Goal: Task Accomplishment & Management: Use online tool/utility

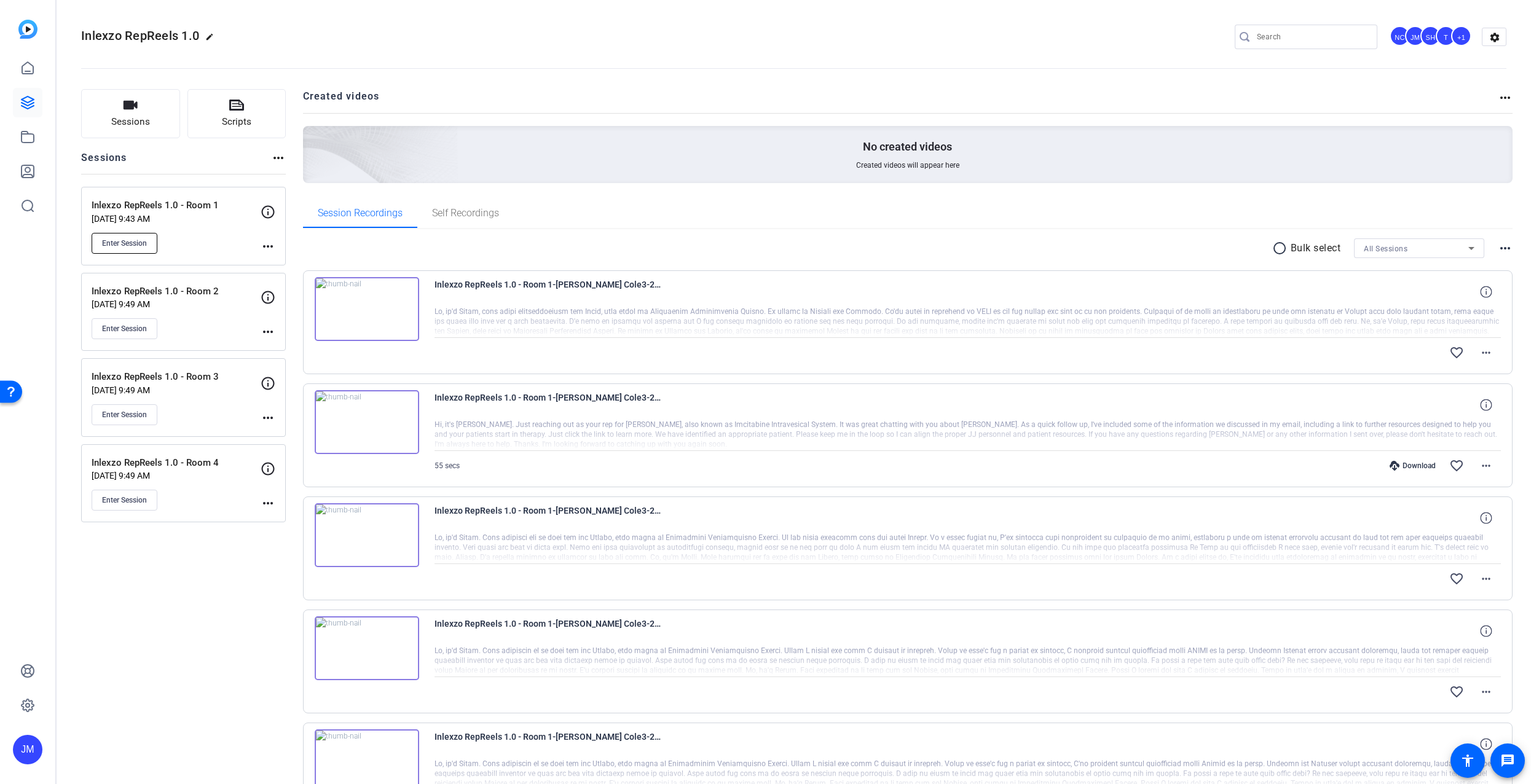
click at [135, 240] on span "Enter Session" at bounding box center [124, 243] width 45 height 10
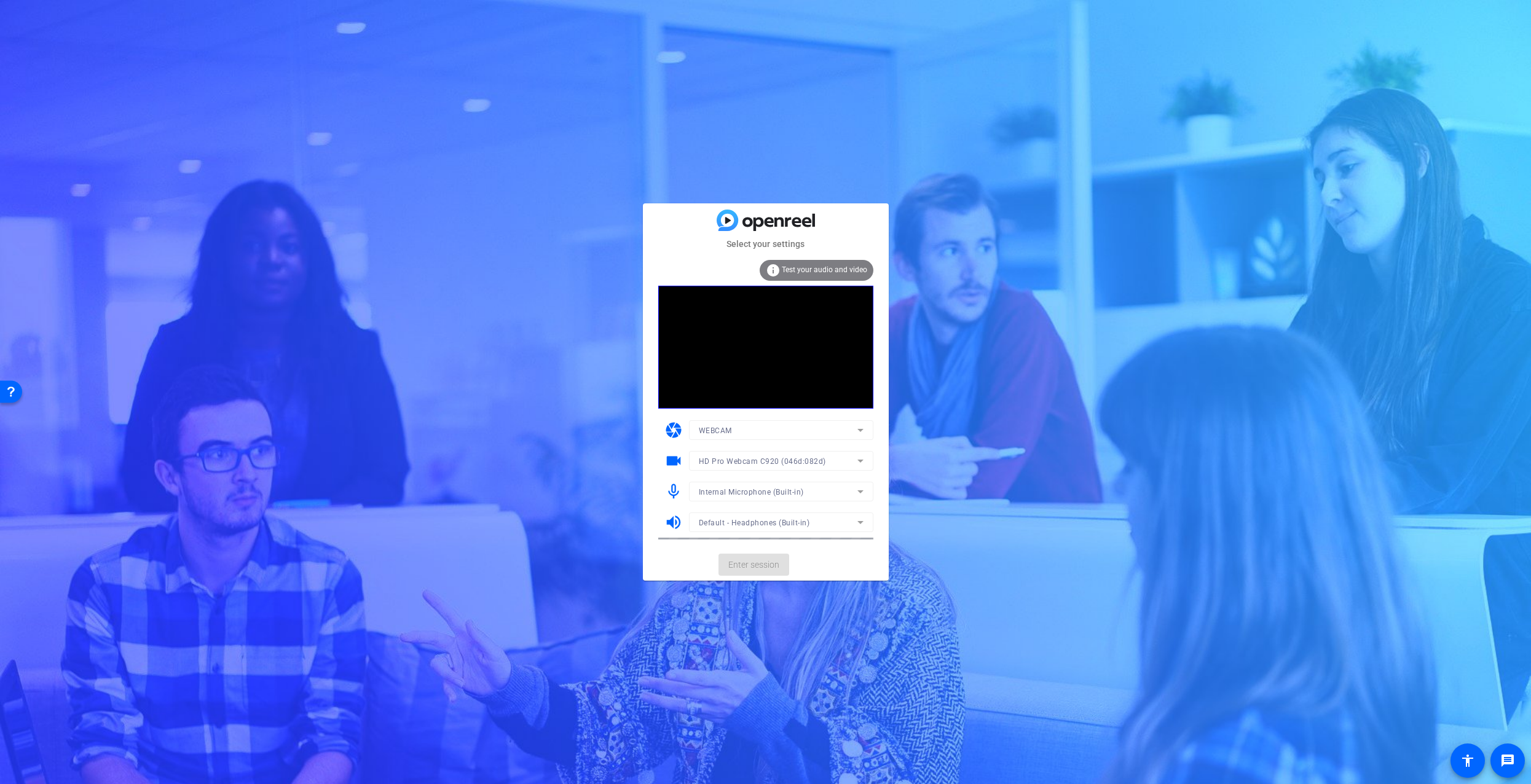
click at [860, 494] on mat-form-field "Internal Microphone (Built-in)" at bounding box center [782, 492] width 185 height 20
click at [860, 489] on icon at bounding box center [861, 492] width 15 height 15
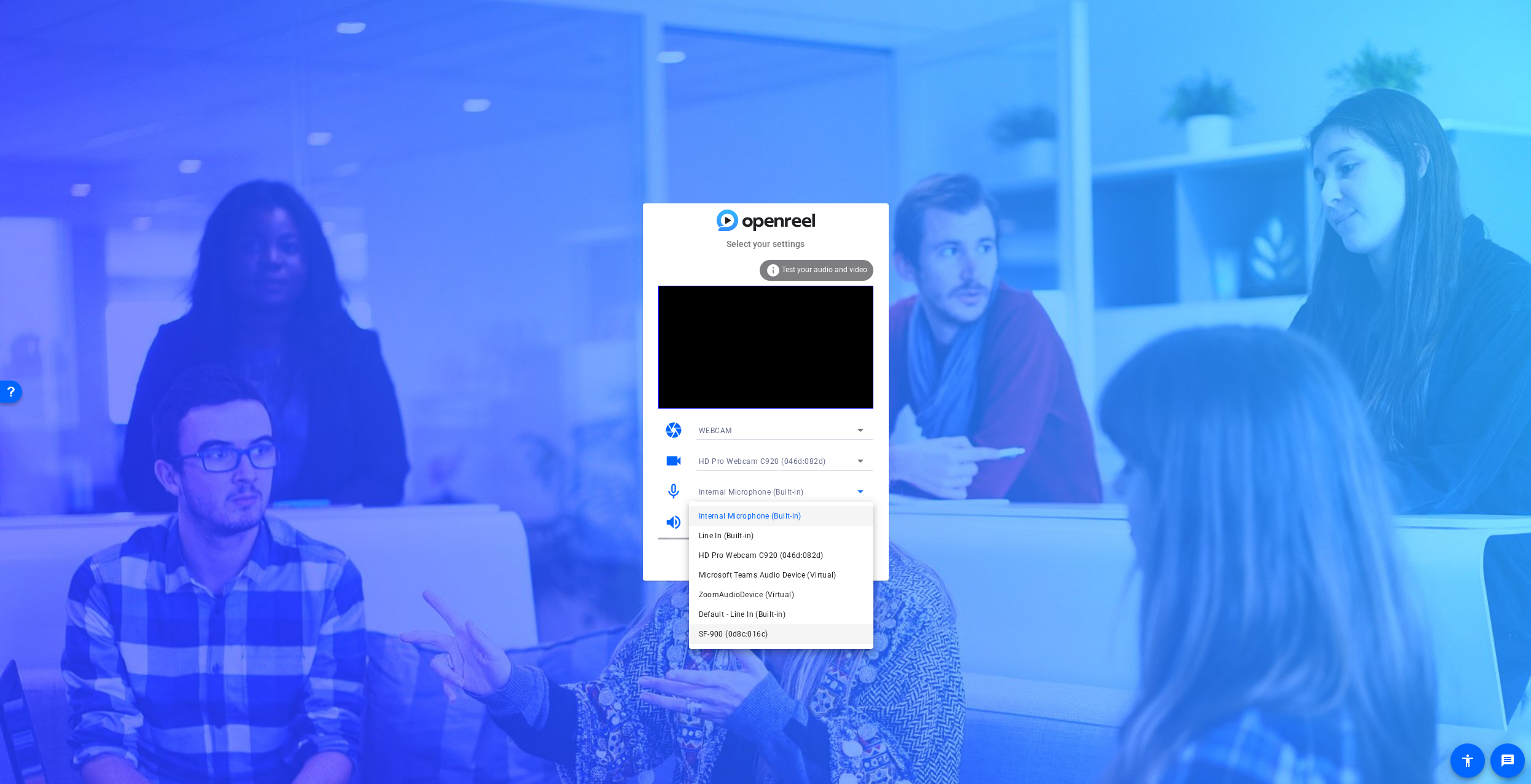
click at [740, 632] on span "SF-900 (0d8c:016c)" at bounding box center [734, 634] width 69 height 15
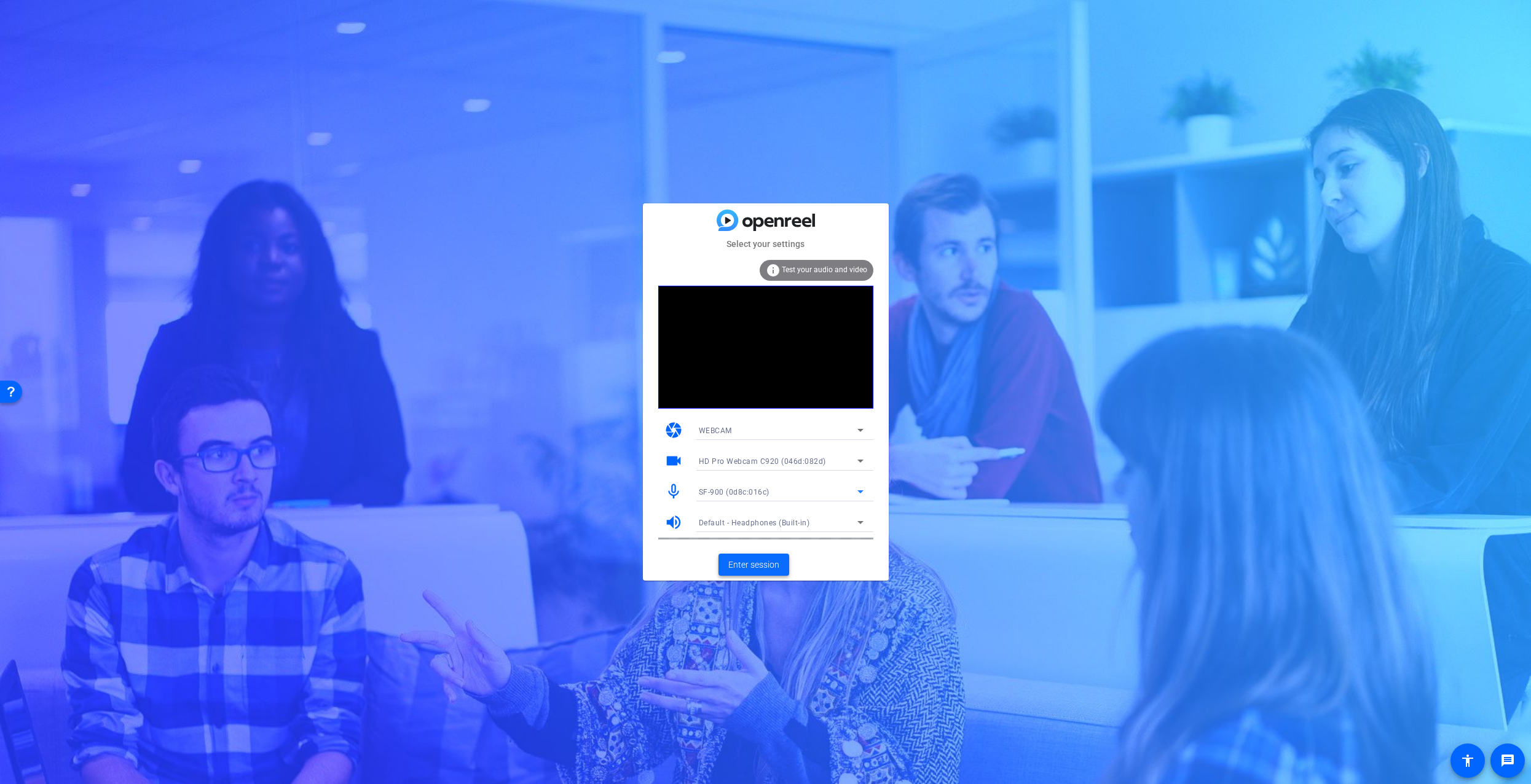
click at [757, 568] on span "Enter session" at bounding box center [754, 565] width 51 height 13
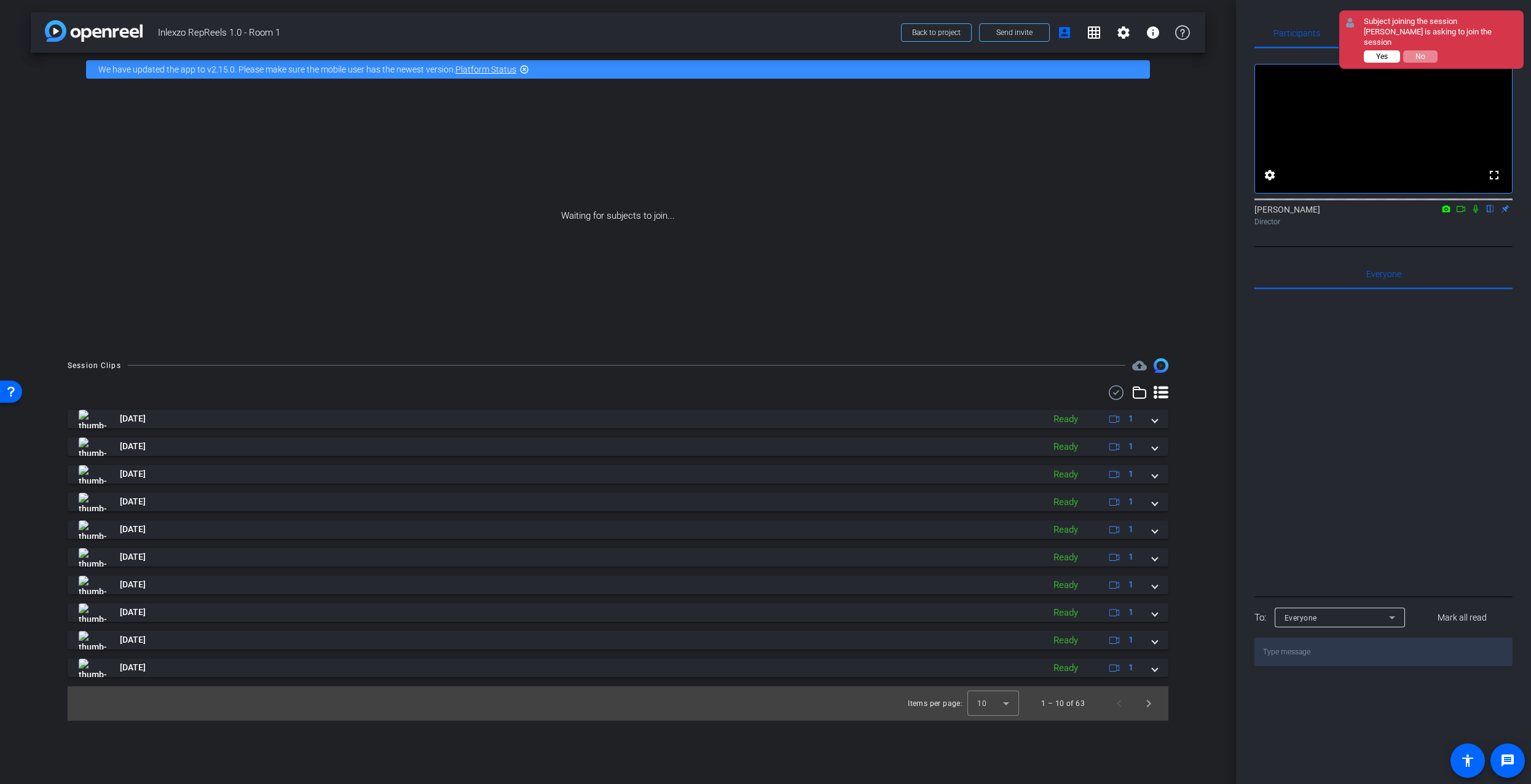
click at [1383, 57] on span "Yes" at bounding box center [1382, 56] width 12 height 9
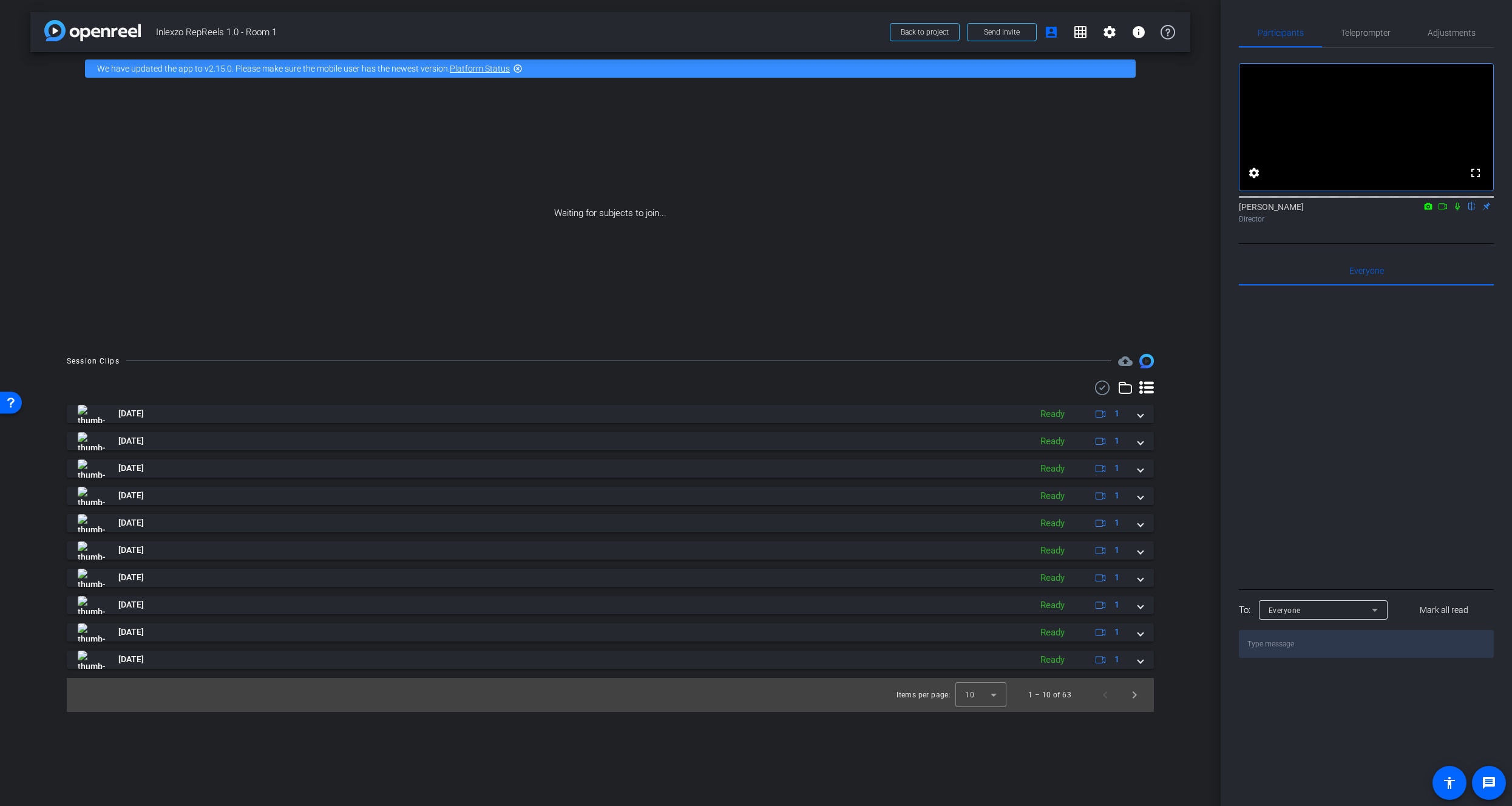
click at [745, 226] on div "Waiting for subjects to join..." at bounding box center [610, 213] width 1160 height 257
click at [549, 286] on div "Waiting for subjects to join..." at bounding box center [610, 213] width 1160 height 257
click at [1371, 60] on button "Yes" at bounding box center [1365, 56] width 36 height 12
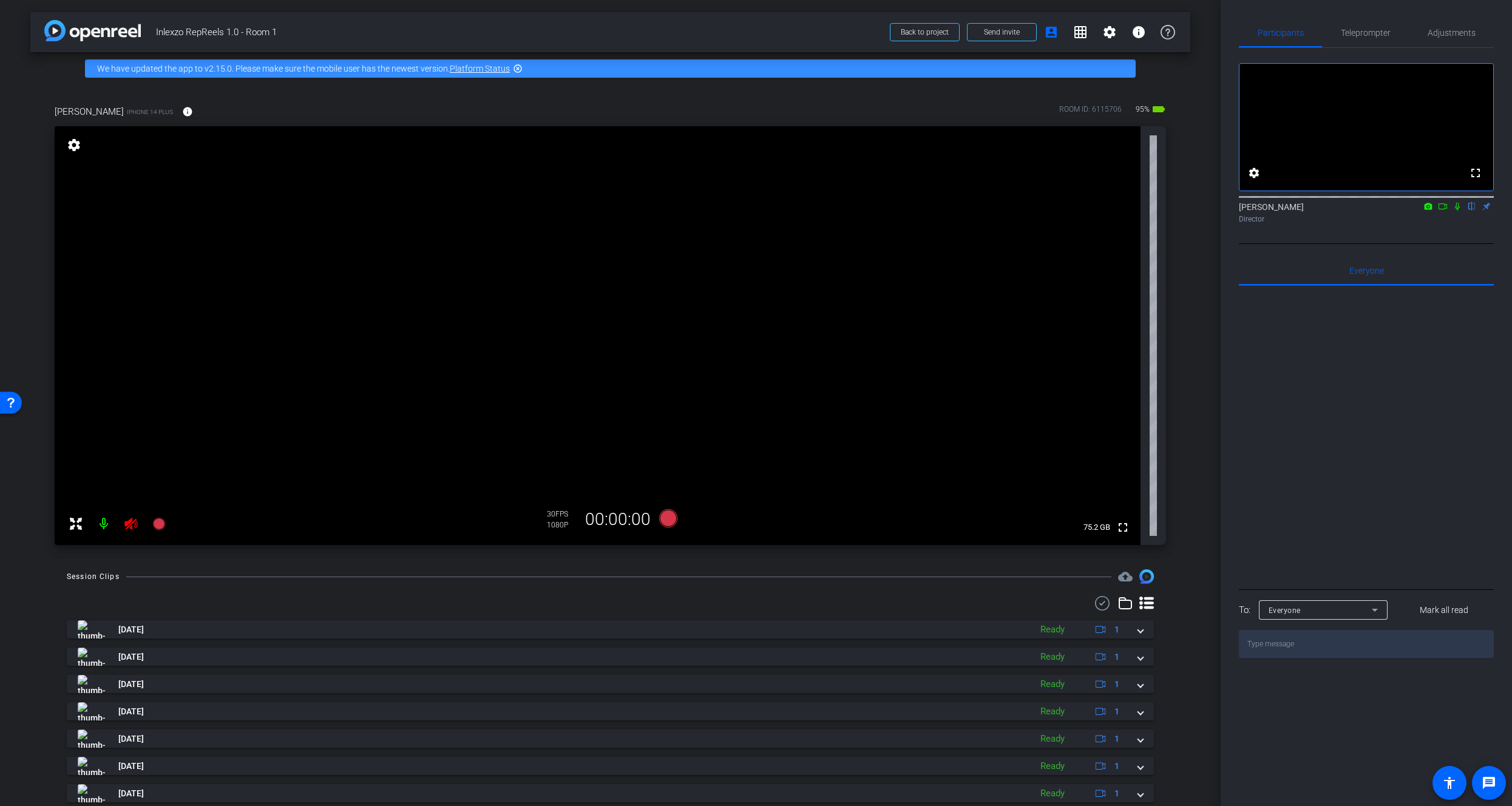
click at [132, 525] on icon at bounding box center [131, 524] width 15 height 15
click at [1442, 40] on span "Adjustments" at bounding box center [1451, 33] width 48 height 29
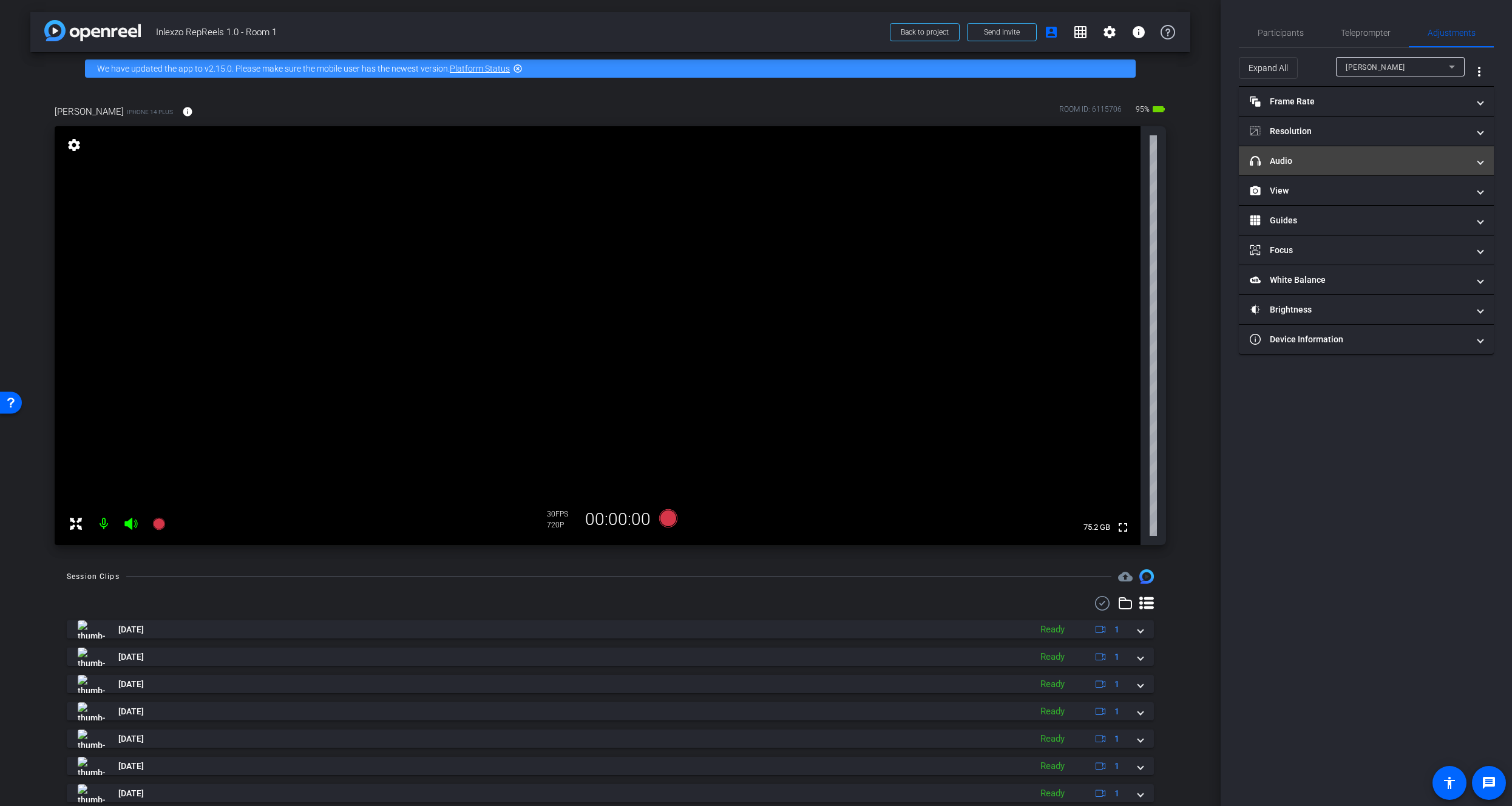
click at [1308, 161] on mat-panel-title "headphone icon Audio" at bounding box center [1359, 161] width 218 height 13
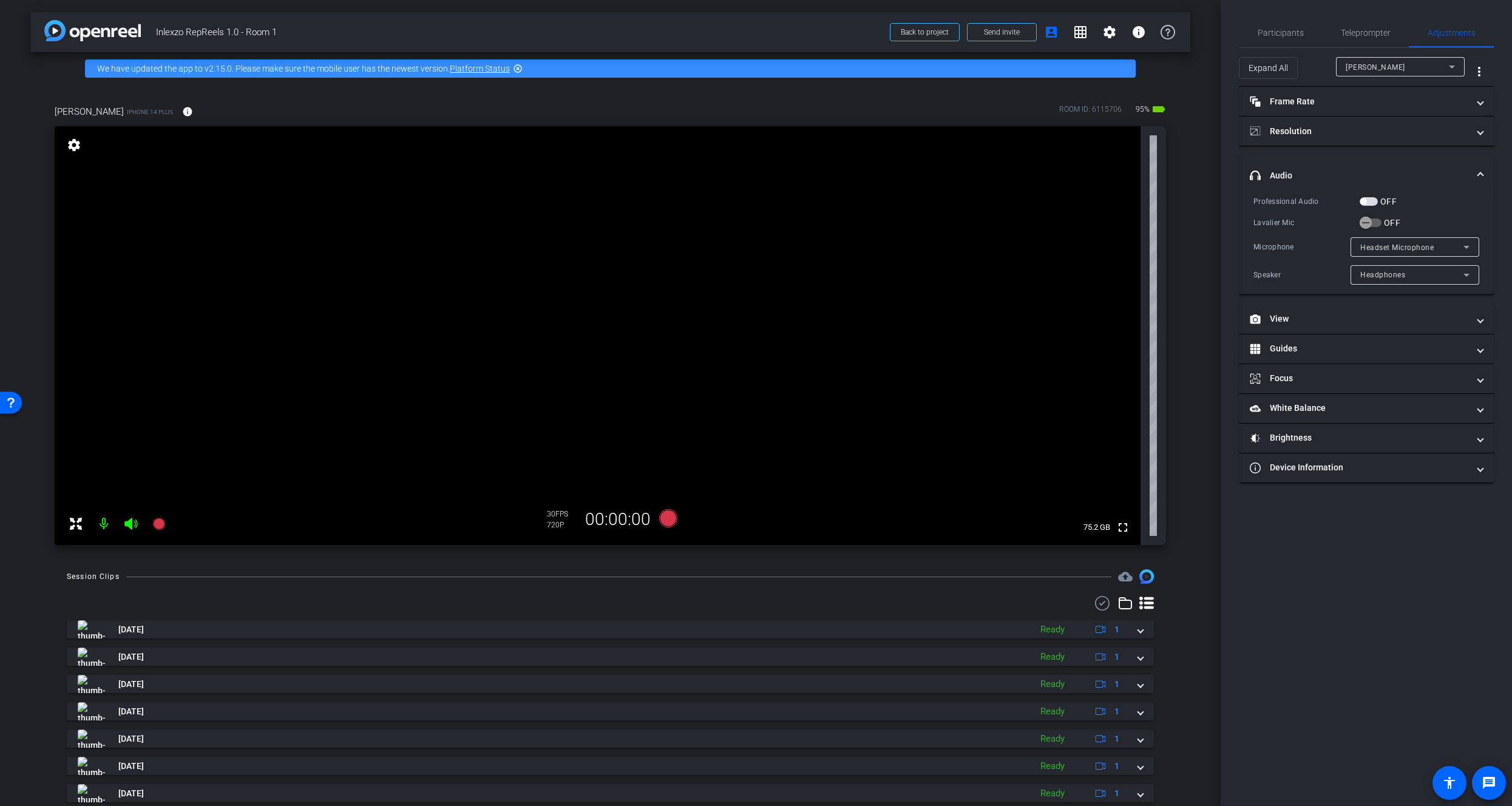
click at [1309, 170] on mat-panel-title "headphone icon Audio" at bounding box center [1359, 176] width 218 height 13
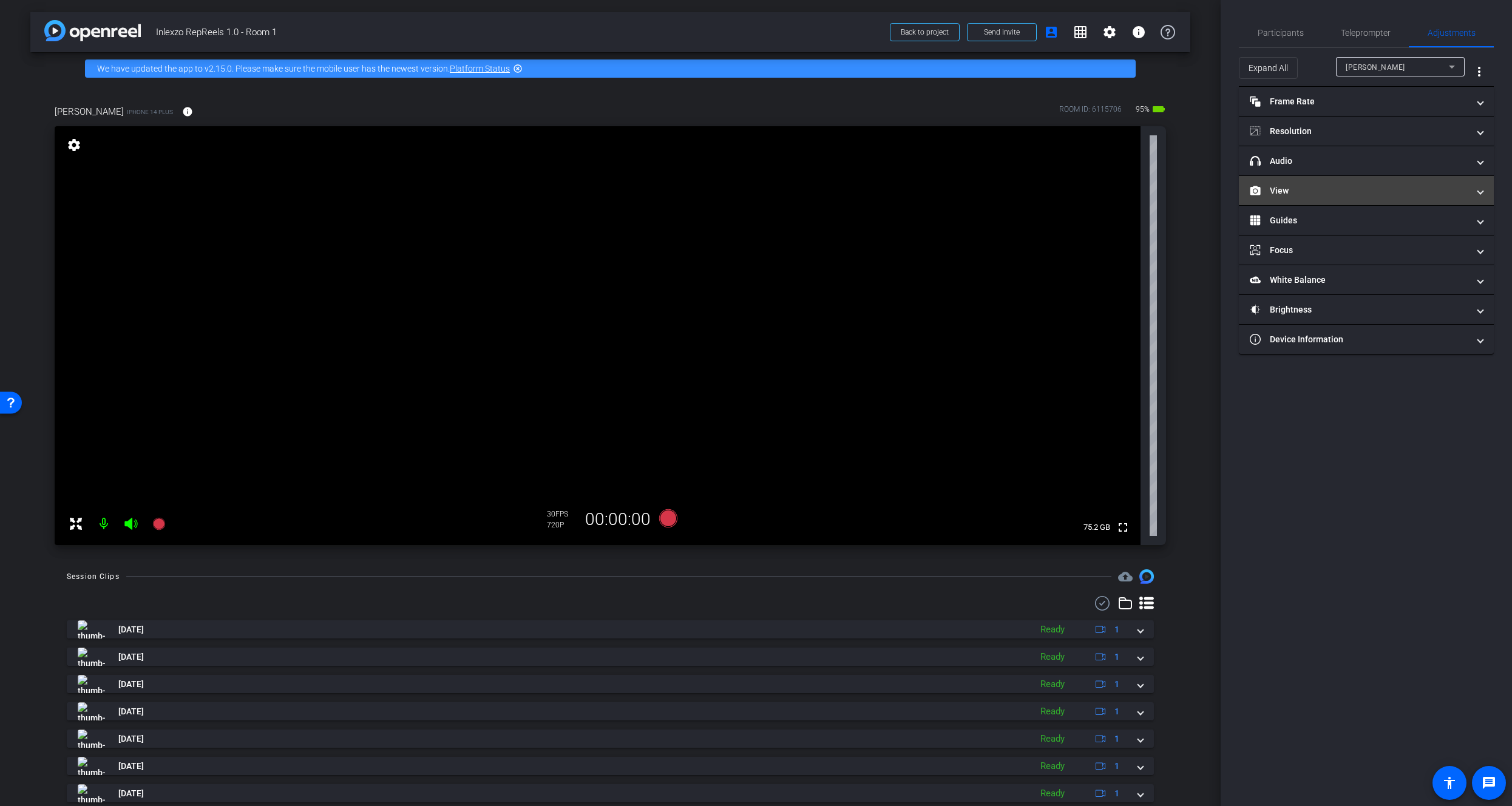
click at [1306, 196] on mat-panel-title "View" at bounding box center [1359, 191] width 218 height 13
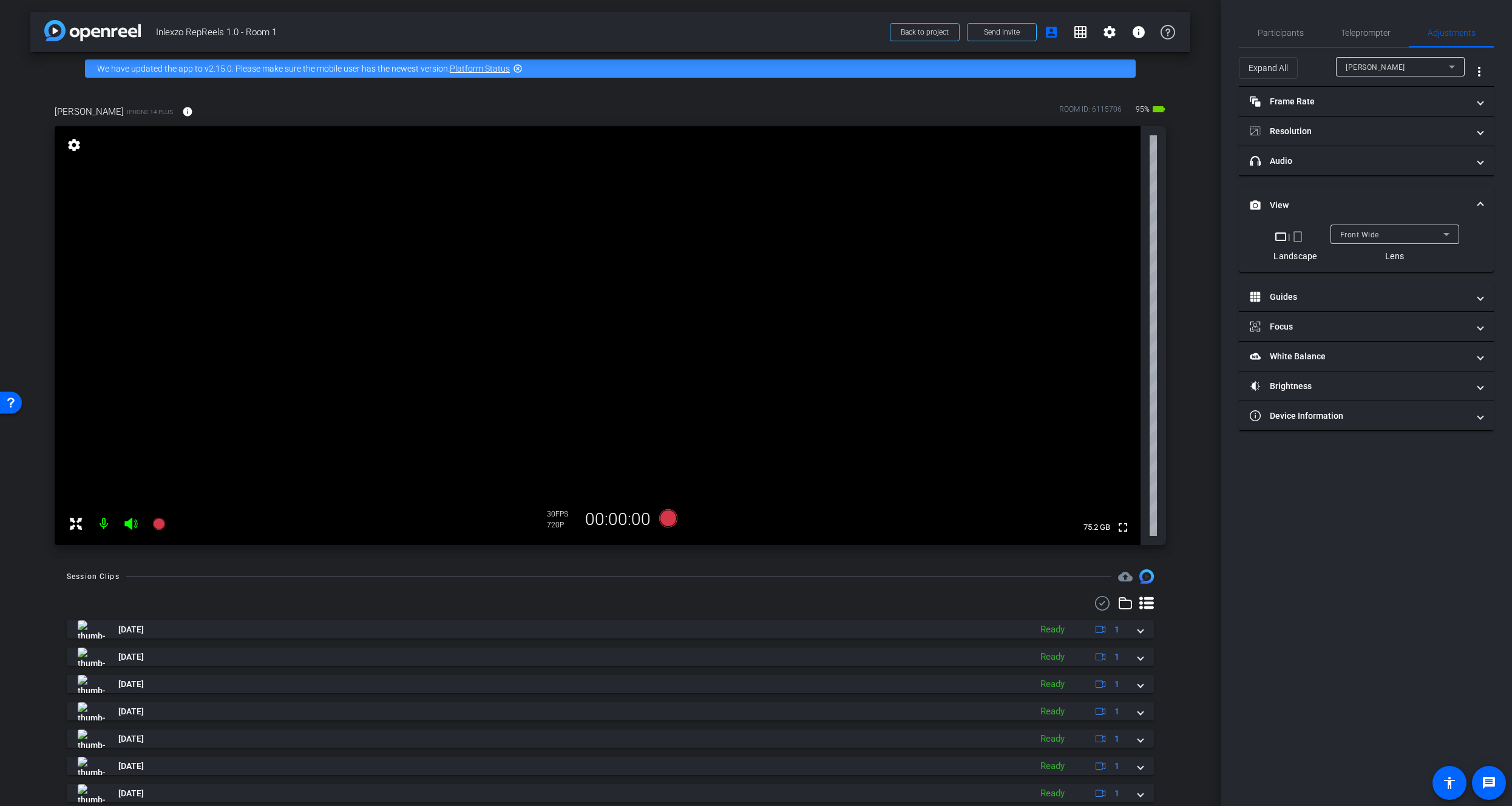
click at [1306, 243] on div "crop_landscape | crop_portrait" at bounding box center [1295, 237] width 43 height 15
click at [1304, 240] on mat-icon "crop_portrait" at bounding box center [1298, 237] width 15 height 15
click at [1301, 238] on mat-icon "crop_portrait" at bounding box center [1298, 237] width 15 height 15
click at [1355, 30] on span "Teleprompter" at bounding box center [1366, 33] width 50 height 9
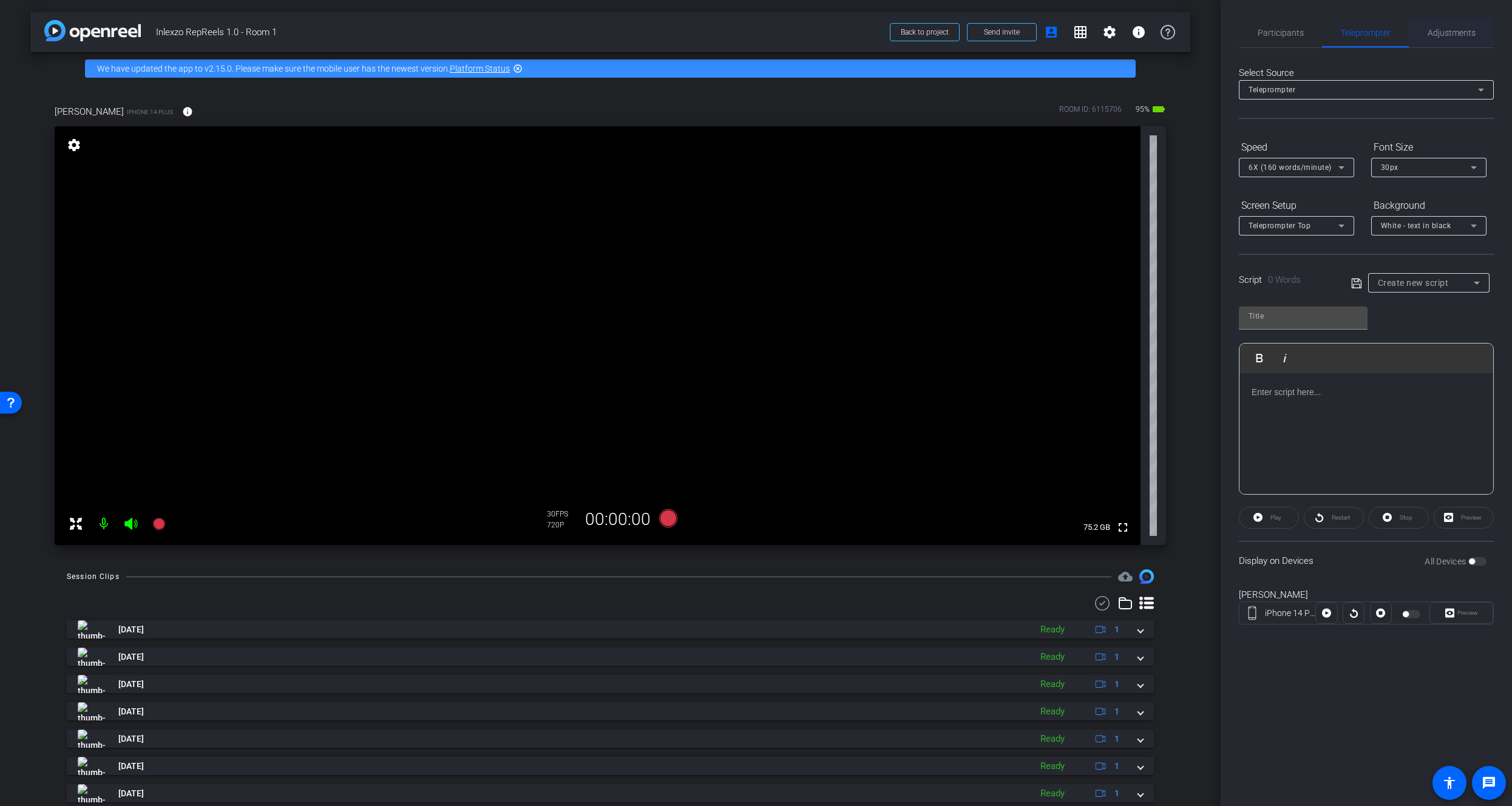
click at [1441, 31] on span "Adjustments" at bounding box center [1451, 33] width 48 height 9
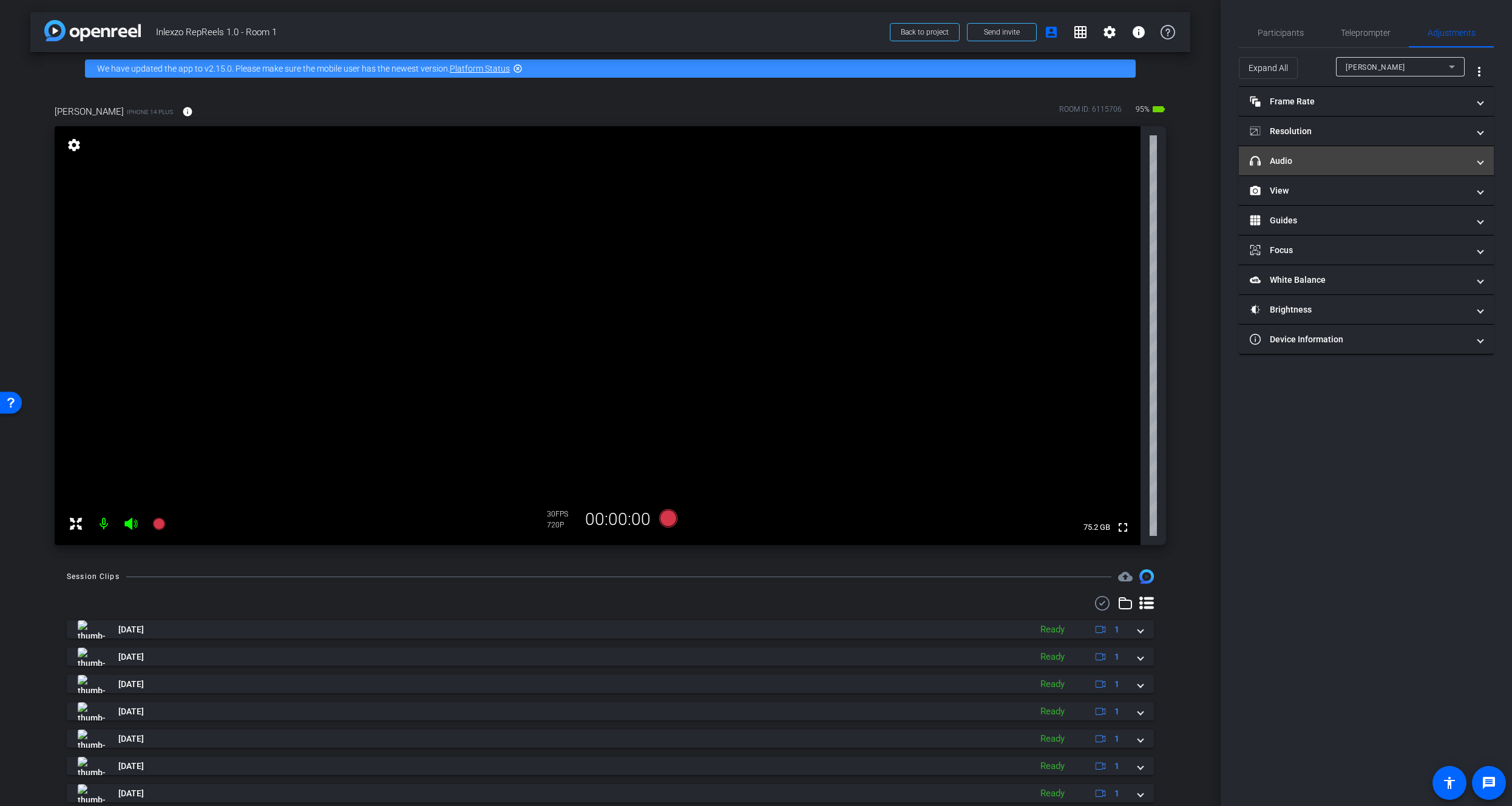
click at [1300, 161] on mat-panel-title "headphone icon Audio" at bounding box center [1359, 161] width 218 height 13
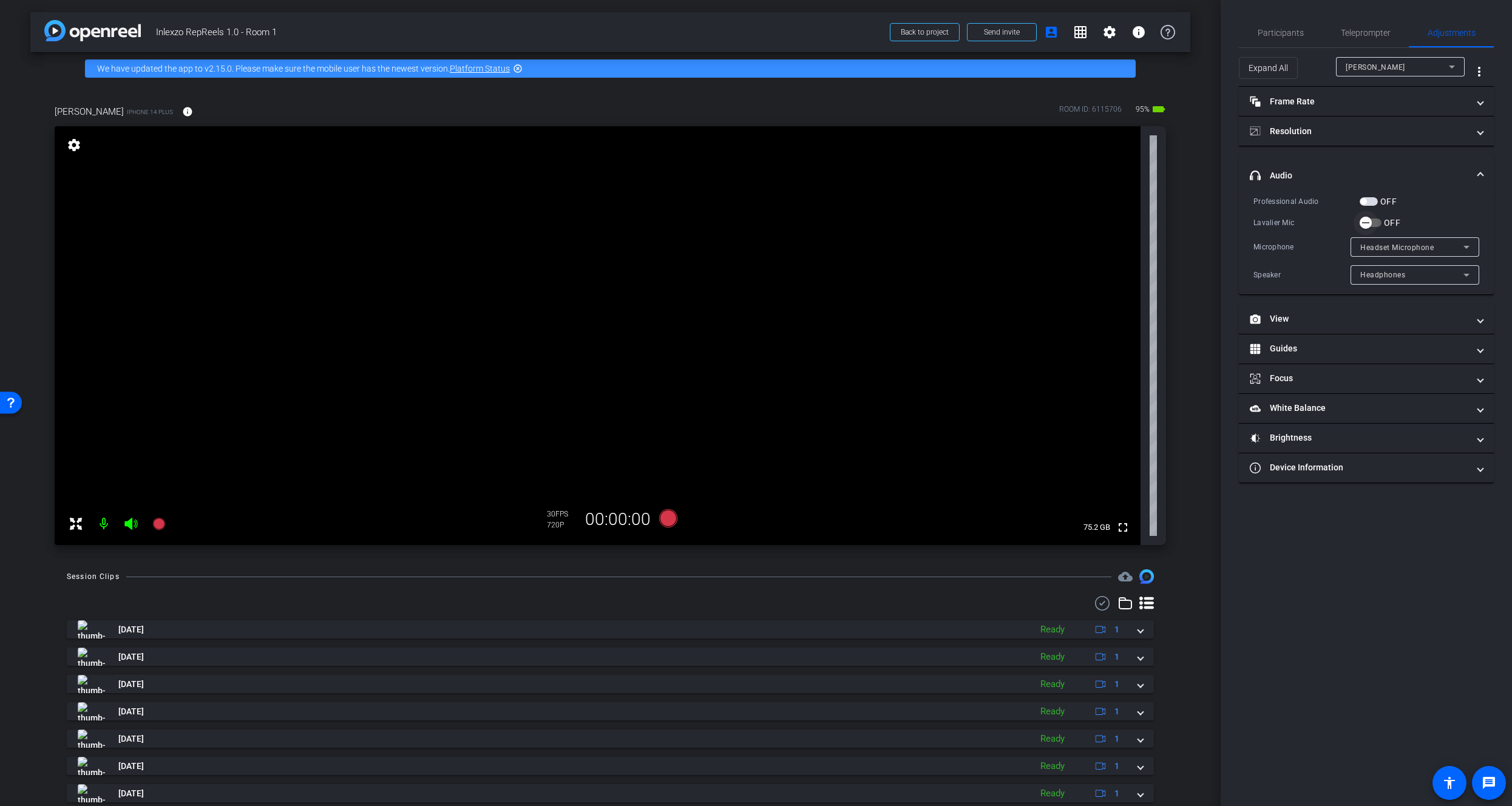
click at [1369, 227] on icon "button" at bounding box center [1366, 223] width 11 height 11
click at [1369, 201] on span "button" at bounding box center [1369, 202] width 18 height 9
click at [1362, 34] on span "Teleprompter" at bounding box center [1366, 33] width 50 height 9
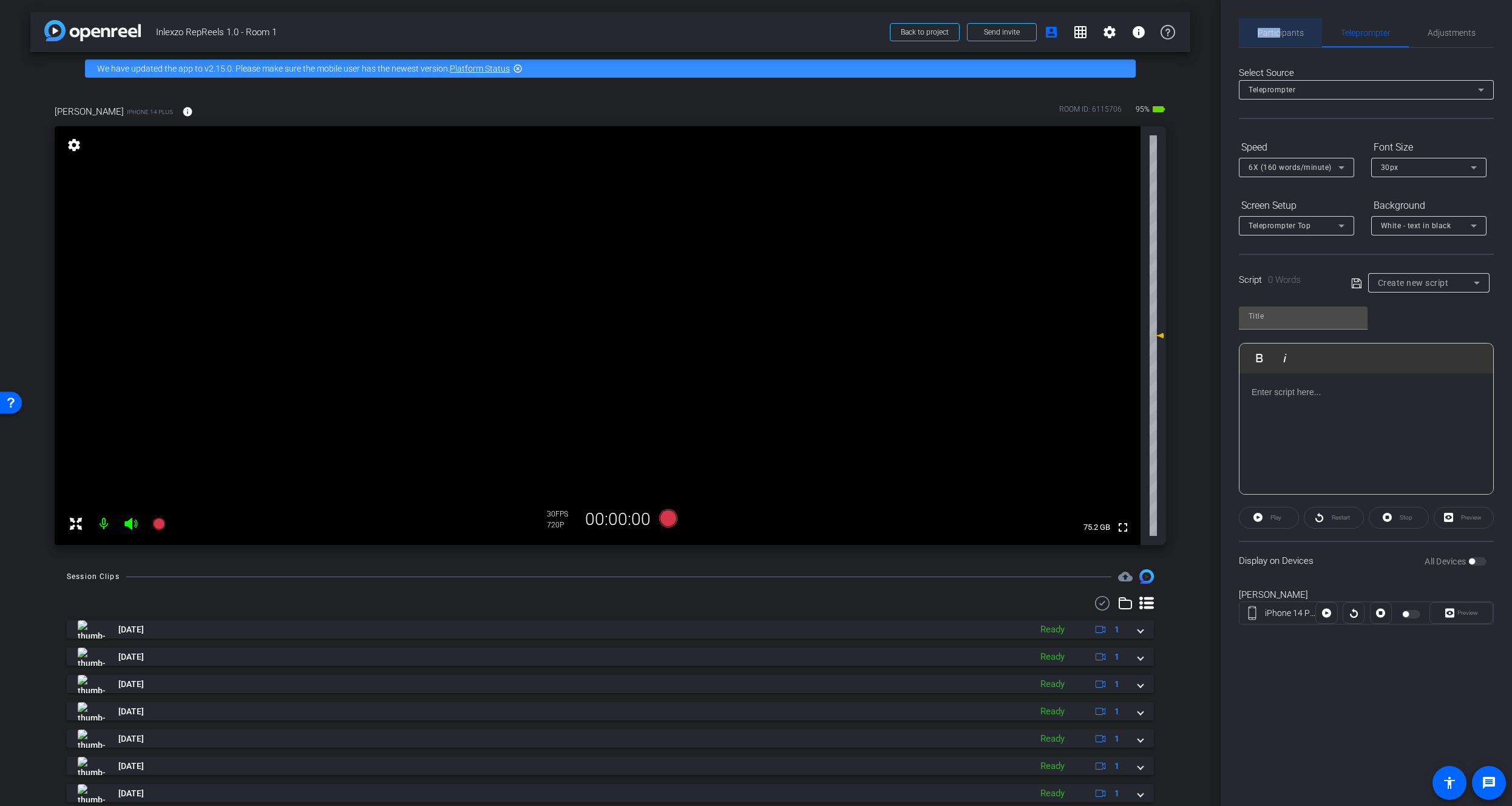
click at [1280, 28] on span "Participants" at bounding box center [1281, 33] width 46 height 29
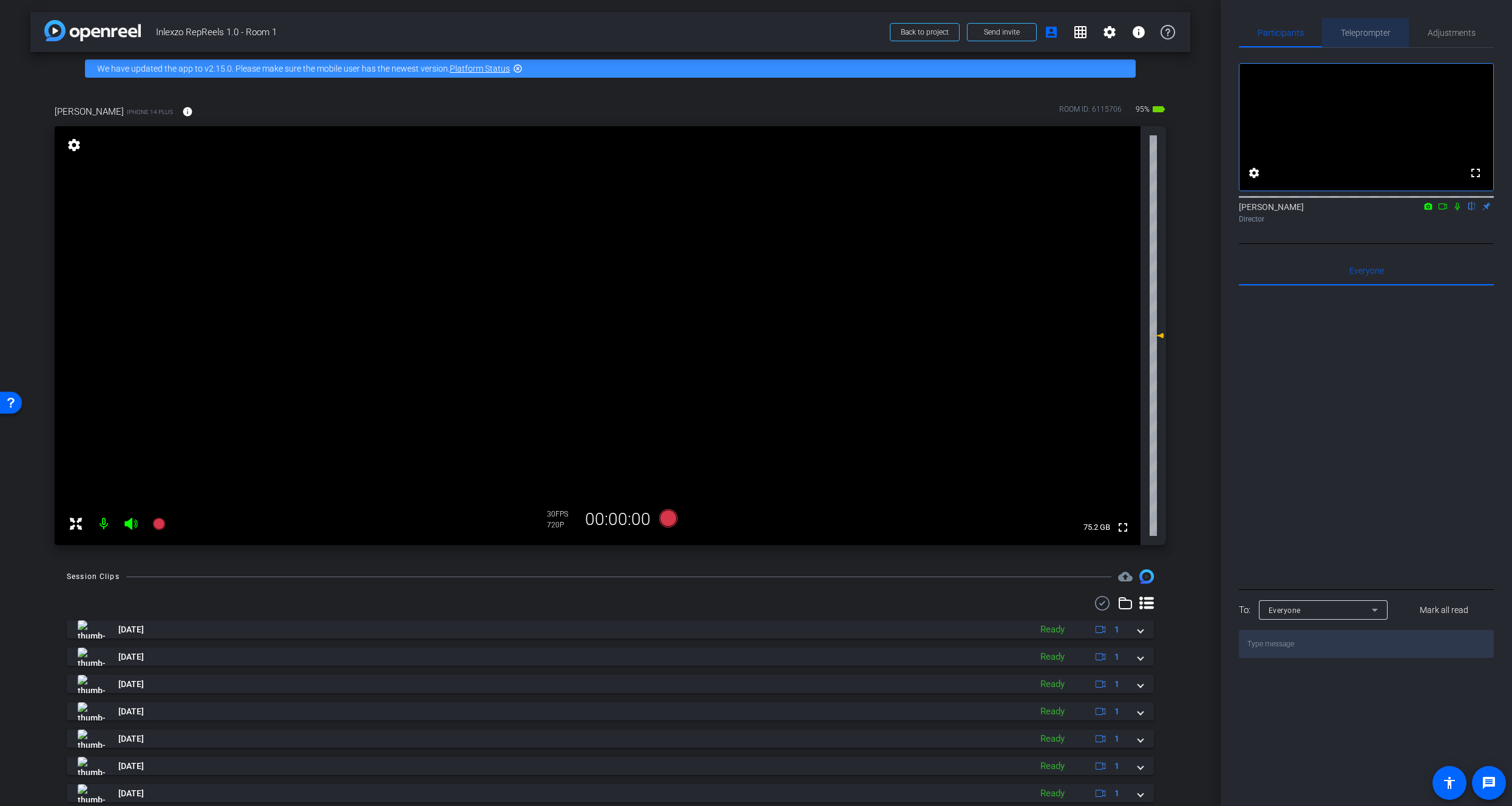
click at [1386, 35] on span "Teleprompter" at bounding box center [1366, 33] width 50 height 9
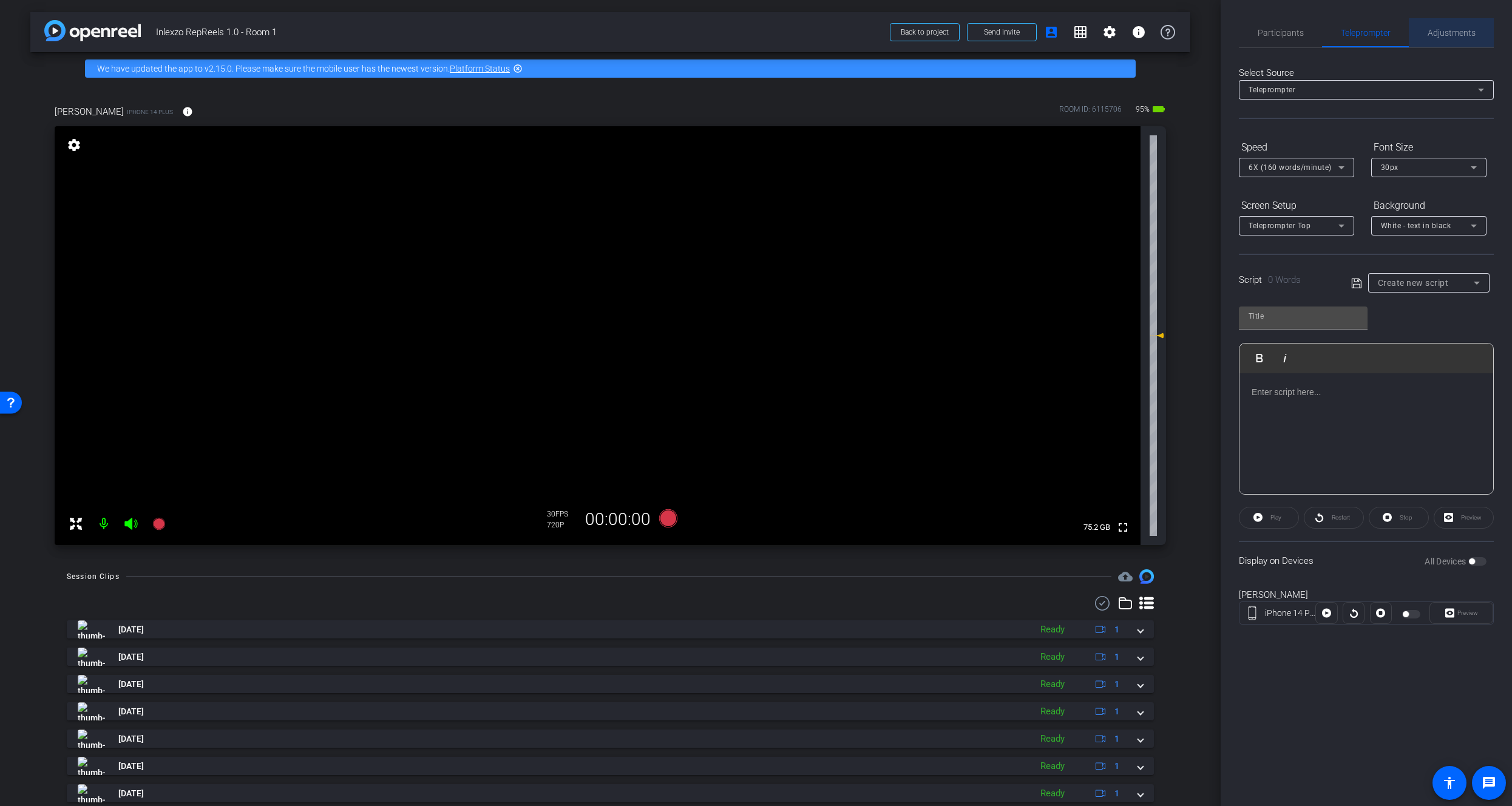
click at [1447, 29] on span "Adjustments" at bounding box center [1451, 33] width 48 height 9
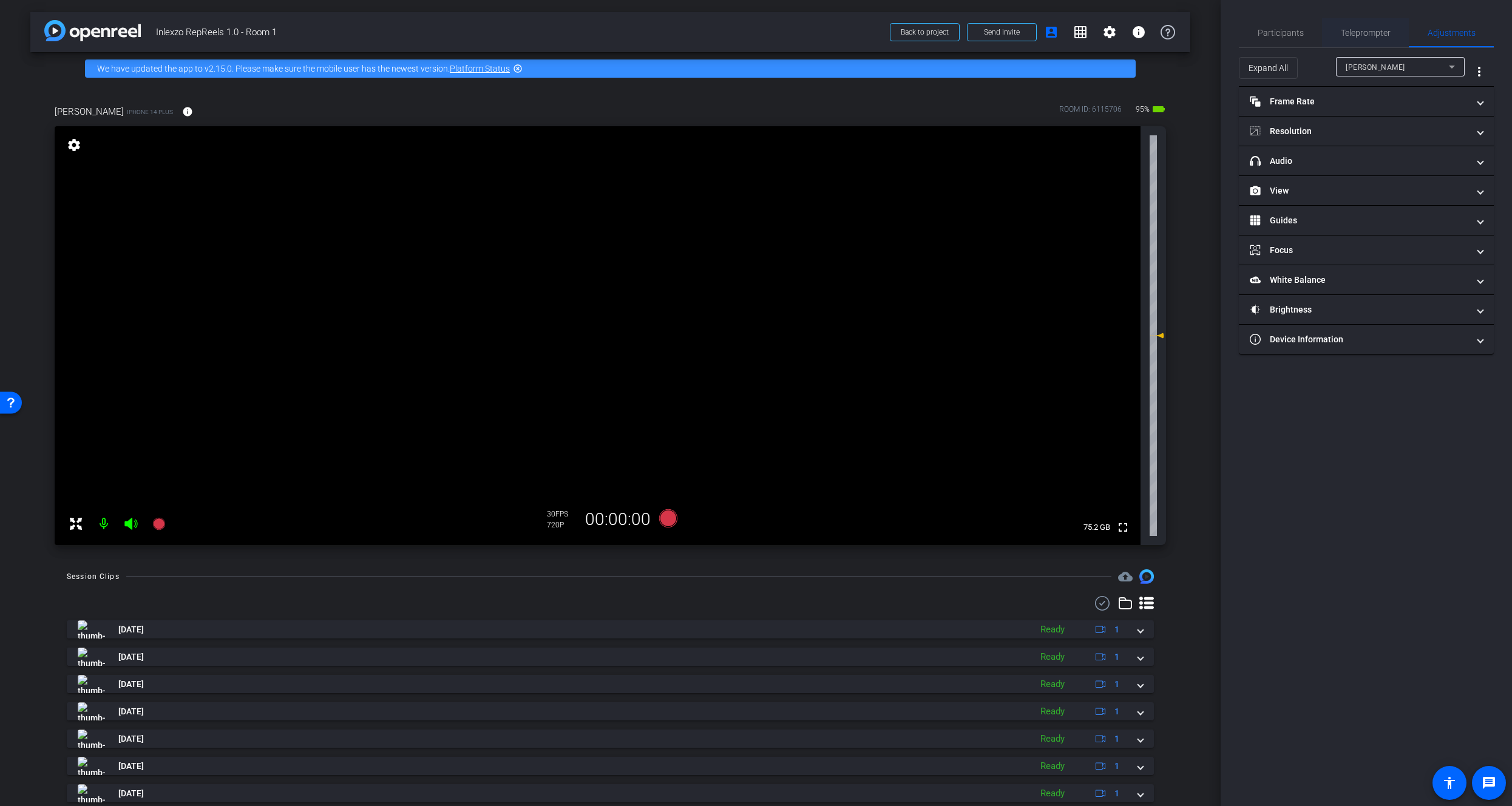
click at [1363, 26] on span "Teleprompter" at bounding box center [1366, 33] width 50 height 29
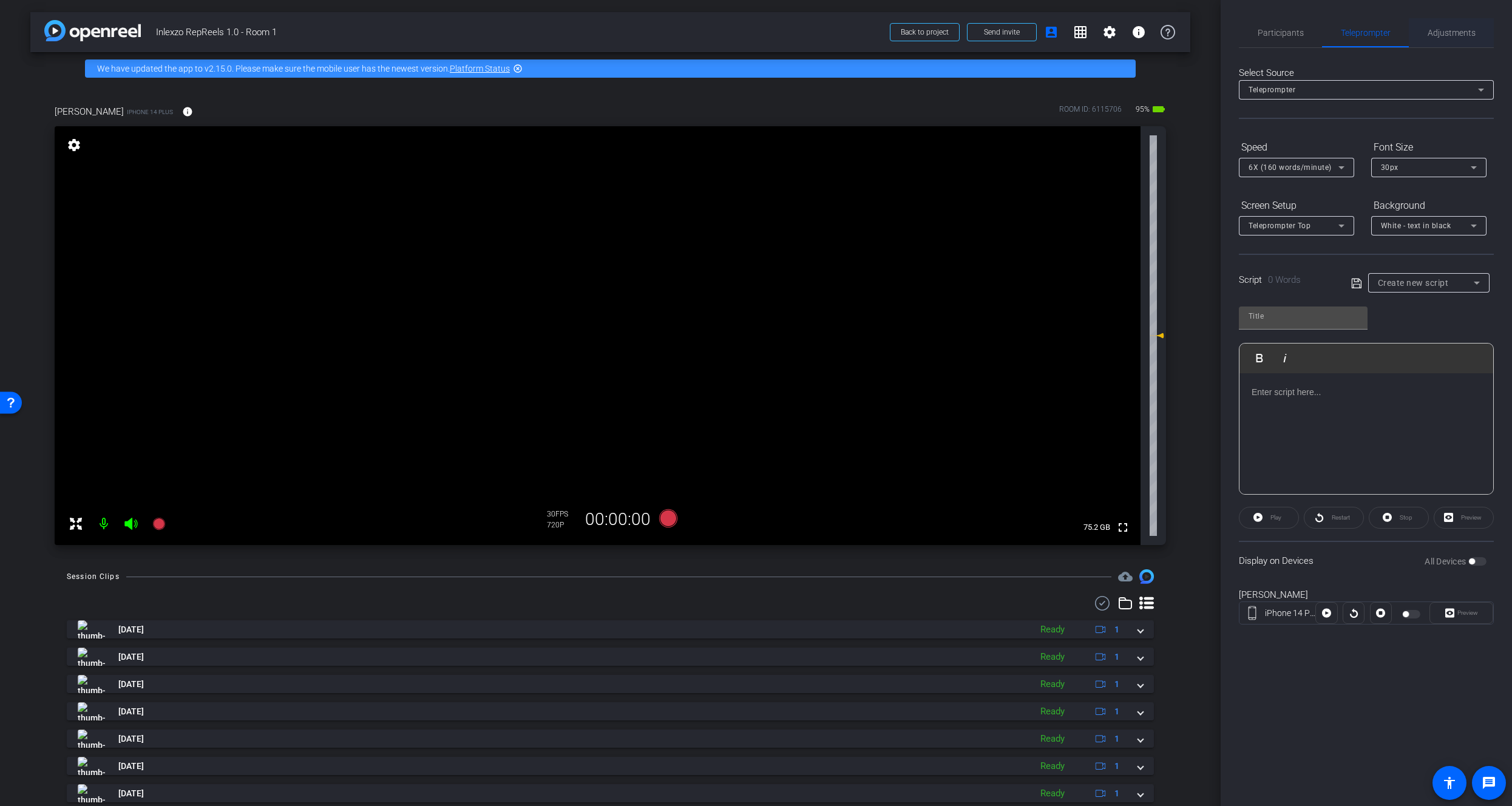
click at [1434, 39] on span "Adjustments" at bounding box center [1451, 33] width 48 height 29
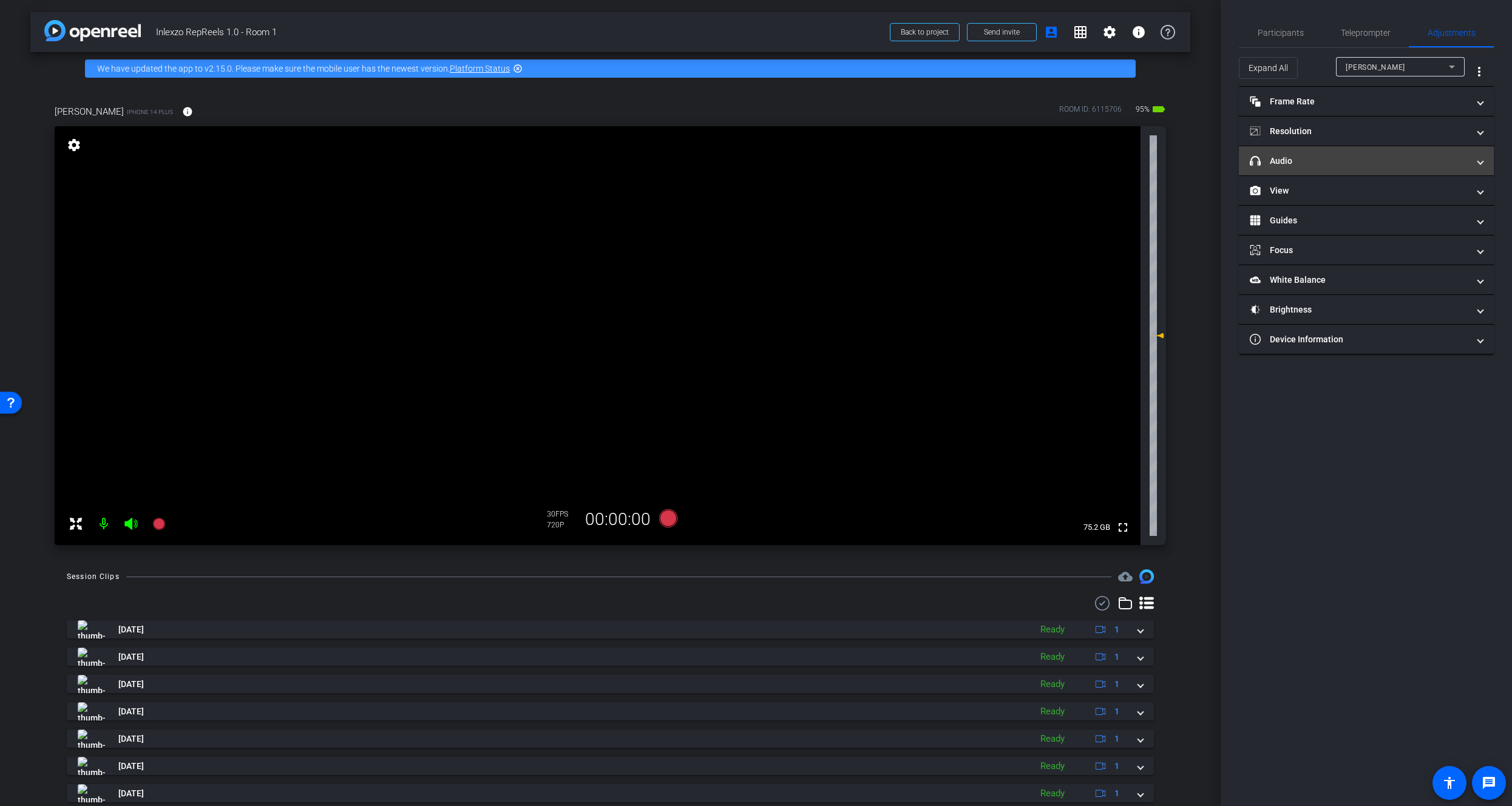
click at [1288, 160] on mat-panel-title "headphone icon Audio" at bounding box center [1359, 161] width 218 height 13
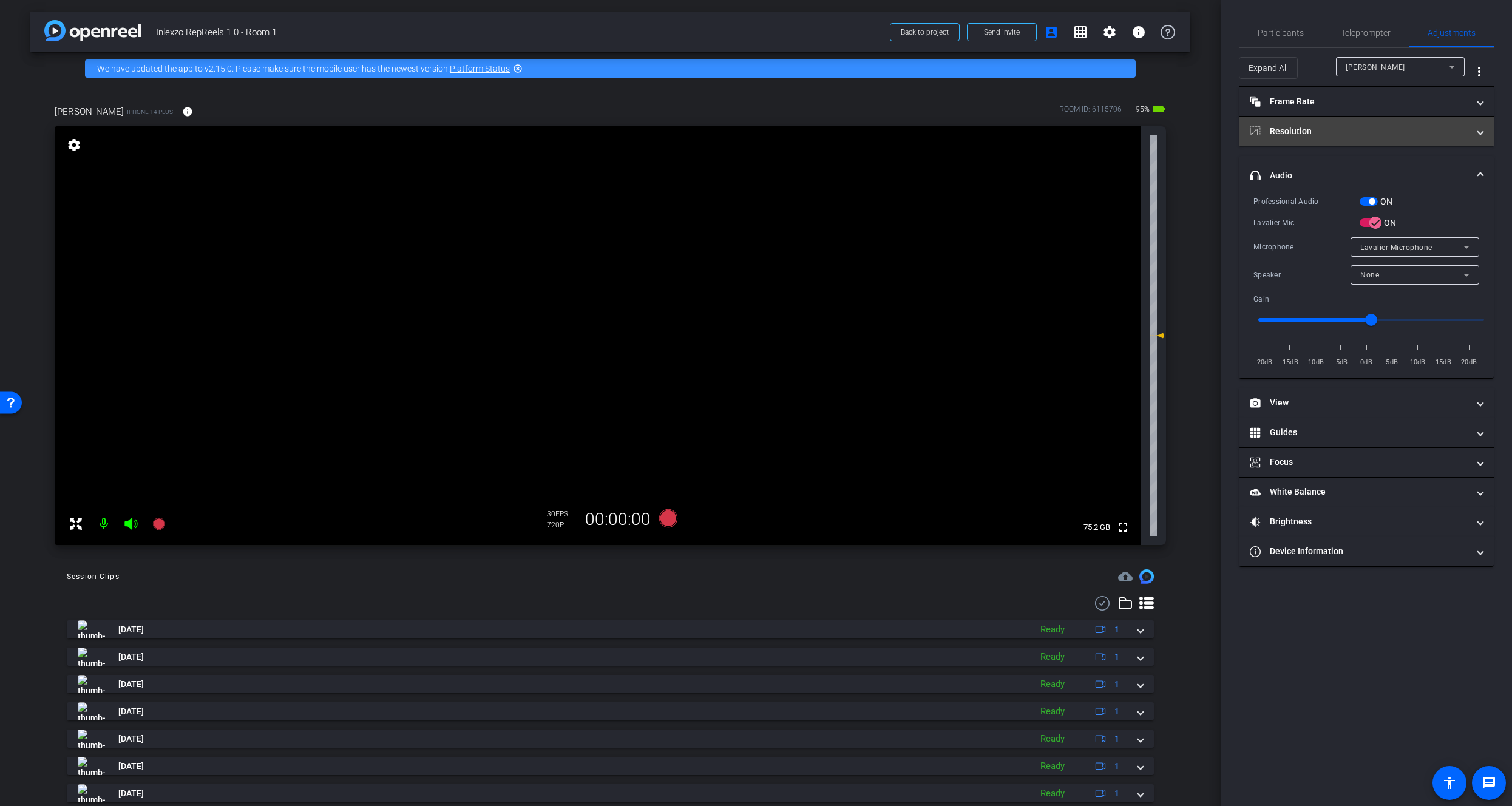
click at [1346, 125] on mat-panel-title "Resolution" at bounding box center [1359, 131] width 218 height 13
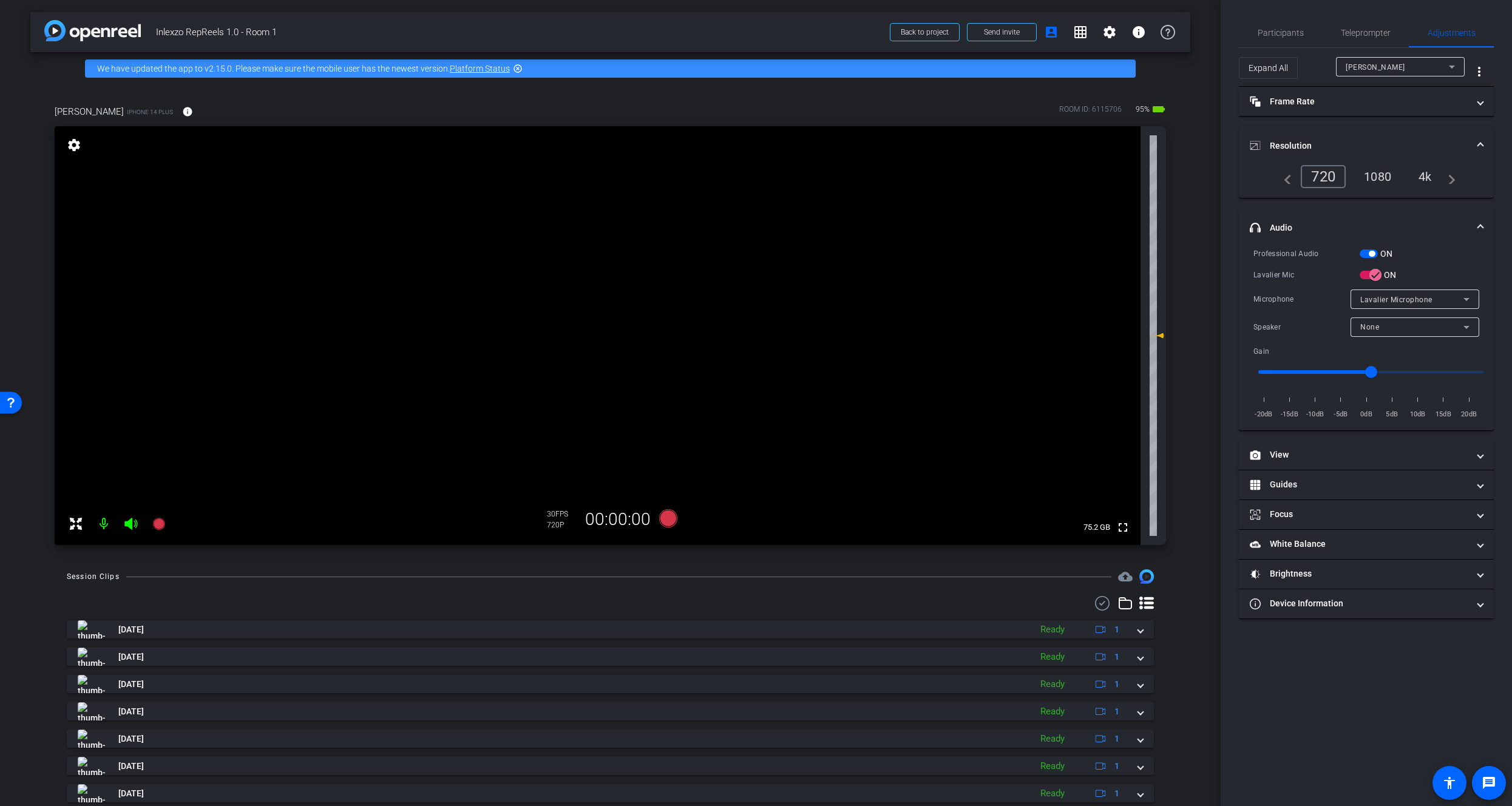
click at [1382, 173] on div "1080" at bounding box center [1377, 177] width 45 height 21
click at [1379, 108] on mat-expansion-panel-header "Frame Rate Frame Rate" at bounding box center [1366, 102] width 255 height 29
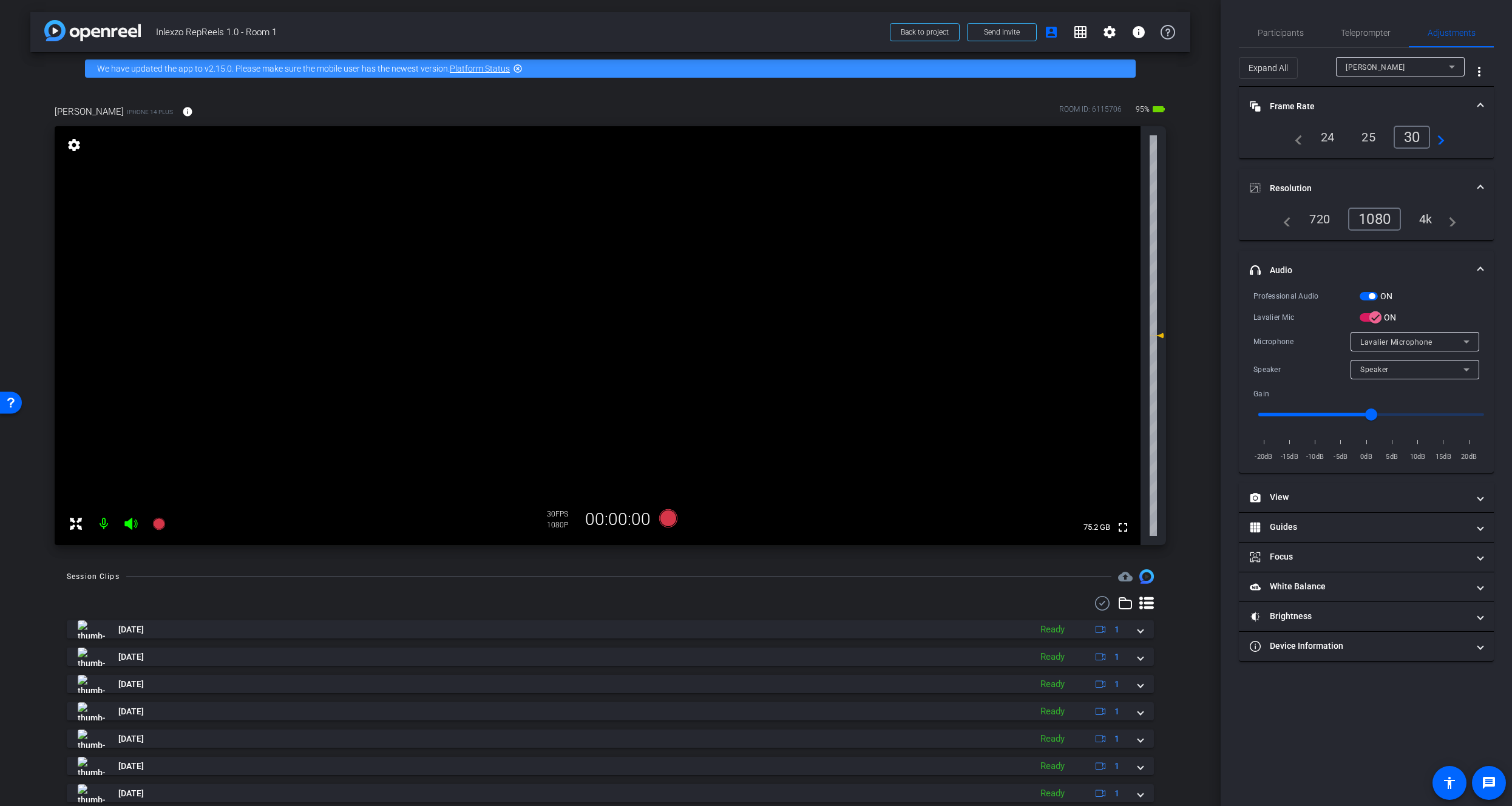
click at [1379, 108] on mat-panel-title "Frame Rate Frame Rate" at bounding box center [1359, 106] width 218 height 13
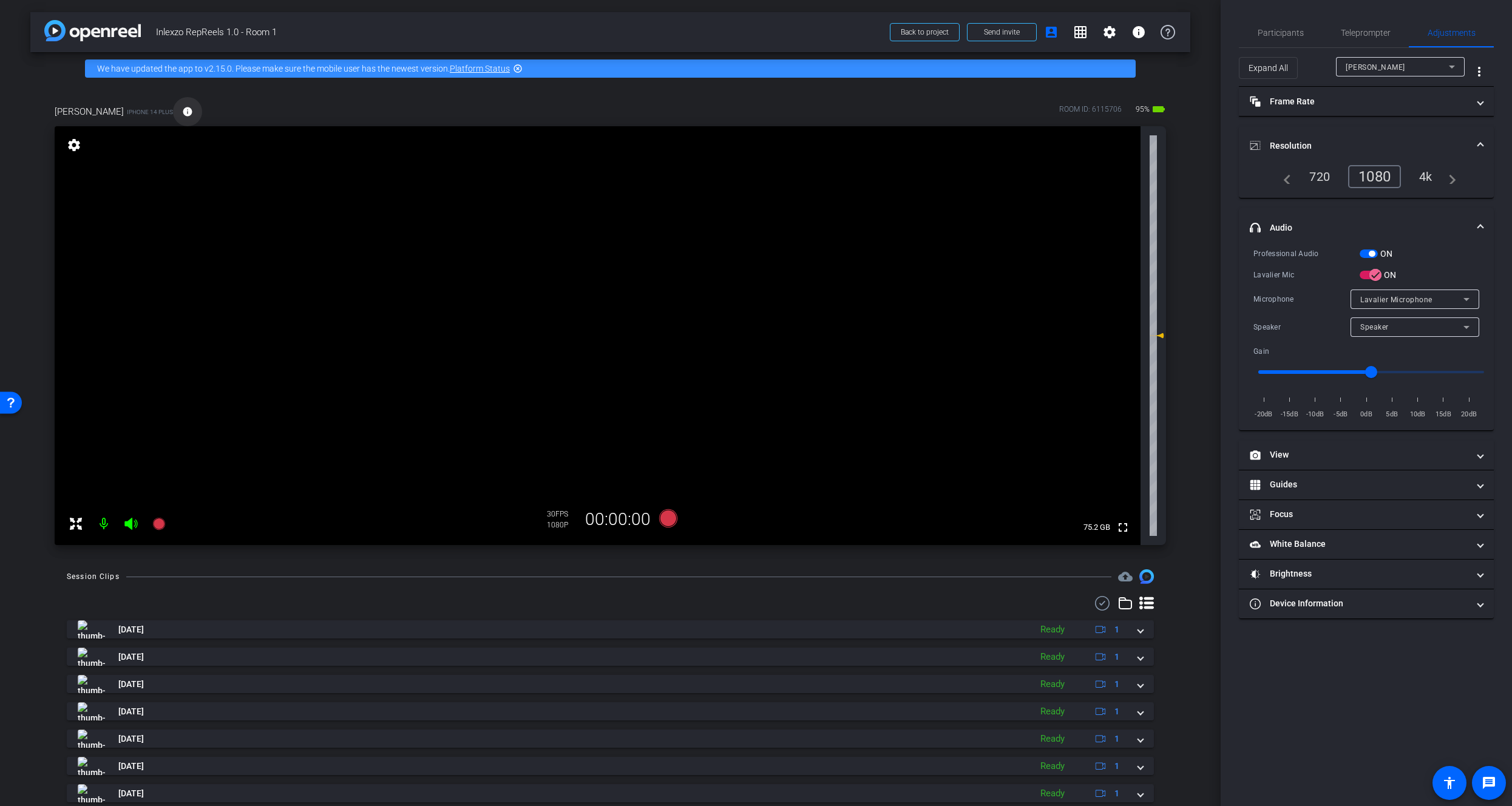
click at [185, 114] on mat-icon "info" at bounding box center [188, 112] width 11 height 11
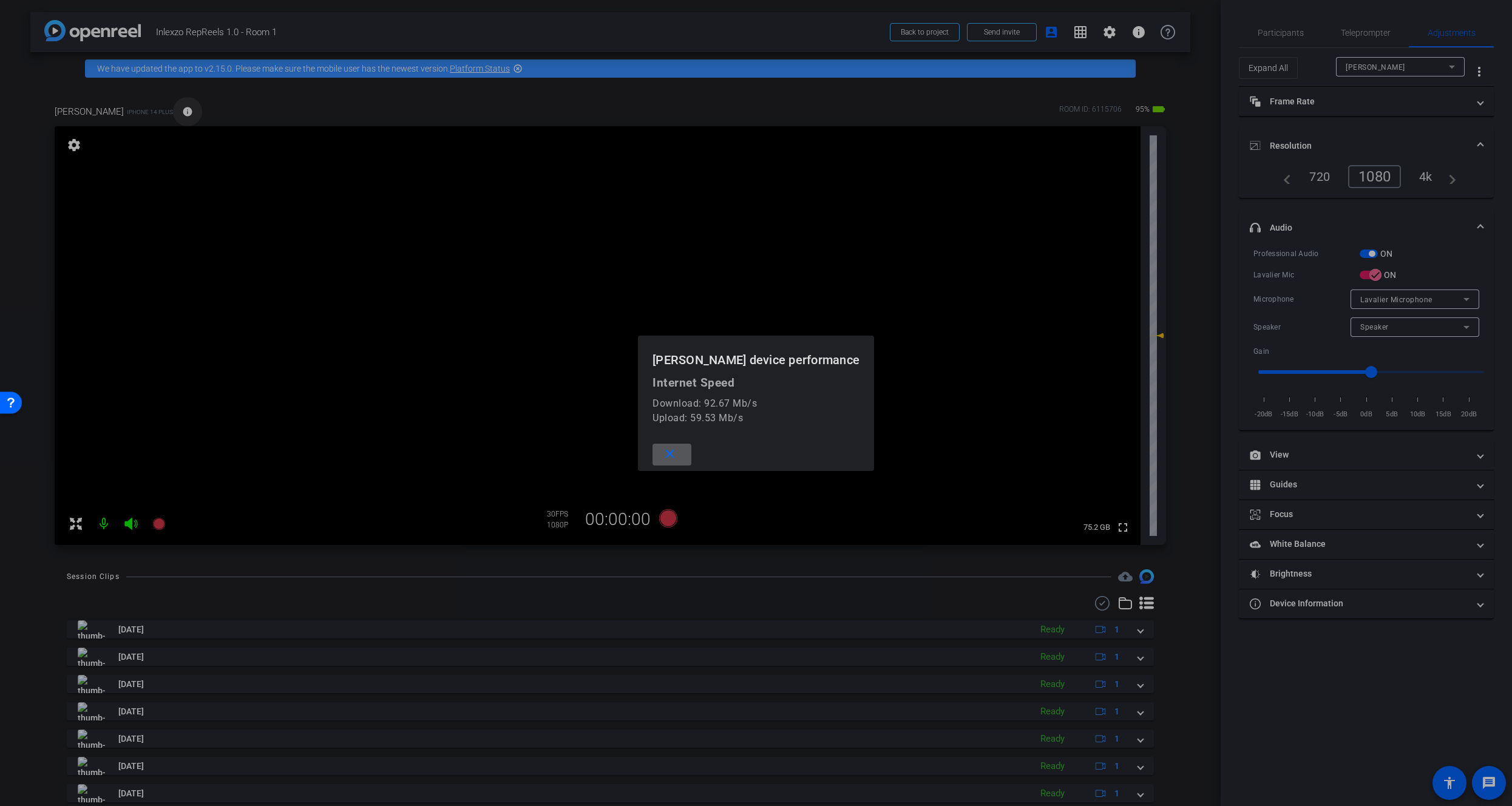
click at [185, 114] on div at bounding box center [756, 403] width 1512 height 806
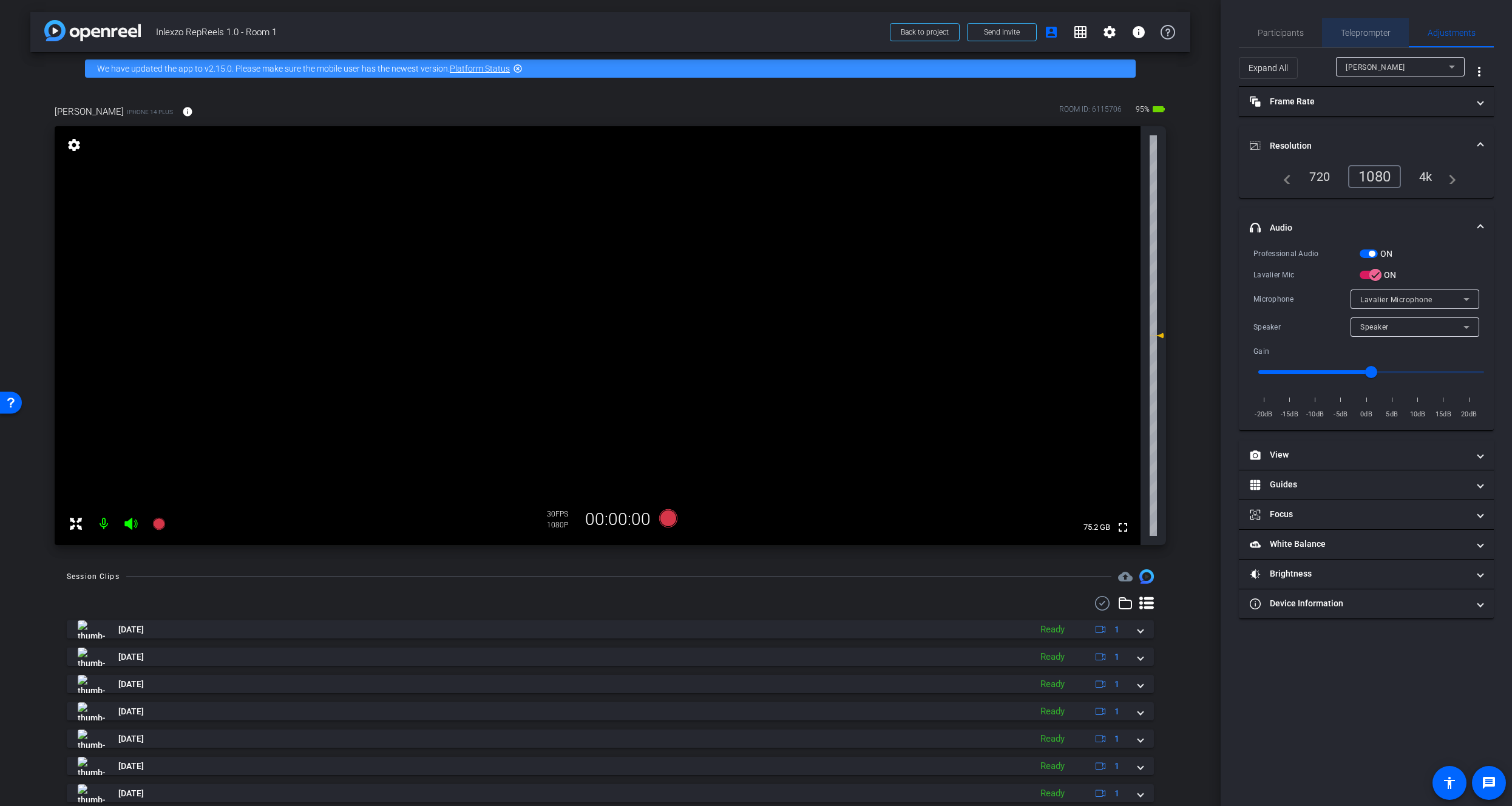
click at [1349, 37] on span "Teleprompter" at bounding box center [1366, 33] width 50 height 9
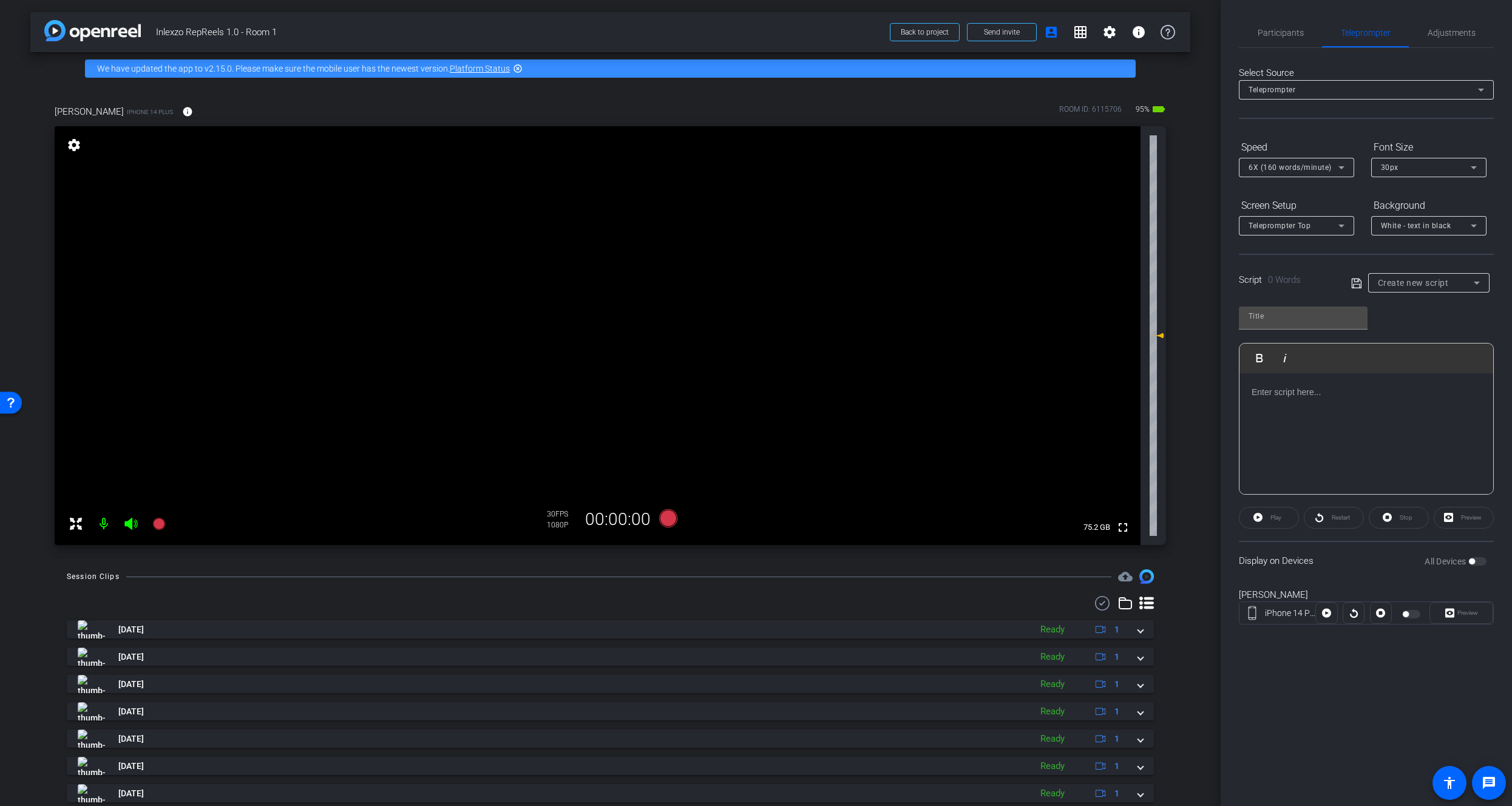
click at [1425, 282] on span "Create new script" at bounding box center [1414, 283] width 71 height 10
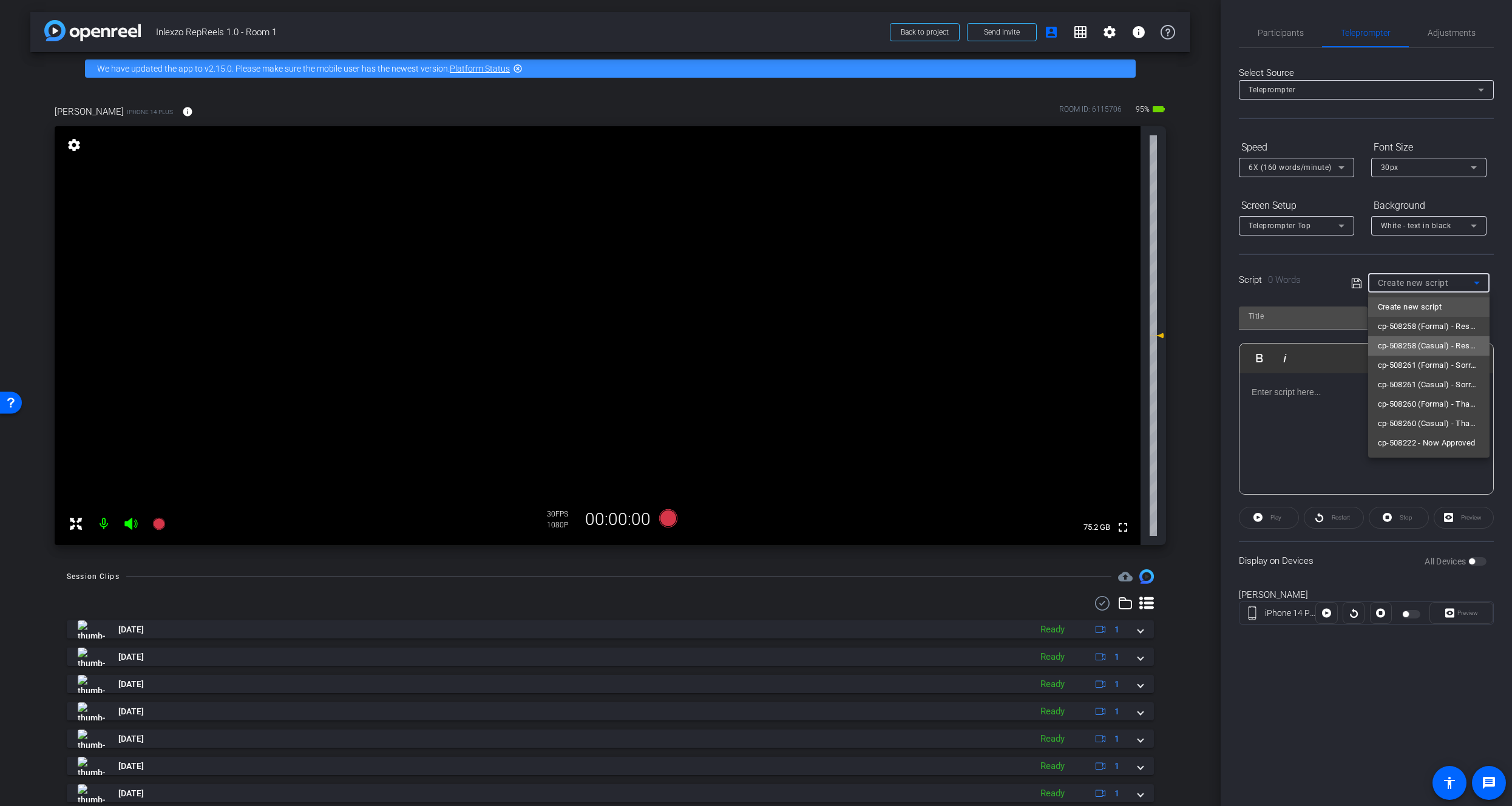
click at [1419, 352] on span "cp-508258 (Casual) - Resources to Share" at bounding box center [1429, 346] width 102 height 15
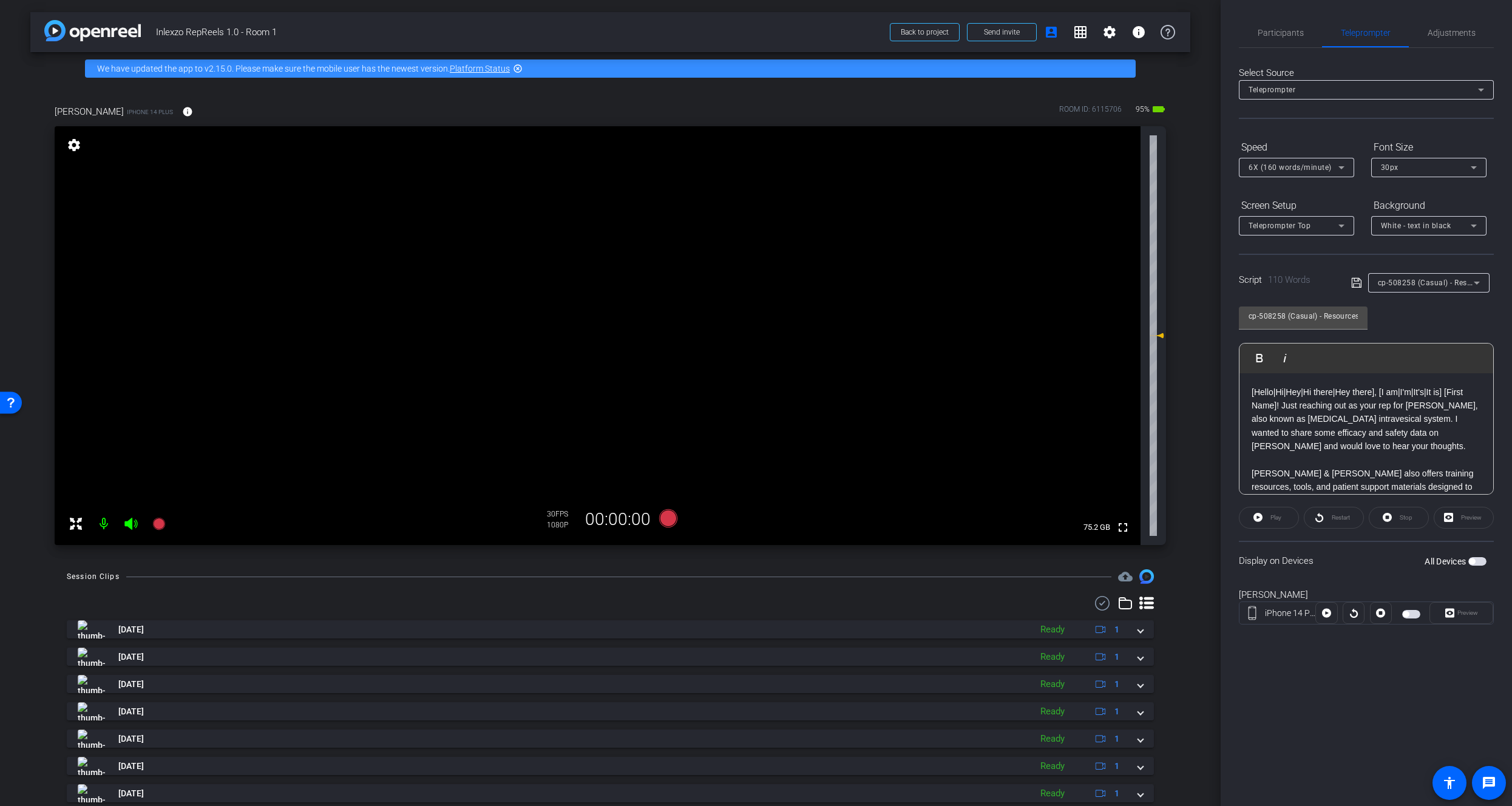
click at [1476, 562] on span "button" at bounding box center [1478, 561] width 18 height 9
click at [1472, 611] on span "Preview" at bounding box center [1468, 613] width 21 height 7
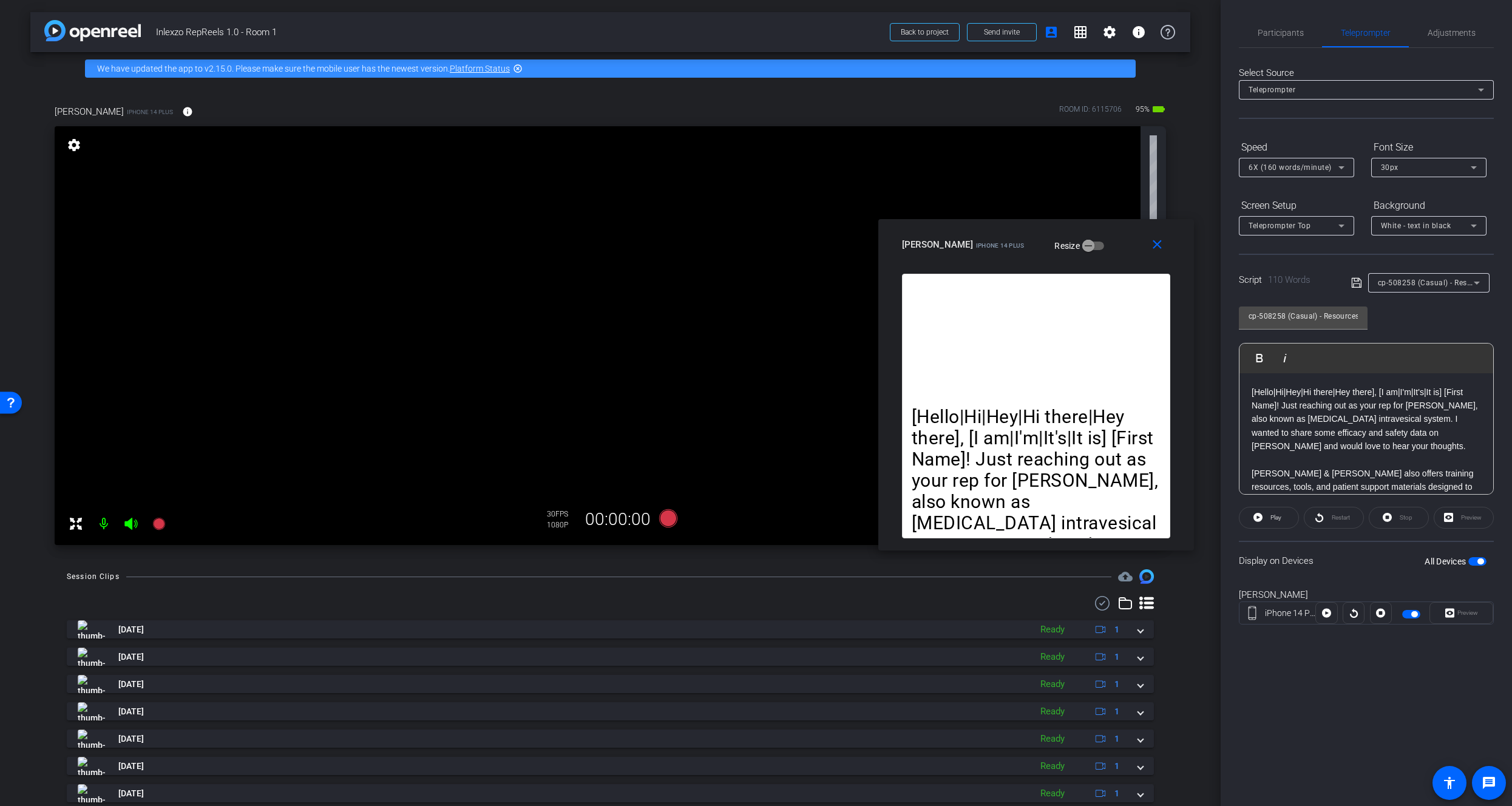
drag, startPoint x: 846, startPoint y: 256, endPoint x: 1126, endPoint y: 236, distance: 280.7
click at [1125, 237] on div "David Bukowski iPhone 14 Plus Resize" at bounding box center [1041, 245] width 278 height 22
click at [1285, 23] on span "Participants" at bounding box center [1281, 33] width 46 height 29
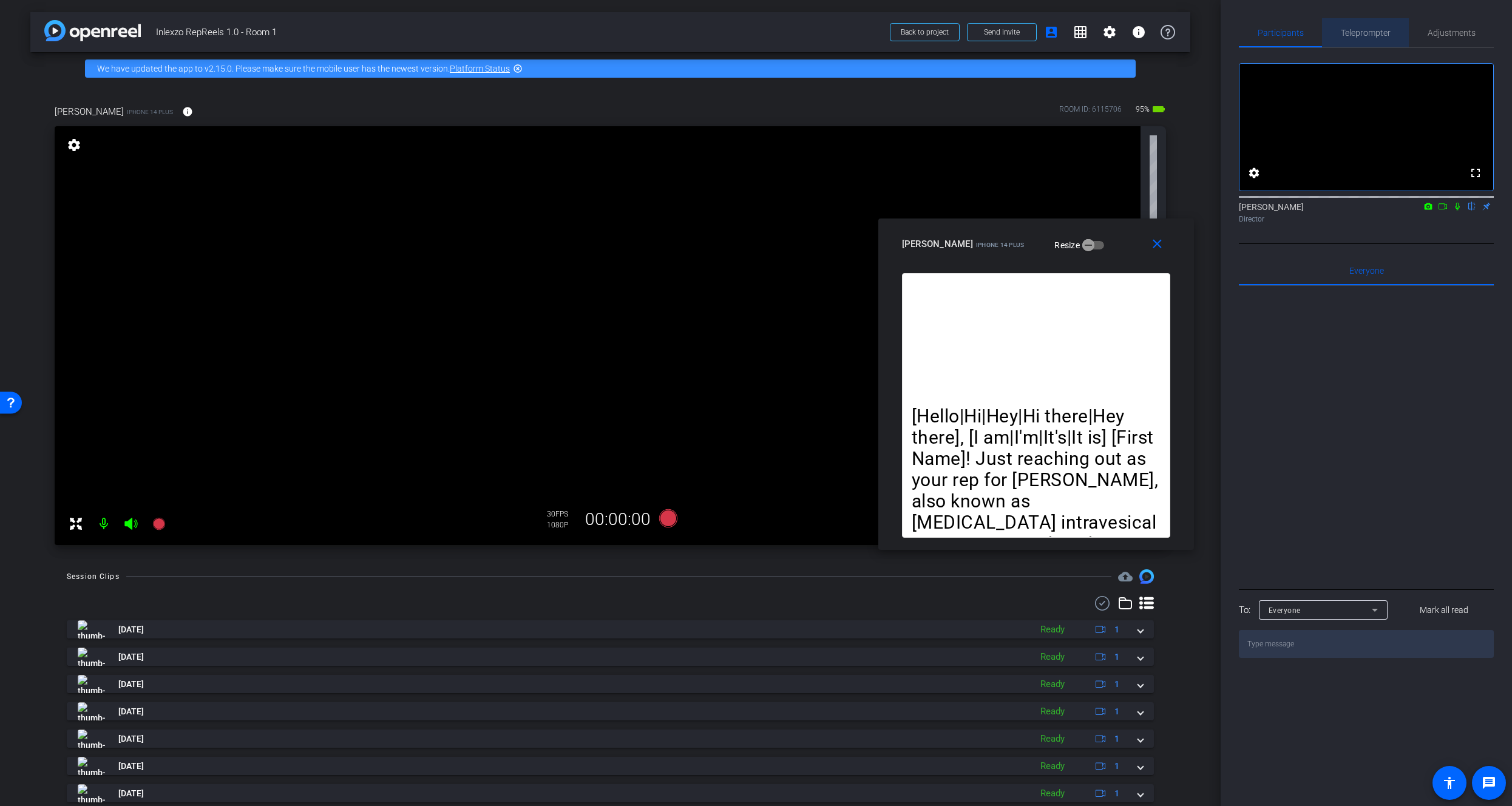
click at [1382, 31] on span "Teleprompter" at bounding box center [1366, 33] width 50 height 9
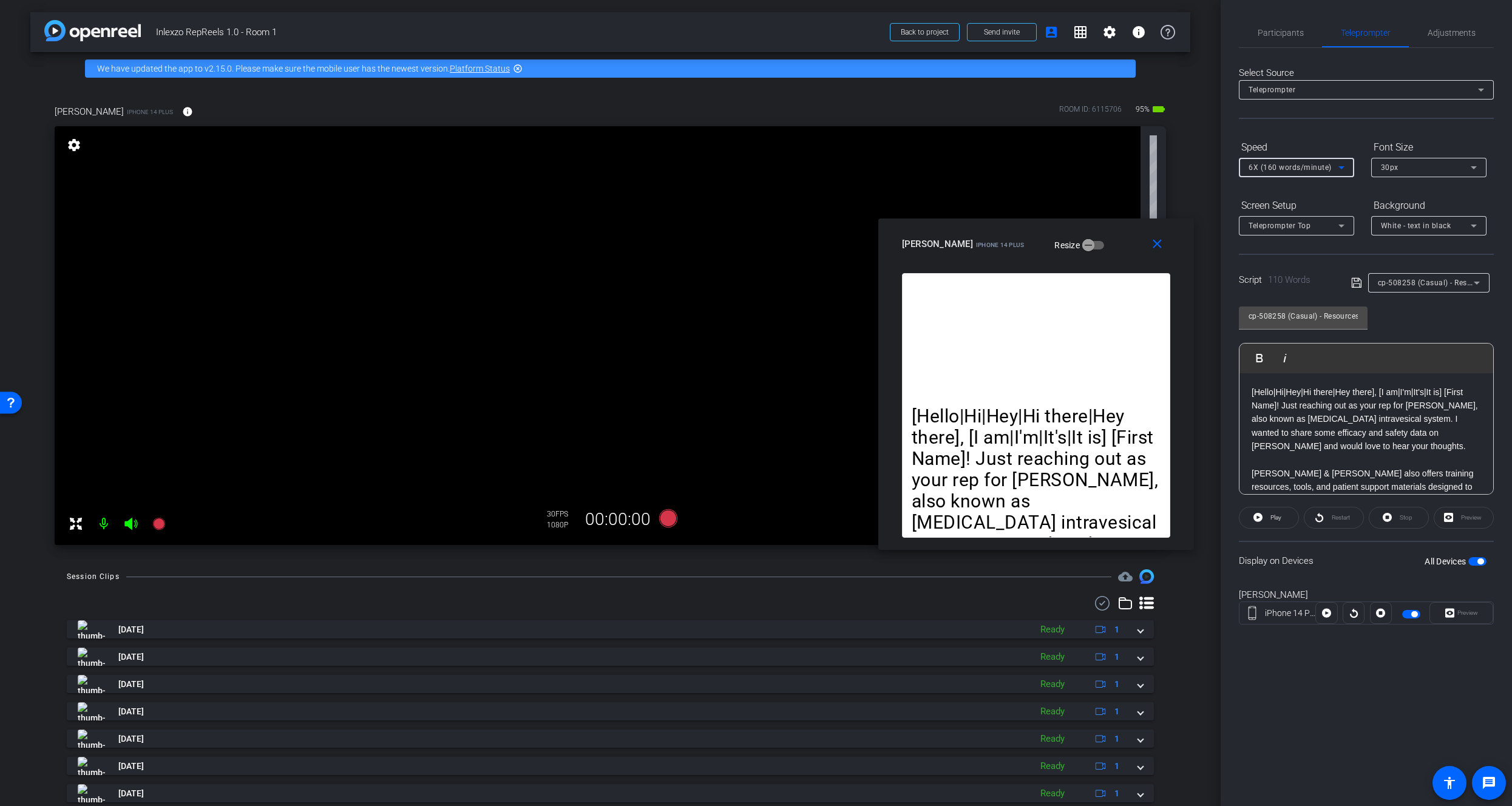
click at [1310, 163] on span "6X (160 words/minute)" at bounding box center [1291, 168] width 83 height 9
click at [1288, 253] on span "4X (140 words/minute)" at bounding box center [1291, 250] width 84 height 15
click at [1302, 172] on div "4X (140 words/minute)" at bounding box center [1294, 167] width 90 height 15
click at [1285, 263] on span "5X (150 words/minute)" at bounding box center [1291, 270] width 84 height 15
click at [1448, 37] on span "Adjustments" at bounding box center [1451, 33] width 48 height 9
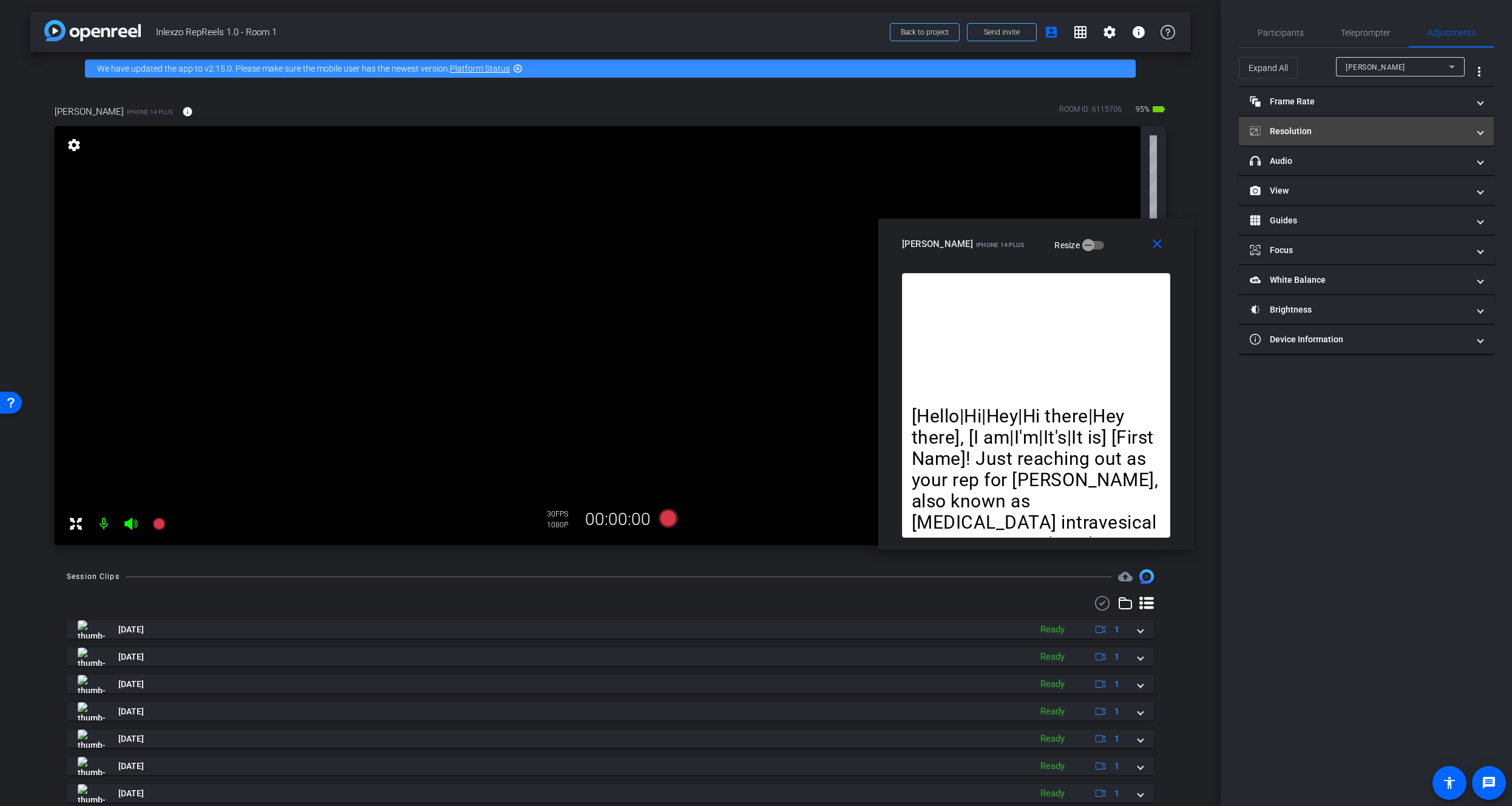
click at [1311, 145] on mat-expansion-panel-header "Resolution" at bounding box center [1366, 131] width 255 height 29
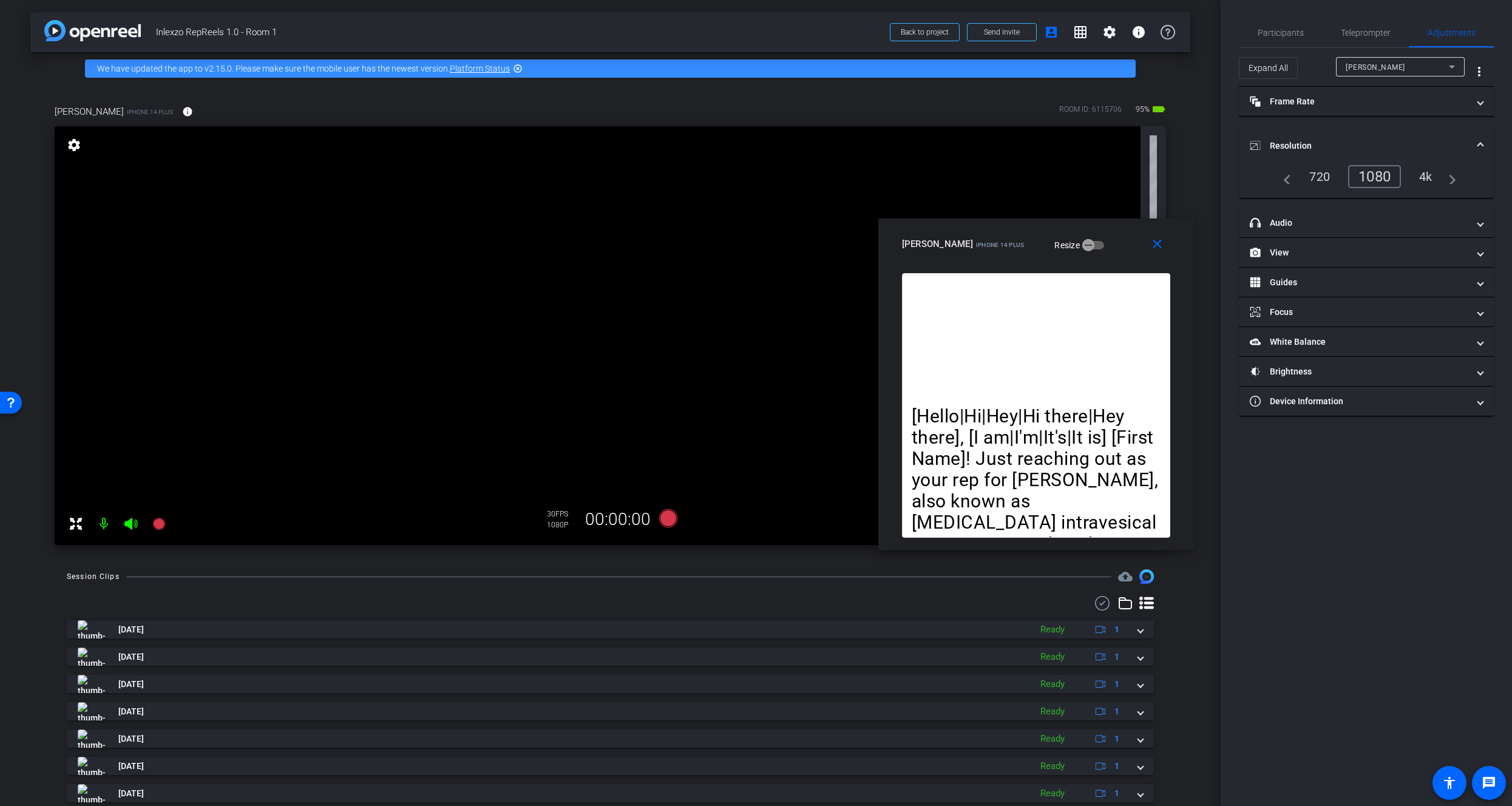
click at [1314, 146] on mat-panel-title "Resolution" at bounding box center [1359, 146] width 218 height 13
click at [1317, 164] on mat-panel-title "headphone icon Audio" at bounding box center [1359, 161] width 218 height 13
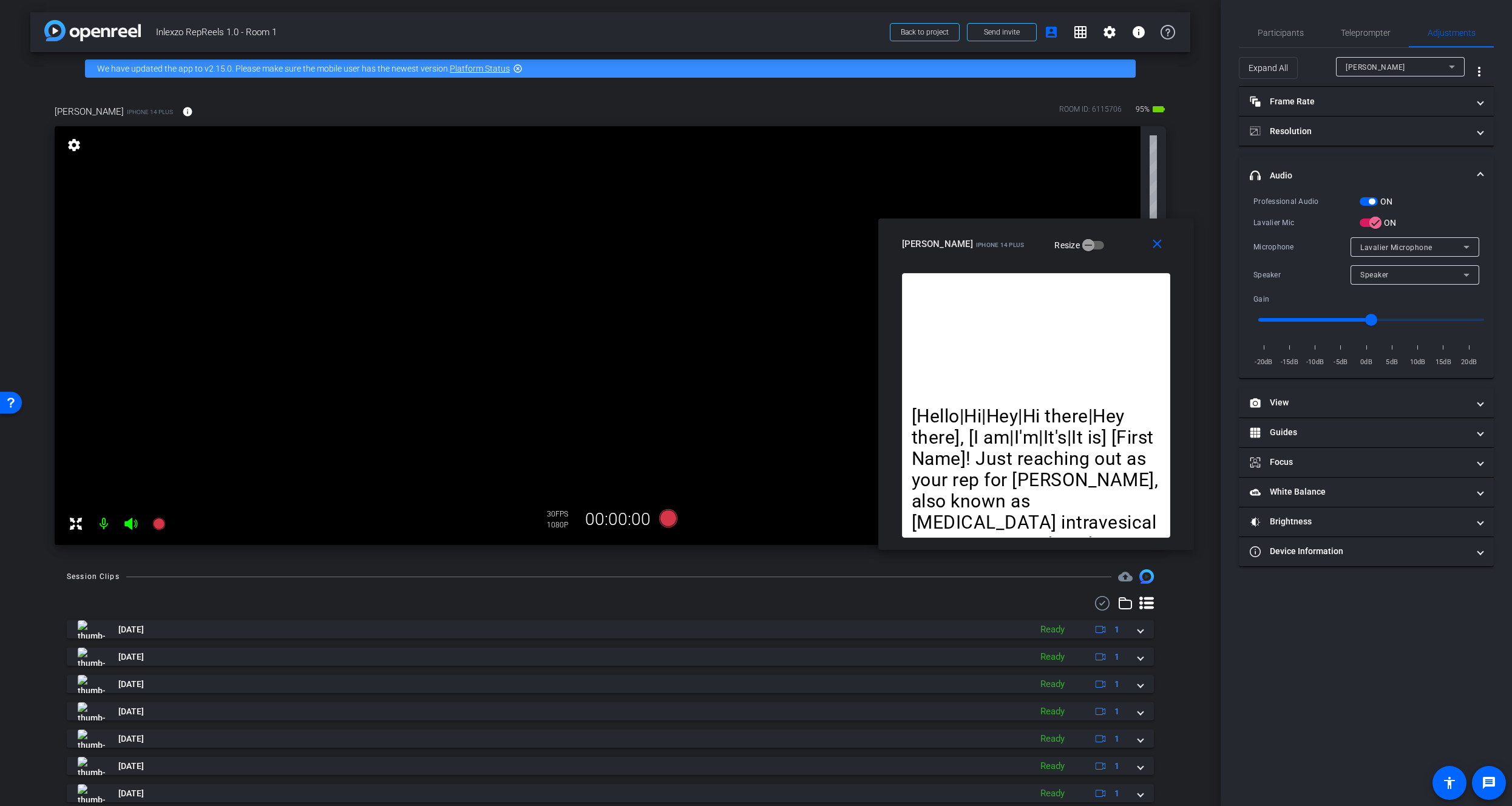
click at [1318, 165] on mat-expansion-panel-header "headphone icon Audio" at bounding box center [1366, 176] width 255 height 39
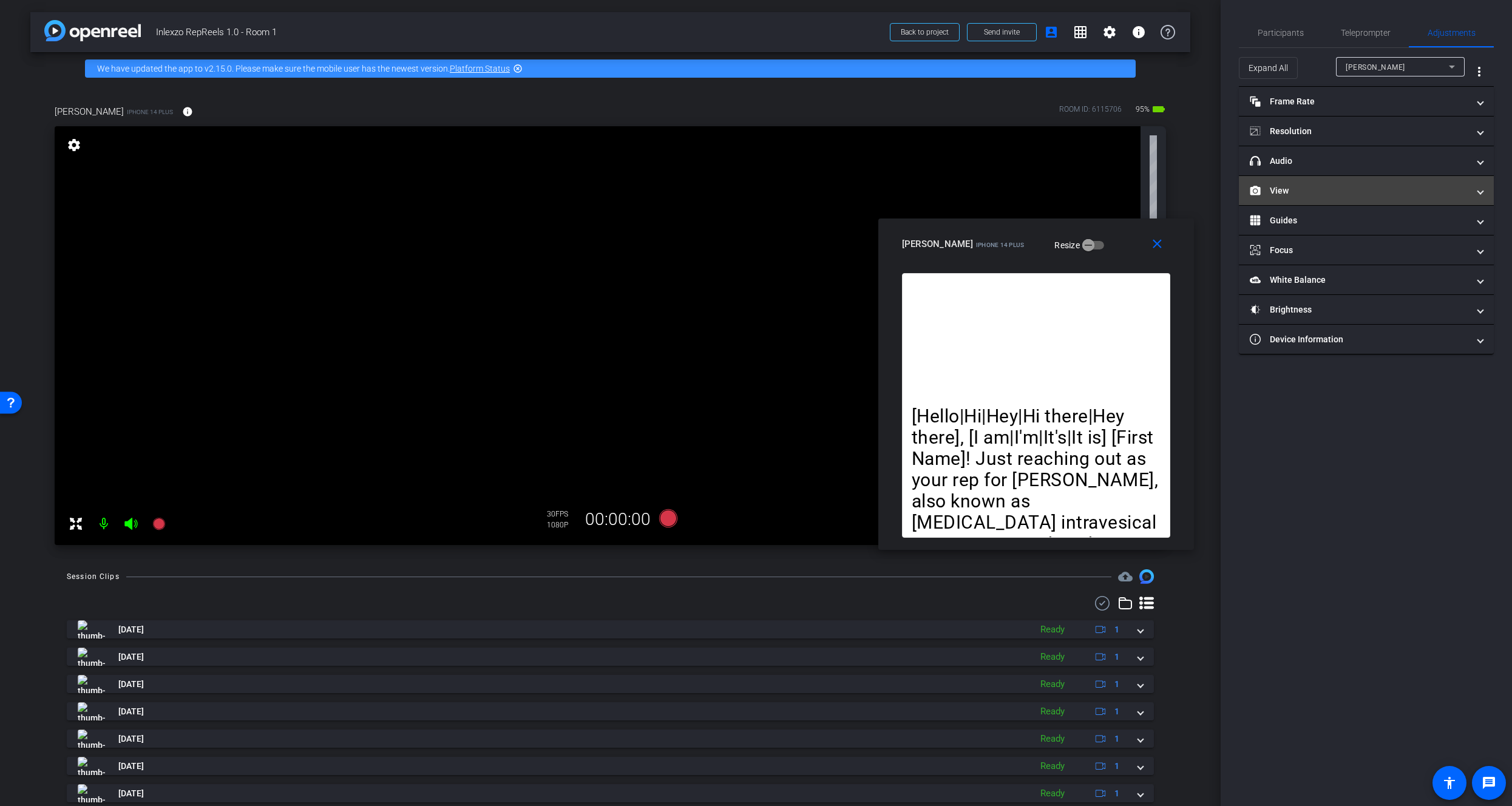
click at [1324, 193] on mat-panel-title "View" at bounding box center [1359, 191] width 218 height 13
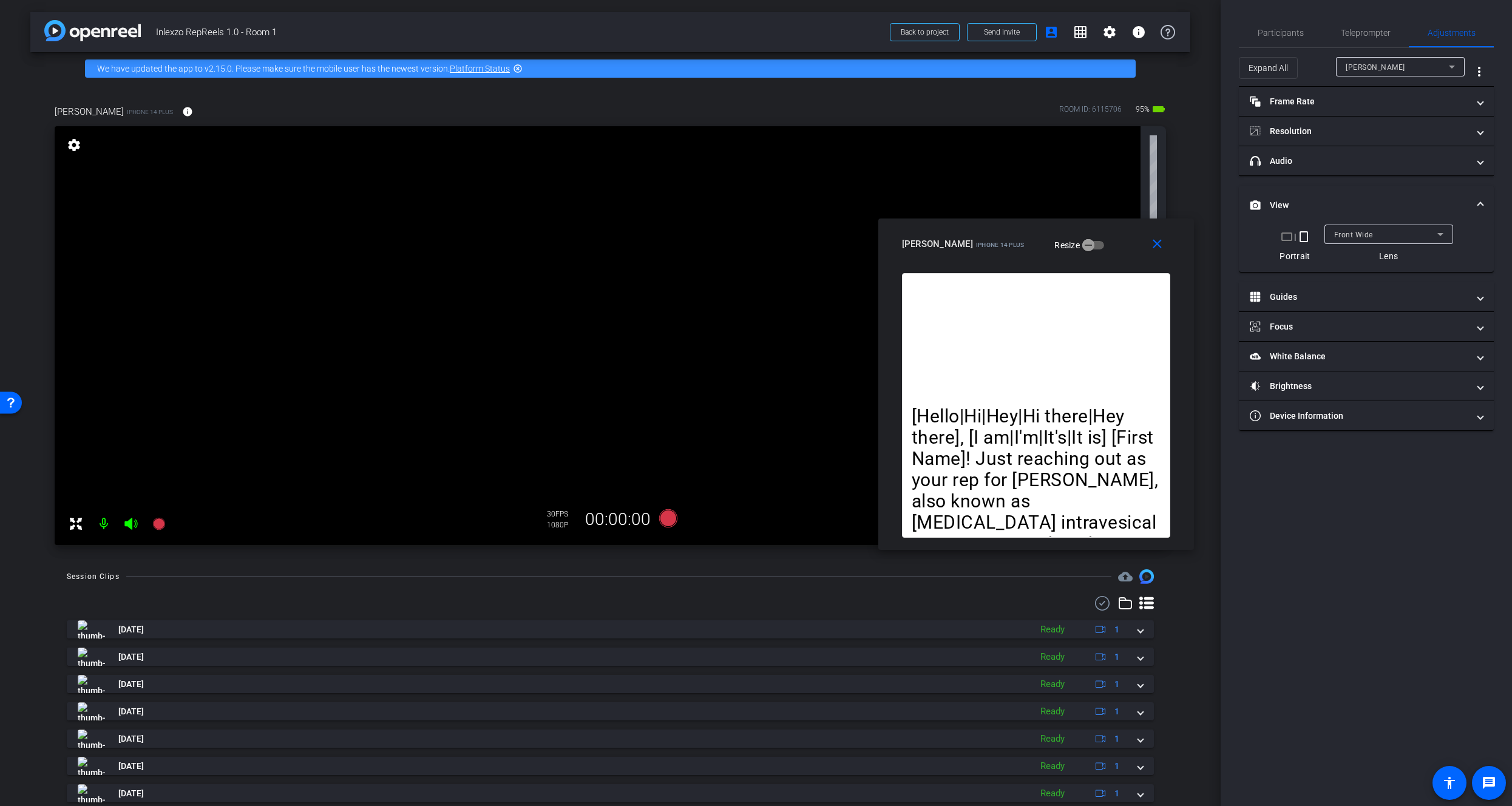
click at [1324, 196] on mat-expansion-panel-header "View" at bounding box center [1366, 205] width 255 height 39
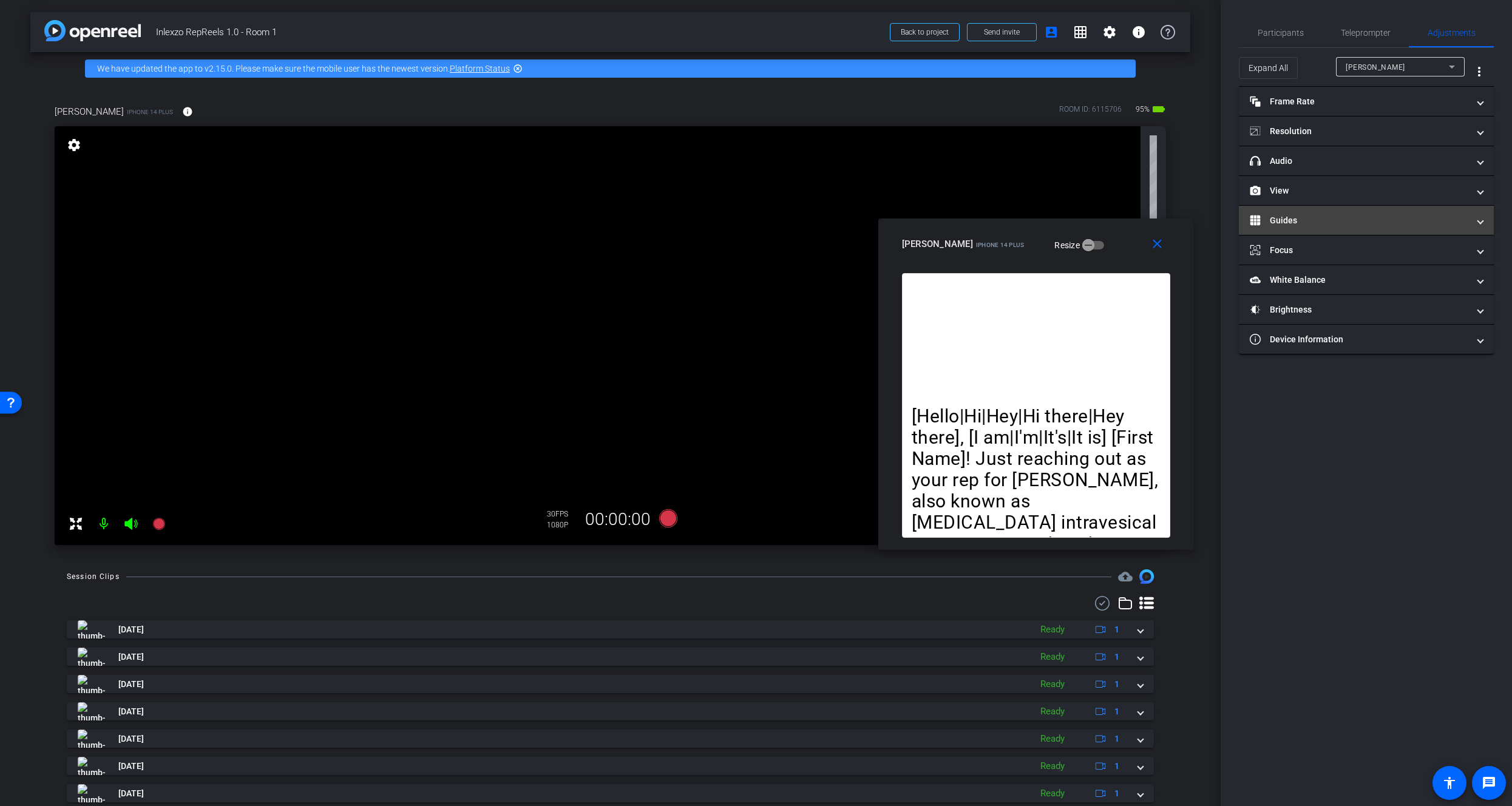
click at [1324, 222] on mat-panel-title "Guides" at bounding box center [1359, 220] width 218 height 13
click at [1328, 232] on mat-panel-title "Guides" at bounding box center [1359, 235] width 218 height 13
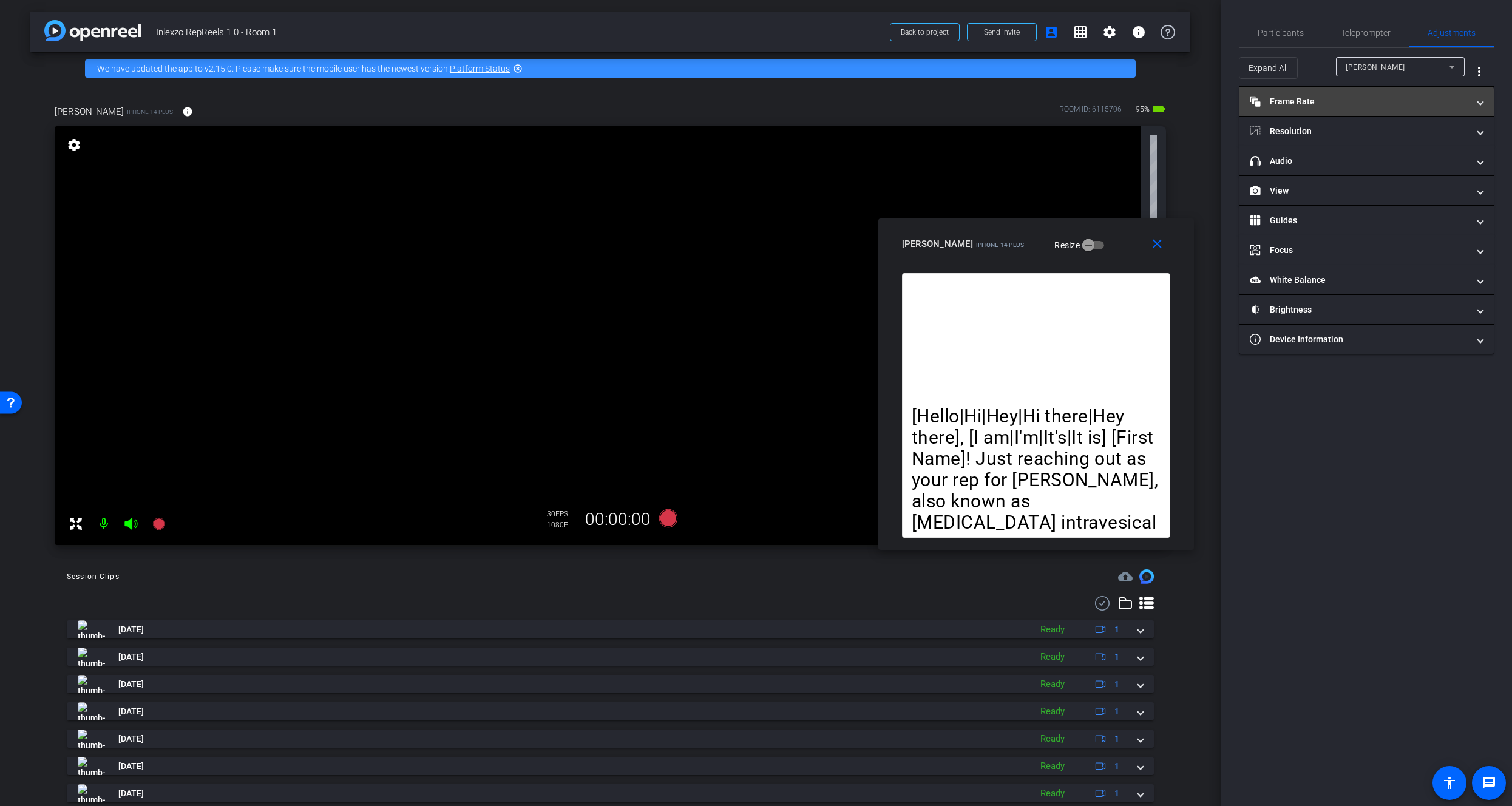
click at [1318, 109] on mat-expansion-panel-header "Frame Rate Frame Rate" at bounding box center [1366, 102] width 255 height 29
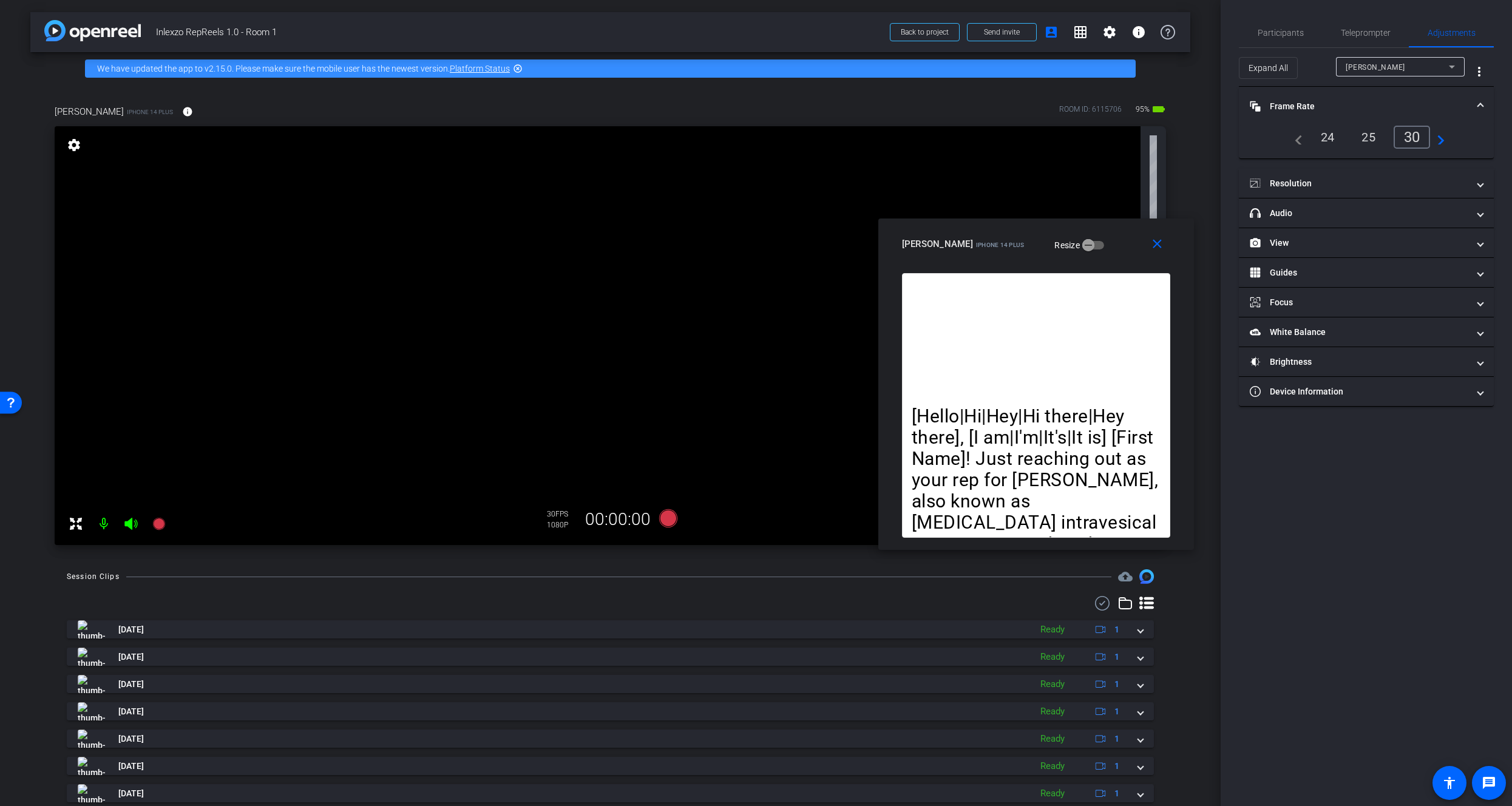
click at [1319, 108] on mat-panel-title "Frame Rate Frame Rate" at bounding box center [1359, 106] width 218 height 13
click at [1359, 38] on span "Teleprompter" at bounding box center [1366, 33] width 50 height 29
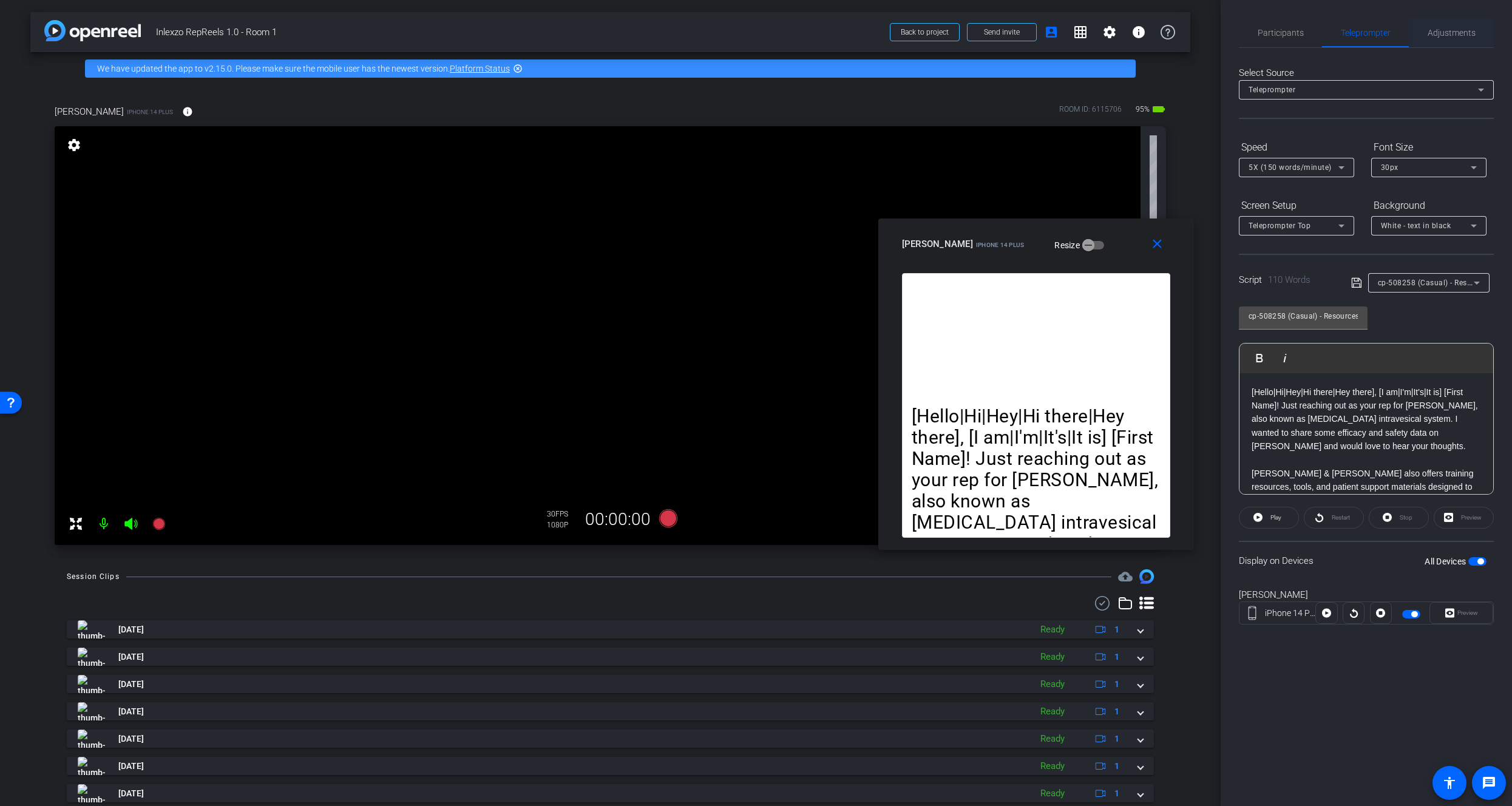
click at [1433, 30] on span "Adjustments" at bounding box center [1451, 33] width 48 height 9
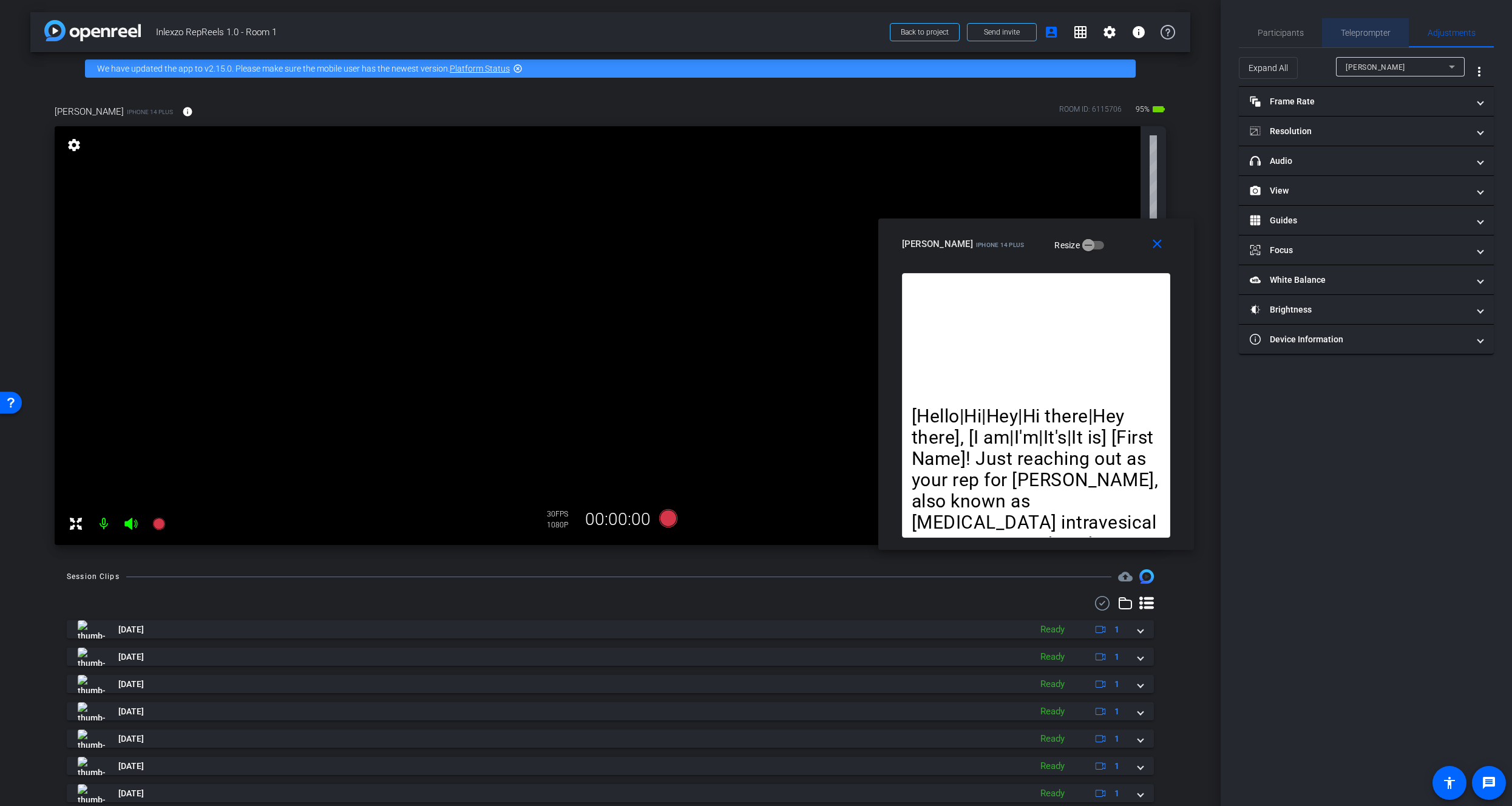
click at [1373, 31] on span "Teleprompter" at bounding box center [1366, 33] width 50 height 9
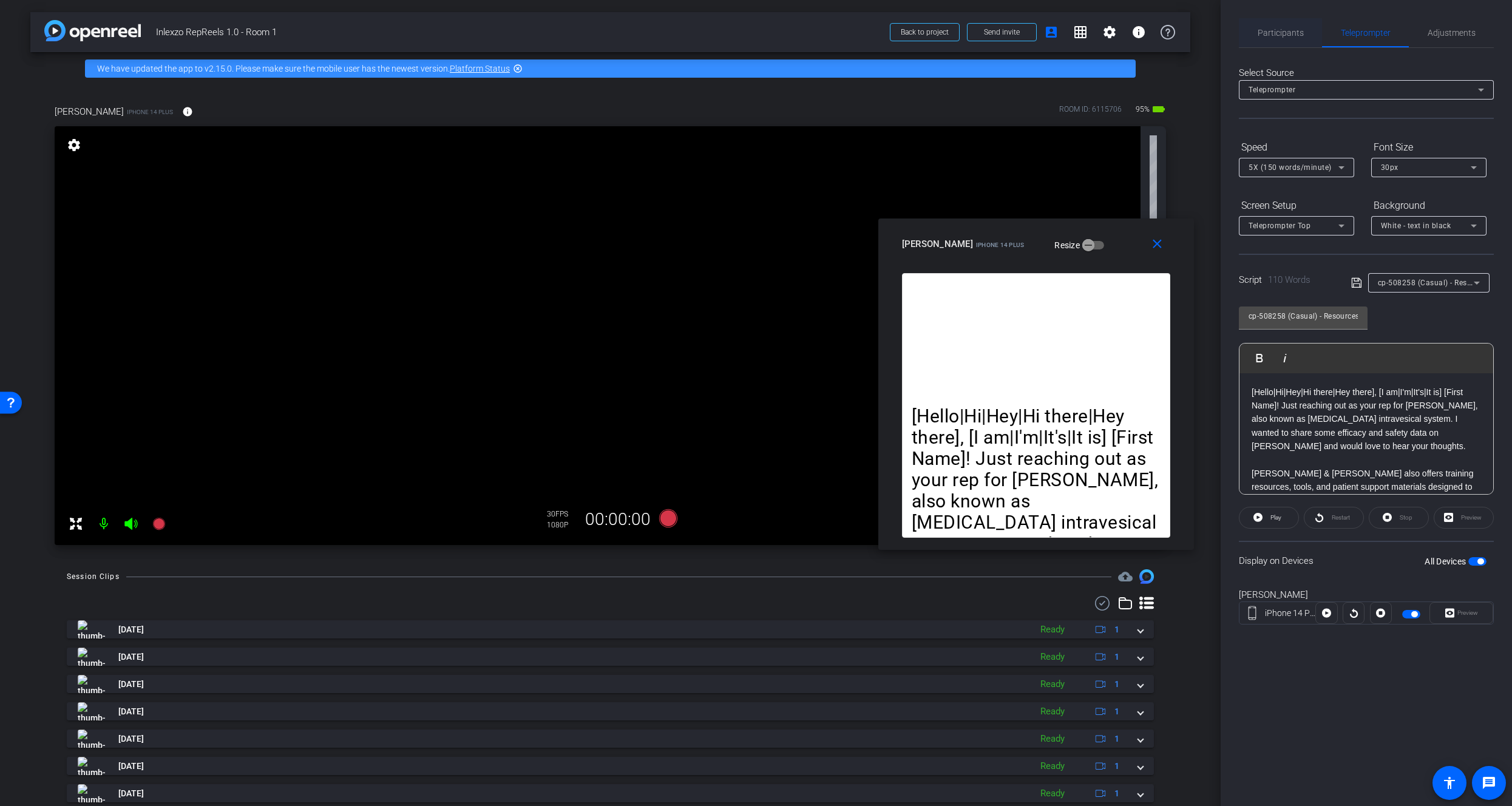
drag, startPoint x: 1285, startPoint y: 26, endPoint x: 1299, endPoint y: 29, distance: 14.3
click at [1284, 26] on span "Participants" at bounding box center [1281, 33] width 46 height 29
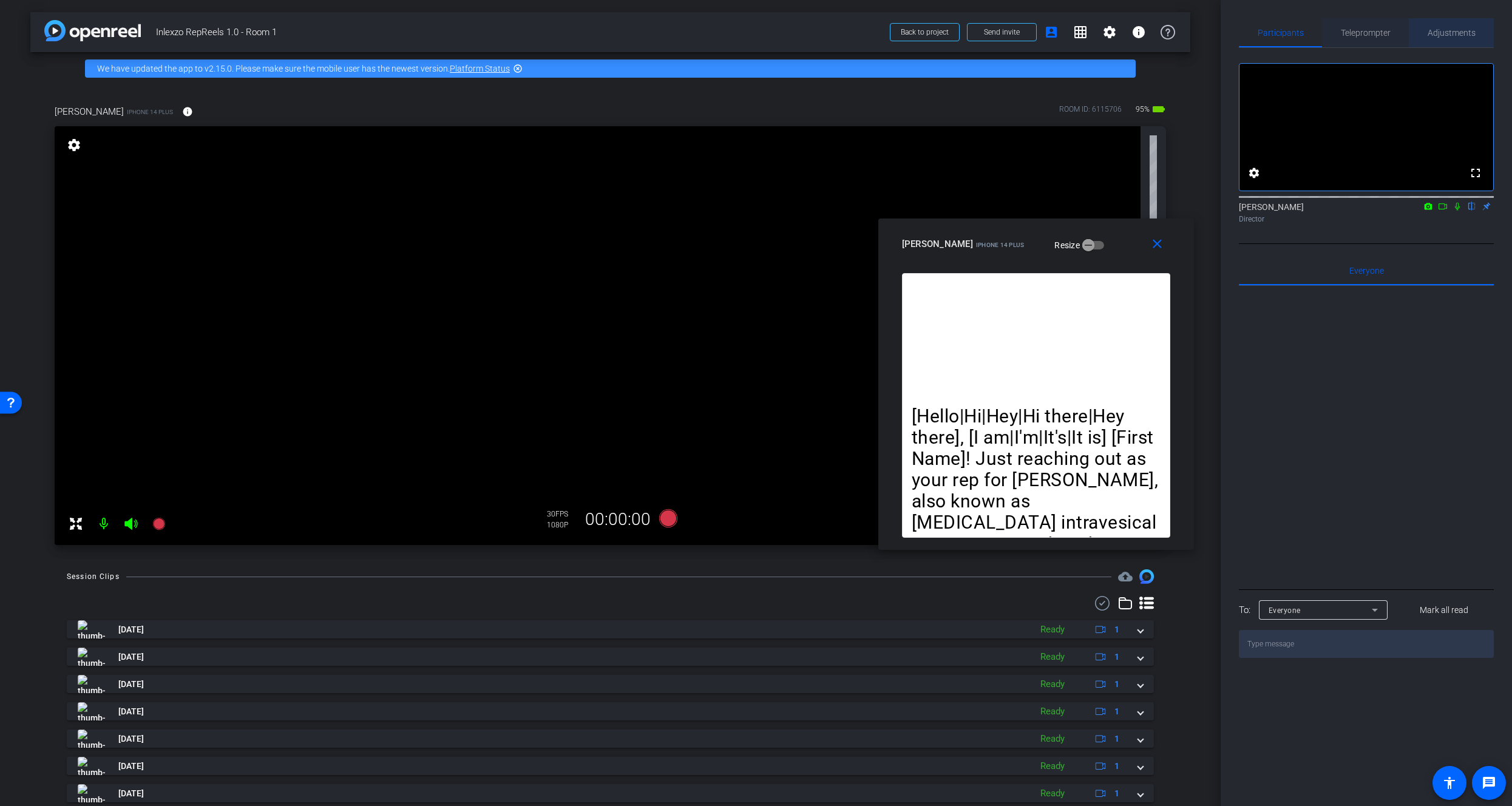
drag, startPoint x: 1455, startPoint y: 27, endPoint x: 1368, endPoint y: 28, distance: 87.0
click at [1454, 27] on span "Adjustments" at bounding box center [1451, 33] width 48 height 29
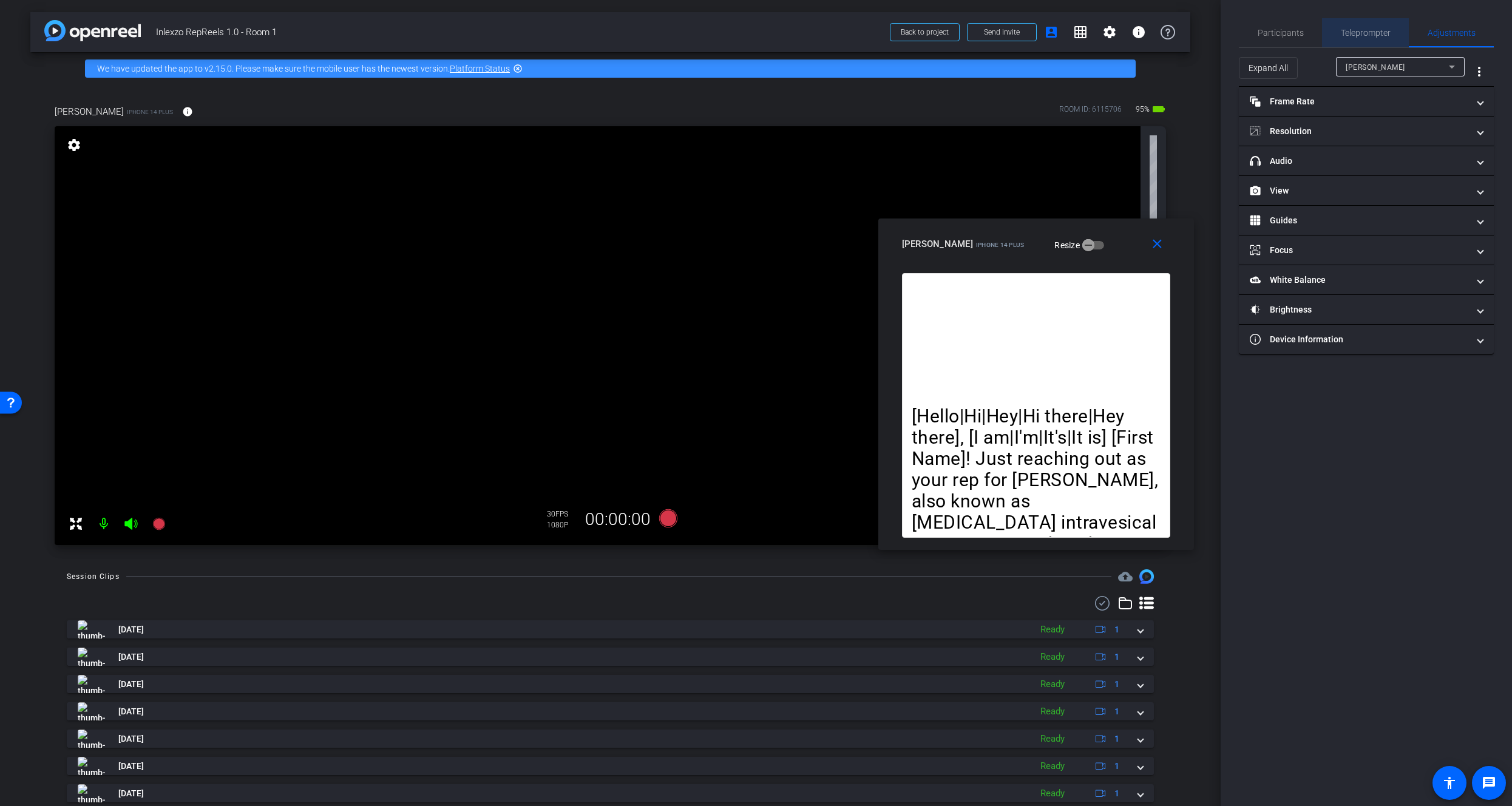
click at [1367, 29] on span "Teleprompter" at bounding box center [1366, 33] width 50 height 9
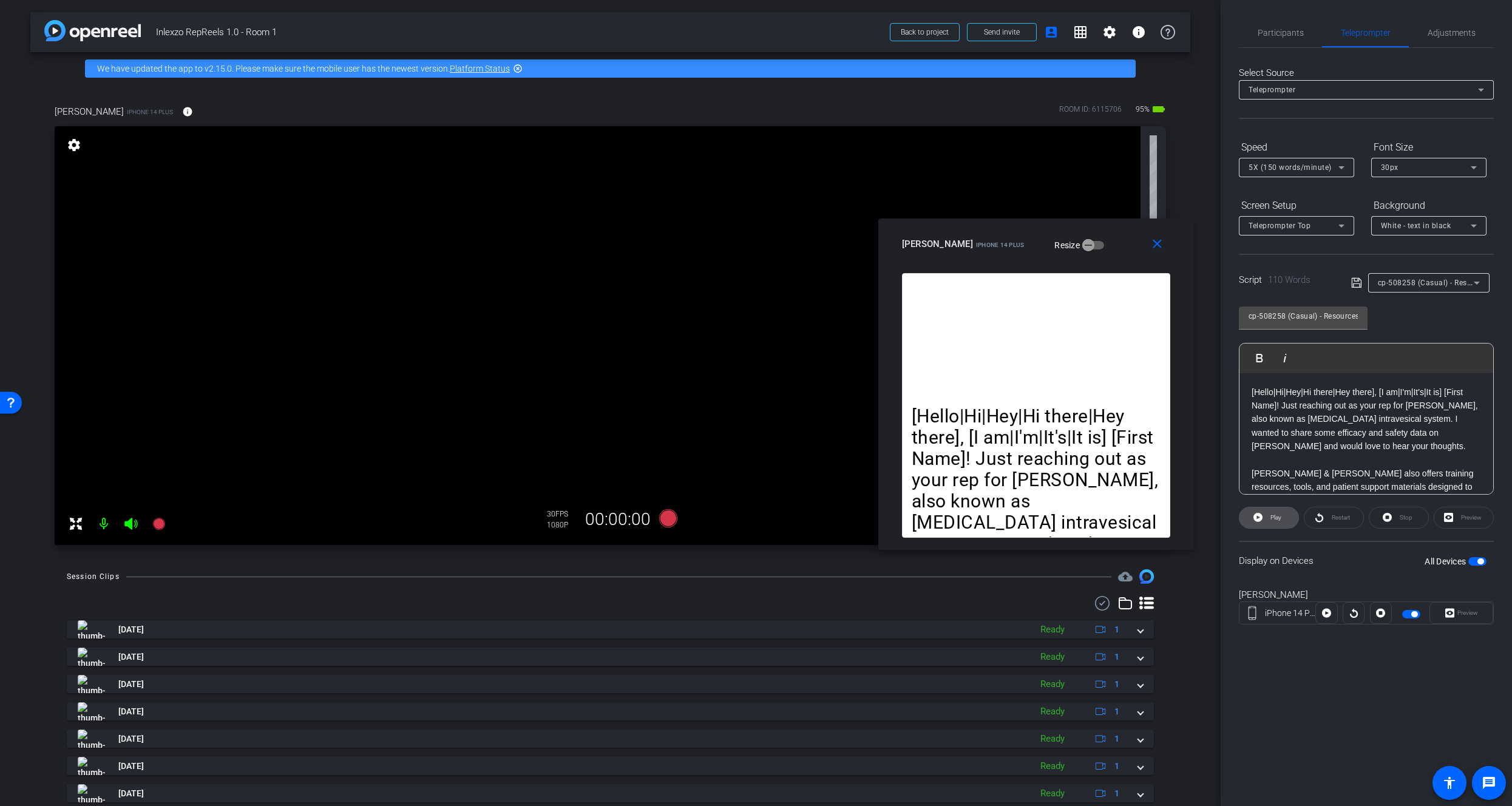
click at [1280, 517] on span "Play" at bounding box center [1276, 517] width 11 height 7
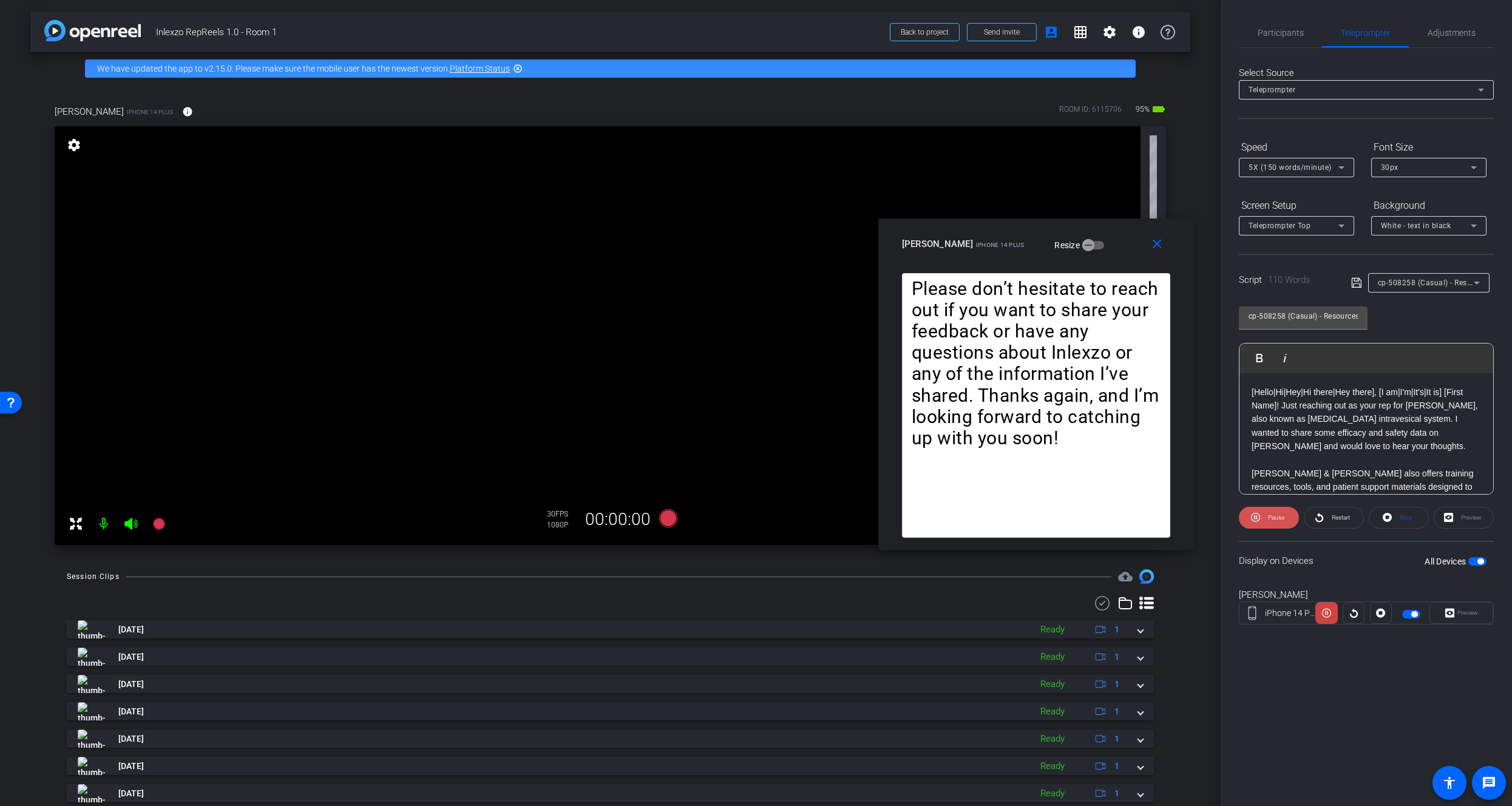
click at [1278, 516] on span "Pause" at bounding box center [1276, 517] width 17 height 7
click at [1321, 165] on span "5X (150 words/minute)" at bounding box center [1291, 168] width 83 height 9
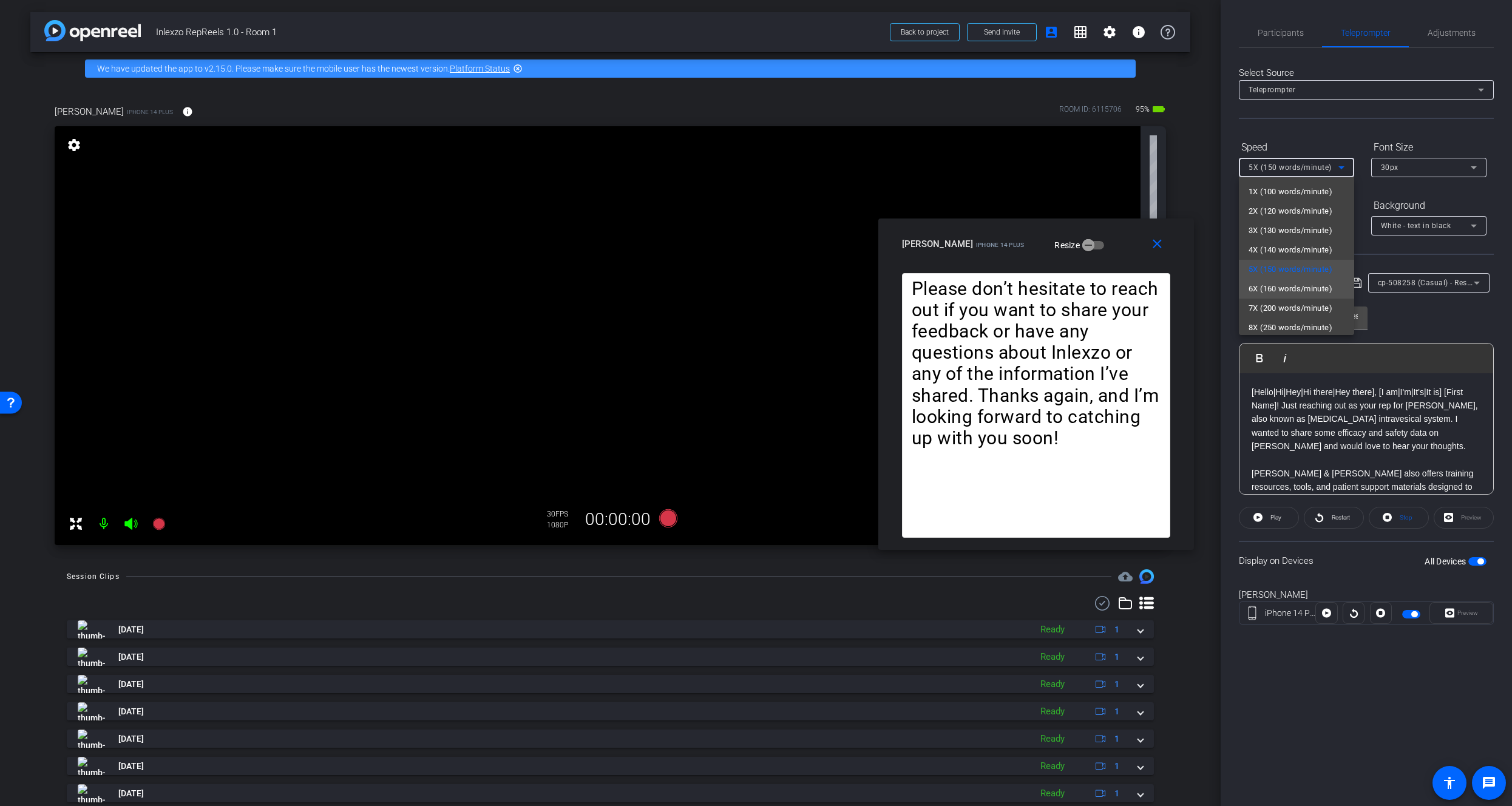
drag, startPoint x: 1286, startPoint y: 289, endPoint x: 1291, endPoint y: 285, distance: 6.4
click at [1287, 286] on span "6X (160 words/minute)" at bounding box center [1291, 289] width 84 height 15
click at [1288, 172] on div "6X (160 words/minute)" at bounding box center [1294, 167] width 90 height 15
click at [1281, 264] on span "5X (150 words/minute)" at bounding box center [1291, 270] width 84 height 15
click at [1393, 165] on span "30px" at bounding box center [1390, 168] width 18 height 9
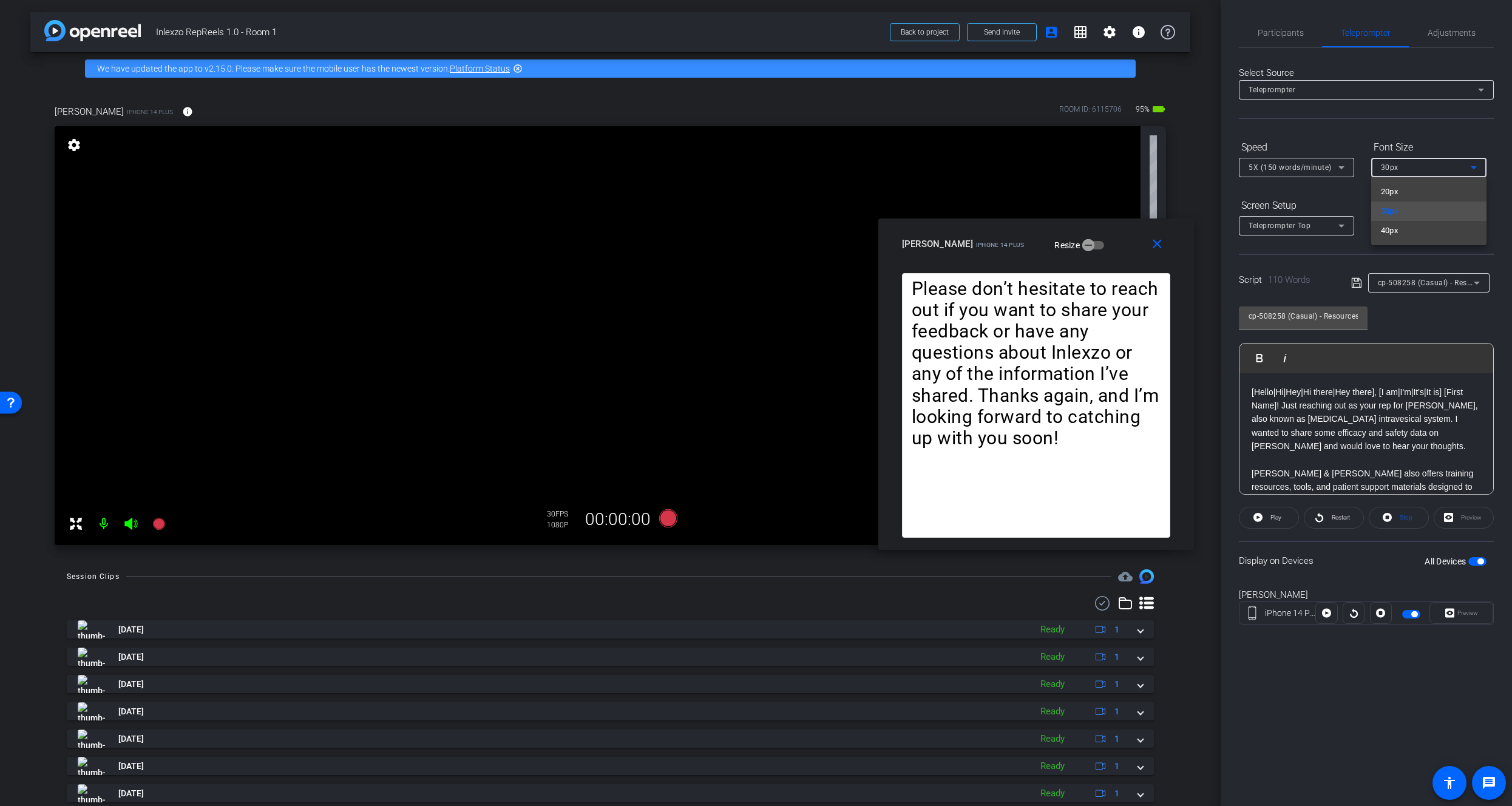
click at [1399, 161] on div at bounding box center [756, 403] width 1512 height 806
click at [1321, 223] on div "Teleprompter Top" at bounding box center [1294, 225] width 90 height 15
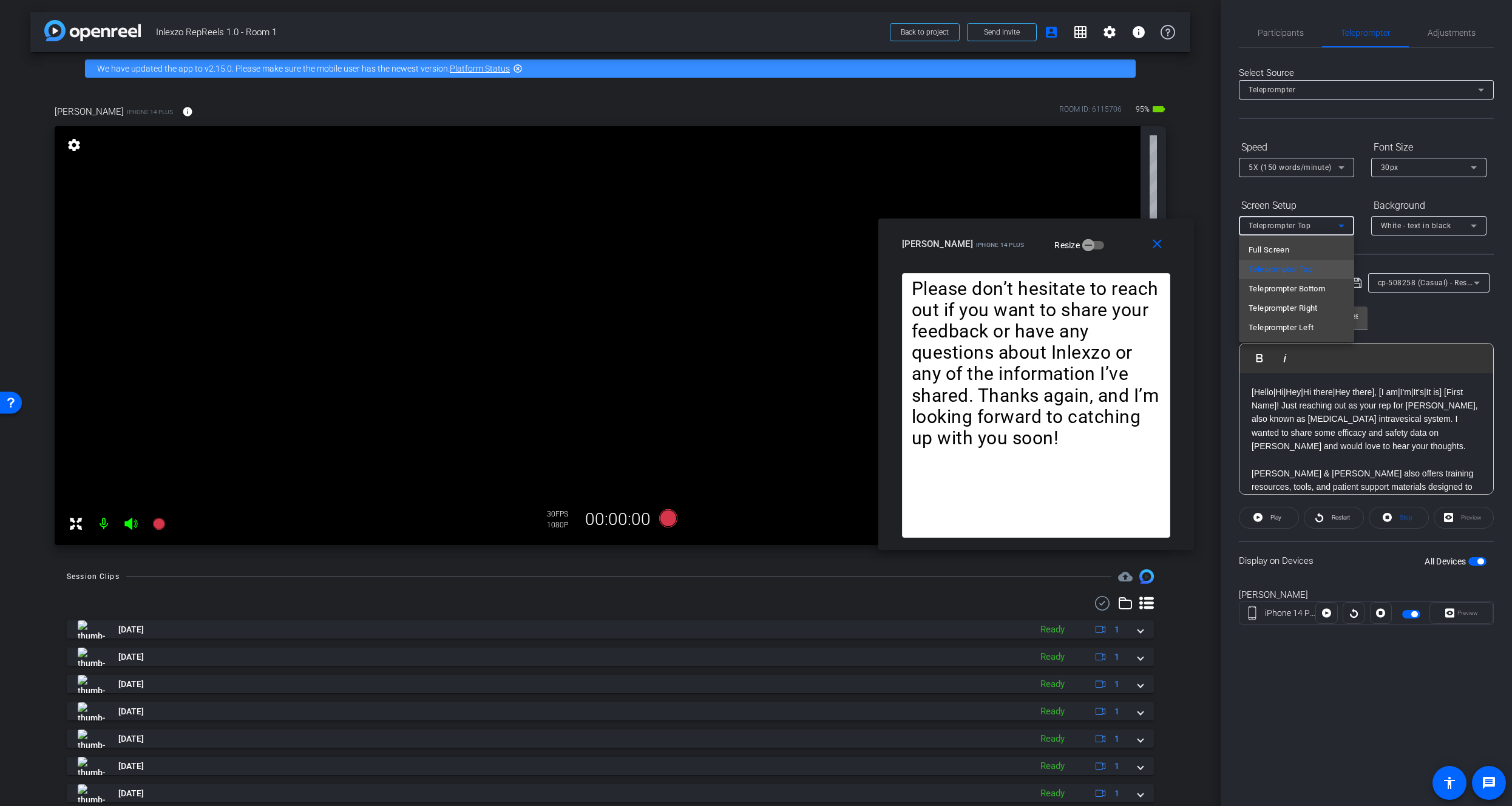
click at [1321, 222] on div at bounding box center [756, 403] width 1512 height 806
click at [1286, 23] on span "Participants" at bounding box center [1281, 33] width 46 height 29
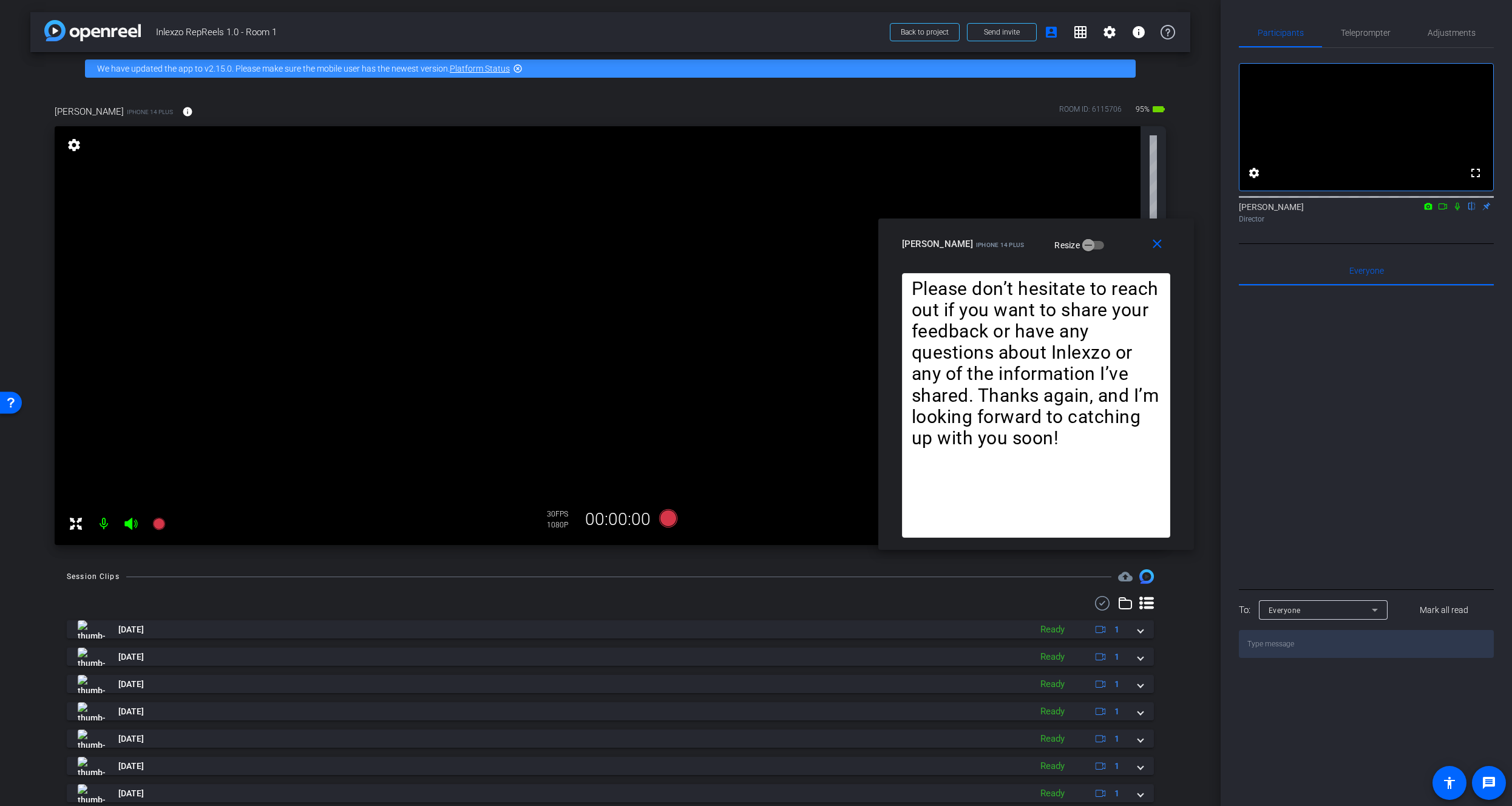
click at [1462, 210] on icon at bounding box center [1458, 207] width 10 height 9
click at [1374, 29] on span "Teleprompter" at bounding box center [1366, 33] width 50 height 9
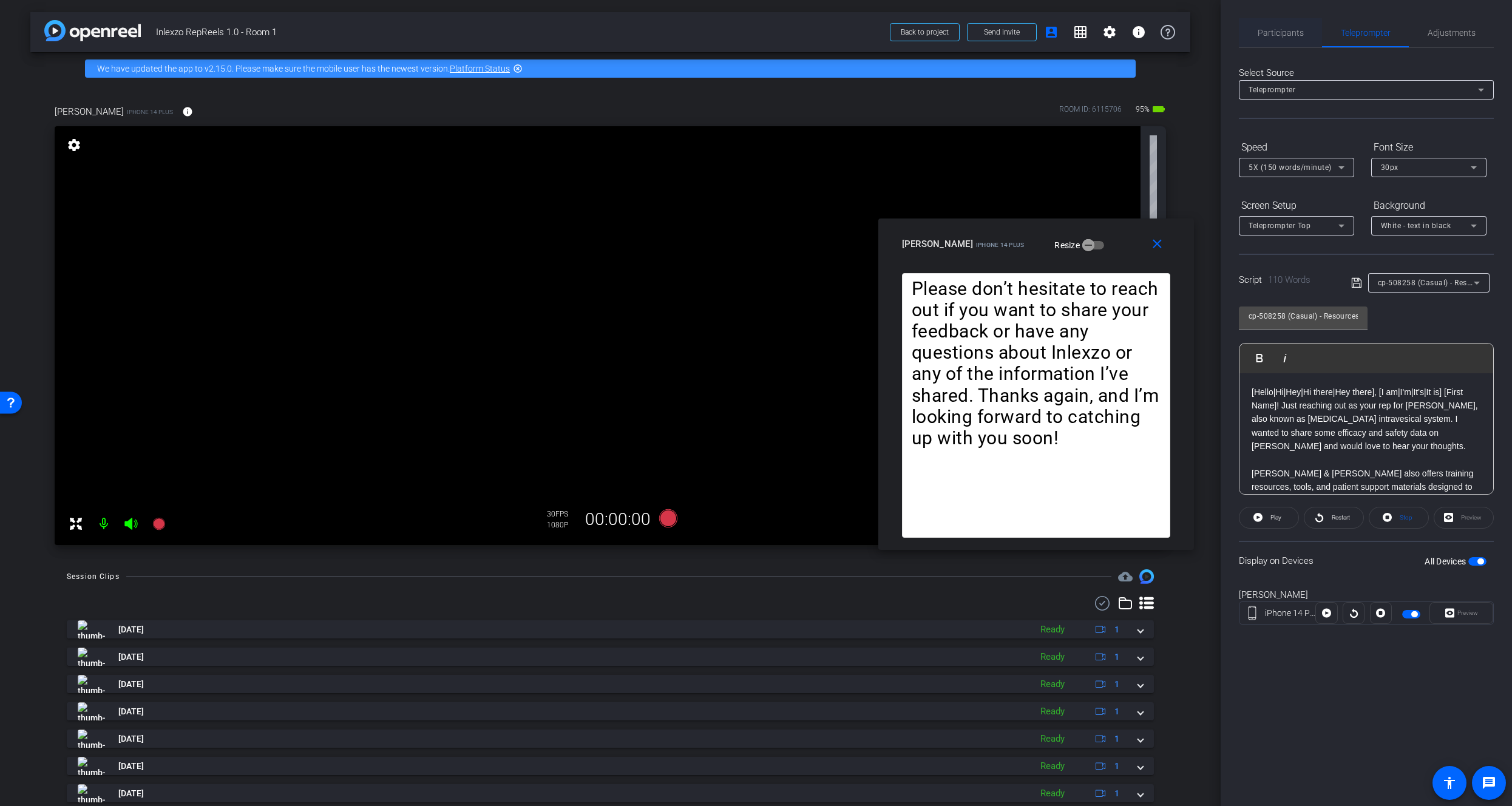
click at [1275, 23] on span "Participants" at bounding box center [1281, 33] width 46 height 29
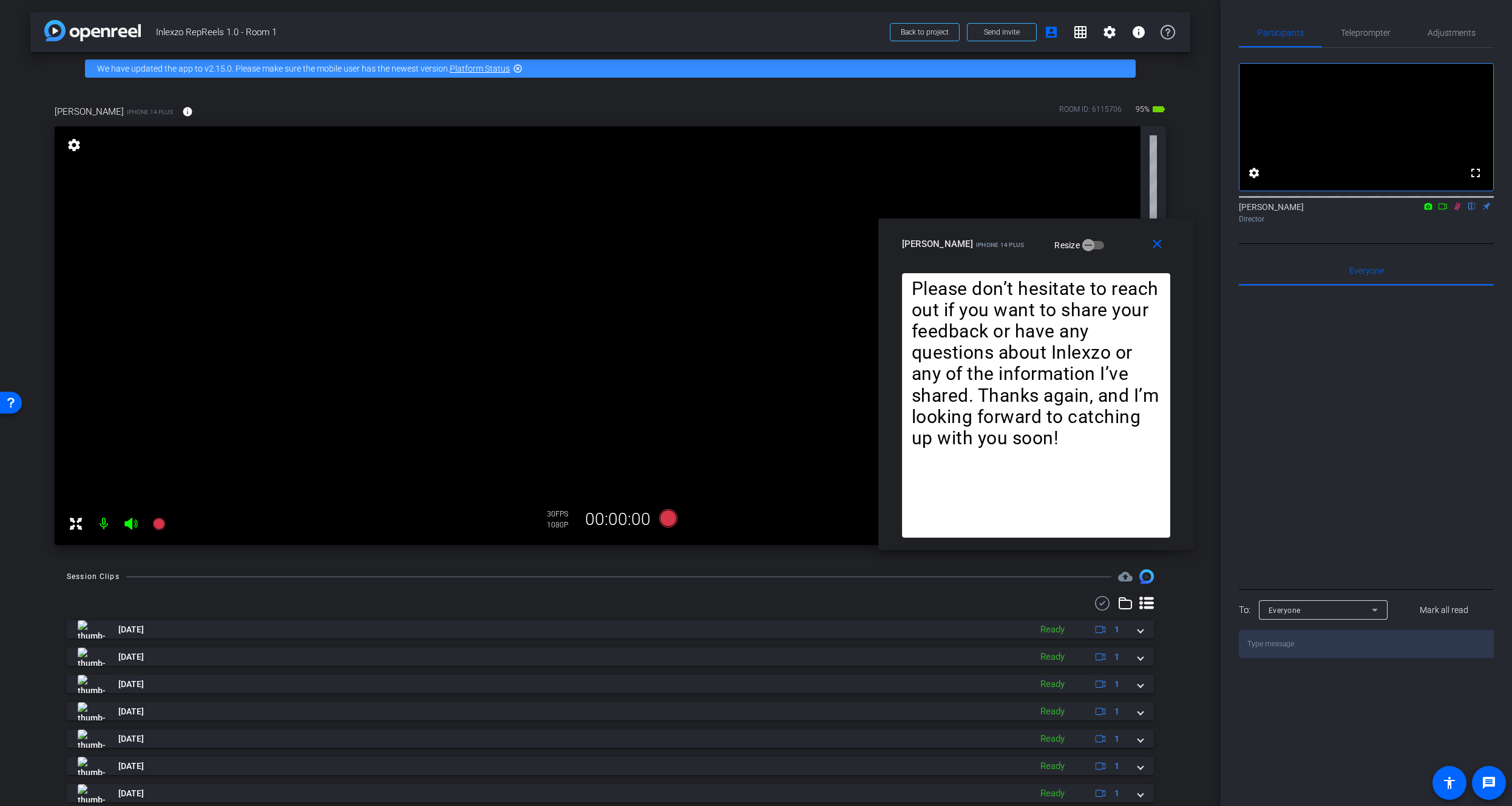
click at [1458, 210] on icon at bounding box center [1458, 207] width 7 height 8
click at [1375, 34] on span "Teleprompter" at bounding box center [1366, 33] width 50 height 9
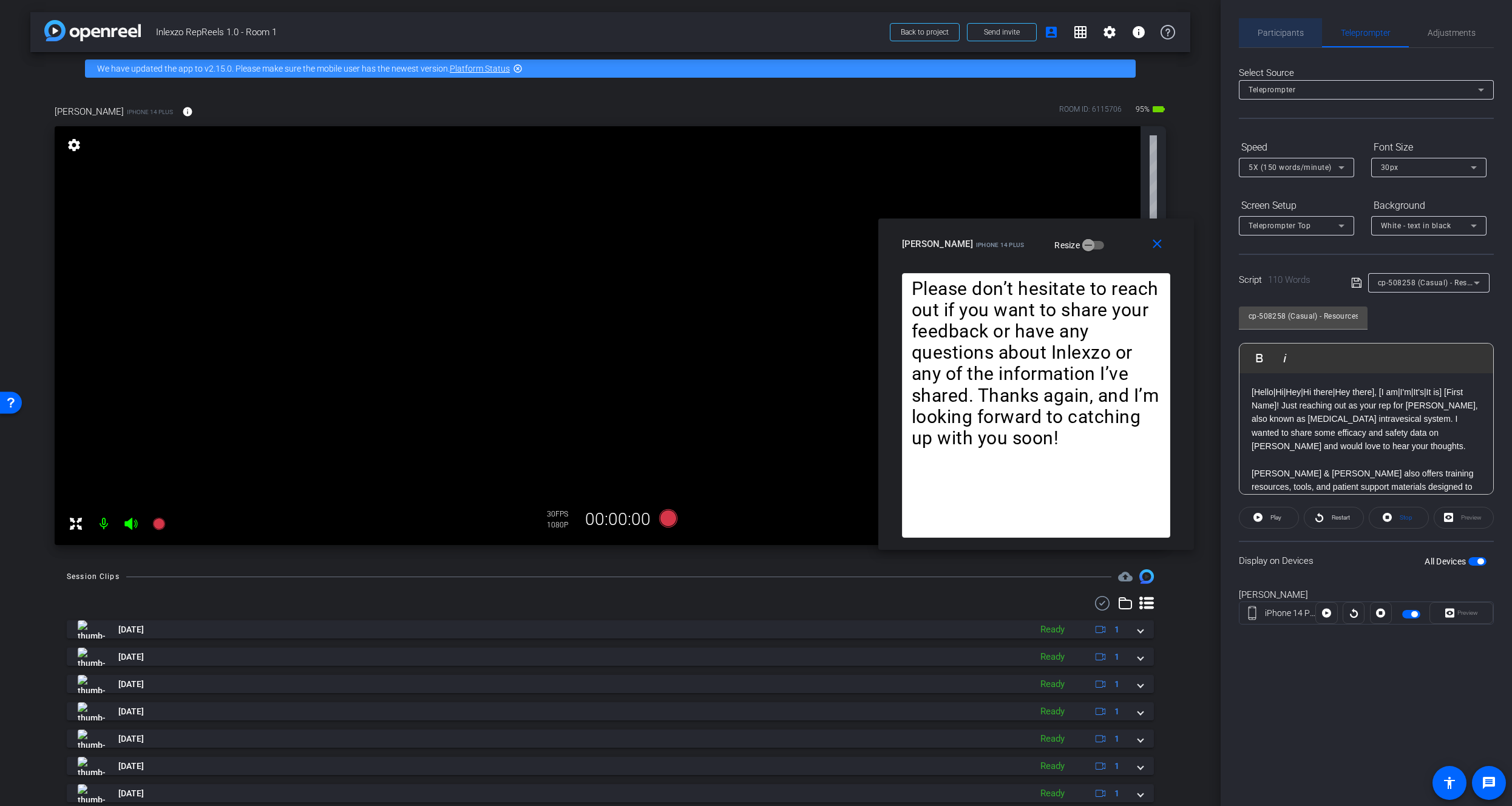
click at [1289, 34] on span "Participants" at bounding box center [1281, 33] width 46 height 9
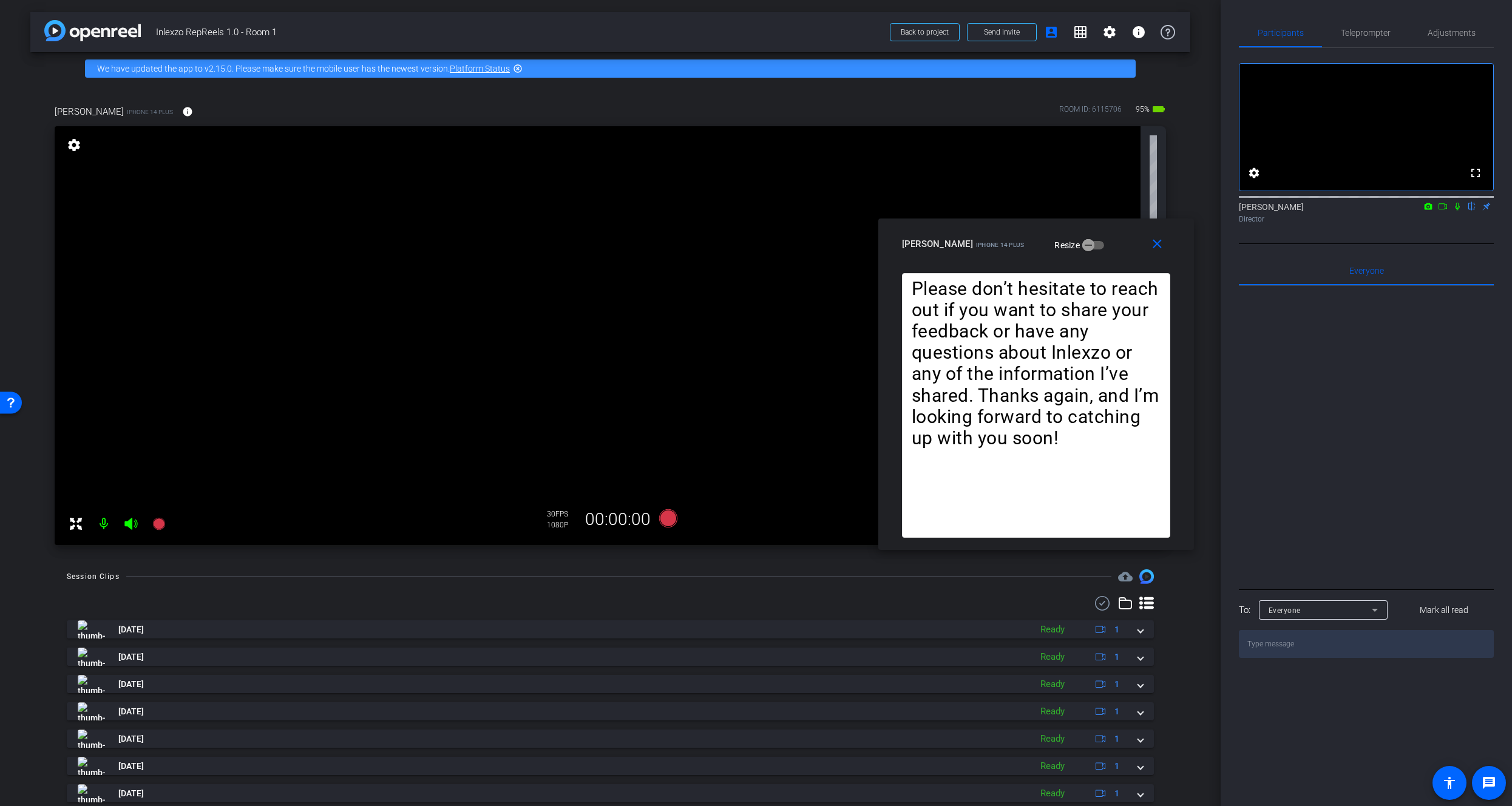
click at [1460, 210] on icon at bounding box center [1458, 207] width 10 height 9
click at [161, 514] on mat-icon at bounding box center [159, 524] width 24 height 24
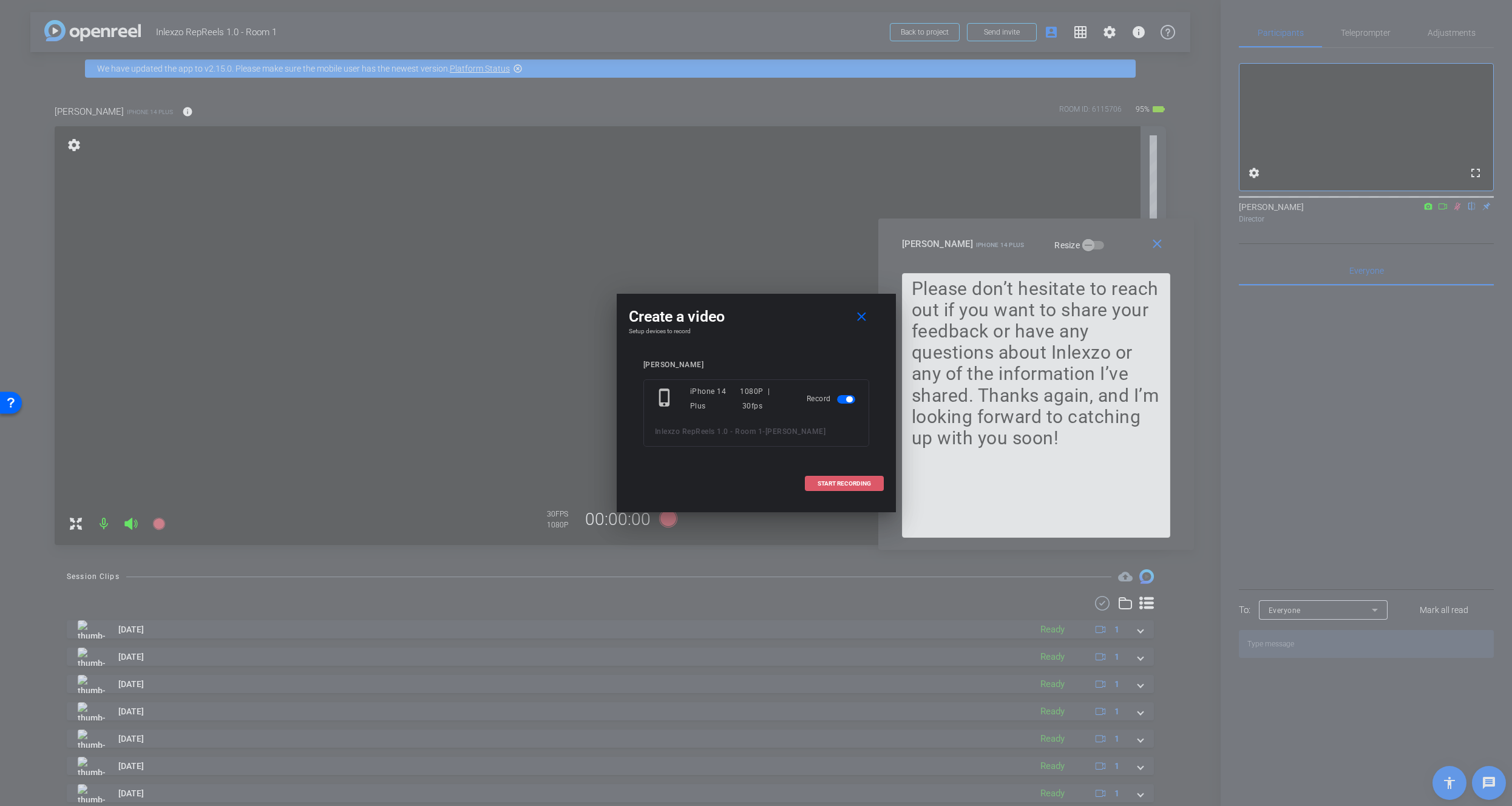
click at [818, 490] on span at bounding box center [844, 484] width 78 height 29
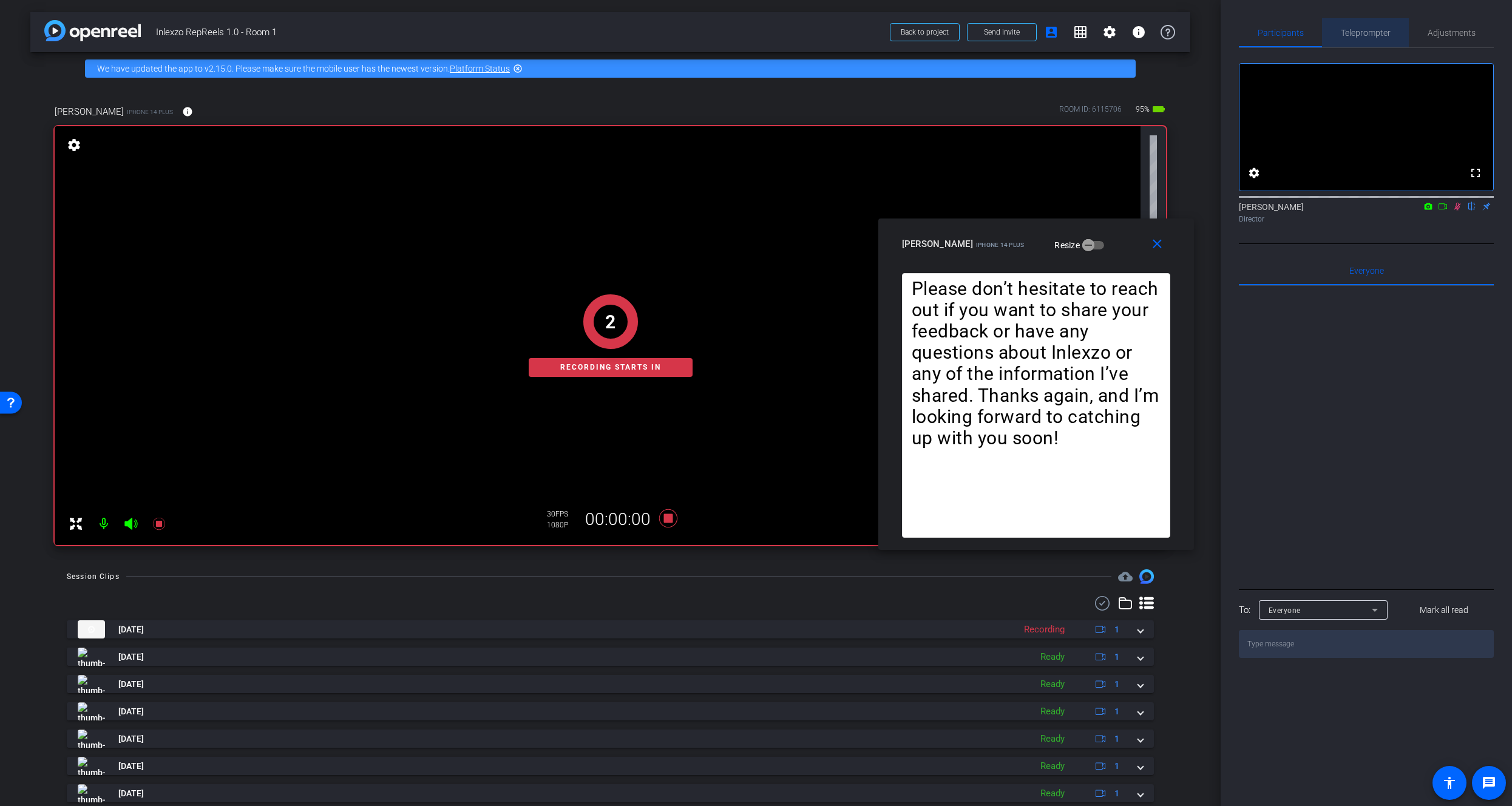
click at [1360, 37] on span "Teleprompter" at bounding box center [1366, 33] width 50 height 9
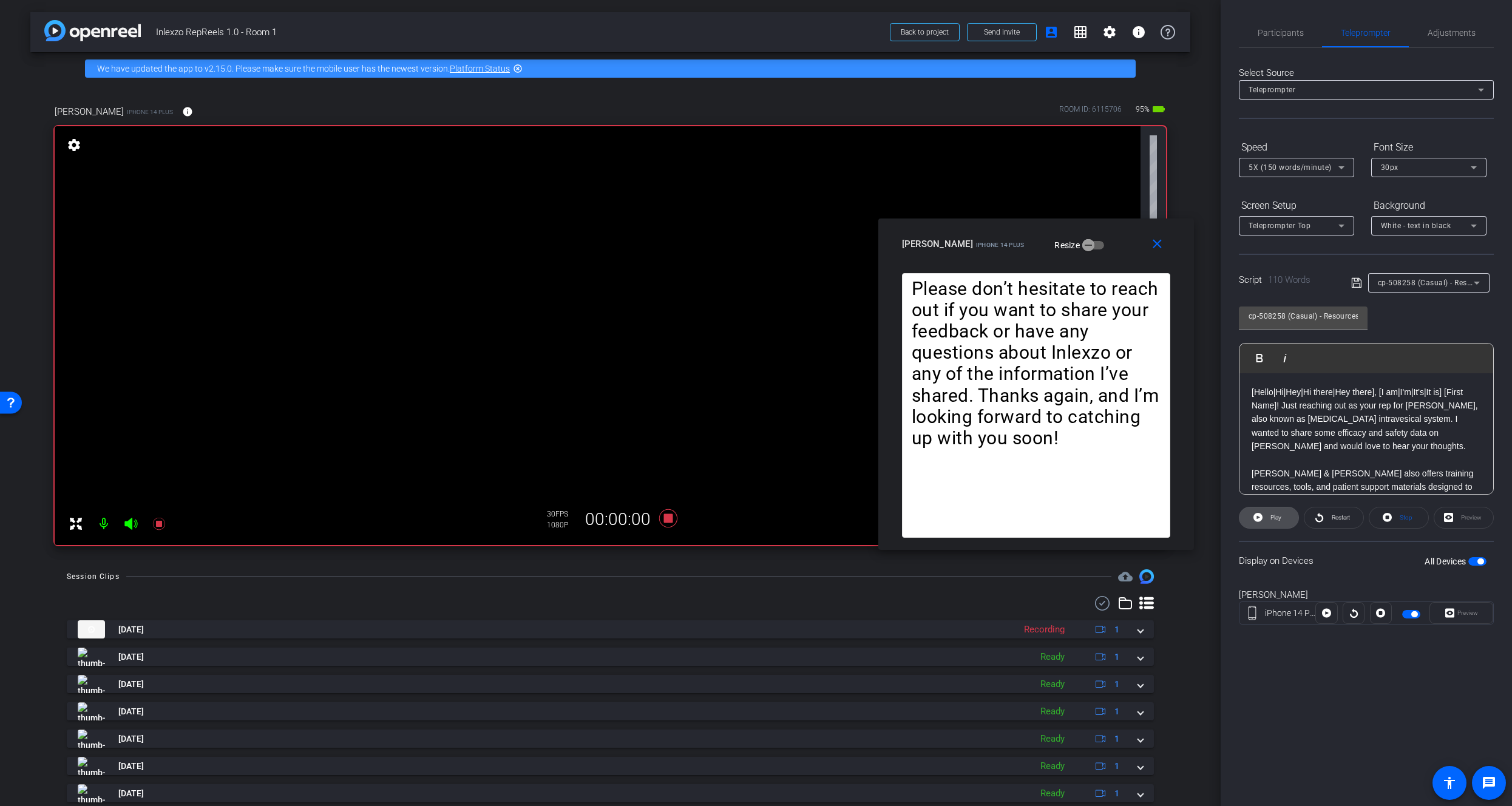
click at [1261, 520] on icon at bounding box center [1258, 517] width 9 height 9
click at [1249, 511] on span at bounding box center [1269, 518] width 60 height 29
click at [1308, 508] on span at bounding box center [1334, 518] width 59 height 29
click at [1267, 173] on div "5X (150 words/minute)" at bounding box center [1294, 167] width 90 height 15
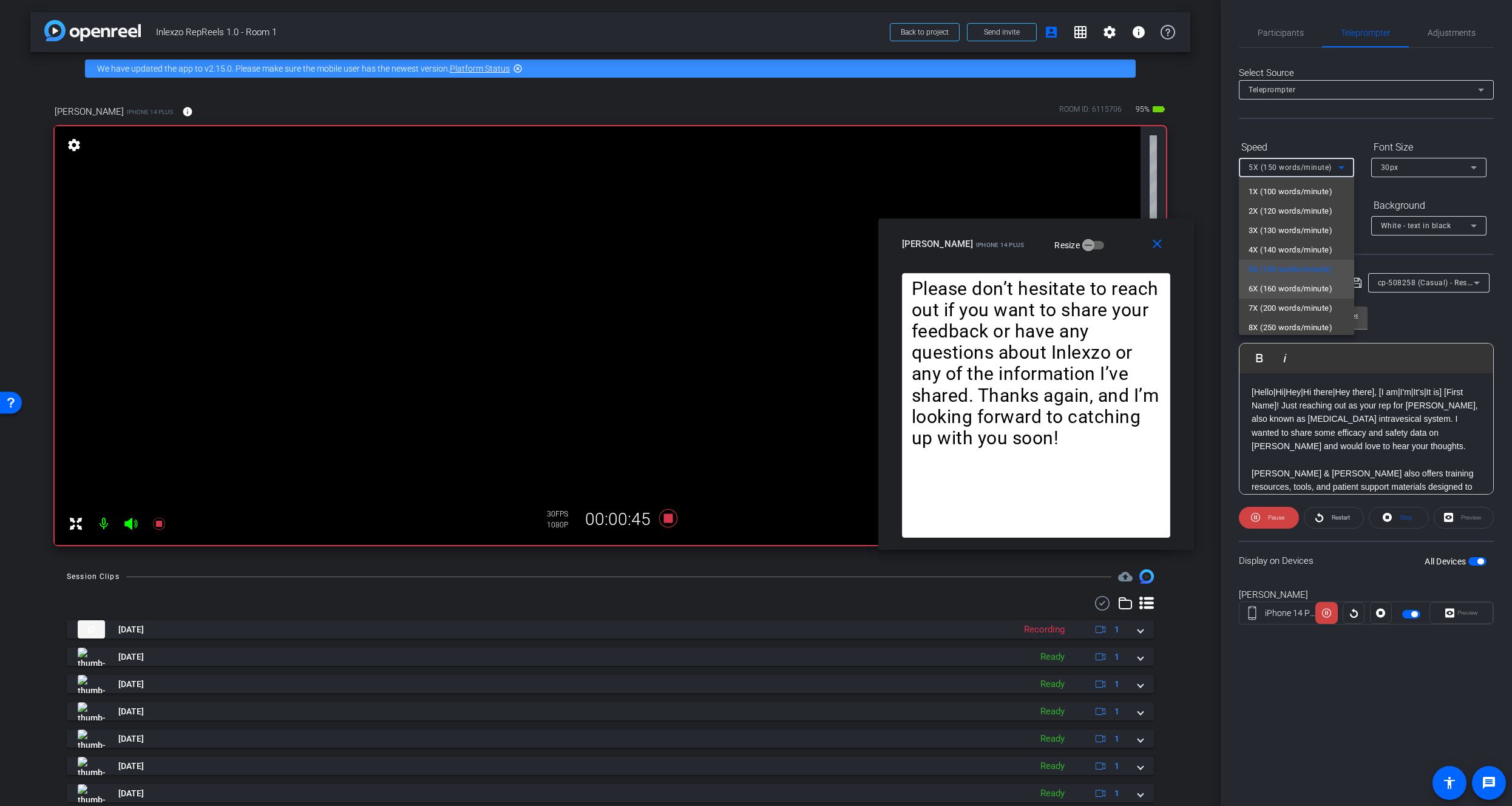
click at [1273, 290] on span "6X (160 words/minute)" at bounding box center [1291, 289] width 84 height 15
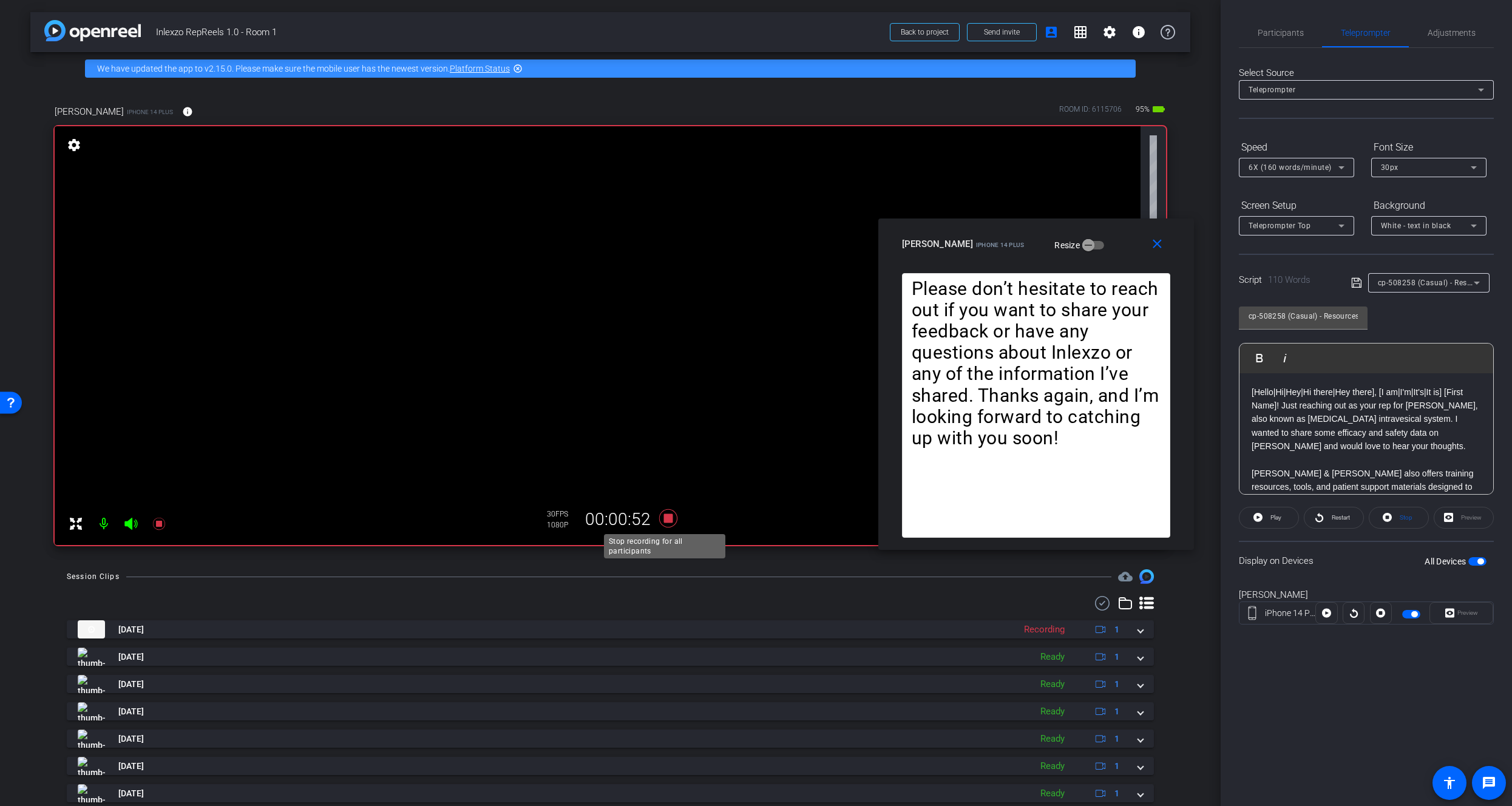
click at [666, 516] on icon at bounding box center [668, 519] width 18 height 18
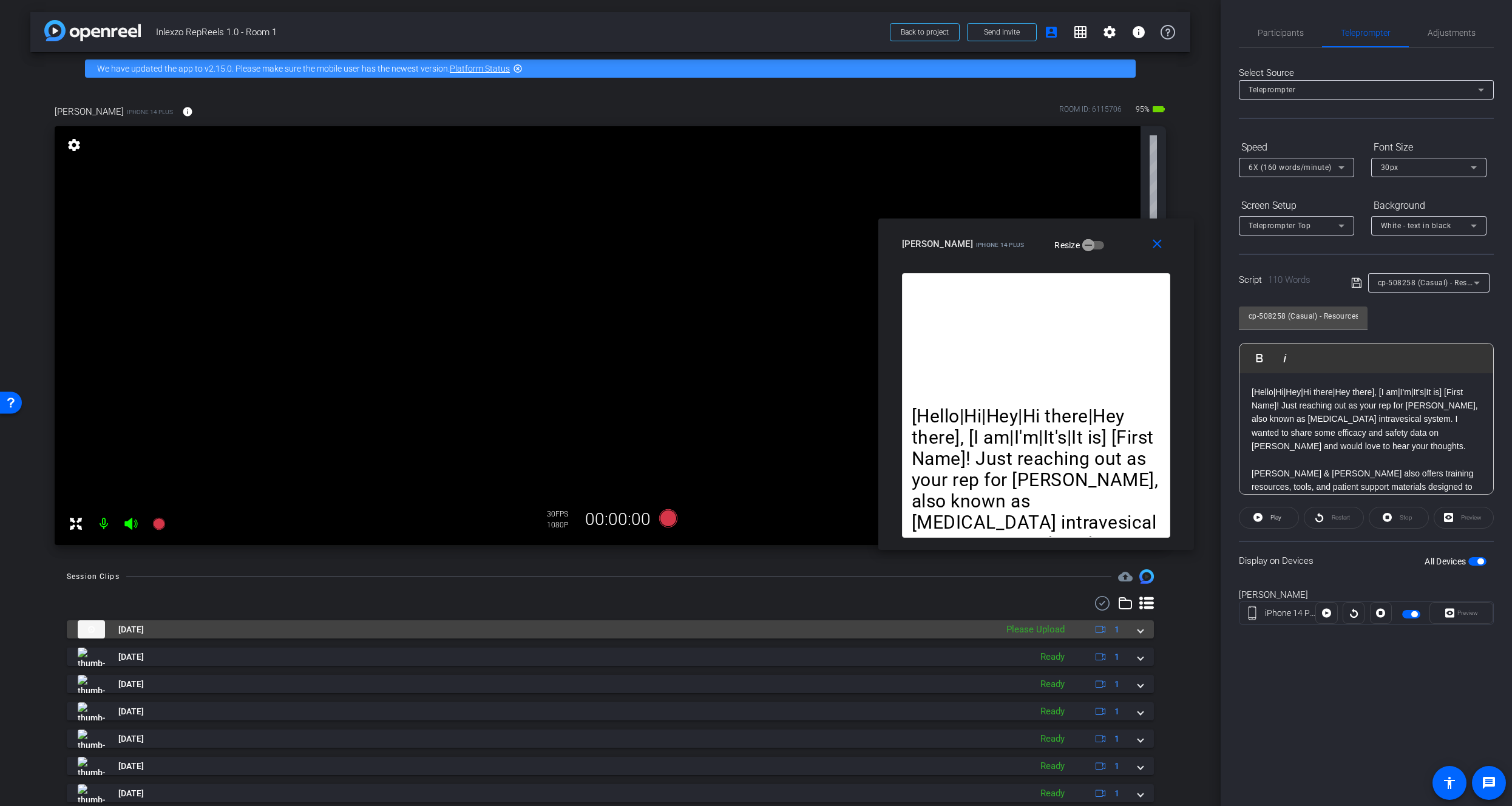
click at [1126, 631] on div "Aug 21, 2025 Please Upload 1" at bounding box center [608, 629] width 1061 height 18
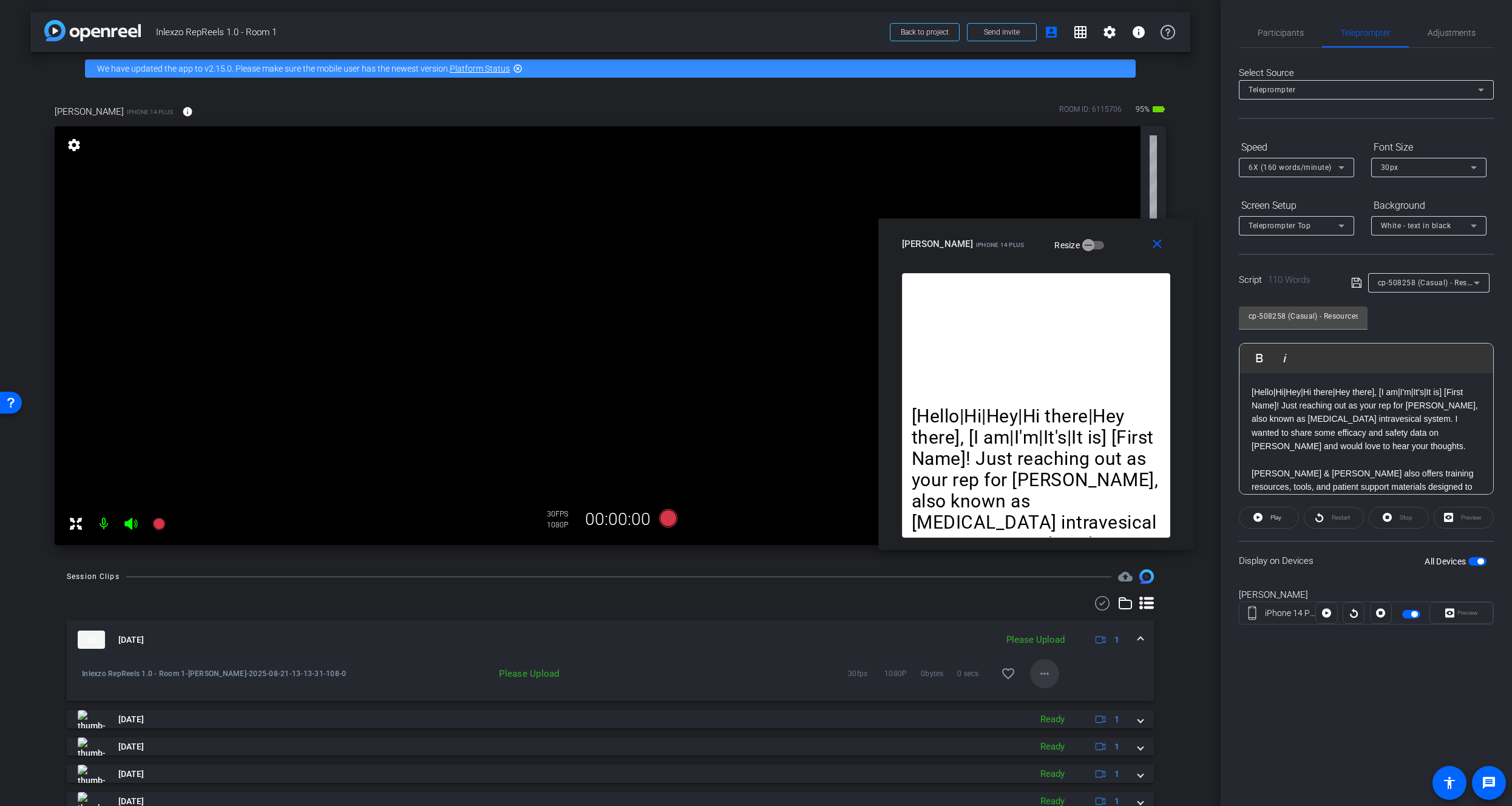
click at [1037, 675] on mat-icon "more_horiz" at bounding box center [1045, 674] width 15 height 15
click at [1050, 690] on div "Upload Archive clip Delete clip" at bounding box center [1058, 714] width 68 height 51
click at [1037, 667] on mat-icon "more_horiz" at bounding box center [1045, 674] width 15 height 15
click at [1053, 694] on span "Upload" at bounding box center [1058, 700] width 48 height 15
click at [1275, 29] on span "Participants" at bounding box center [1281, 33] width 46 height 9
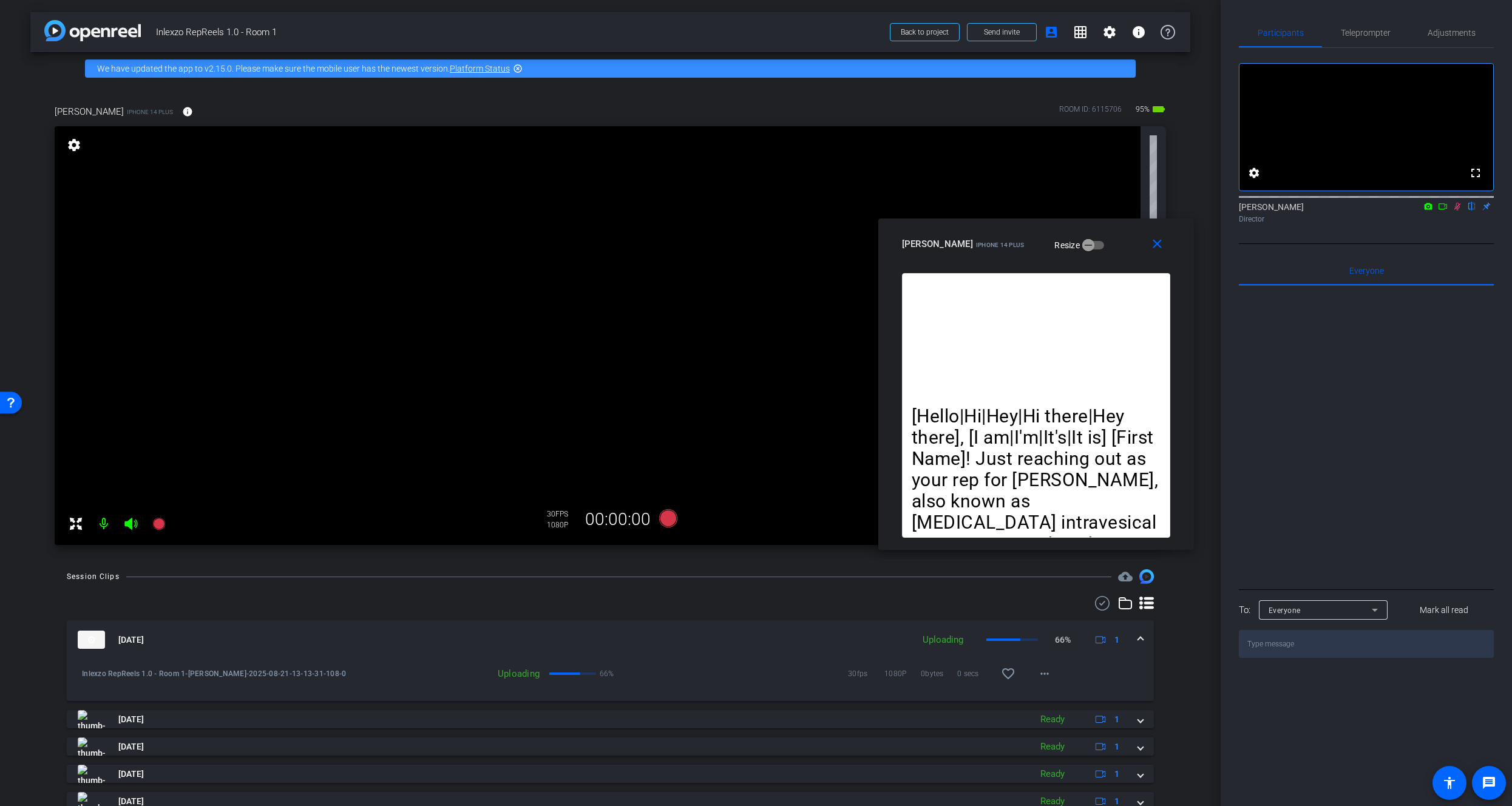
click at [1458, 210] on icon at bounding box center [1458, 207] width 7 height 8
click at [1362, 34] on span "Teleprompter" at bounding box center [1366, 33] width 50 height 9
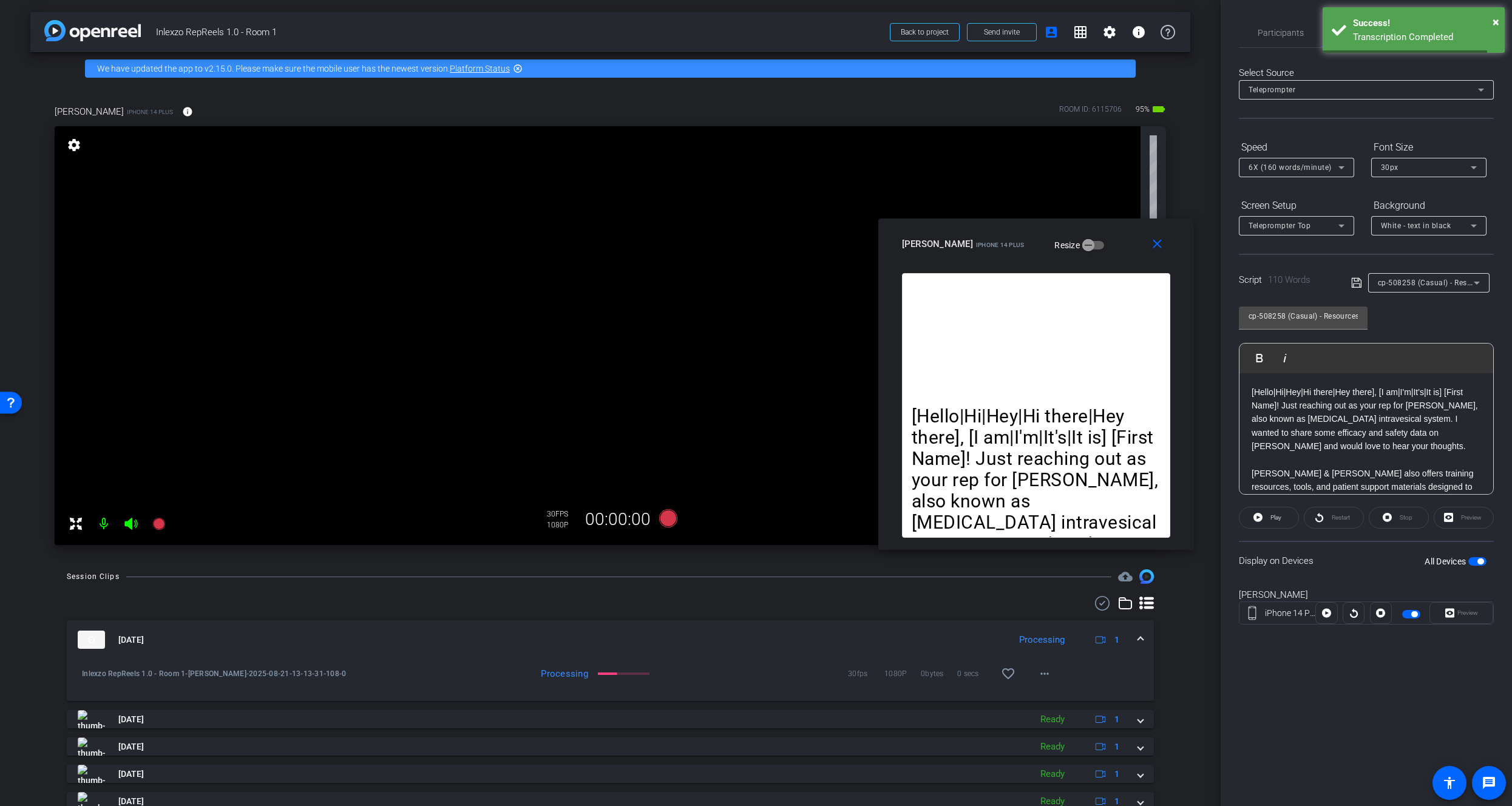
click at [1283, 47] on div "Participants Teleprompter Adjustments" at bounding box center [1366, 33] width 255 height 30
click at [1259, 21] on span "Participants" at bounding box center [1281, 33] width 46 height 29
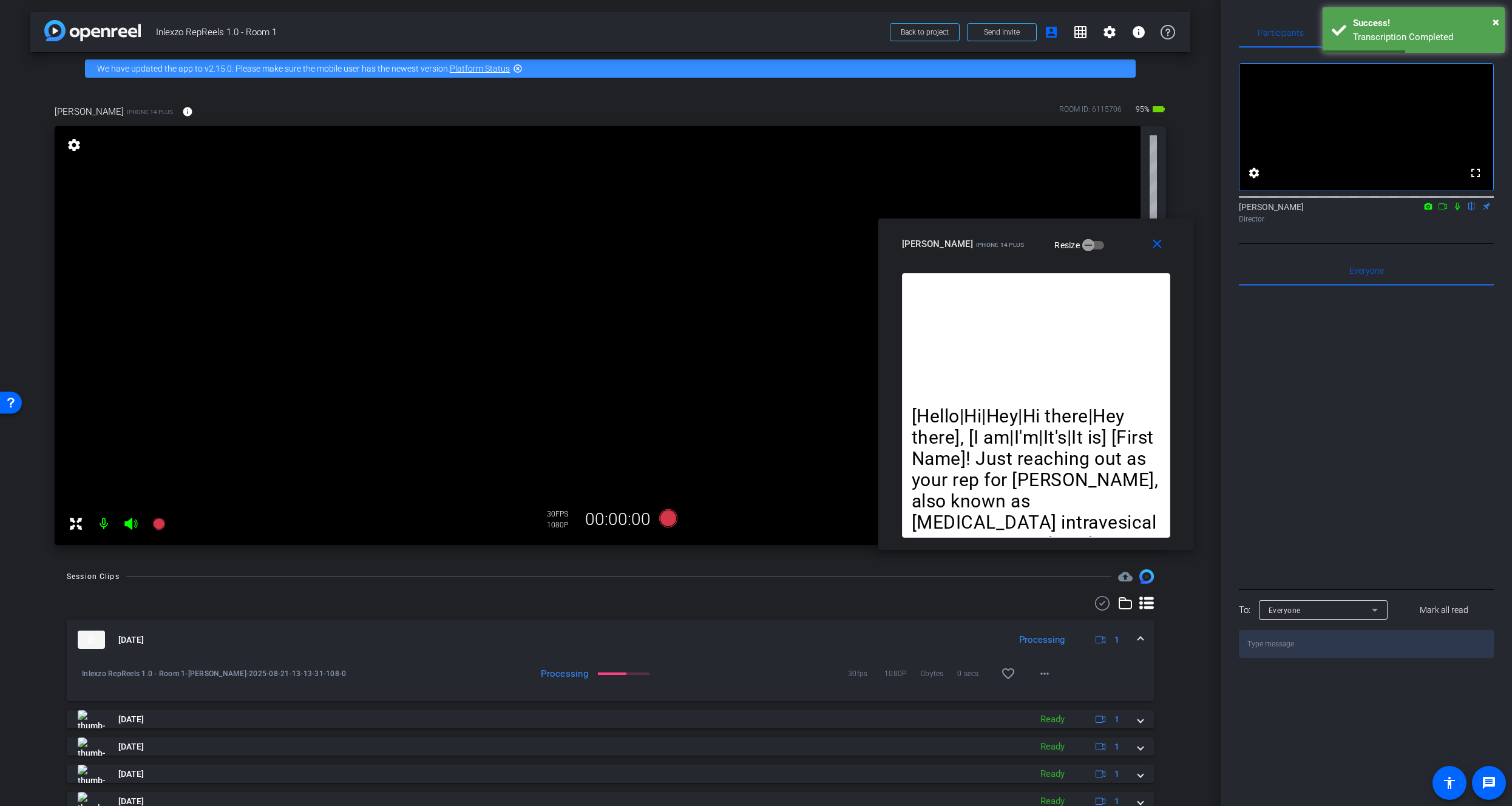
click at [1453, 210] on icon at bounding box center [1458, 207] width 10 height 9
click at [156, 522] on icon at bounding box center [158, 524] width 12 height 12
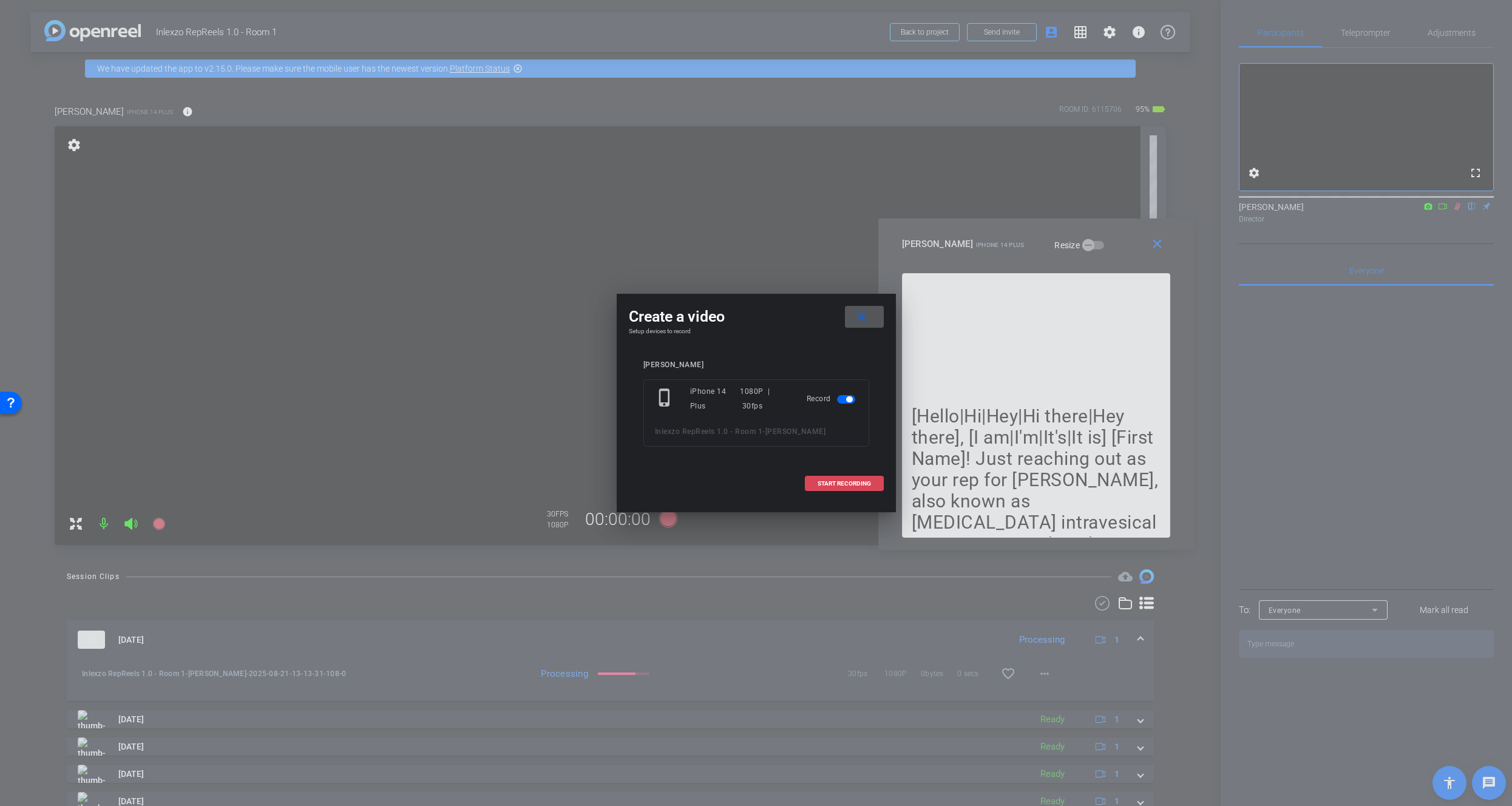
click at [826, 478] on span at bounding box center [844, 484] width 78 height 29
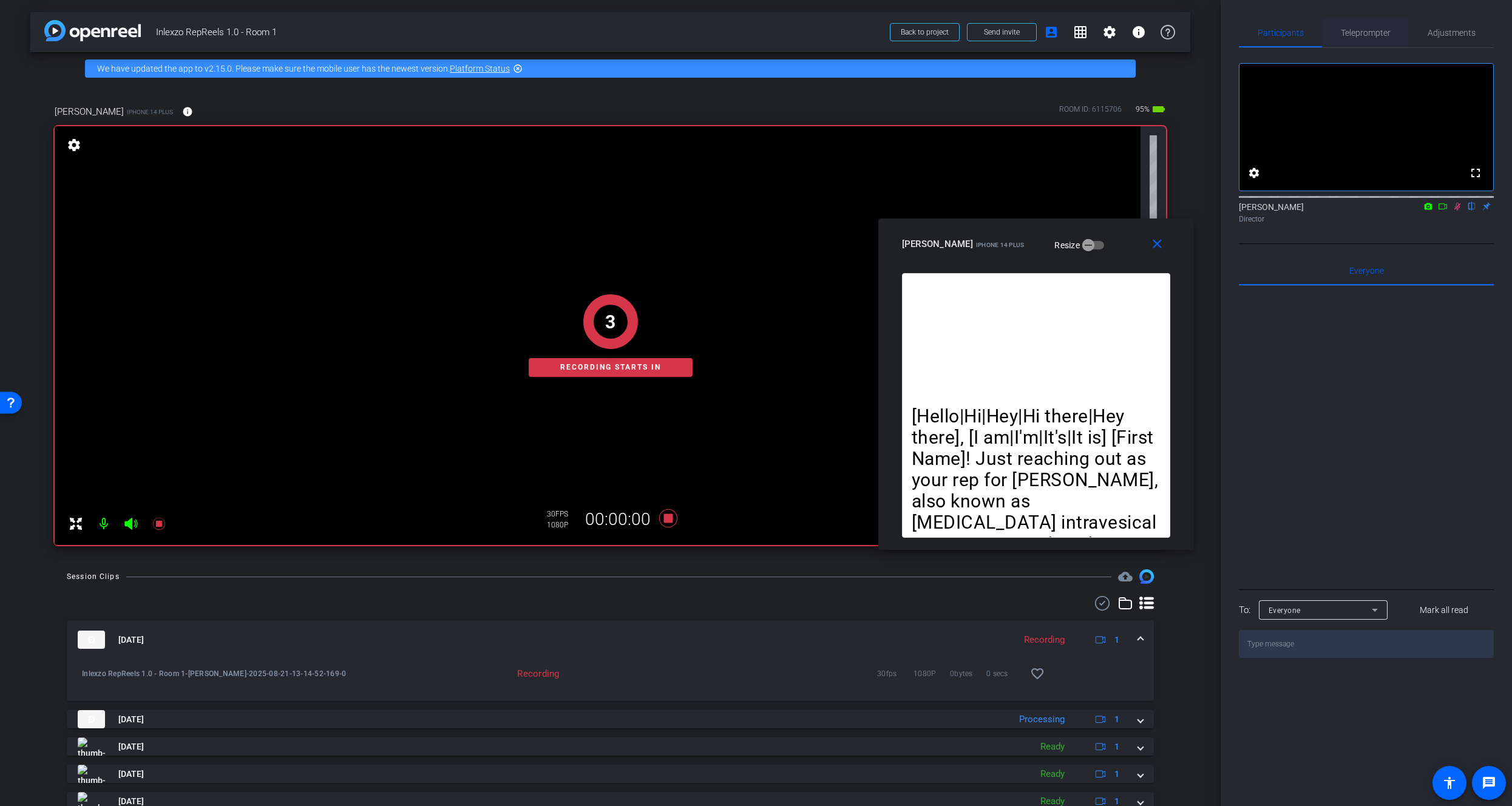
click at [1366, 31] on span "Teleprompter" at bounding box center [1366, 33] width 50 height 9
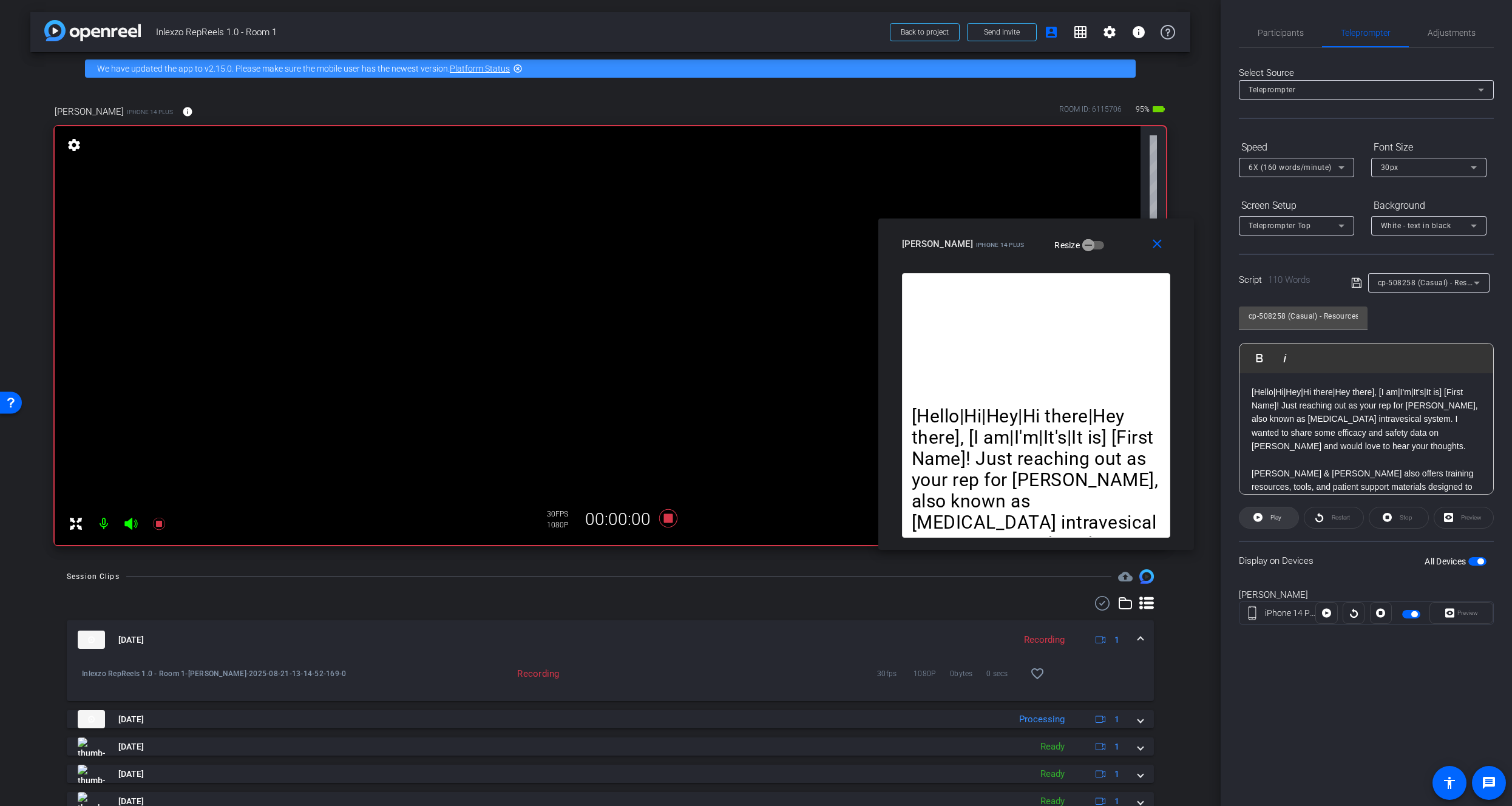
click at [1264, 526] on span at bounding box center [1269, 518] width 59 height 29
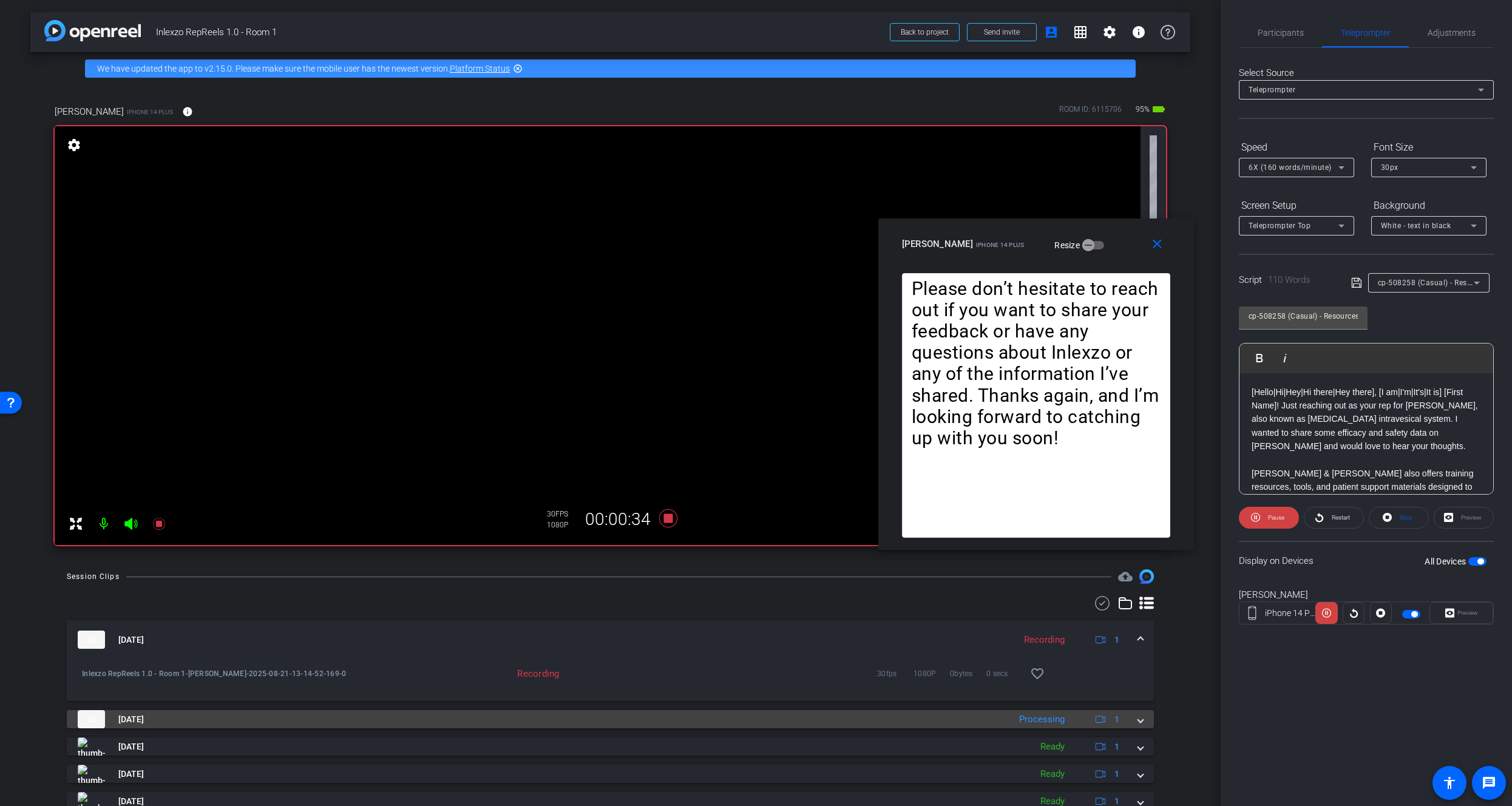
click at [1138, 716] on span at bounding box center [1141, 719] width 5 height 13
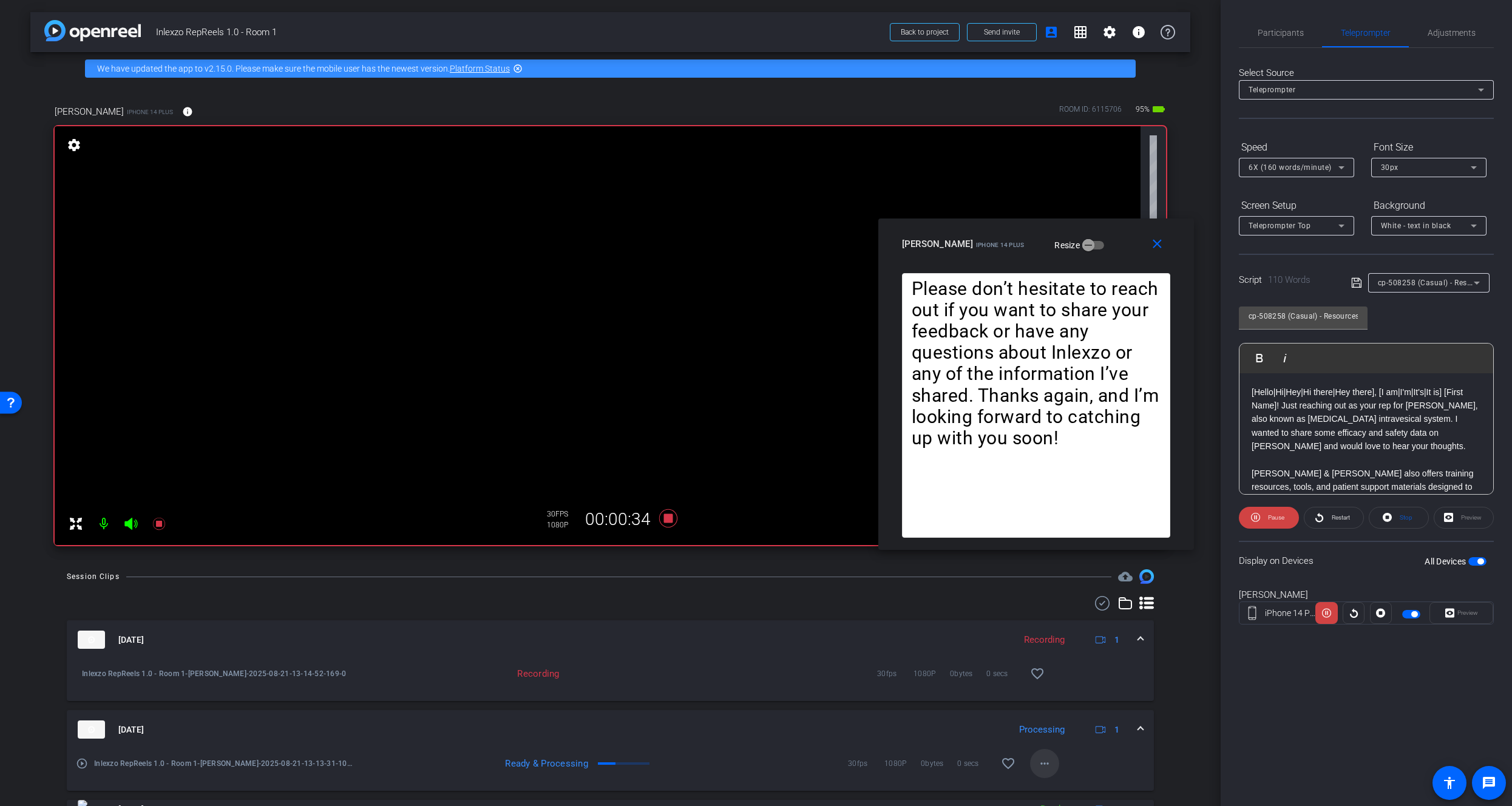
drag, startPoint x: 1021, startPoint y: 761, endPoint x: 1029, endPoint y: 760, distance: 8.1
click at [1028, 760] on div "30fps 1080P 0bytes 0 secs favorite_border more_horiz" at bounding box center [914, 764] width 291 height 29
click at [1037, 761] on mat-icon "more_horiz" at bounding box center [1045, 764] width 15 height 15
click at [1052, 650] on span "Download Original" at bounding box center [1070, 648] width 73 height 15
click at [1327, 517] on span at bounding box center [1334, 518] width 59 height 29
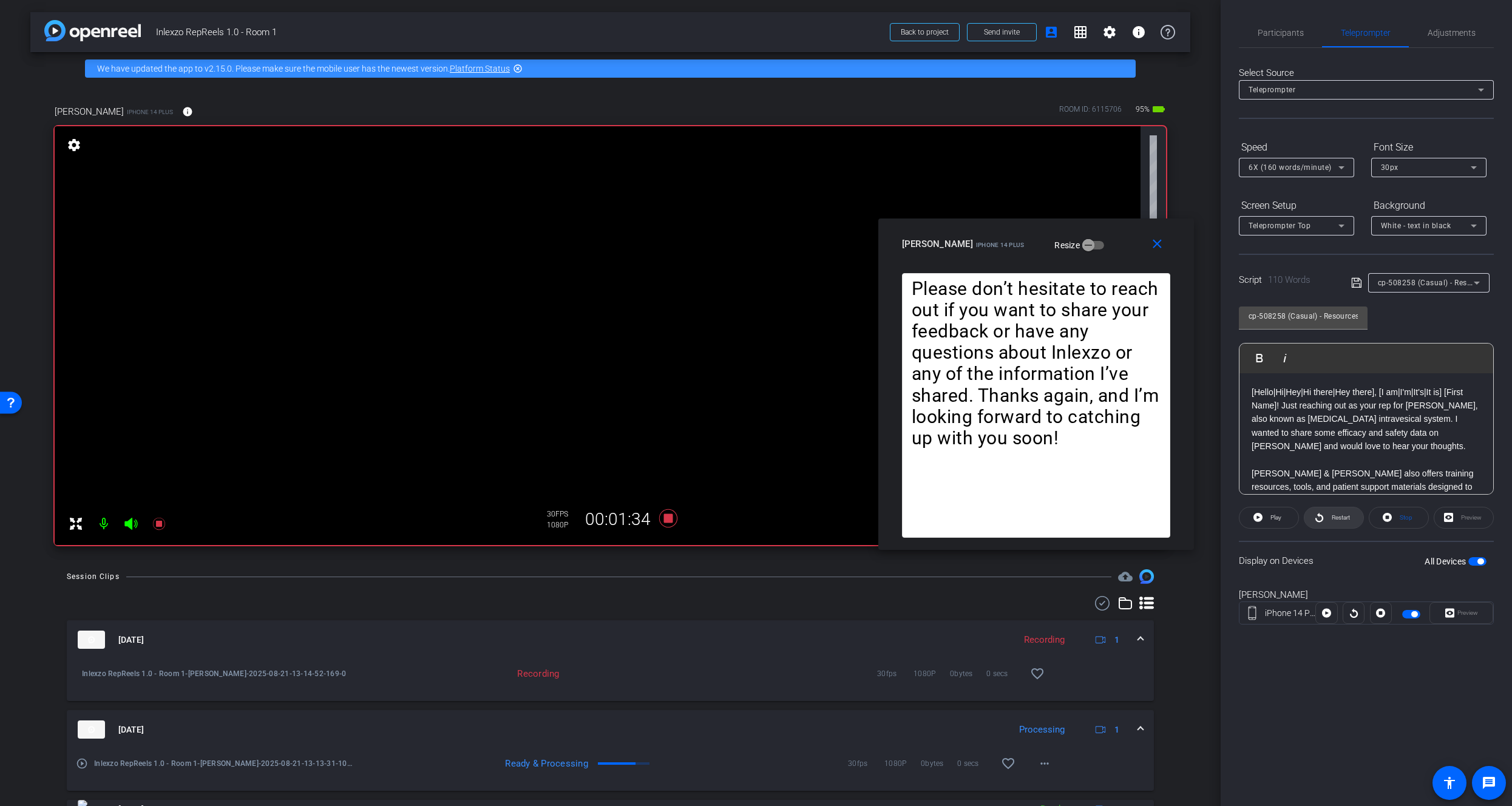
click at [1323, 514] on icon at bounding box center [1319, 517] width 9 height 15
click at [164, 525] on icon at bounding box center [159, 524] width 15 height 15
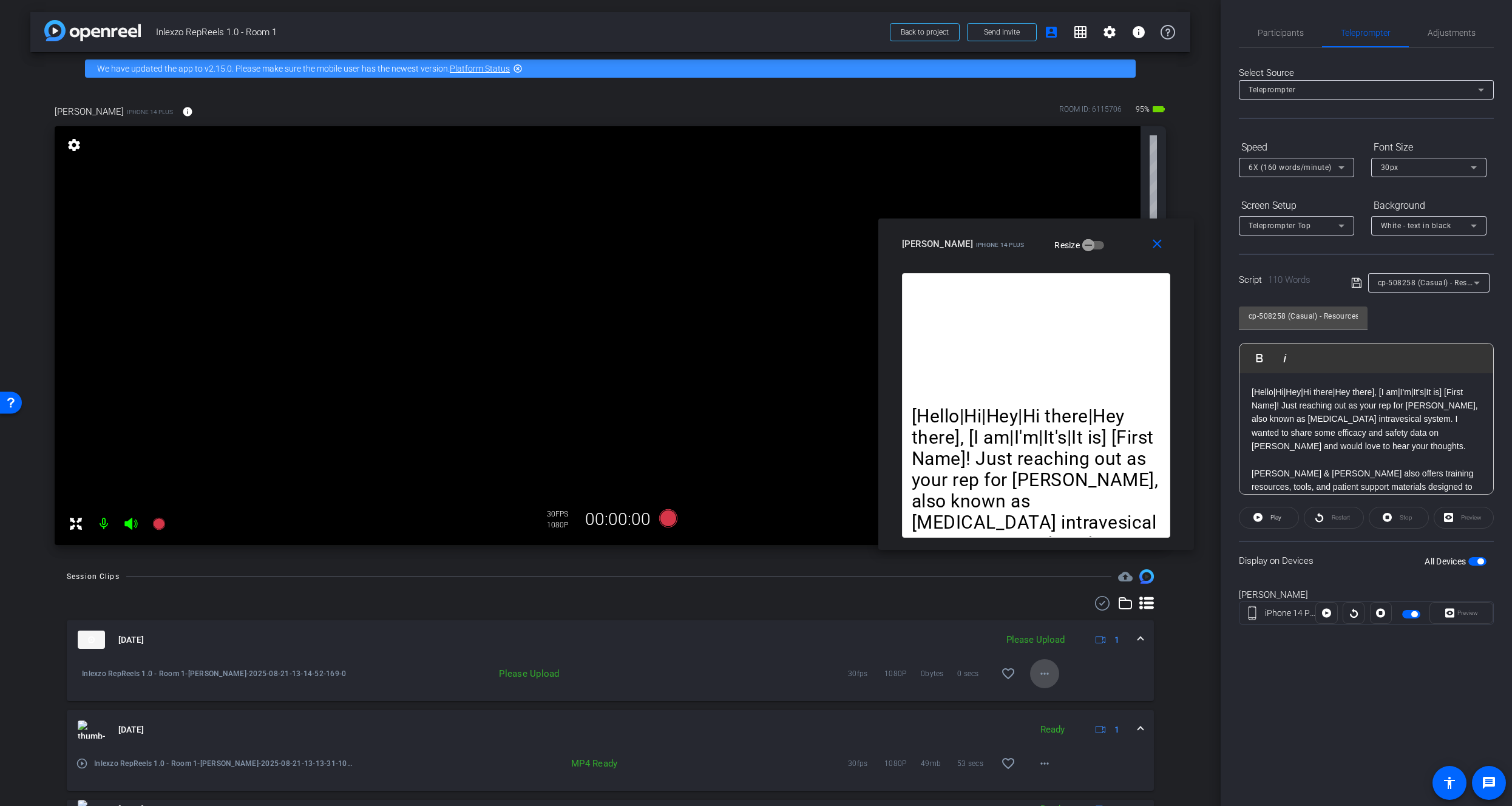
click at [1037, 675] on mat-icon "more_horiz" at bounding box center [1045, 674] width 15 height 15
click at [1050, 699] on span "Upload" at bounding box center [1058, 700] width 48 height 15
click at [1277, 31] on span "Participants" at bounding box center [1281, 33] width 46 height 9
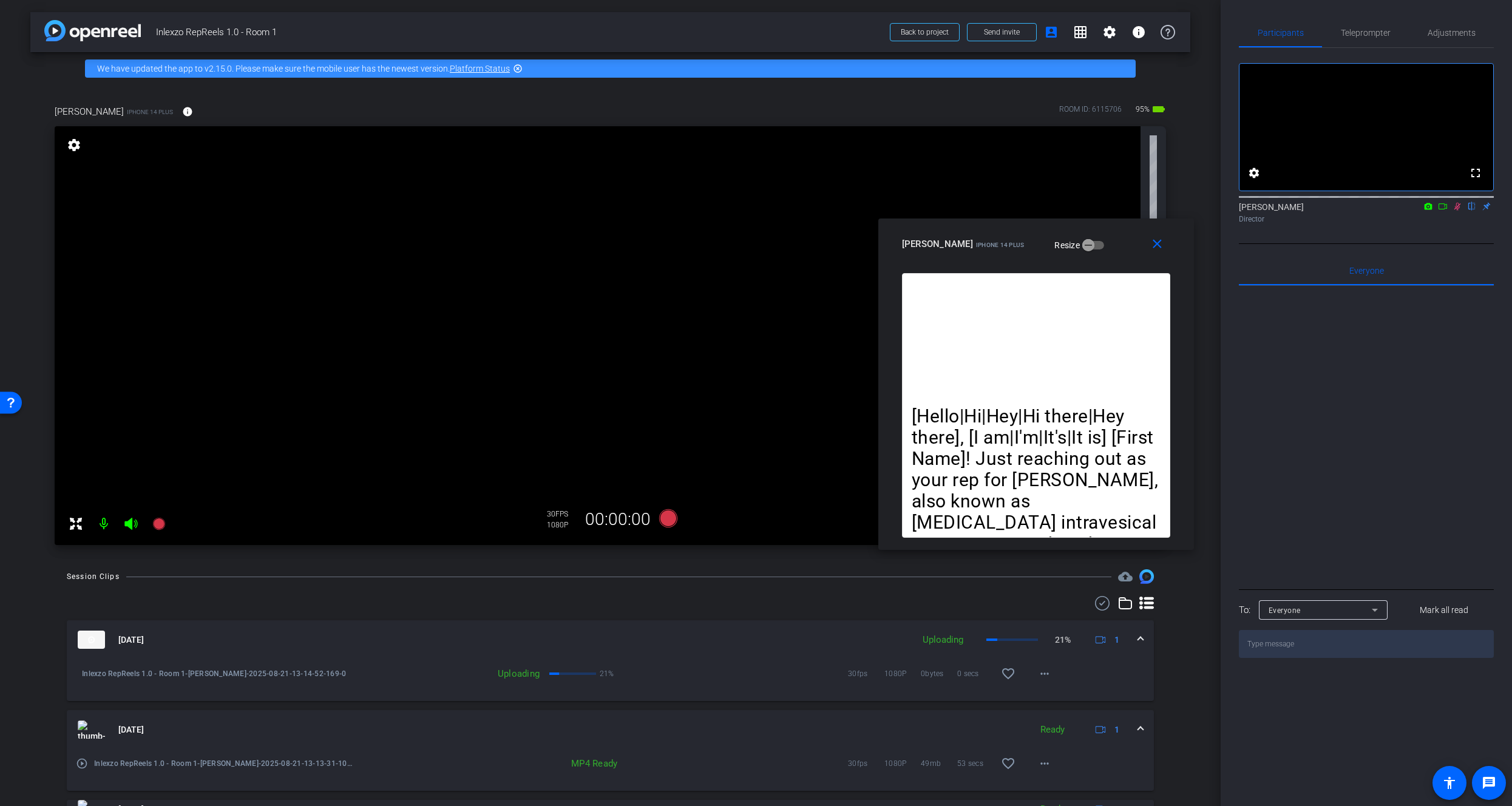
click at [1458, 210] on icon at bounding box center [1458, 207] width 10 height 9
click at [1382, 21] on span "Teleprompter" at bounding box center [1366, 33] width 50 height 29
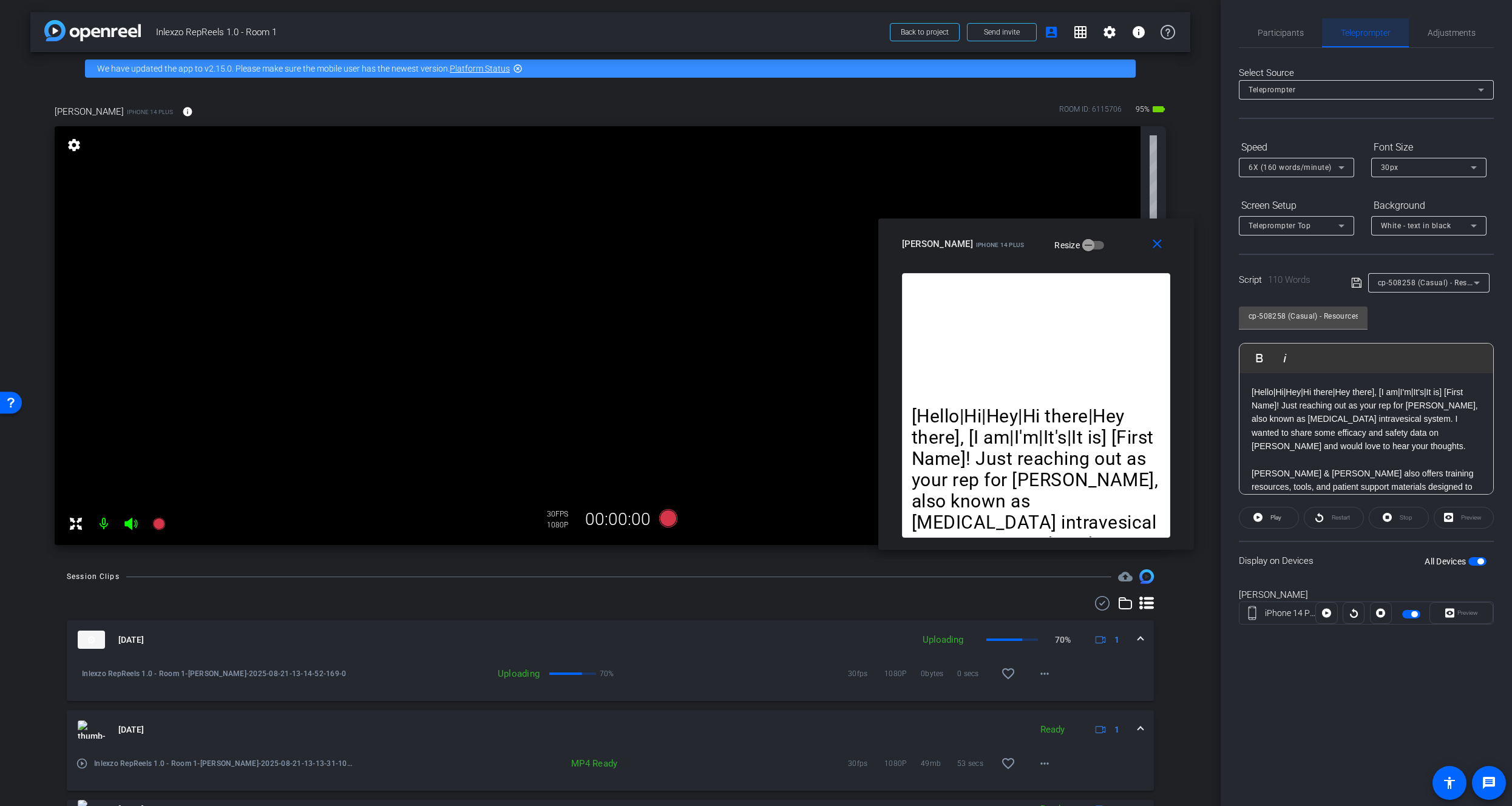
click at [1351, 35] on span "Teleprompter" at bounding box center [1366, 33] width 50 height 9
click at [1272, 30] on span "Participants" at bounding box center [1281, 33] width 46 height 9
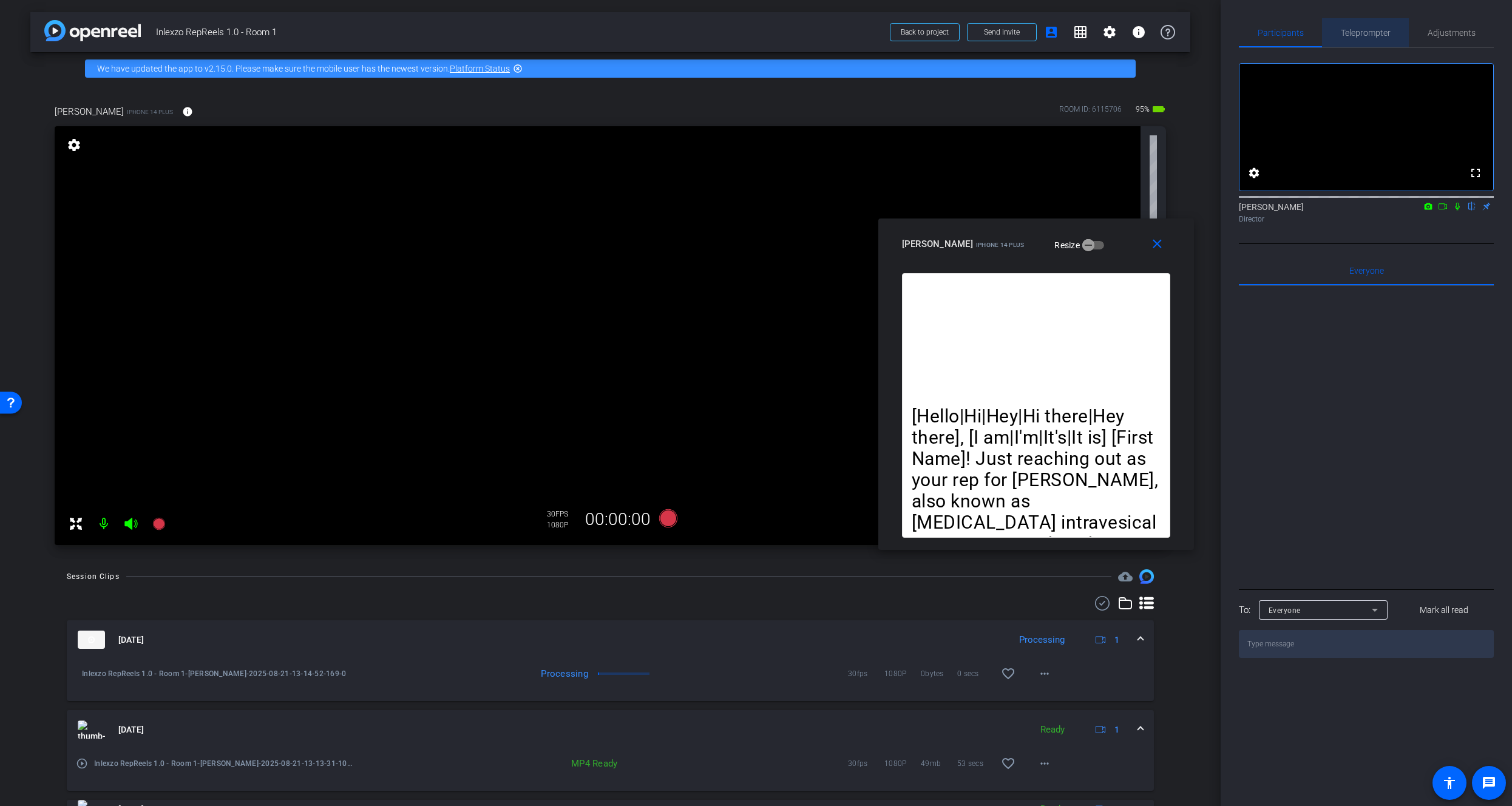
click at [1368, 29] on span "Teleprompter" at bounding box center [1366, 33] width 50 height 9
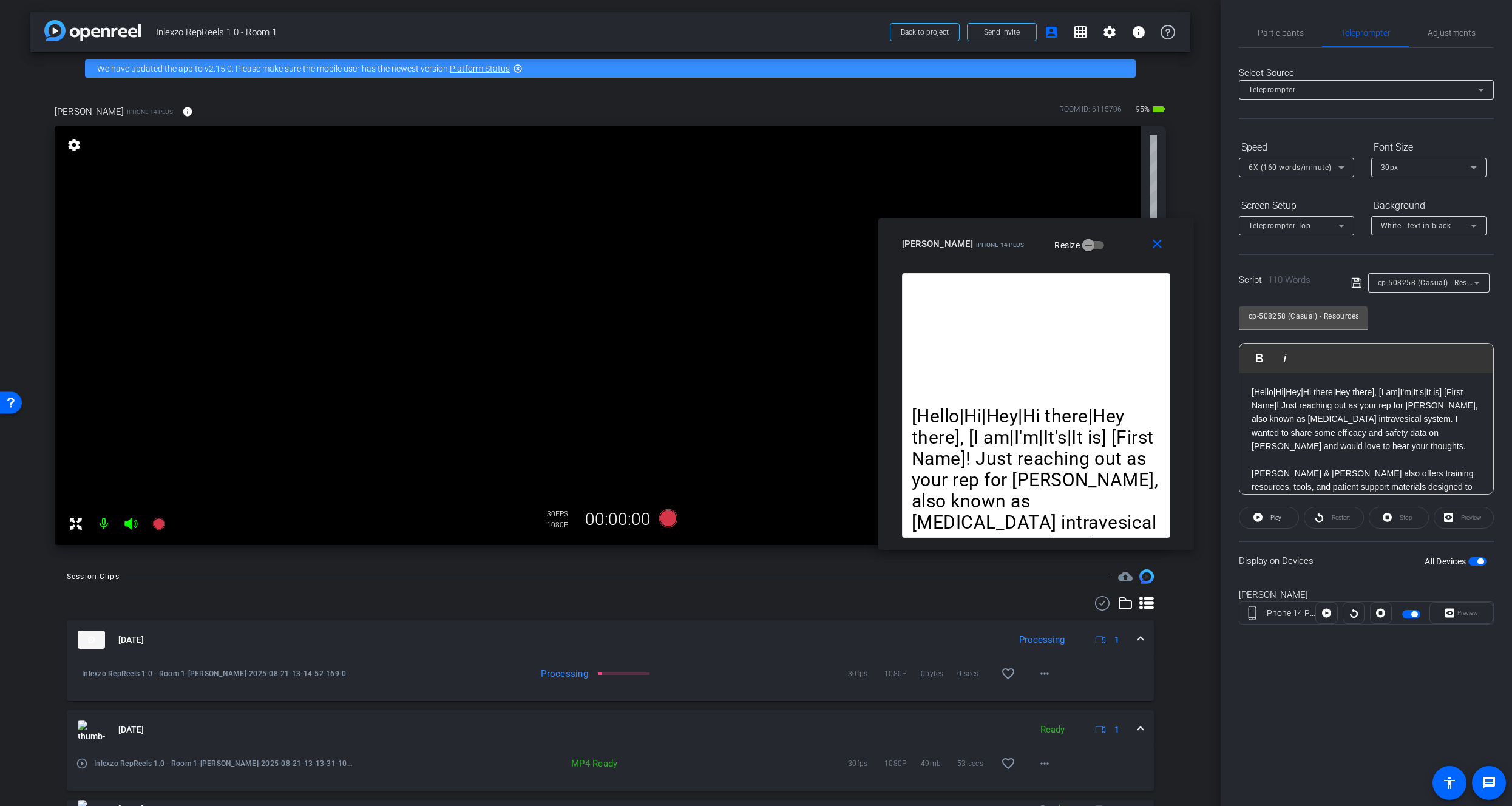
click at [1429, 278] on span "cp-508258 (Casual) - Resources to Share" at bounding box center [1450, 283] width 145 height 10
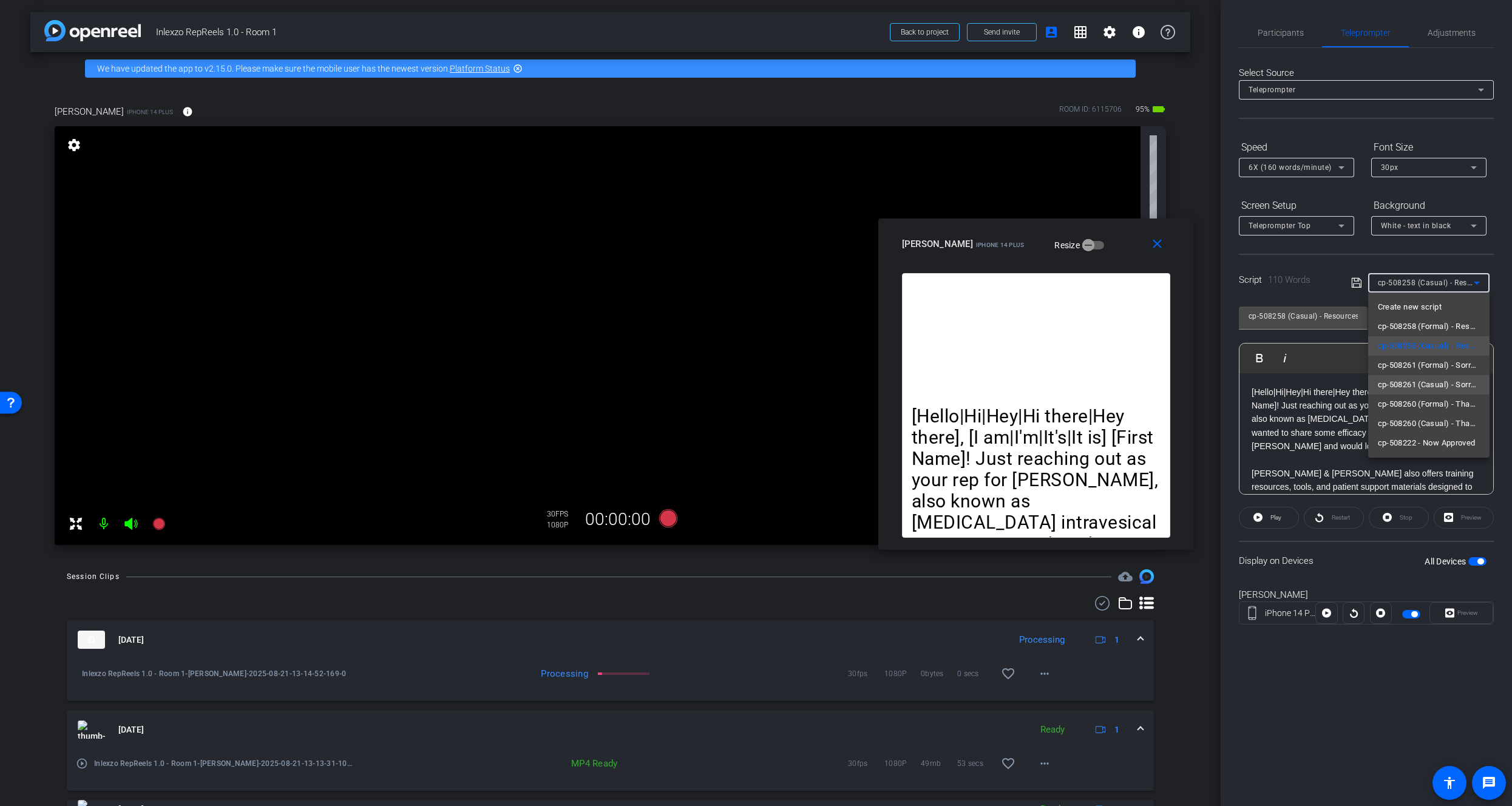
click at [1449, 388] on span "cp-508261 (Casual) - Sorry I Missed You" at bounding box center [1429, 385] width 102 height 15
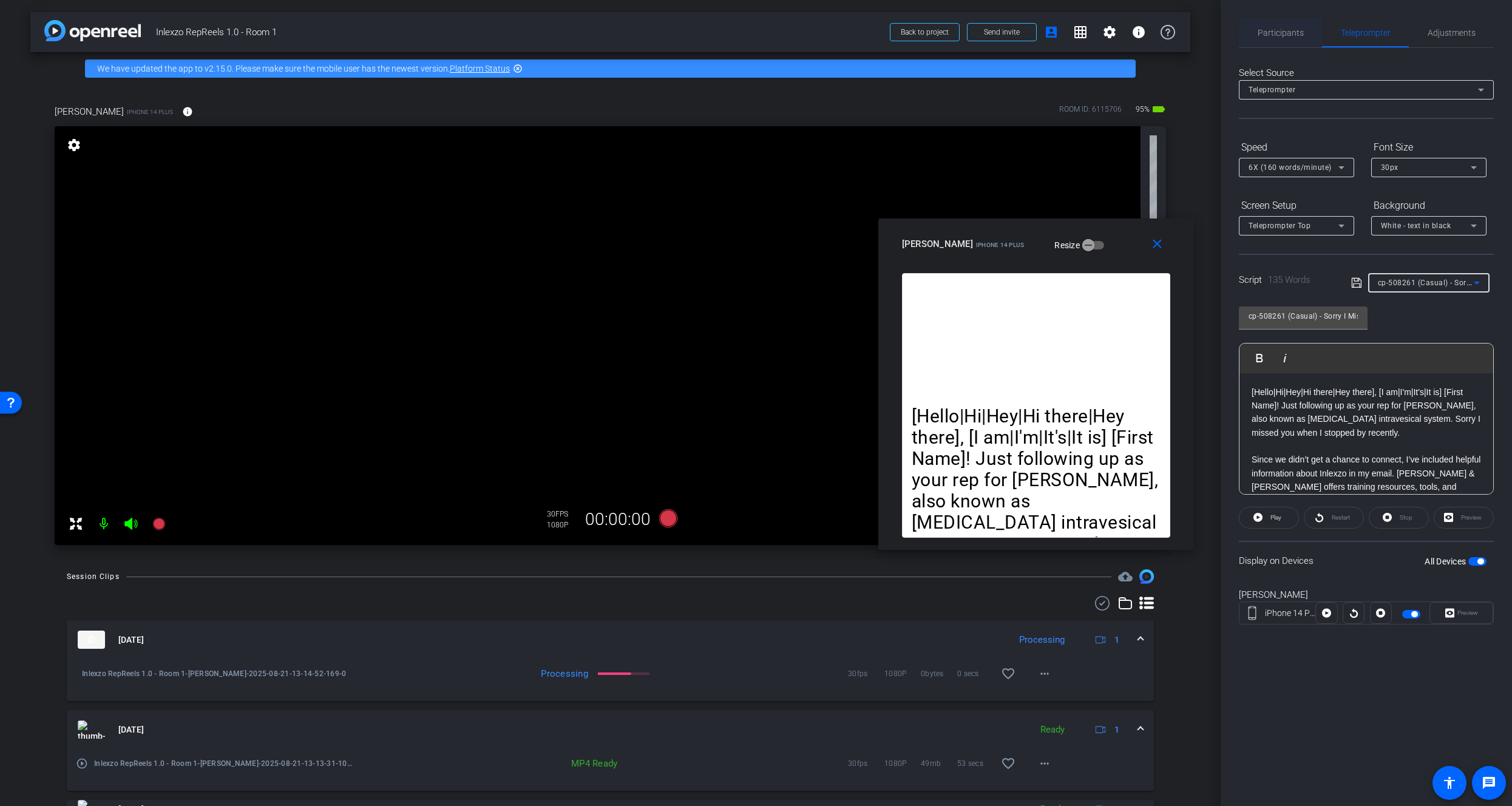
click at [1274, 32] on span "Participants" at bounding box center [1281, 33] width 46 height 9
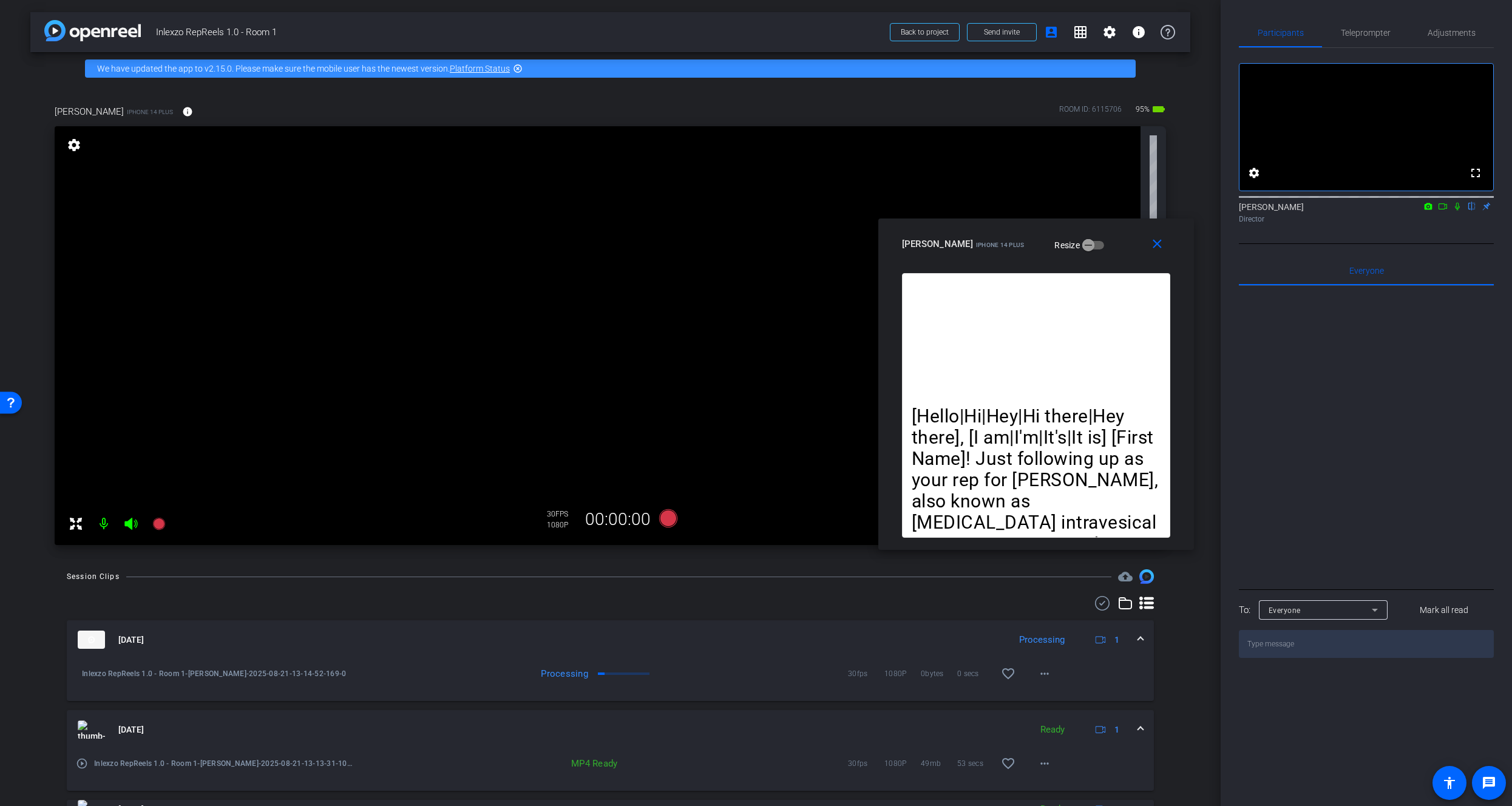
click at [1459, 210] on icon at bounding box center [1458, 207] width 10 height 9
click at [1370, 27] on span "Teleprompter" at bounding box center [1366, 33] width 50 height 29
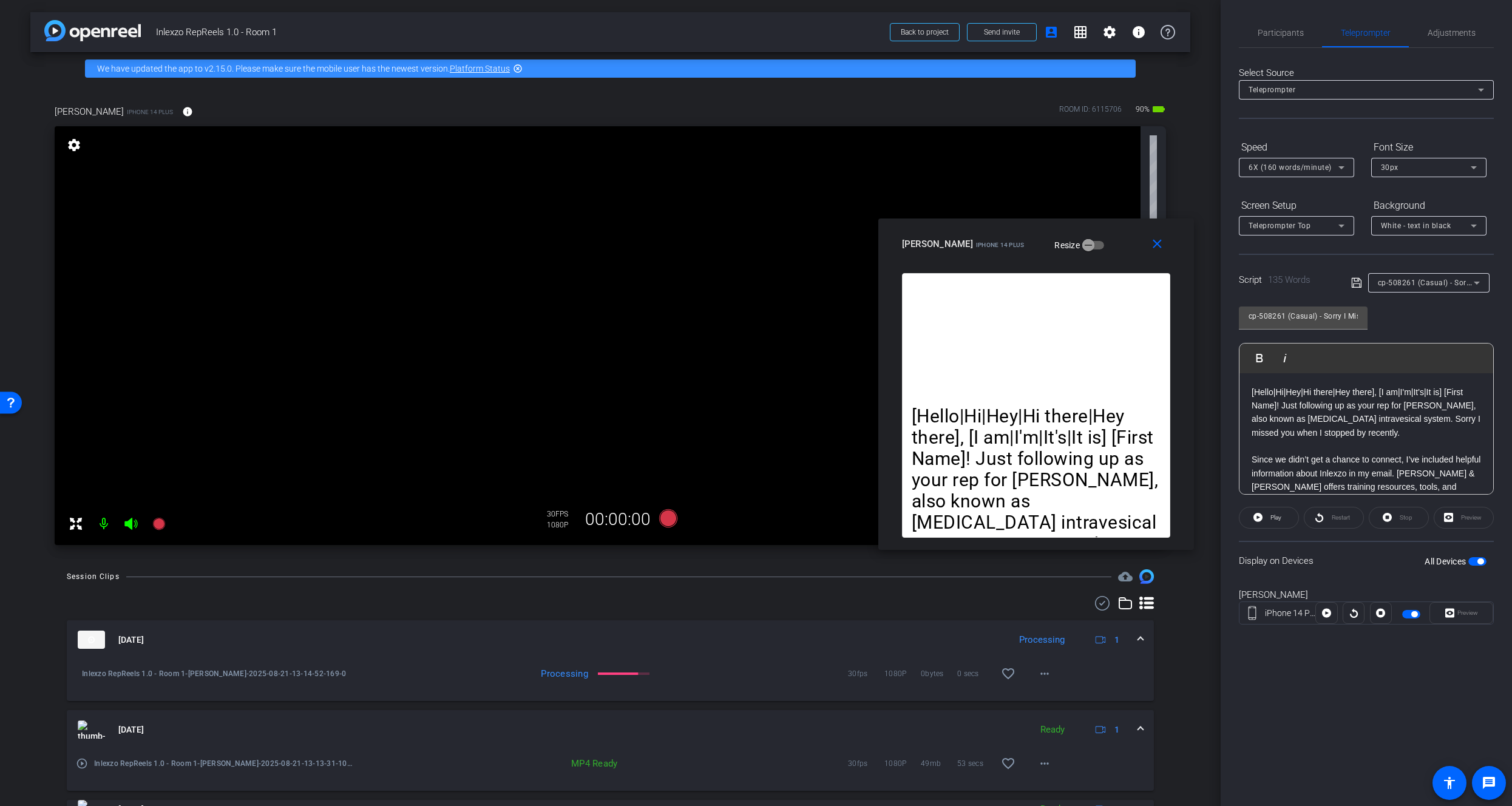
click at [1451, 613] on div "Preview" at bounding box center [1461, 613] width 64 height 22
click at [159, 528] on icon at bounding box center [158, 524] width 12 height 12
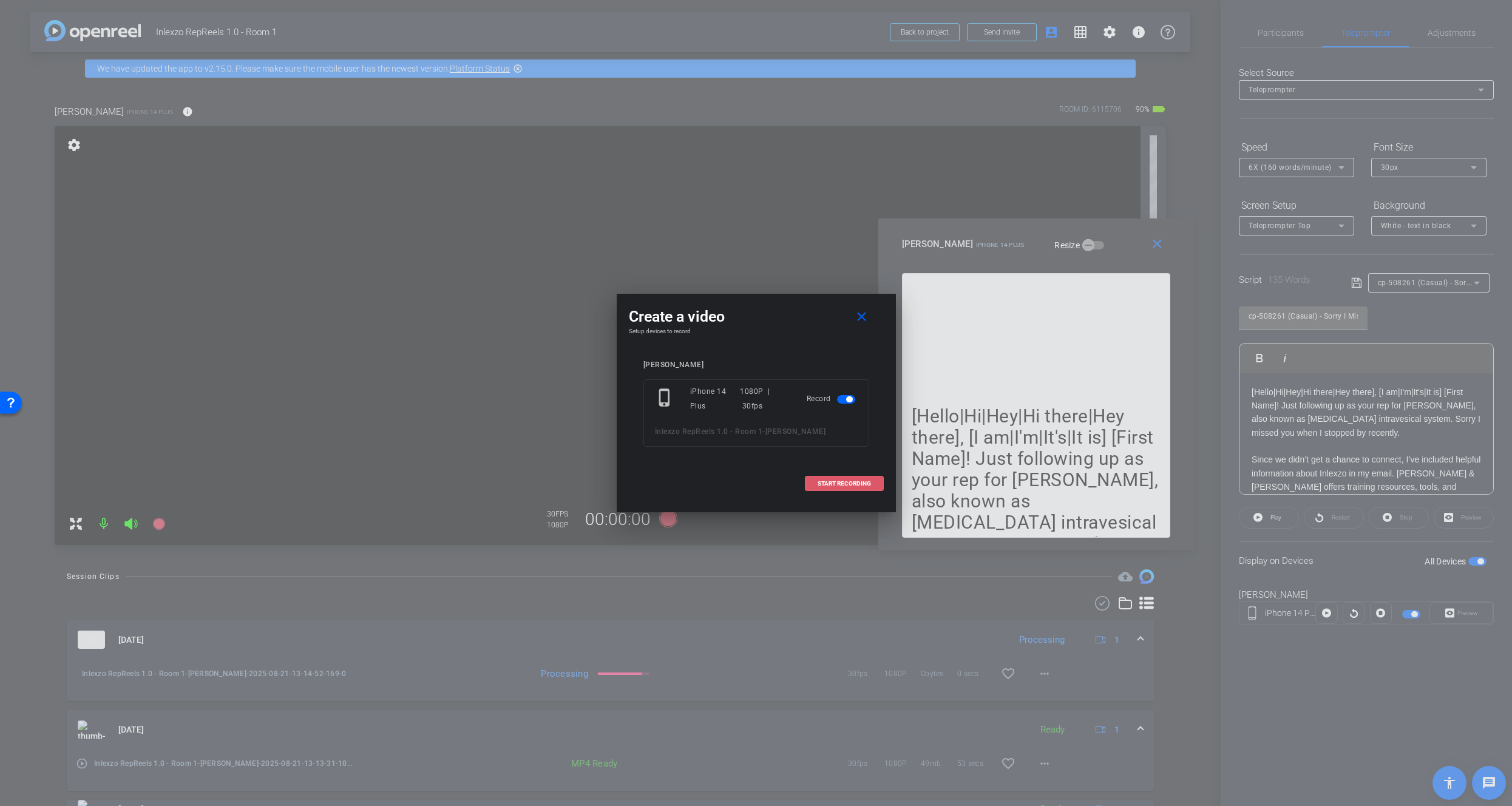
click at [838, 486] on span at bounding box center [844, 484] width 78 height 29
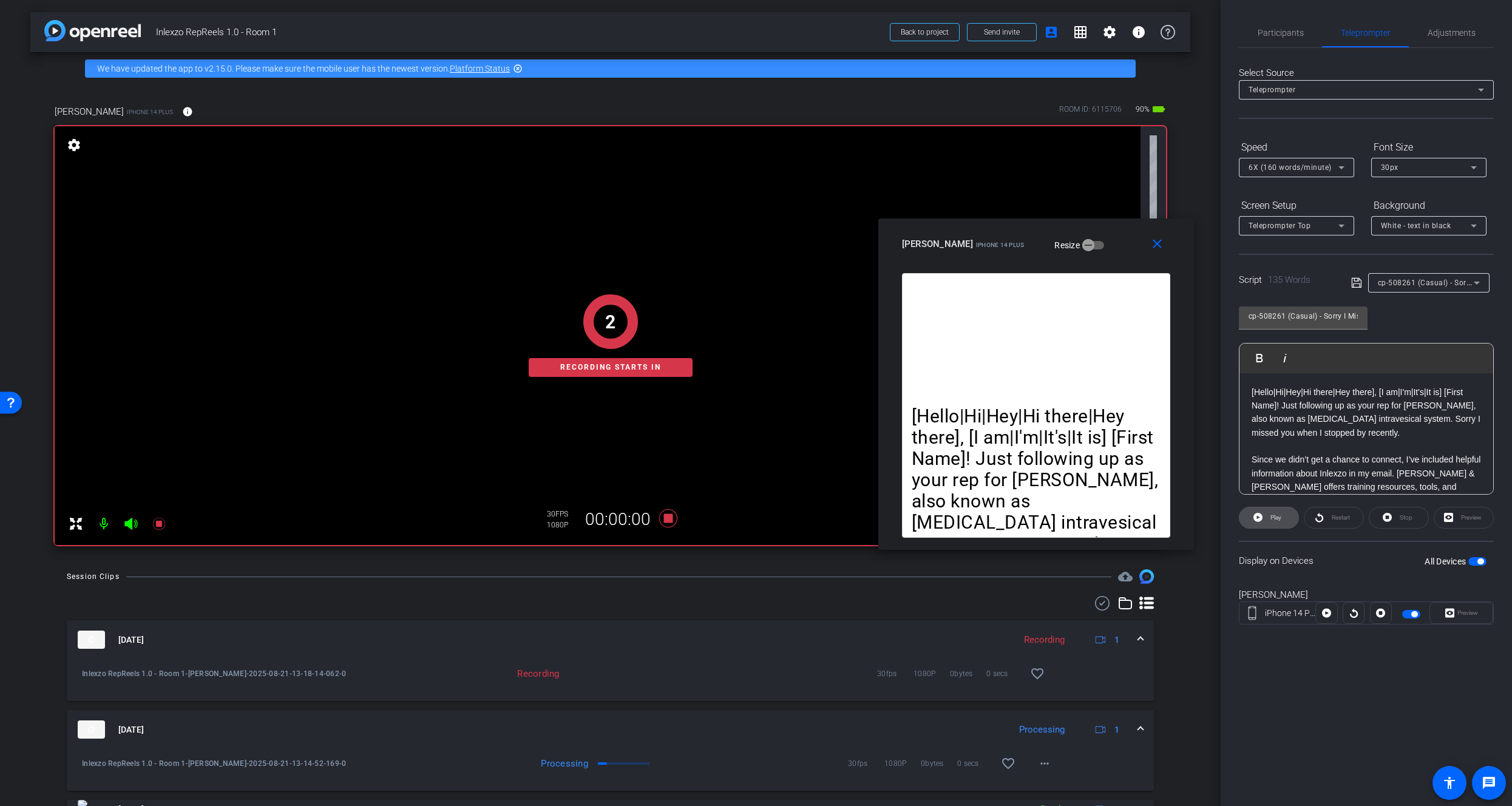
click at [1275, 519] on span "Play" at bounding box center [1276, 517] width 11 height 7
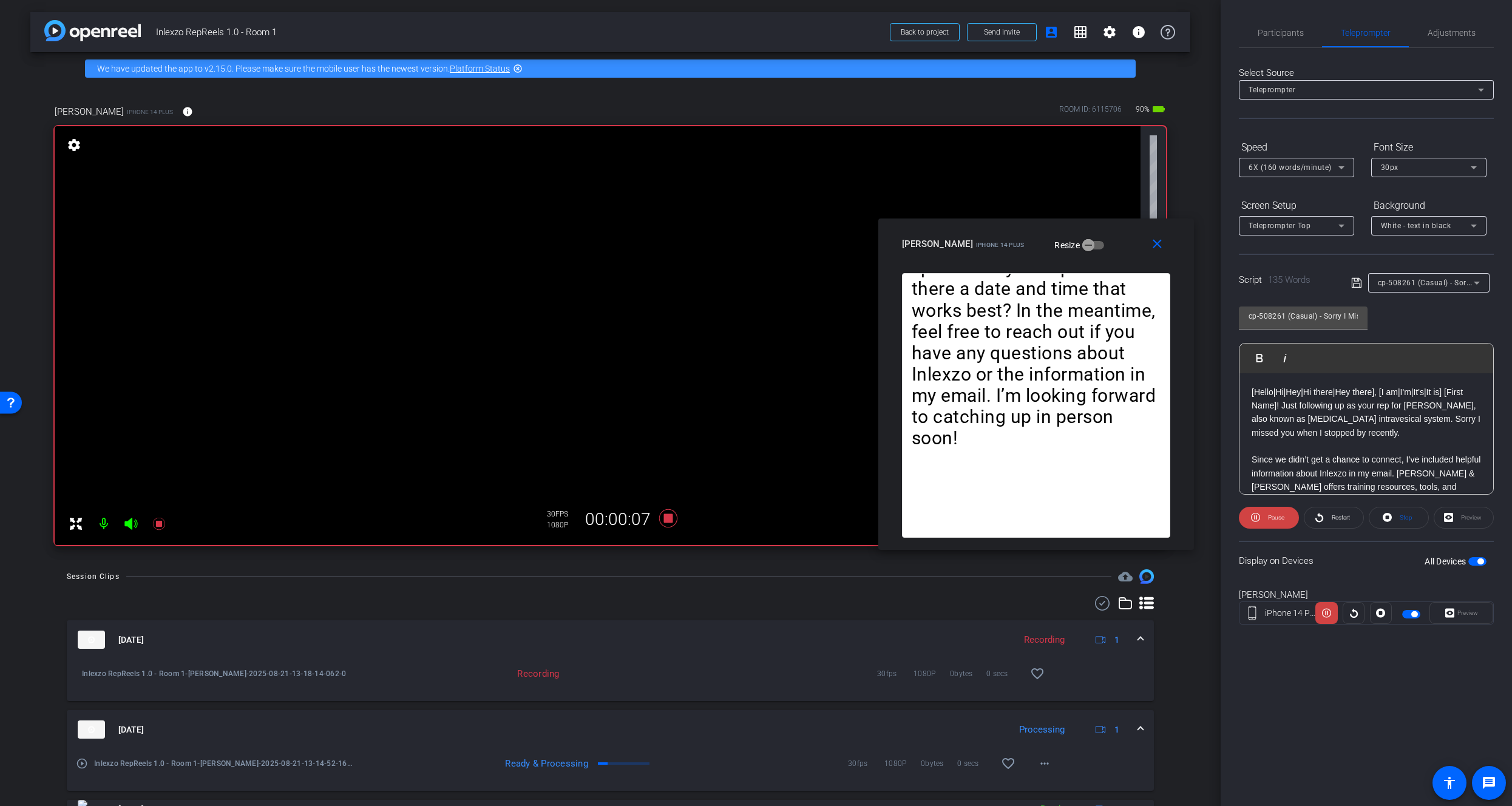
click at [1280, 51] on div "Select Source Teleprompter Speed 6X (160 words/minute) Font Size 30px Screen Se…" at bounding box center [1366, 346] width 255 height 597
click at [1280, 34] on span "Participants" at bounding box center [1281, 33] width 46 height 9
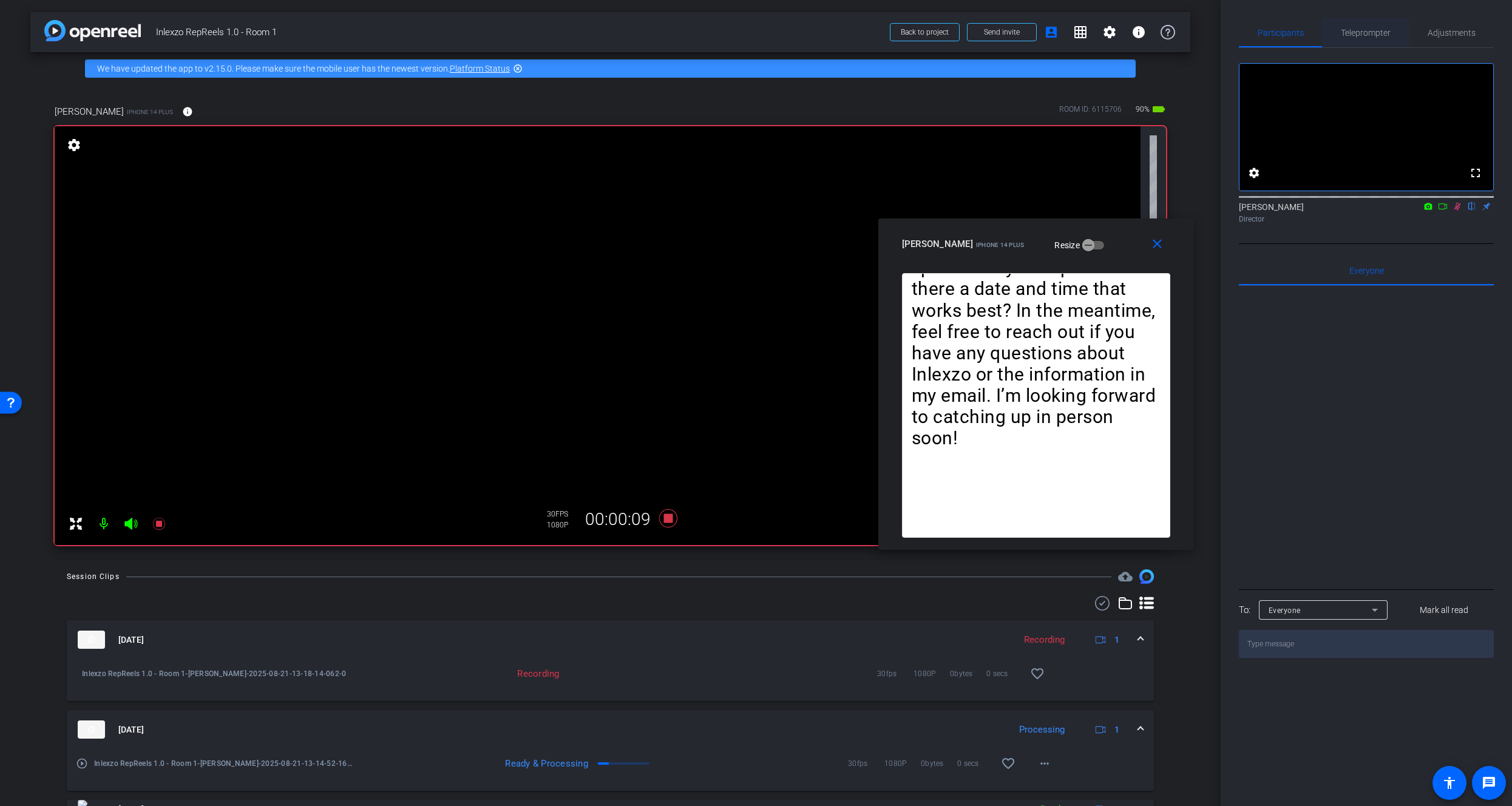
click at [1345, 23] on span "Teleprompter" at bounding box center [1366, 33] width 50 height 29
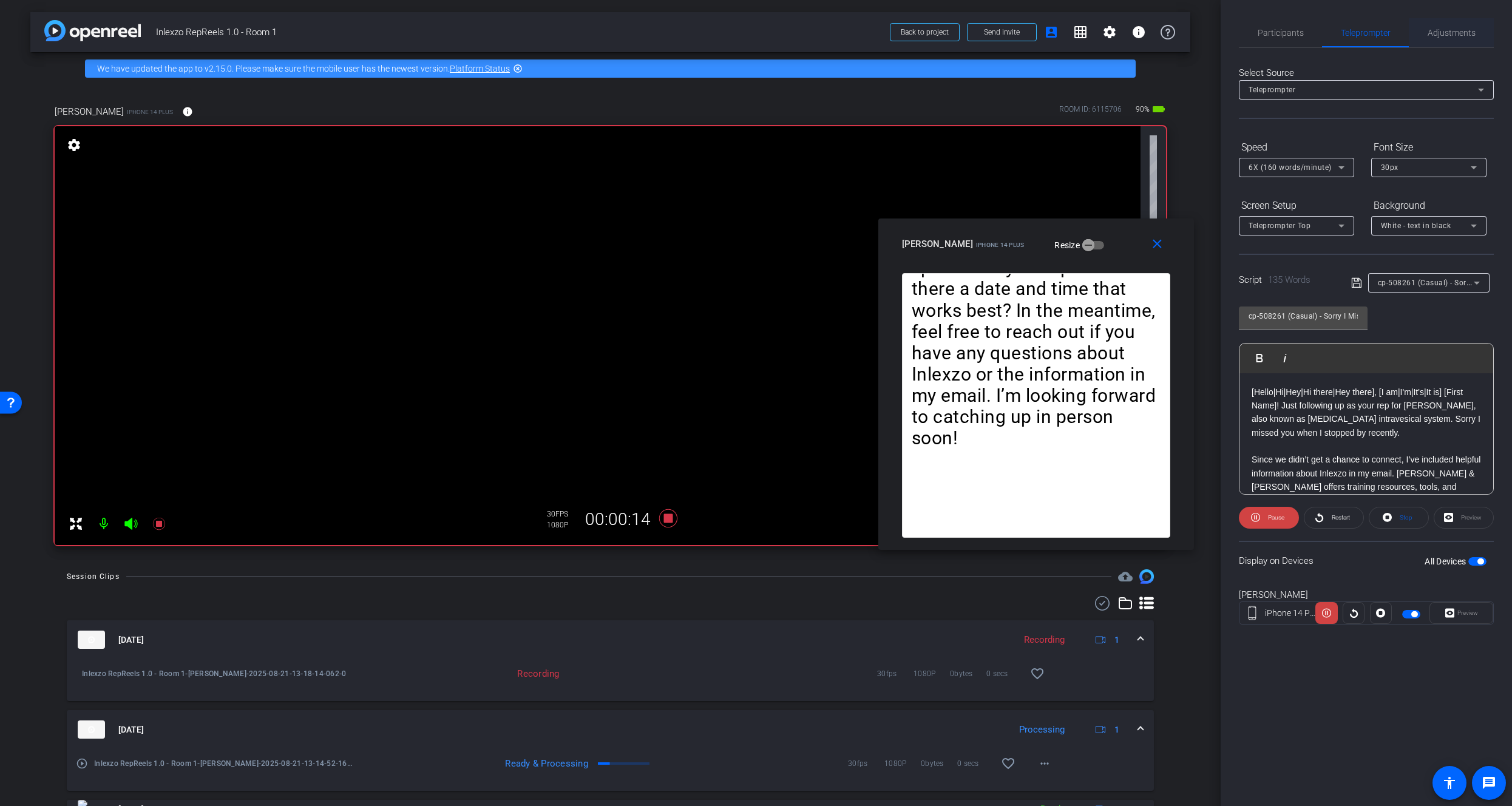
click at [1451, 29] on span "Adjustments" at bounding box center [1451, 33] width 48 height 9
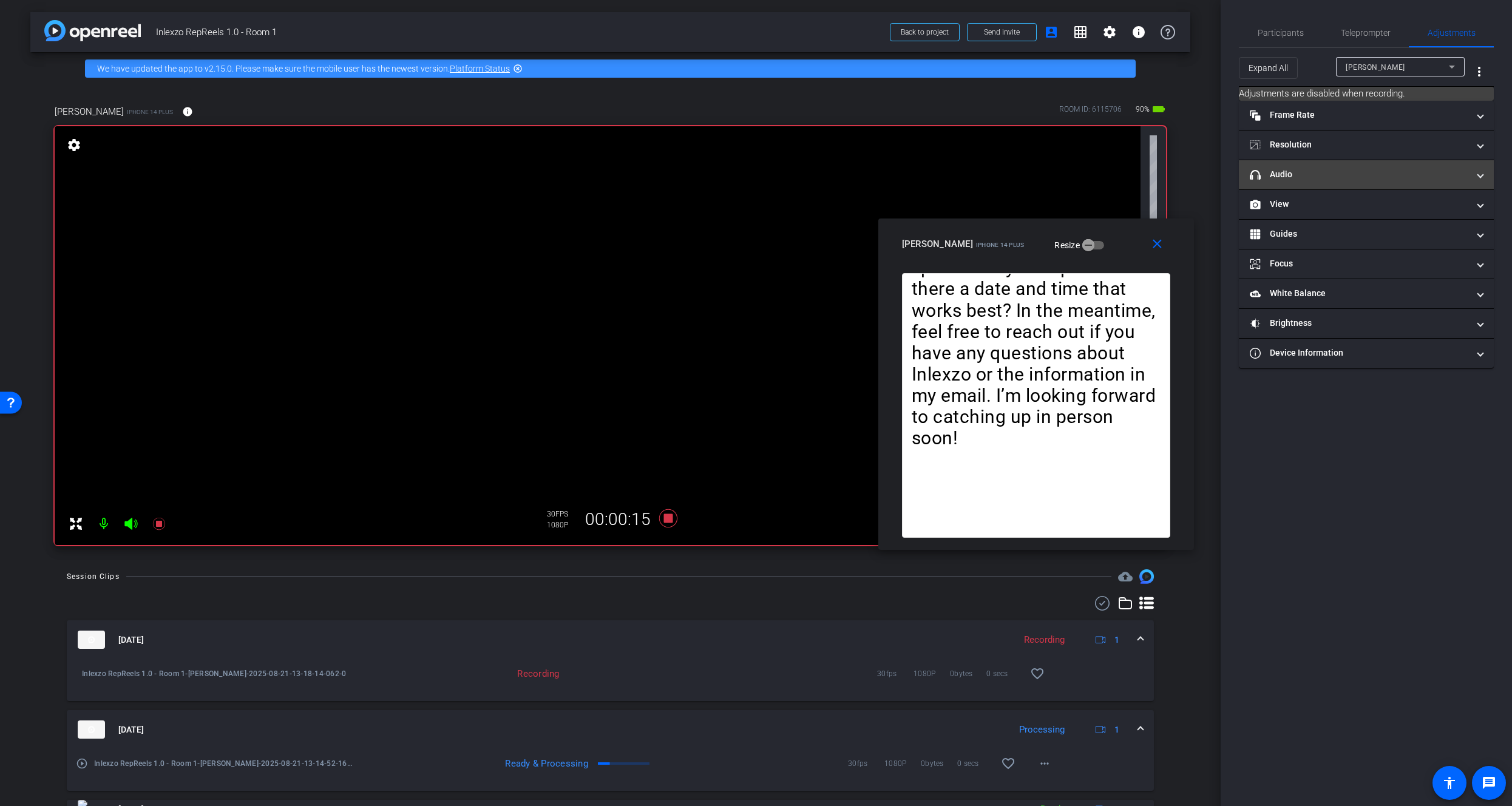
click at [1317, 181] on mat-expansion-panel-header "headphone icon Audio" at bounding box center [1366, 175] width 255 height 29
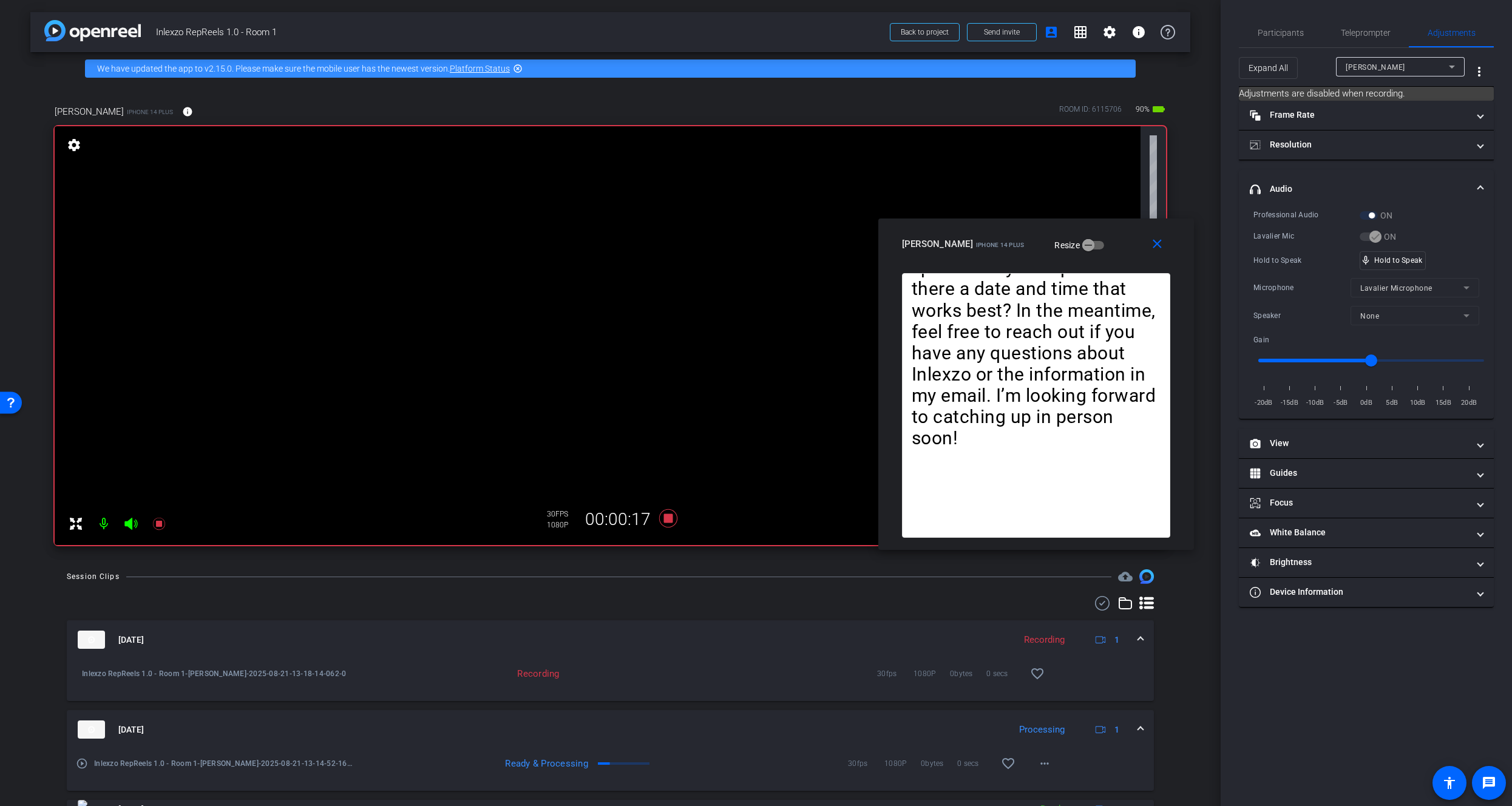
click at [1316, 183] on mat-panel-title "headphone icon Audio" at bounding box center [1359, 189] width 218 height 13
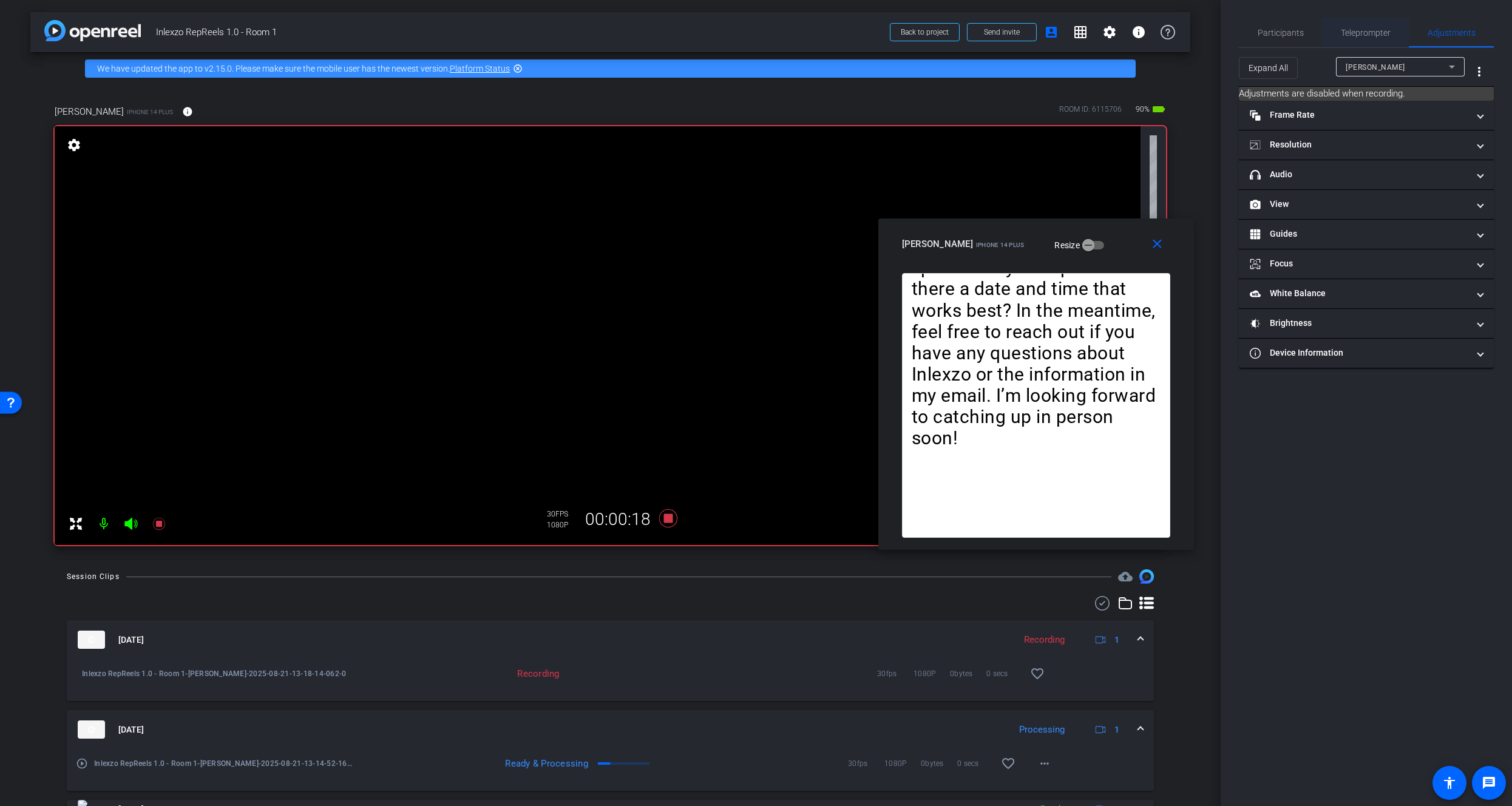
click at [1351, 29] on span "Teleprompter" at bounding box center [1366, 33] width 50 height 9
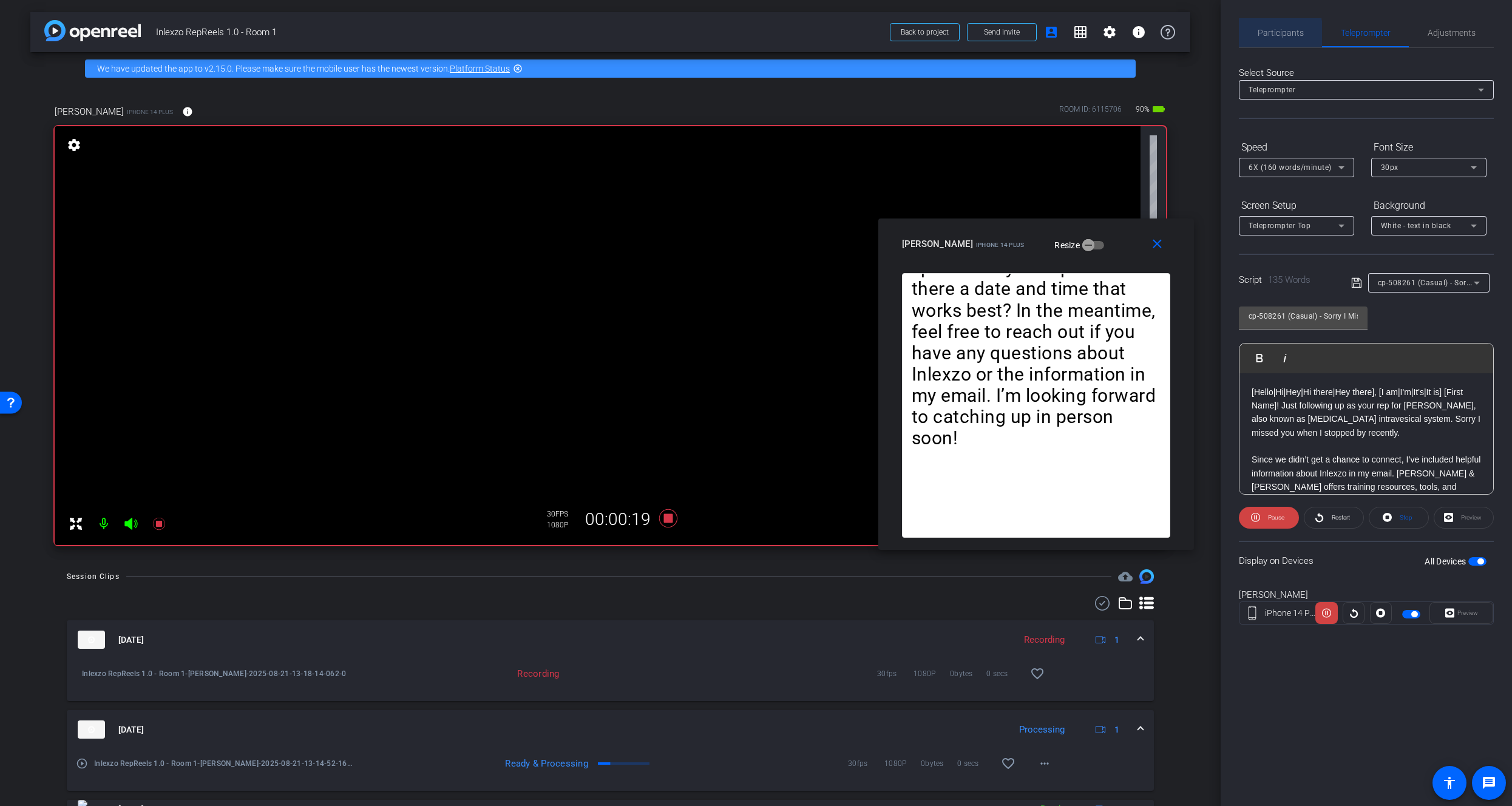
click at [1258, 34] on span "Participants" at bounding box center [1281, 33] width 46 height 9
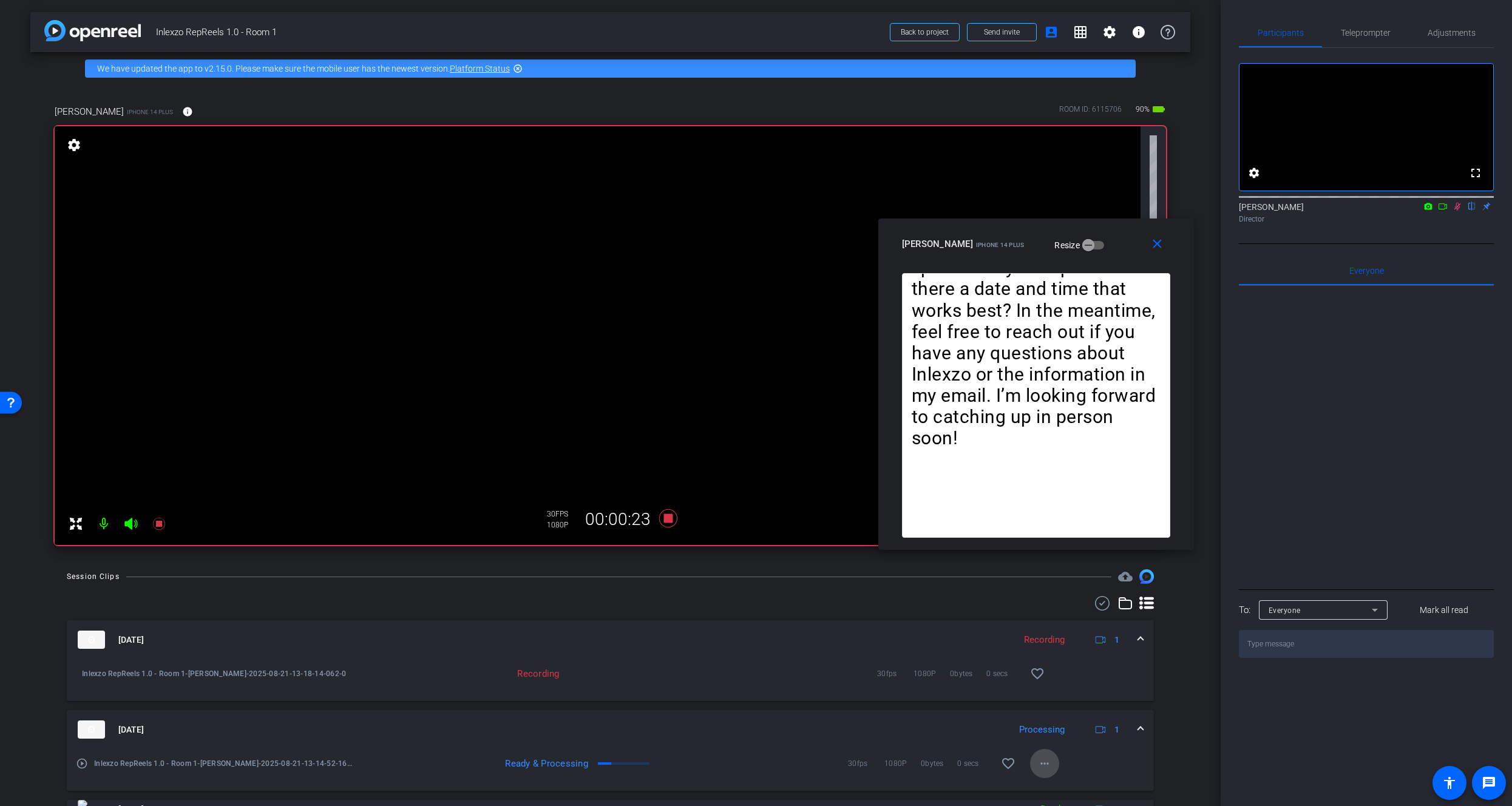
click at [1043, 757] on mat-icon "more_horiz" at bounding box center [1045, 764] width 15 height 15
click at [1051, 653] on span "Download Original" at bounding box center [1070, 648] width 73 height 15
click at [1425, 15] on div "Participants Teleprompter Adjustments fullscreen settings James Monte flip Dire…" at bounding box center [1366, 403] width 291 height 806
click at [1377, 32] on span "Teleprompter" at bounding box center [1366, 33] width 50 height 9
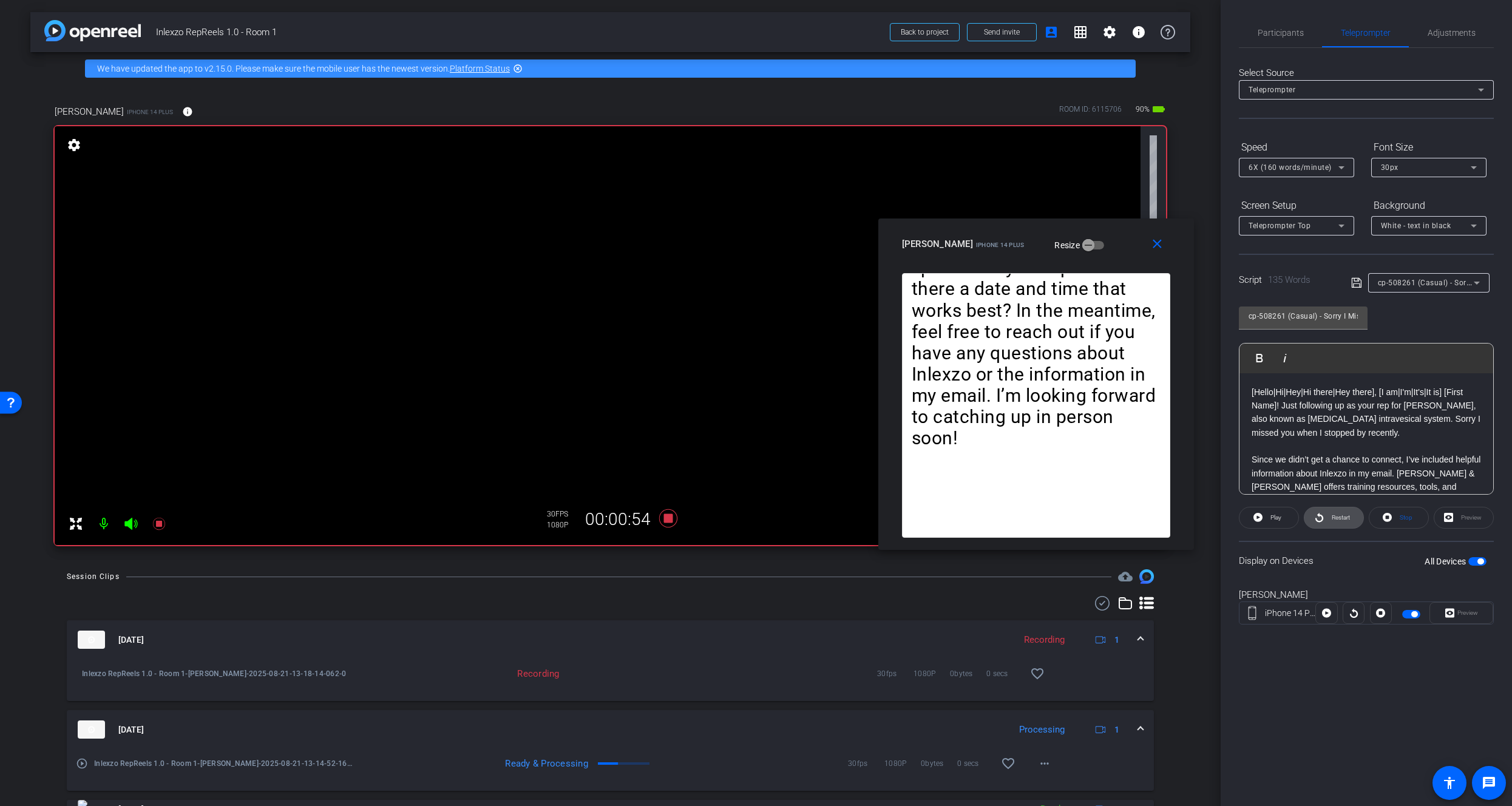
click at [1333, 513] on span "Restart" at bounding box center [1340, 518] width 21 height 17
click at [1275, 29] on span "Participants" at bounding box center [1281, 33] width 46 height 9
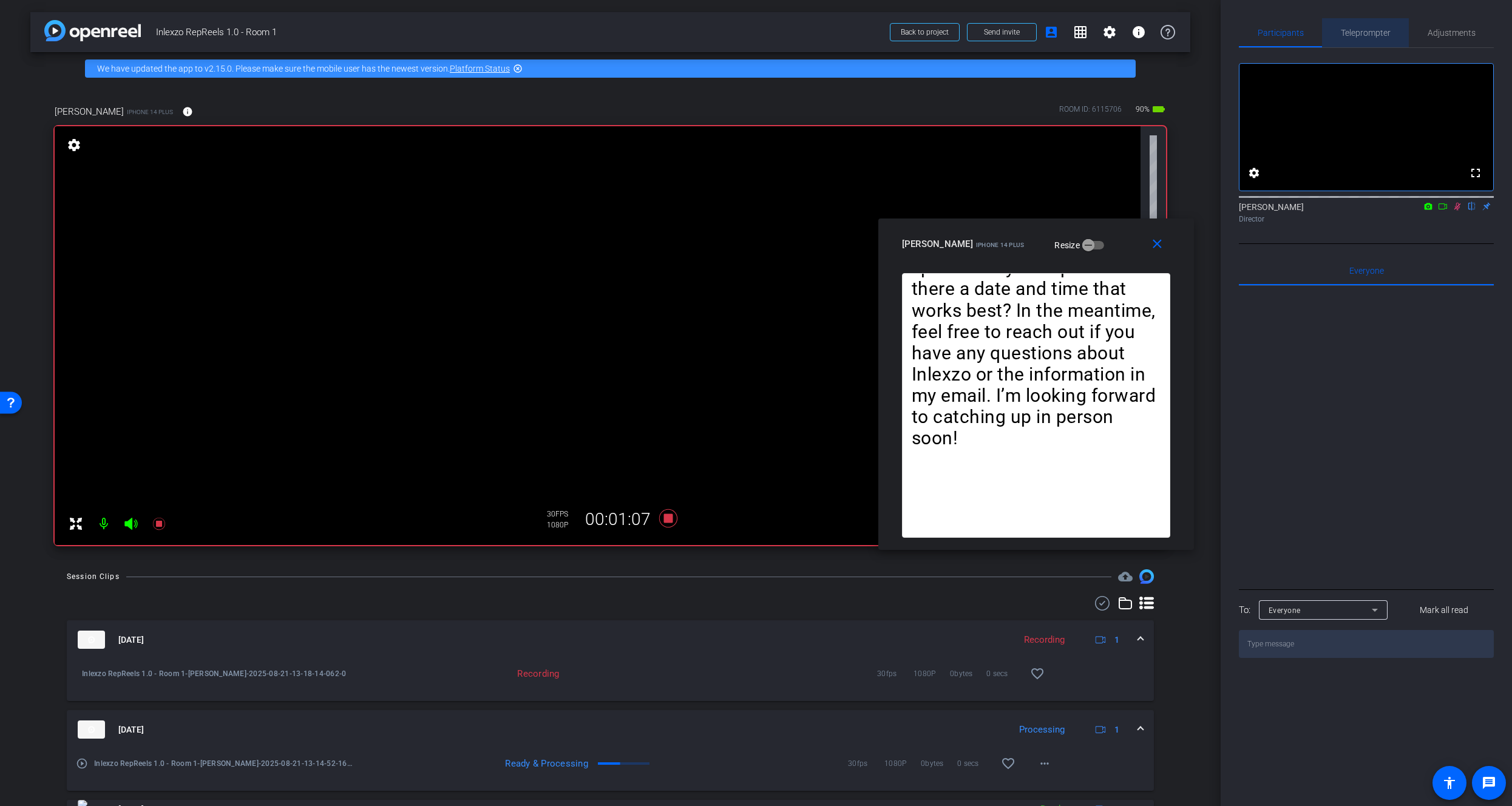
click at [1370, 37] on span "Teleprompter" at bounding box center [1366, 33] width 50 height 9
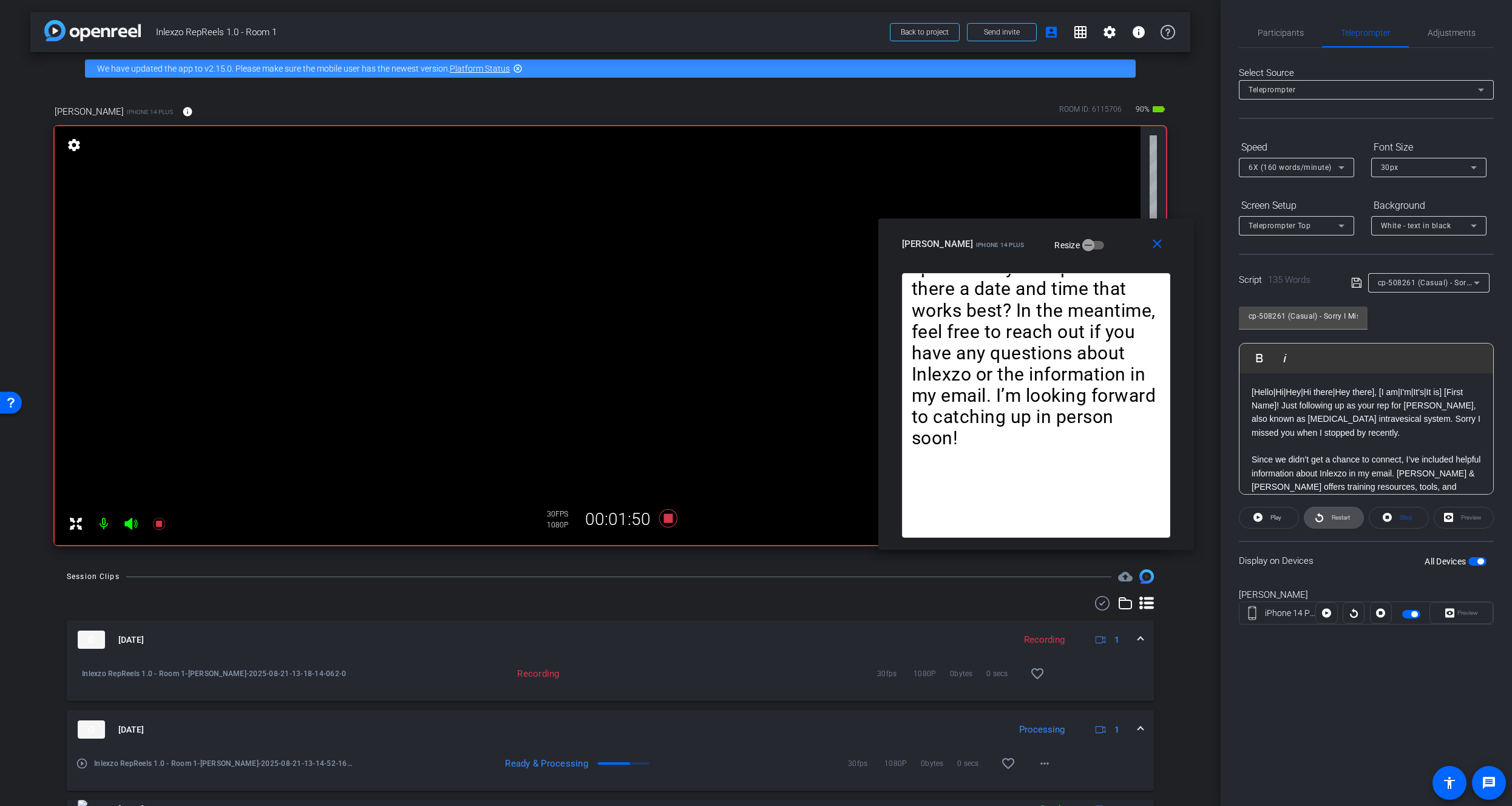
click at [1333, 514] on span "Restart" at bounding box center [1341, 517] width 18 height 7
click at [676, 519] on icon at bounding box center [669, 519] width 29 height 22
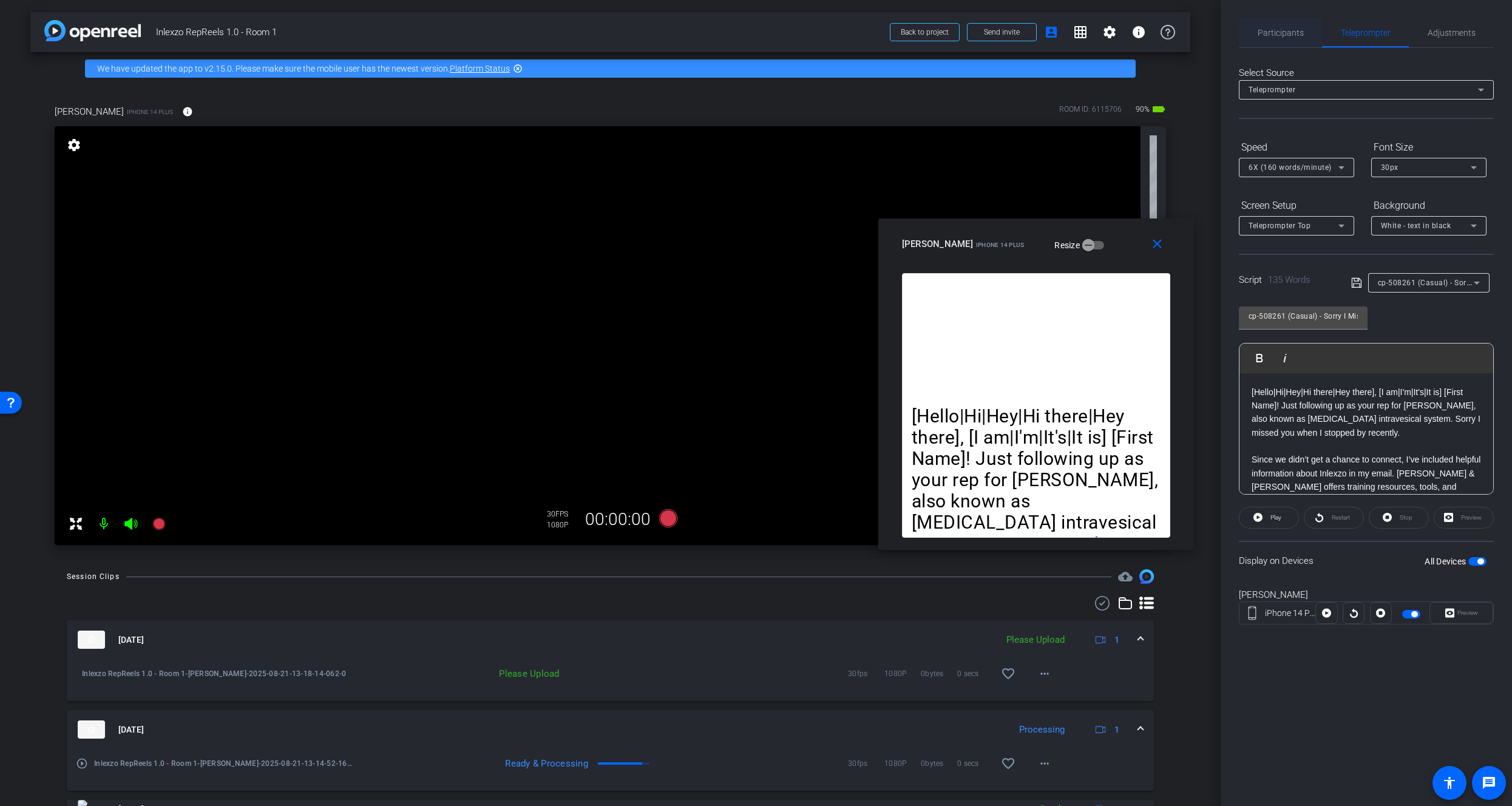
click at [1291, 41] on span "Participants" at bounding box center [1281, 33] width 46 height 29
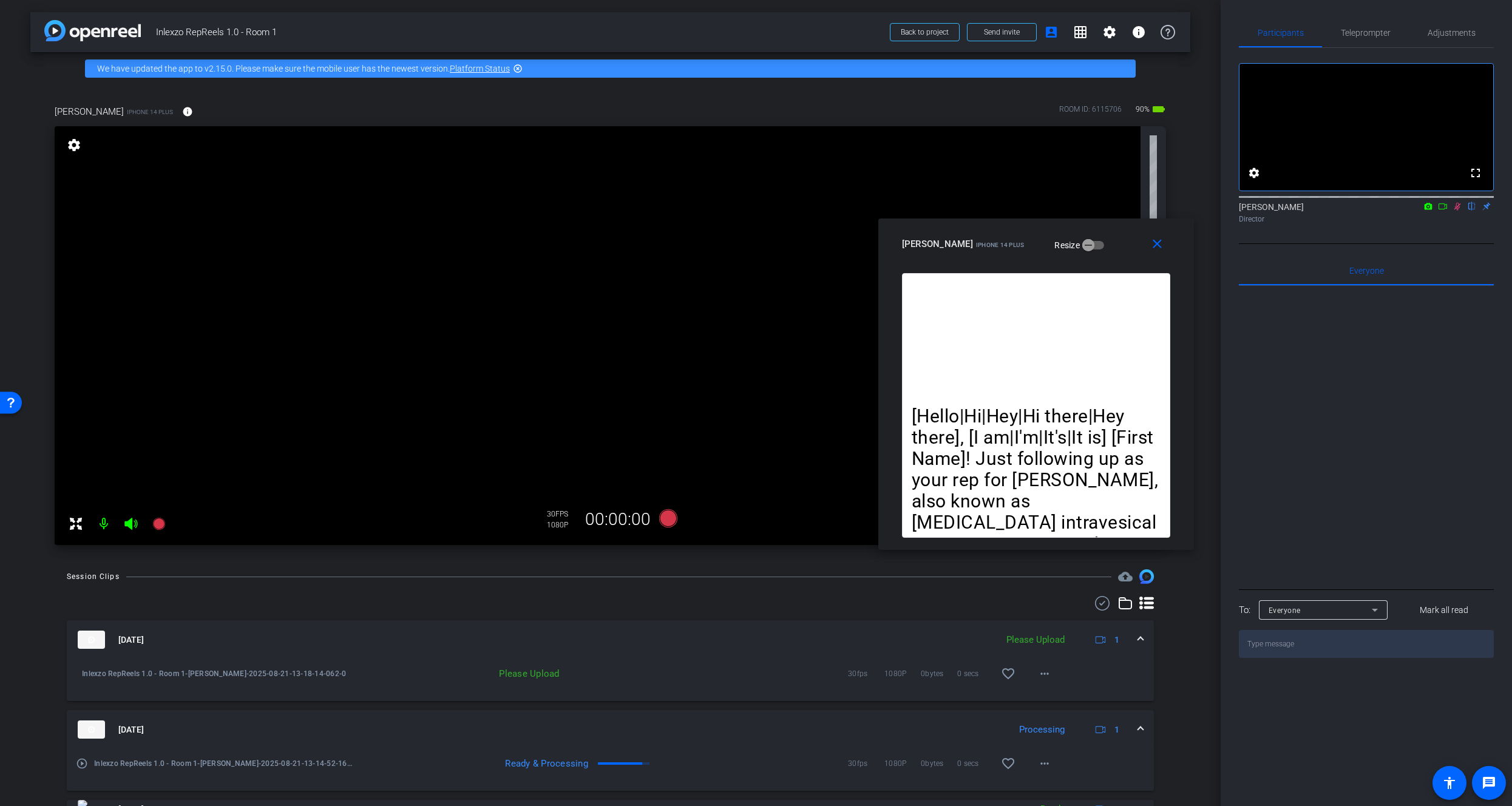
click at [1456, 210] on icon at bounding box center [1458, 207] width 10 height 9
click at [1432, 34] on span "Adjustments" at bounding box center [1451, 33] width 48 height 9
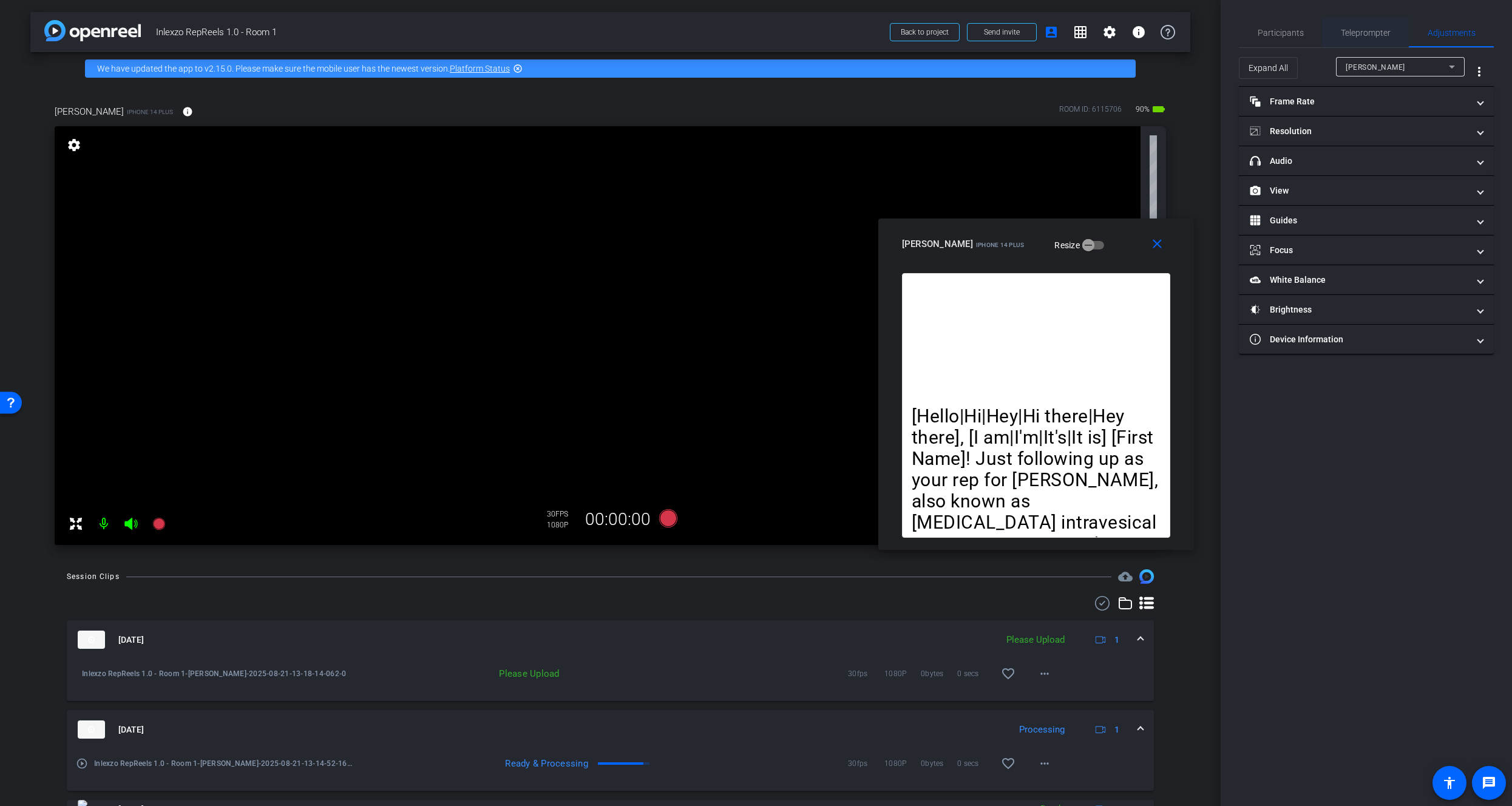
click at [1368, 37] on span "Teleprompter" at bounding box center [1366, 33] width 50 height 9
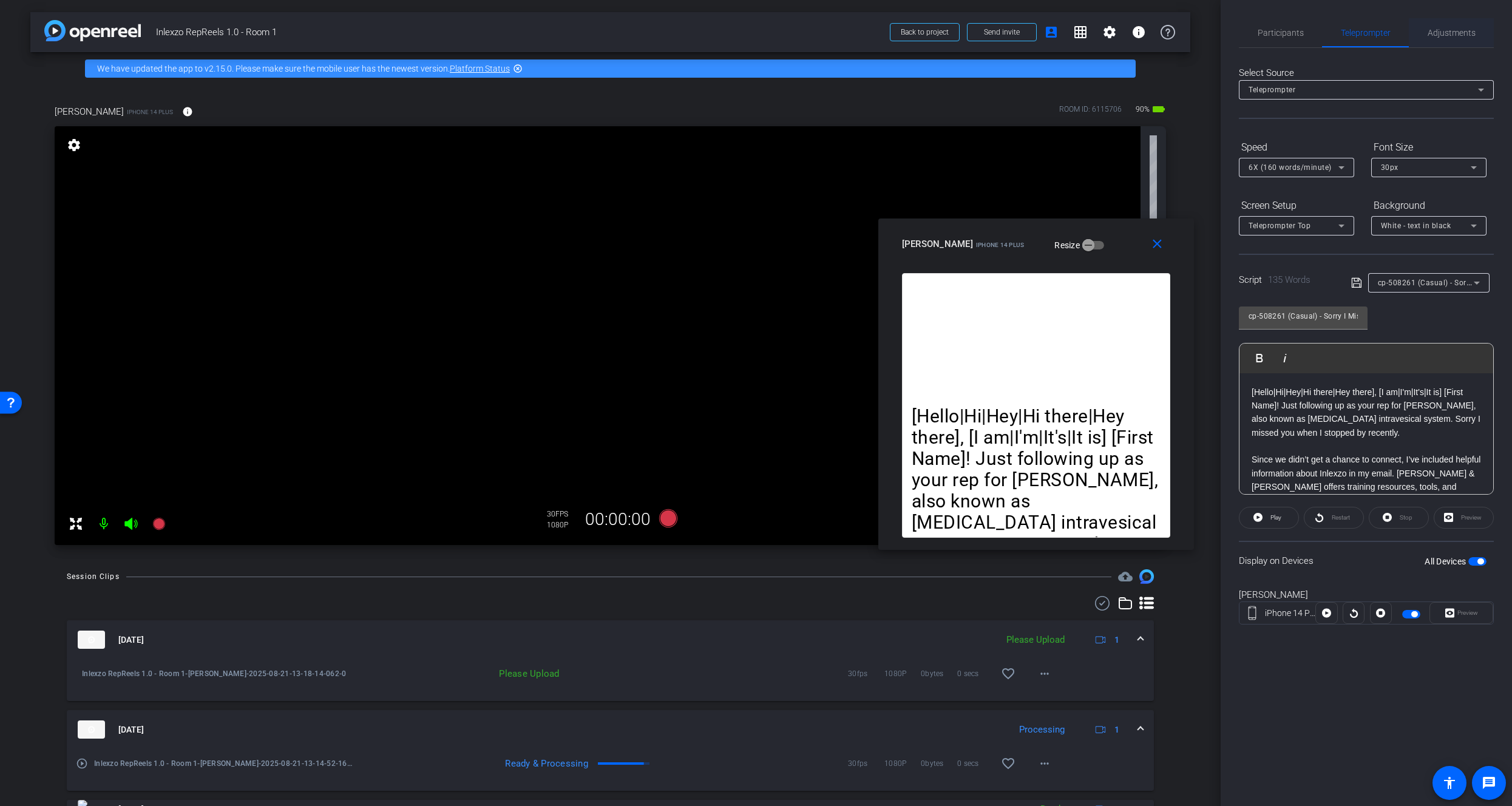
click at [1448, 31] on span "Adjustments" at bounding box center [1451, 33] width 48 height 9
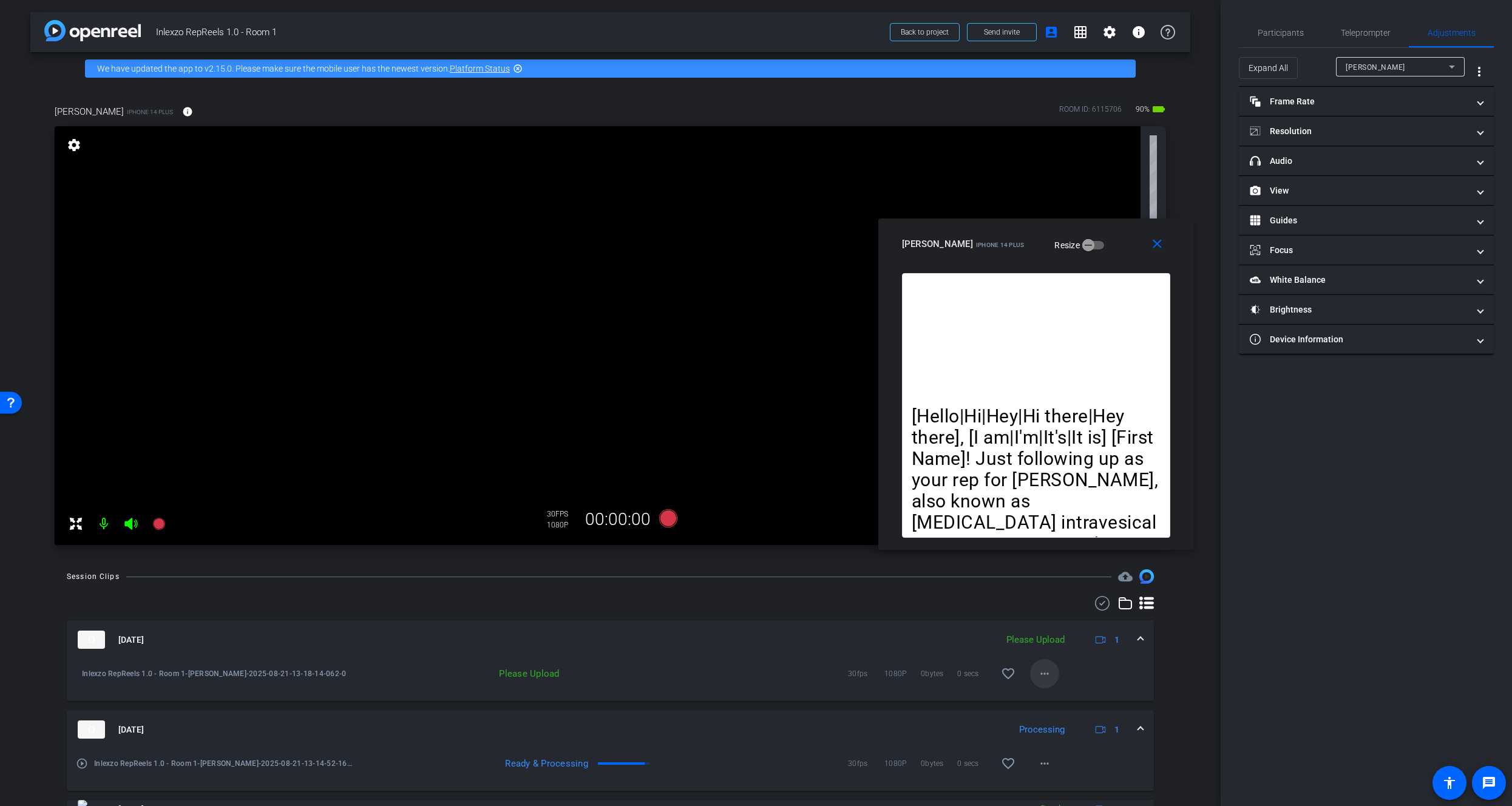
click at [1043, 681] on span at bounding box center [1045, 674] width 29 height 29
click at [1049, 701] on span "Upload" at bounding box center [1058, 700] width 48 height 15
click at [1361, 25] on span "Teleprompter" at bounding box center [1366, 33] width 50 height 29
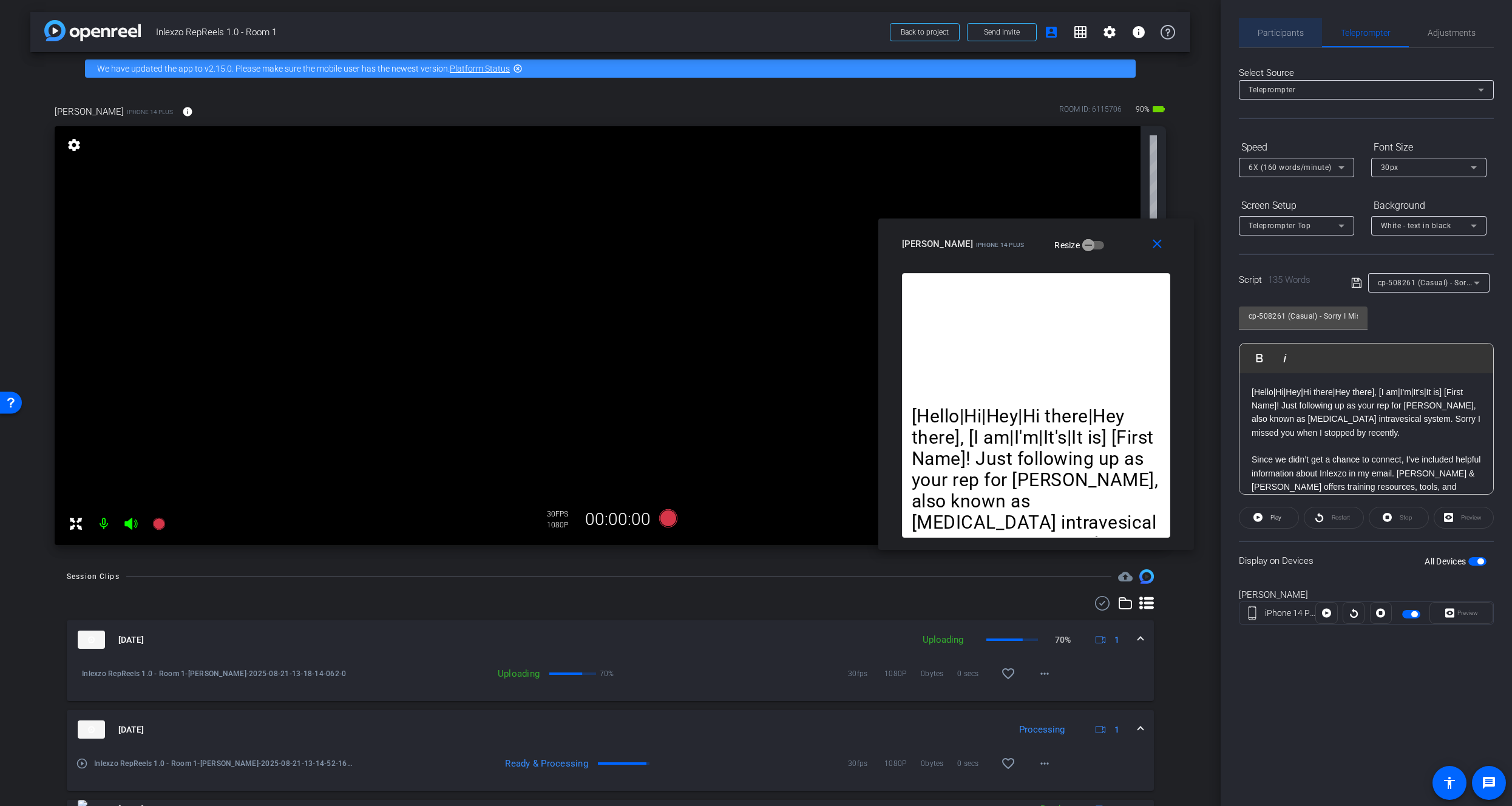
click at [1299, 26] on span "Participants" at bounding box center [1281, 33] width 46 height 29
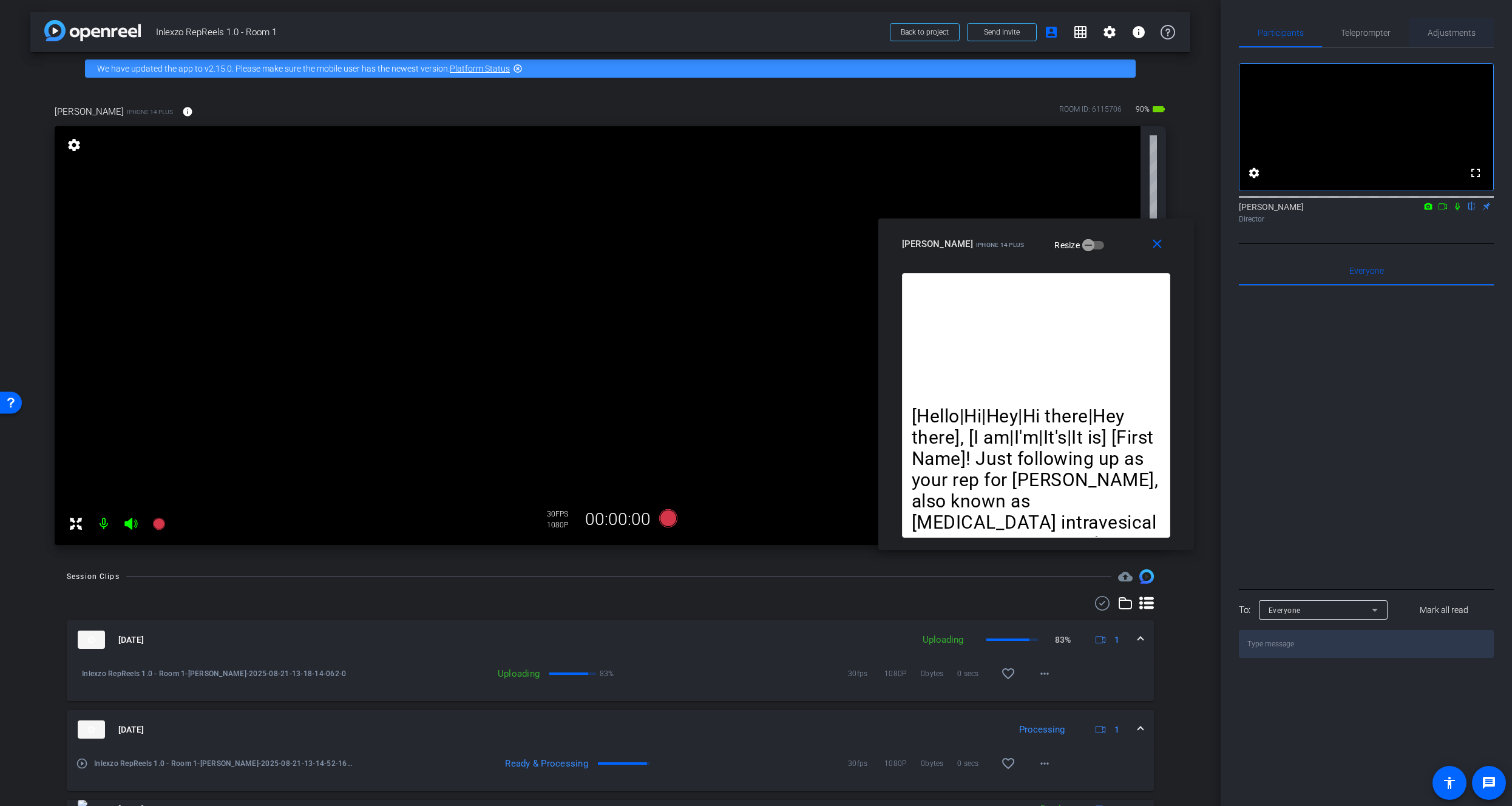
click at [1446, 29] on span "Adjustments" at bounding box center [1451, 33] width 48 height 9
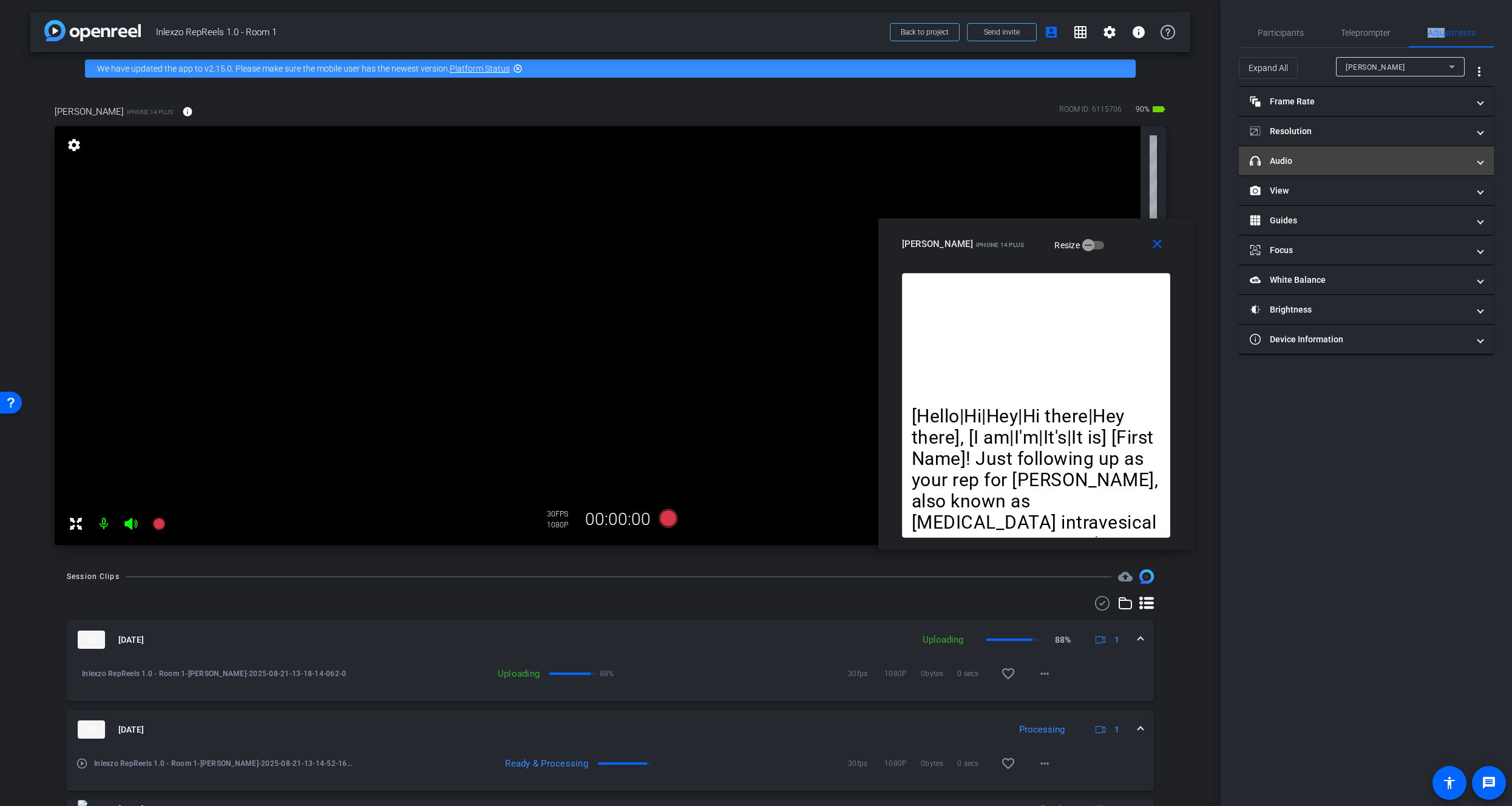
click at [1281, 155] on mat-panel-title "headphone icon Audio" at bounding box center [1359, 161] width 218 height 13
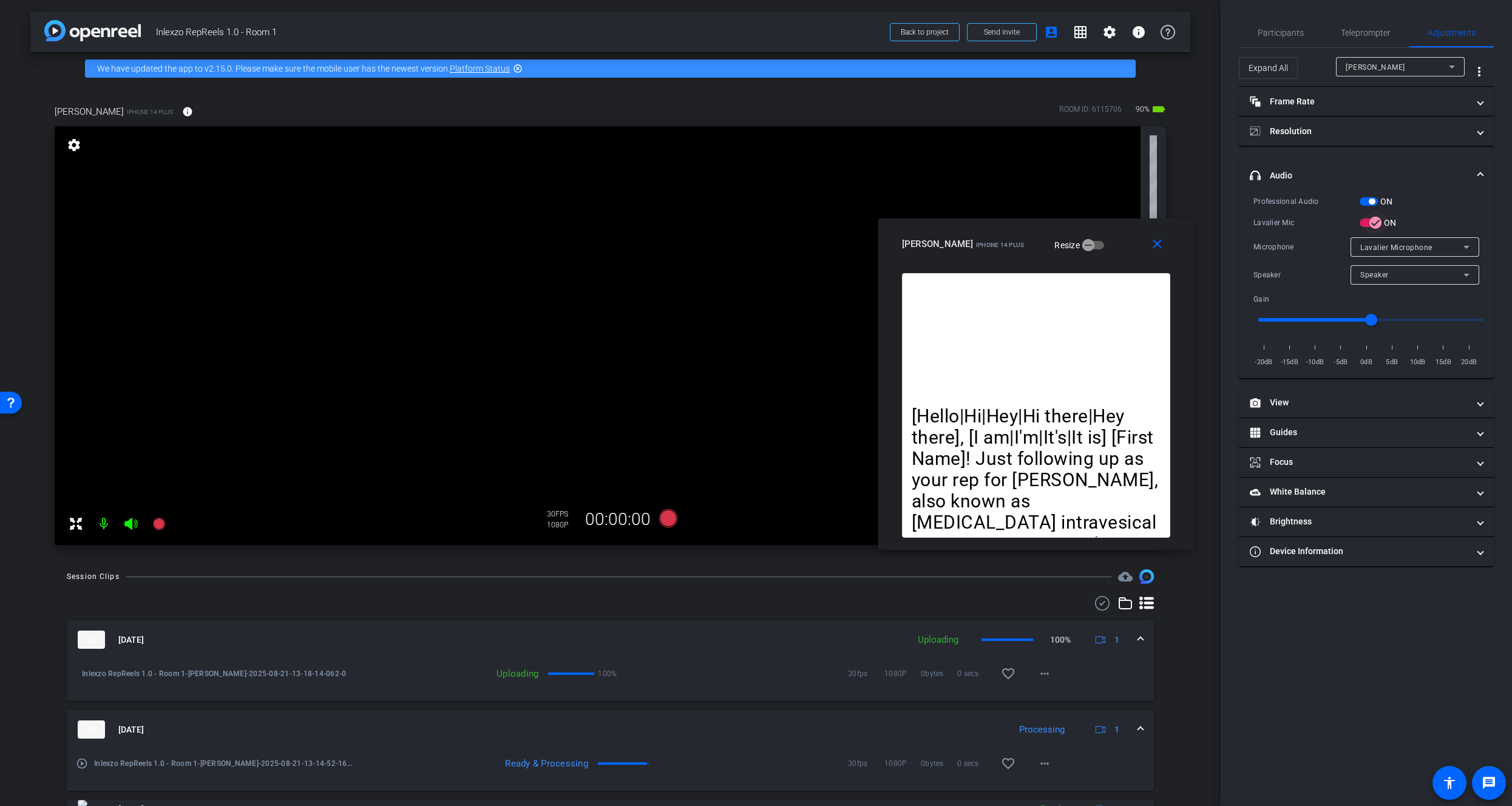
click at [1374, 227] on icon "button" at bounding box center [1376, 223] width 11 height 11
click at [1371, 204] on span "button" at bounding box center [1372, 202] width 6 height 6
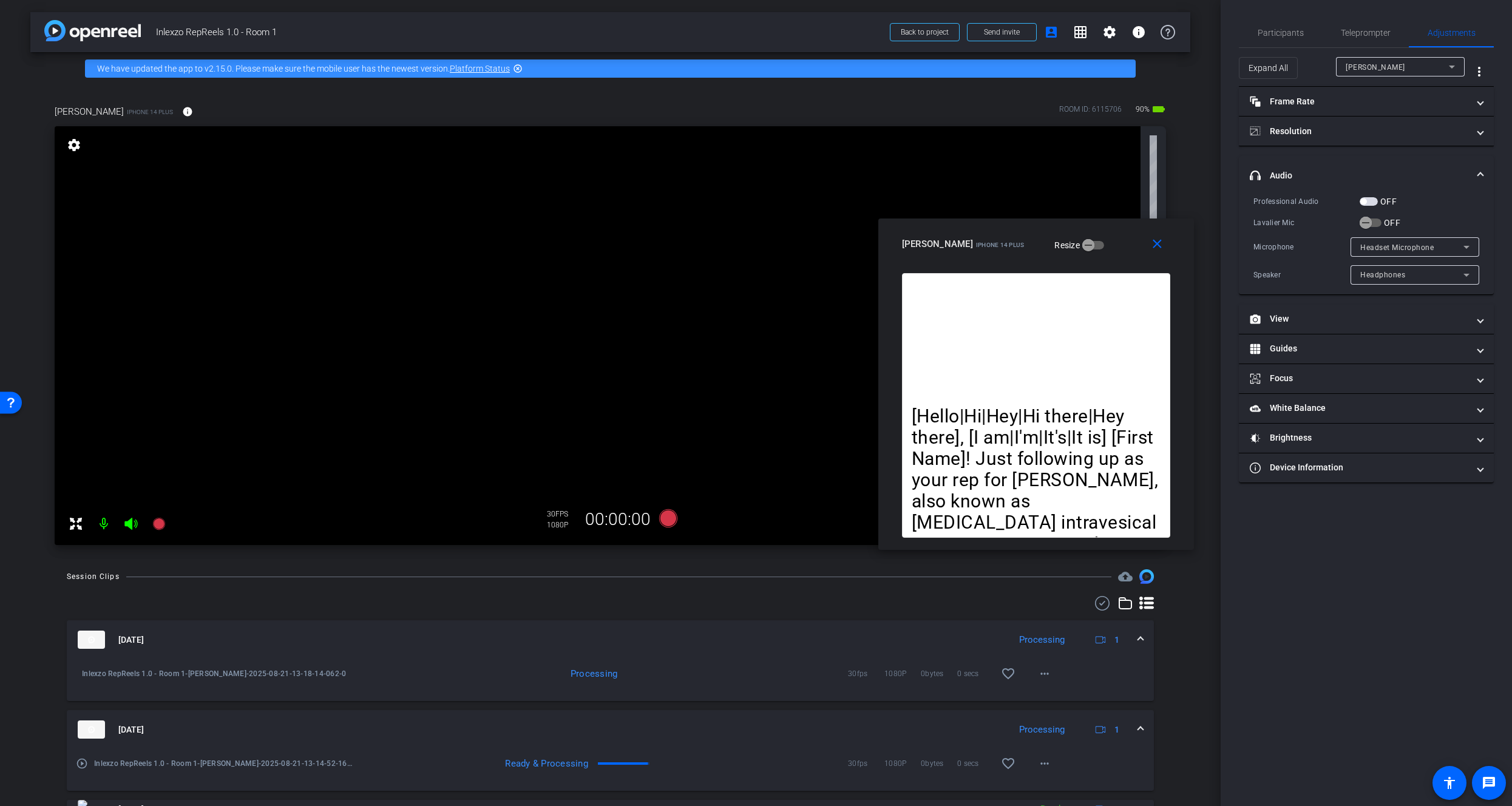
click at [1368, 203] on span "button" at bounding box center [1369, 202] width 18 height 9
click at [1371, 222] on span "button" at bounding box center [1366, 223] width 12 height 12
click at [1373, 41] on span "Teleprompter" at bounding box center [1366, 33] width 50 height 29
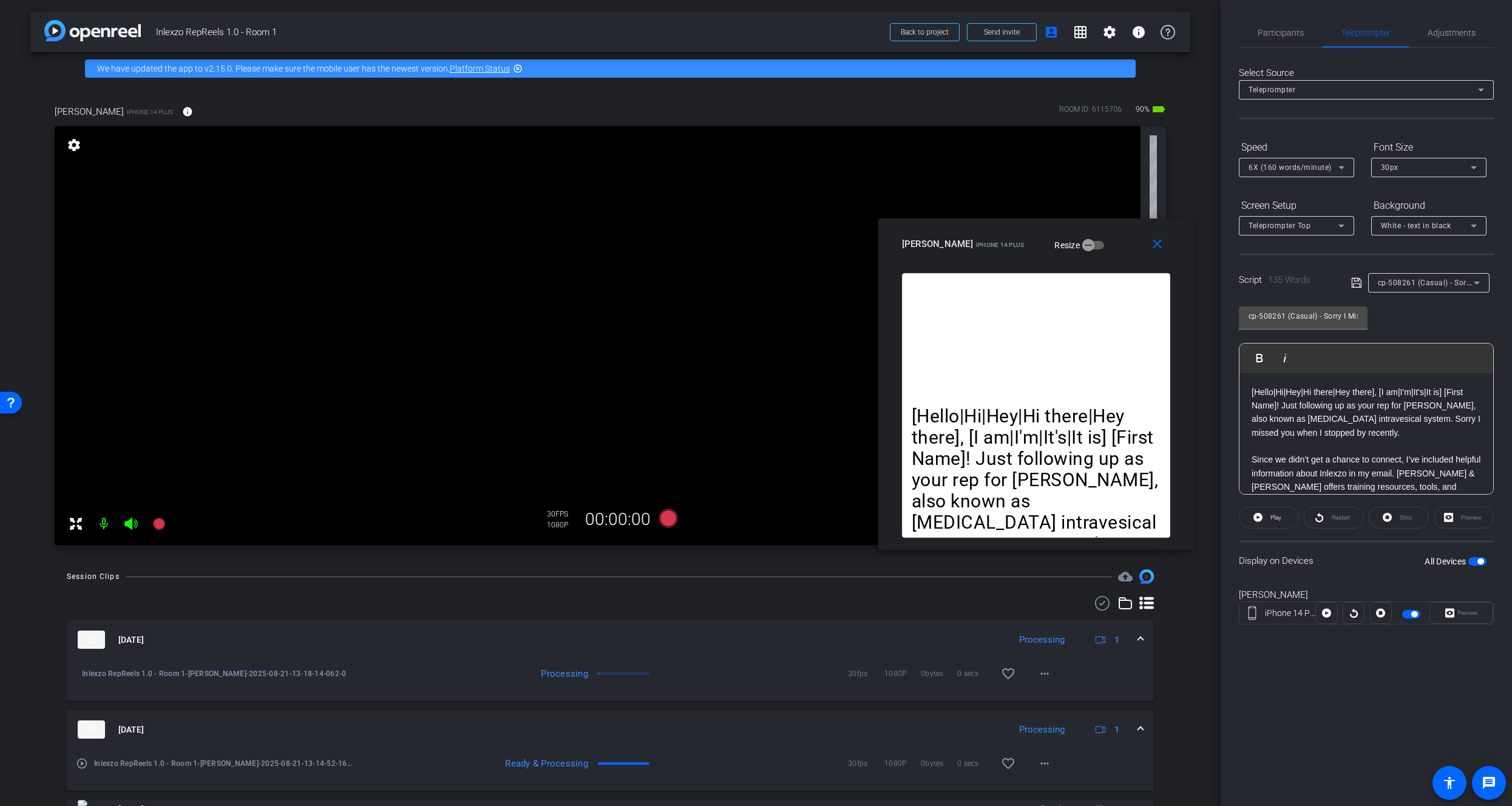
click at [1399, 275] on div "cp-508261 (Casual) - Sorry I Missed You" at bounding box center [1426, 283] width 96 height 15
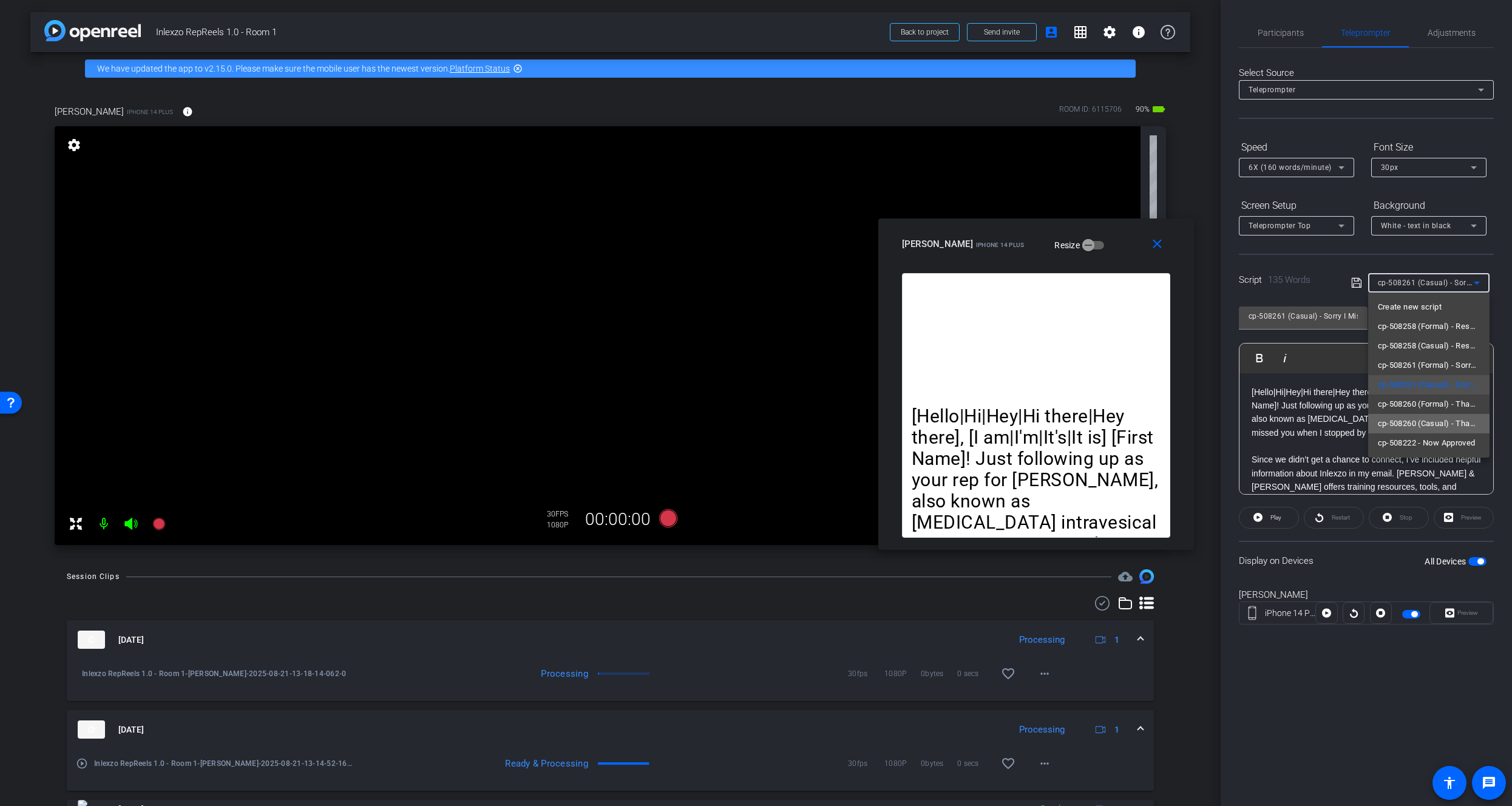
click at [1442, 423] on span "cp-508260 (Casual) - Thanks for Seeing Me" at bounding box center [1429, 424] width 102 height 15
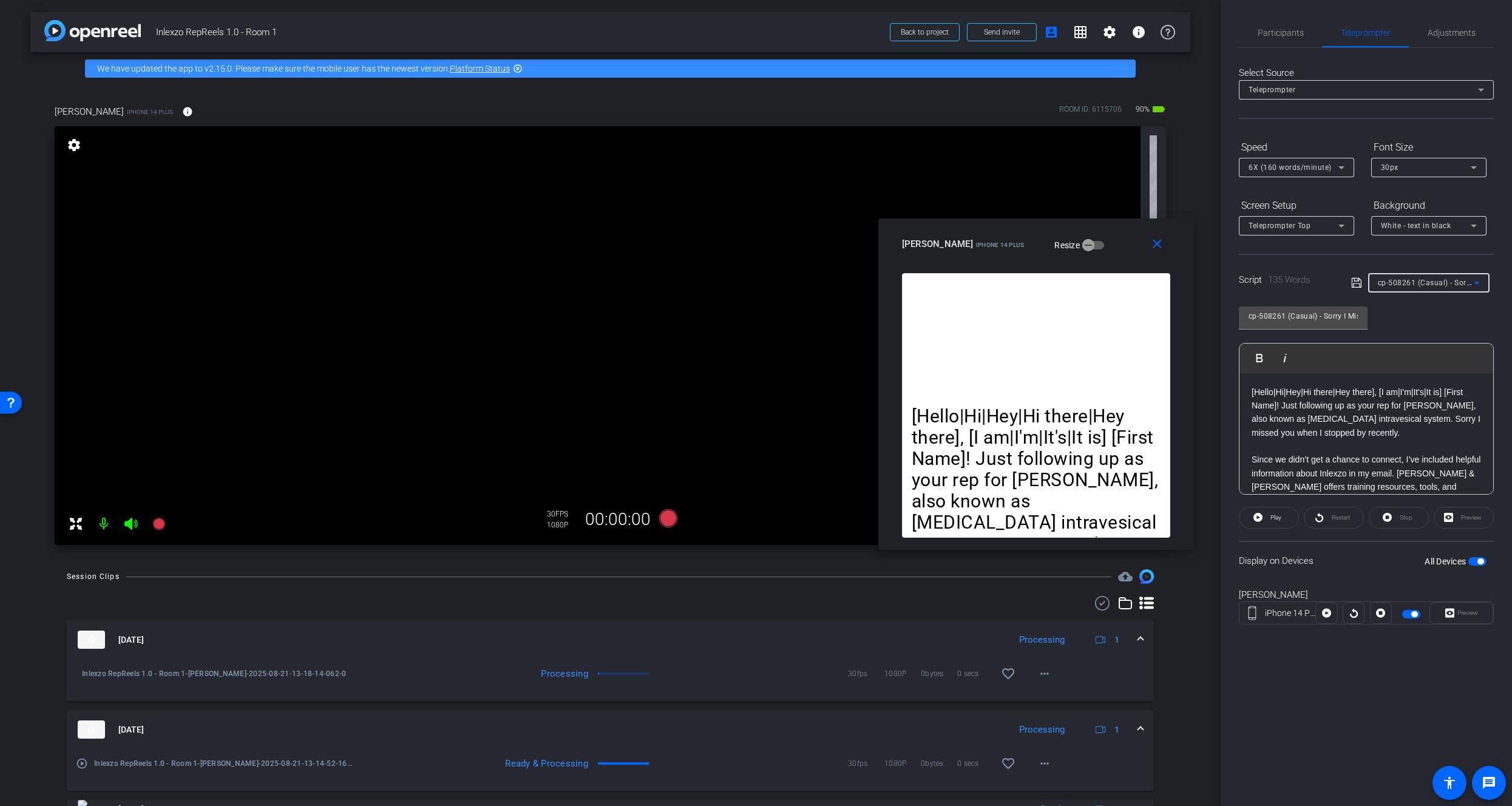
type input "cp-508260 (Casual) - Thanks for Seeing Me"
click at [1275, 43] on span "Participants" at bounding box center [1281, 33] width 46 height 29
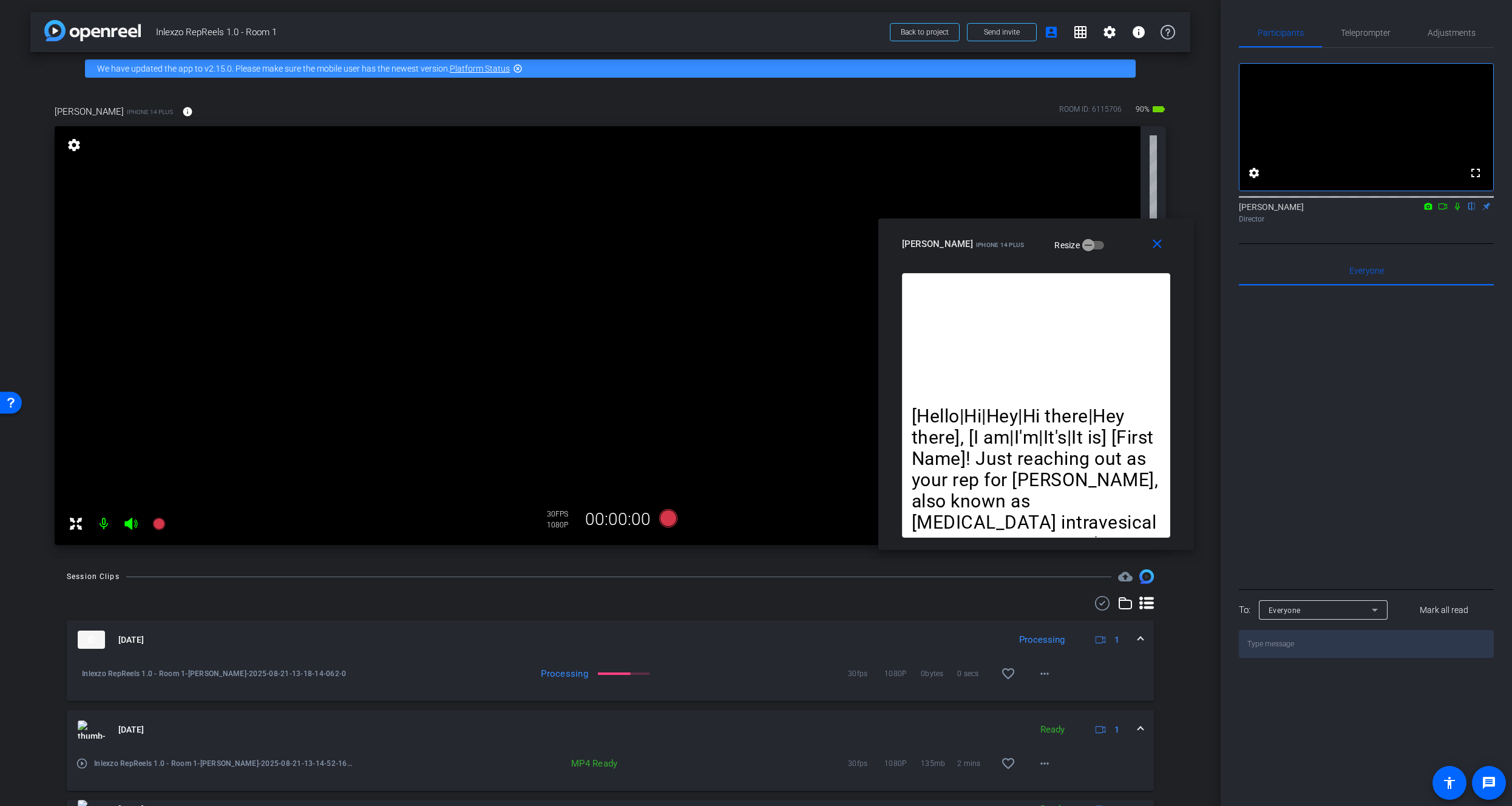
click at [1458, 210] on icon at bounding box center [1458, 207] width 10 height 9
click at [156, 523] on icon at bounding box center [158, 524] width 12 height 12
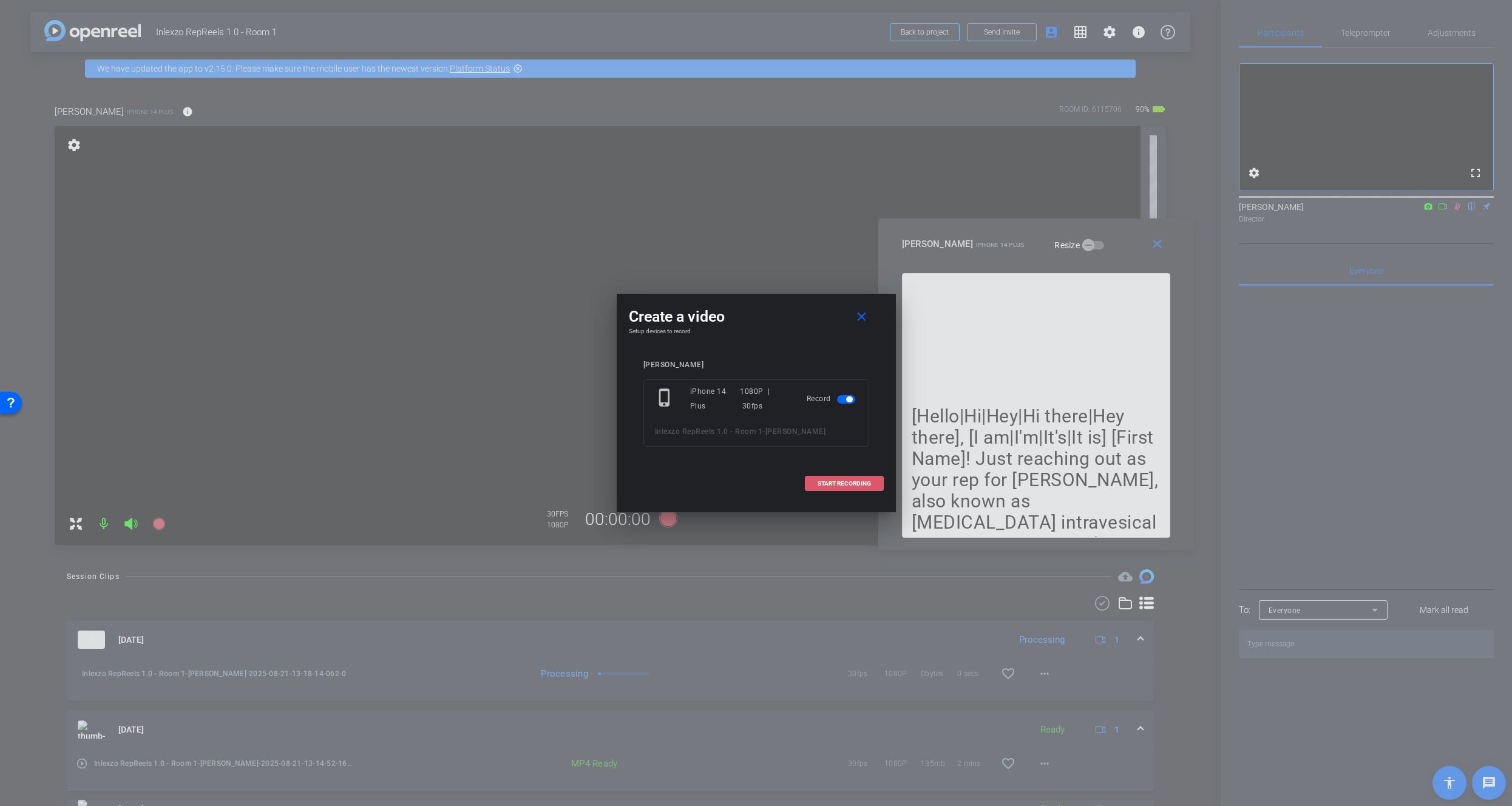
click at [831, 486] on span "START RECORDING" at bounding box center [844, 484] width 53 height 6
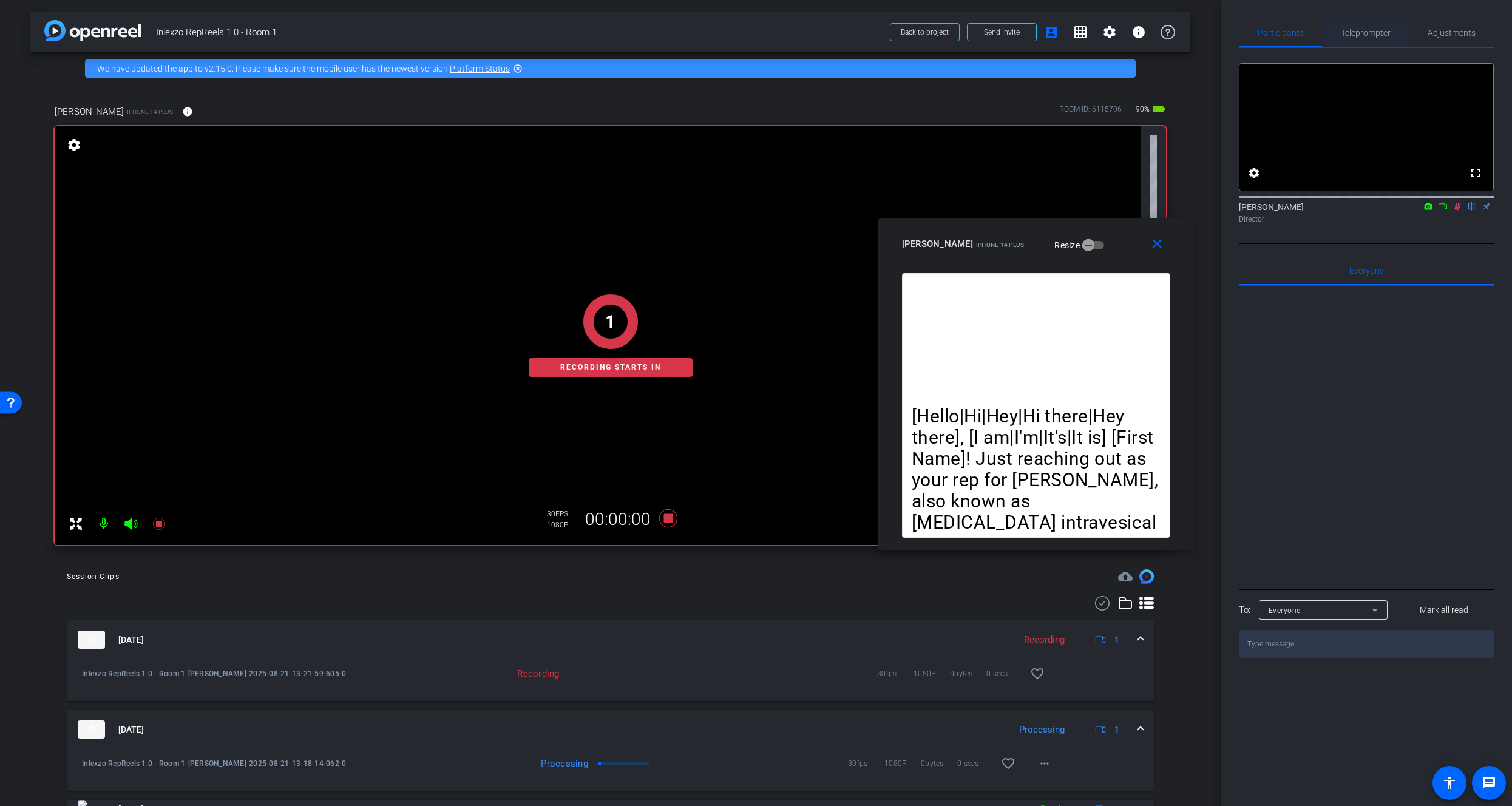
click at [1341, 42] on span "Teleprompter" at bounding box center [1366, 33] width 50 height 29
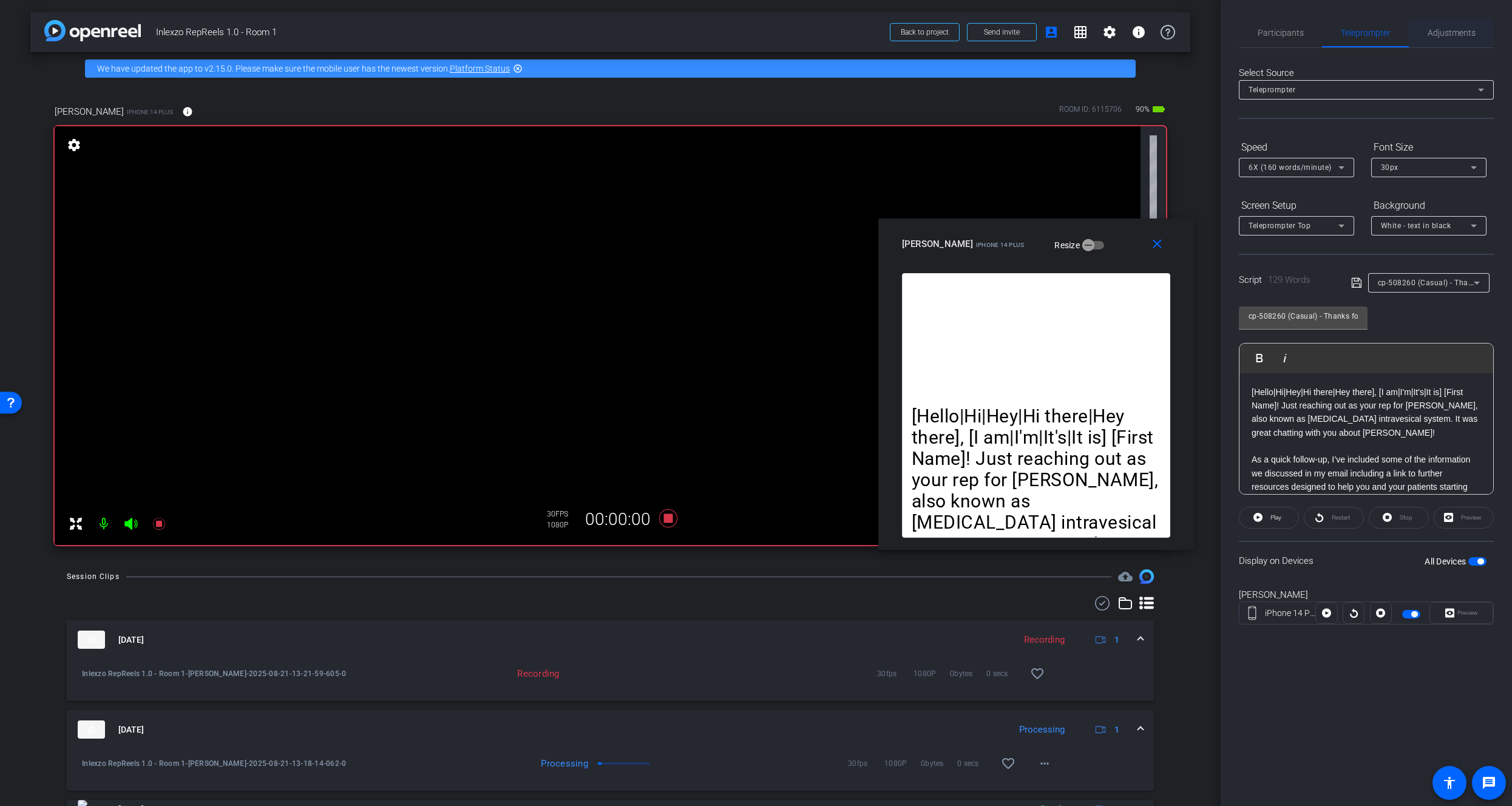
click at [1439, 40] on span "Adjustments" at bounding box center [1451, 33] width 48 height 29
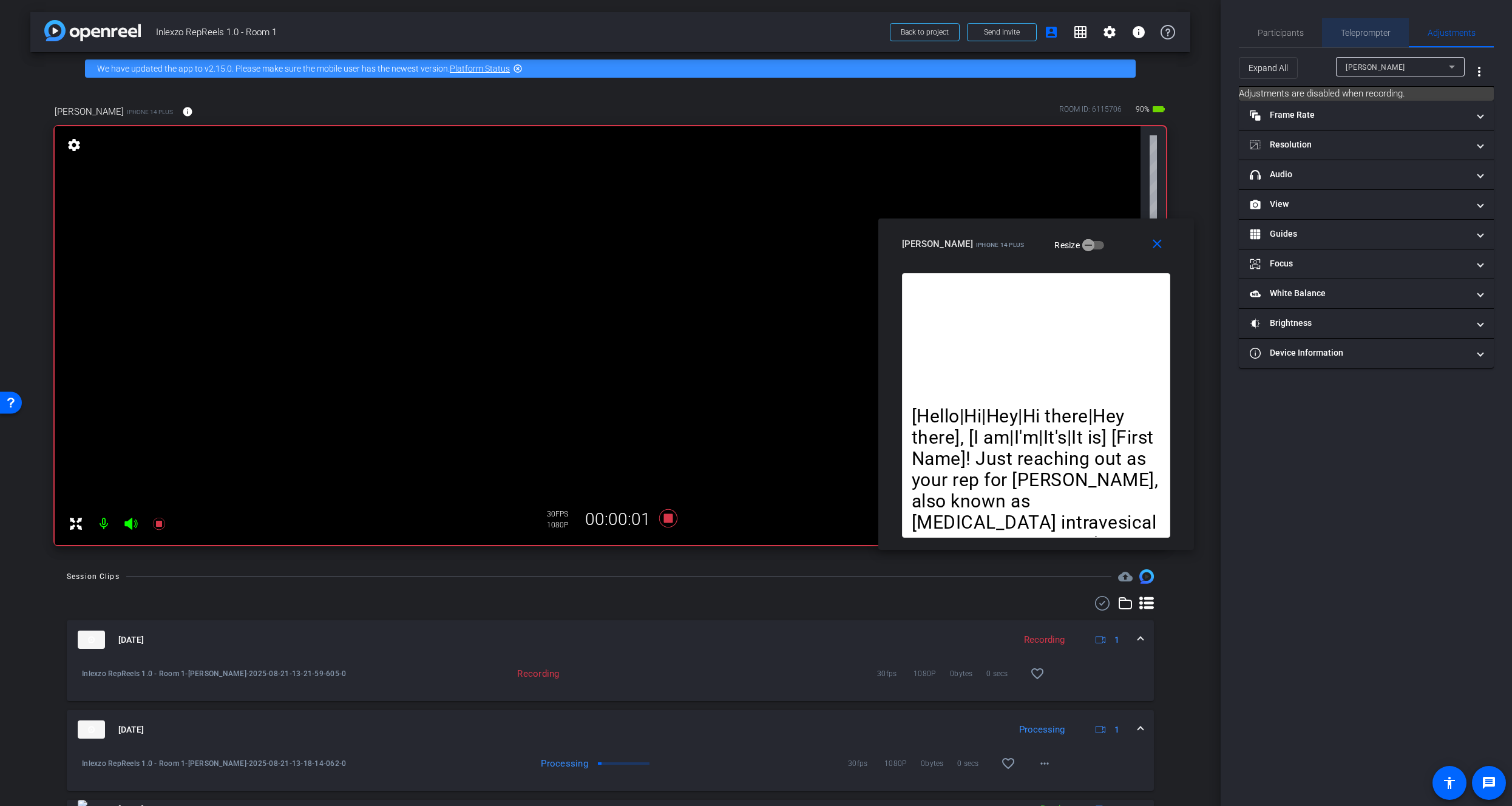
click at [1345, 20] on span "Teleprompter" at bounding box center [1366, 33] width 50 height 29
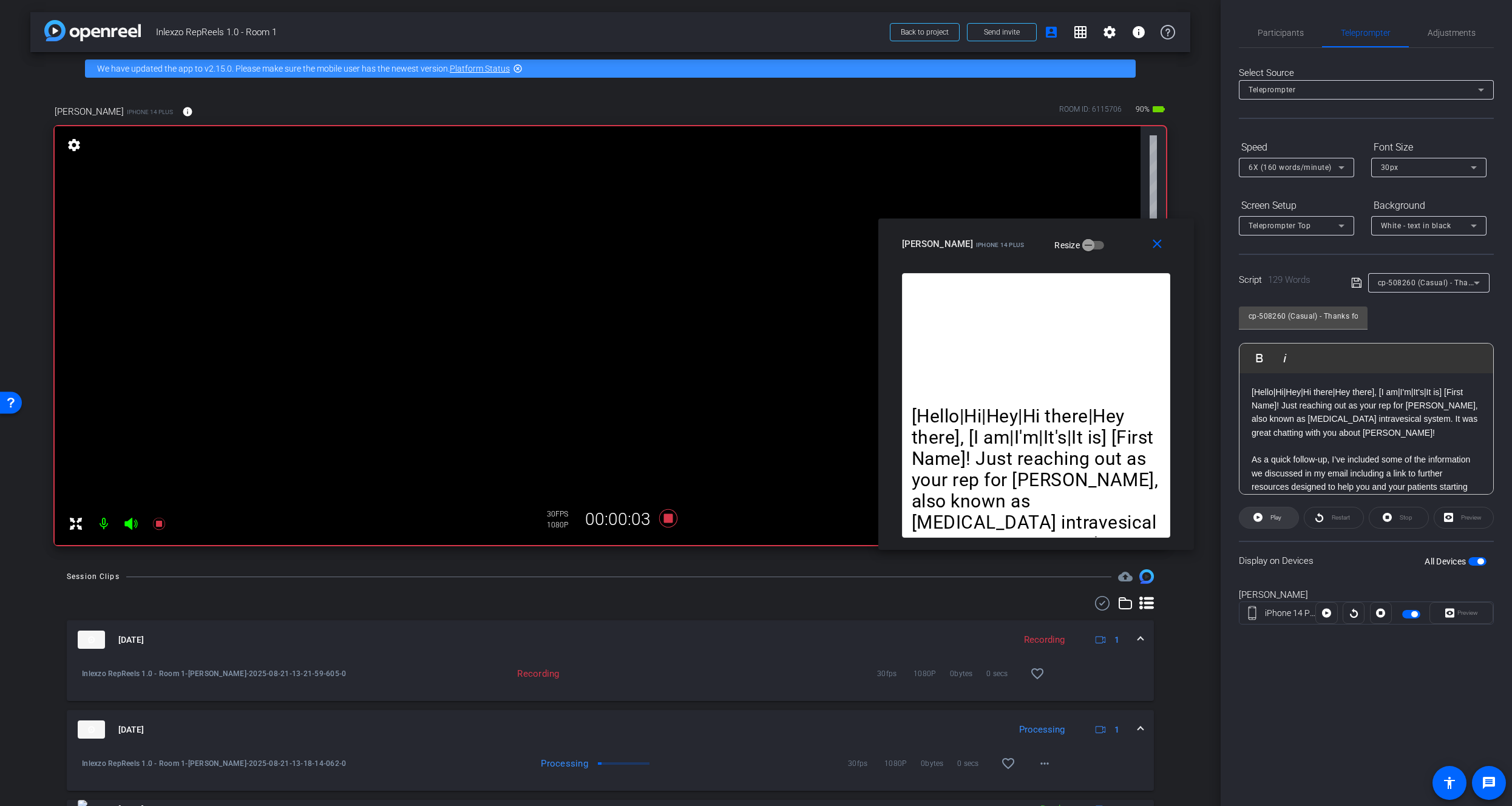
click at [1258, 512] on icon at bounding box center [1258, 517] width 9 height 15
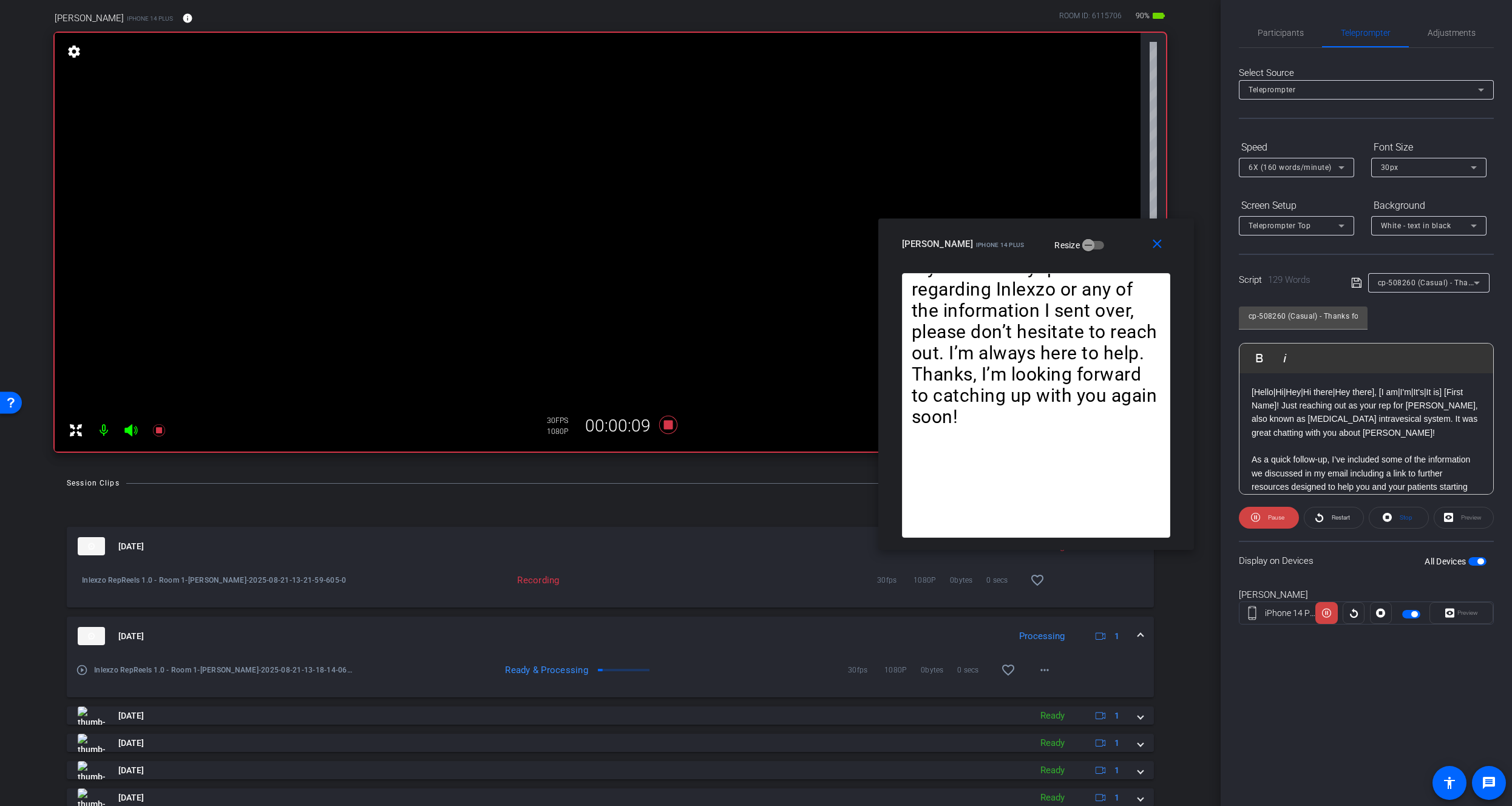
scroll to position [98, 0]
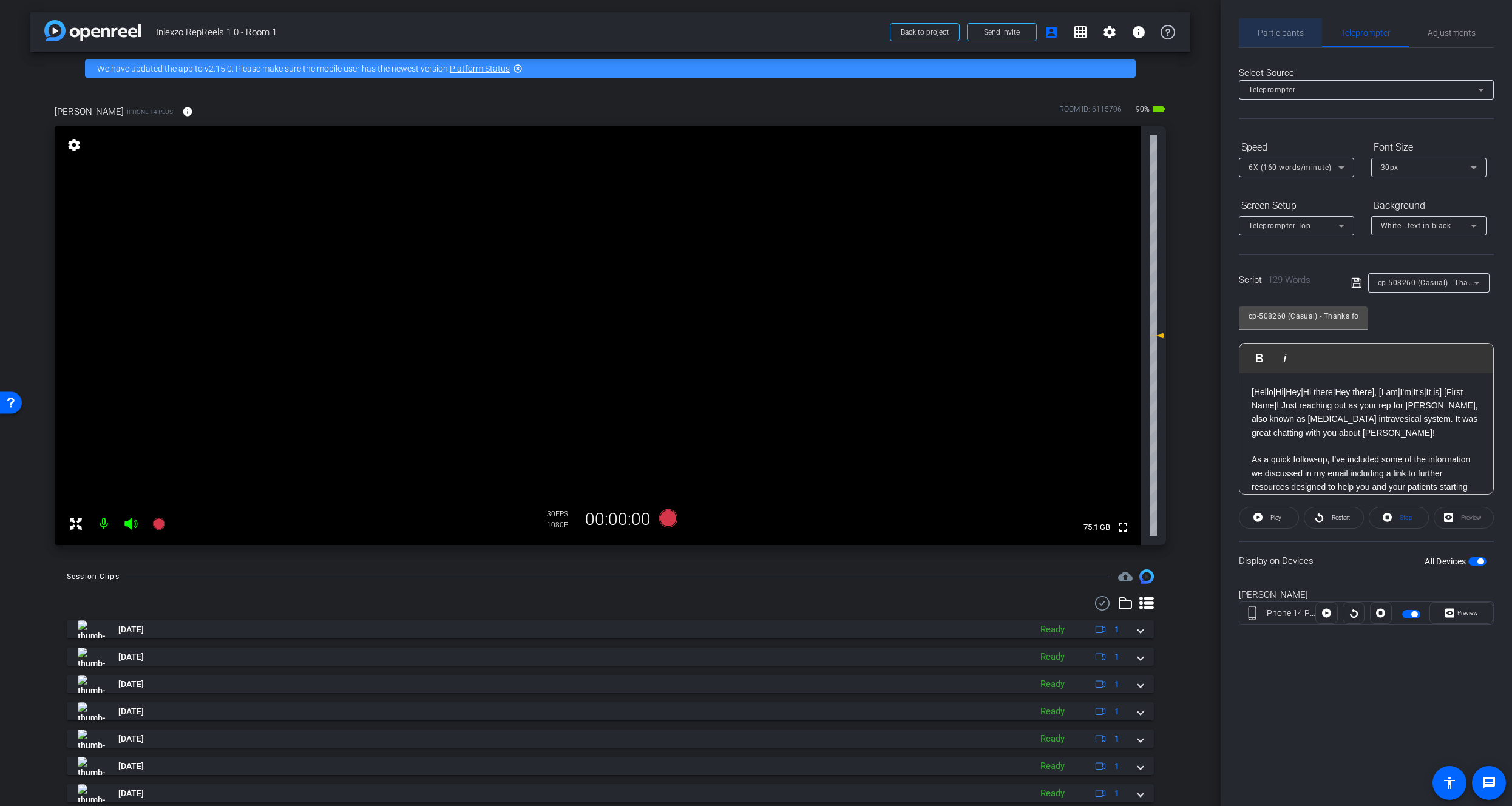
click at [1299, 34] on span "Participants" at bounding box center [1281, 33] width 46 height 9
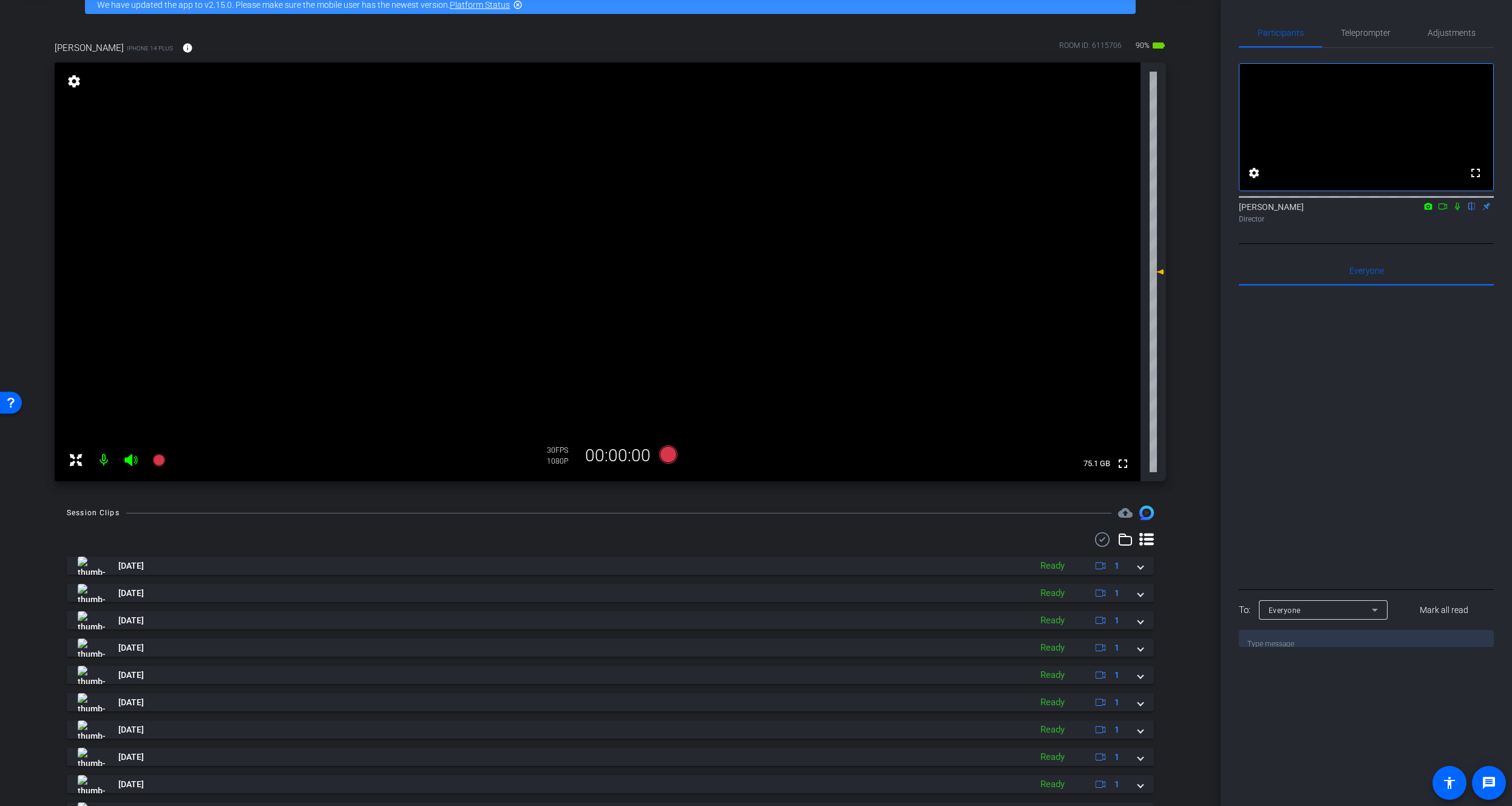
scroll to position [122, 0]
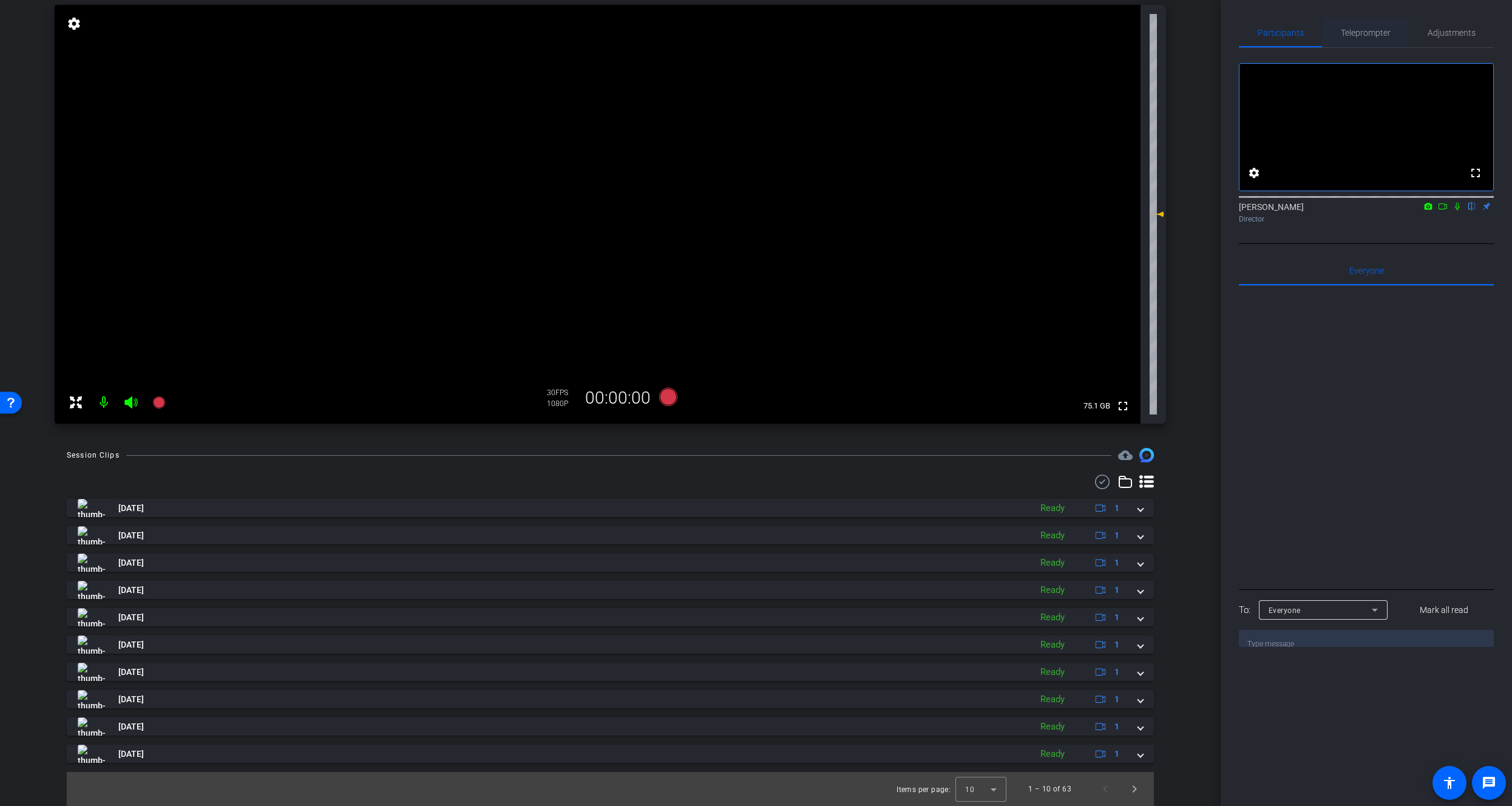
click at [1357, 23] on span "Teleprompter" at bounding box center [1366, 33] width 50 height 29
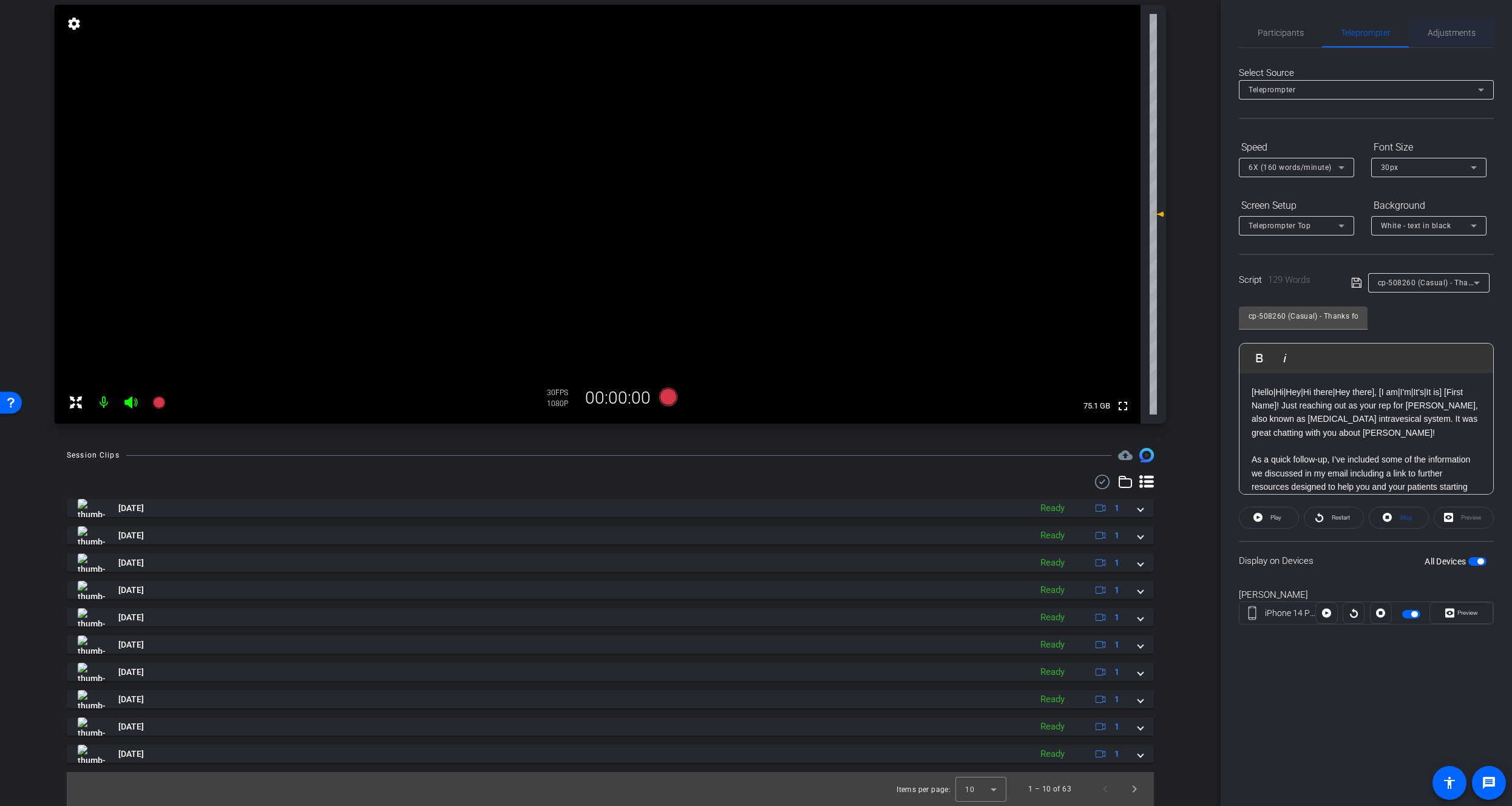
click at [1478, 26] on div "Adjustments" at bounding box center [1451, 33] width 85 height 29
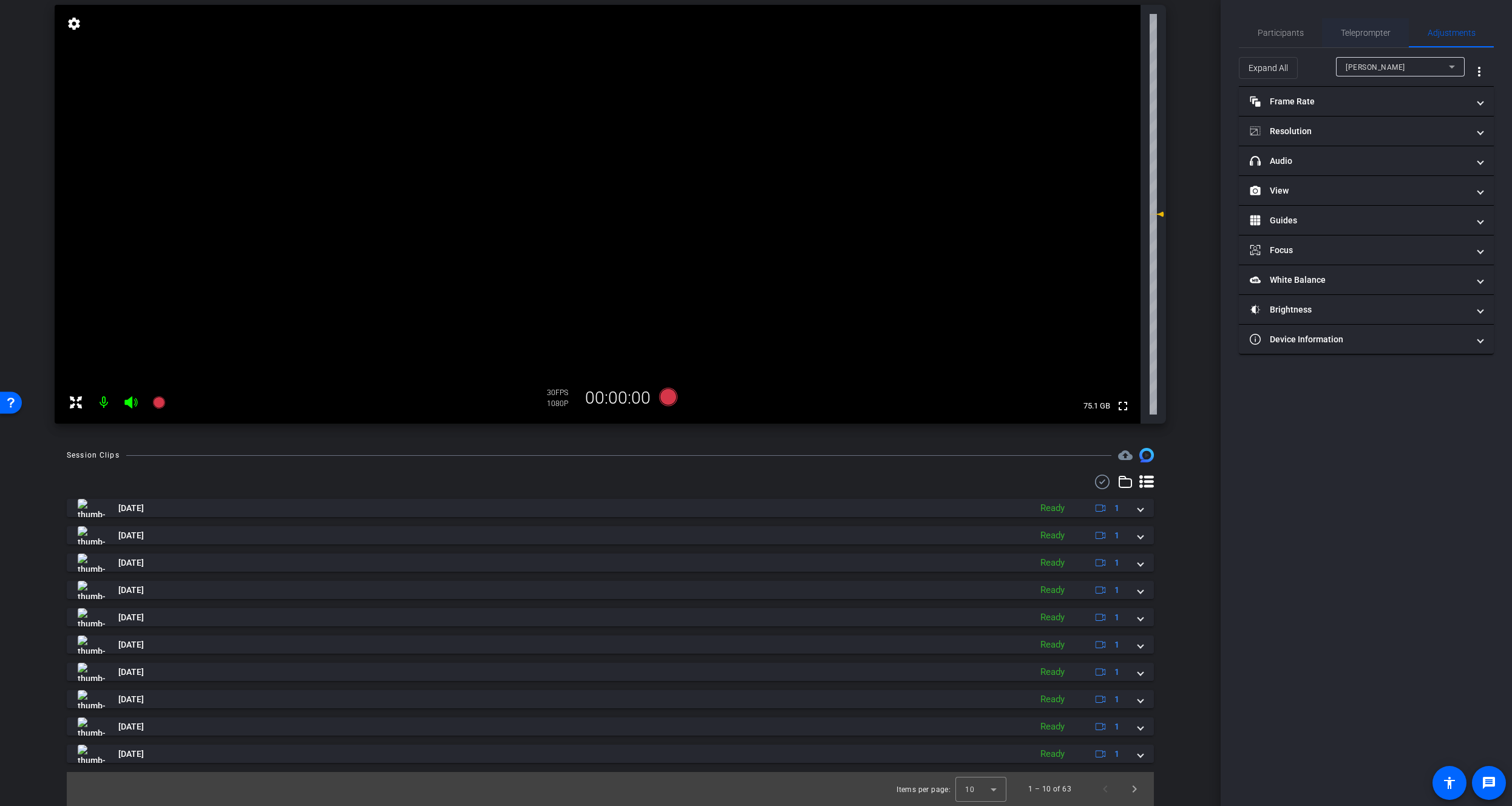
click at [1352, 23] on span "Teleprompter" at bounding box center [1366, 33] width 50 height 29
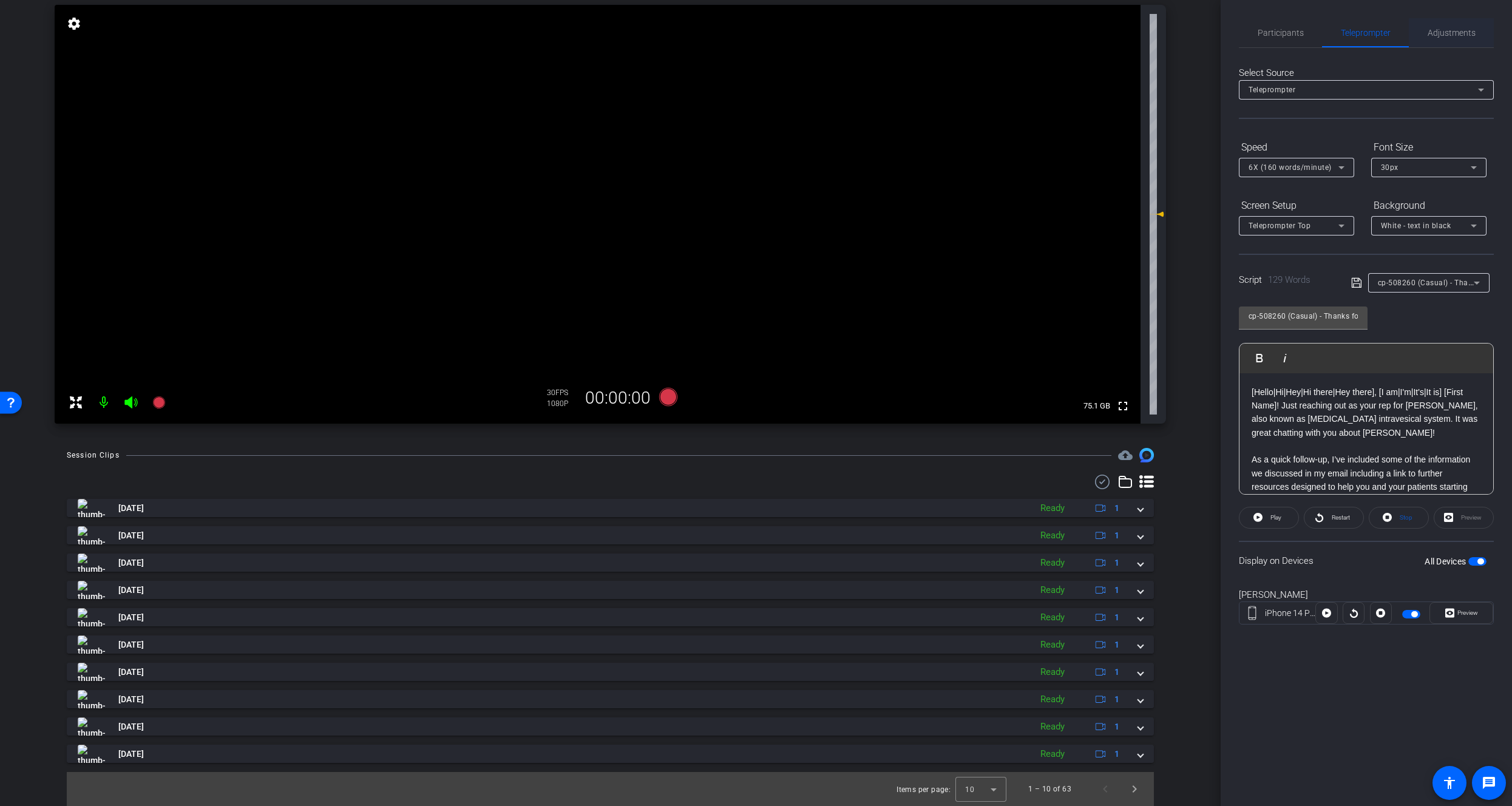
click at [1467, 29] on span "Adjustments" at bounding box center [1451, 33] width 48 height 9
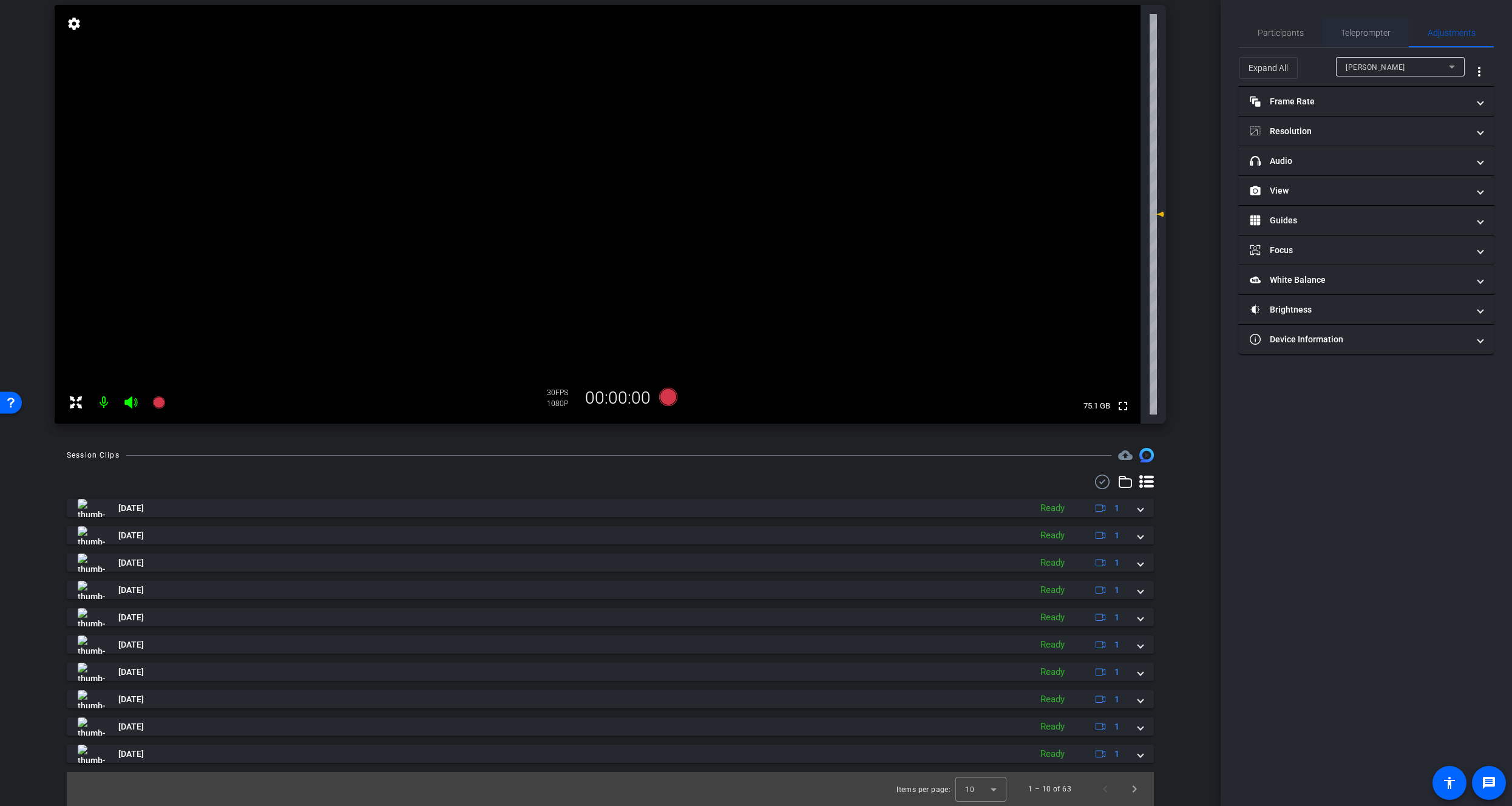
click at [1351, 23] on span "Teleprompter" at bounding box center [1366, 33] width 50 height 29
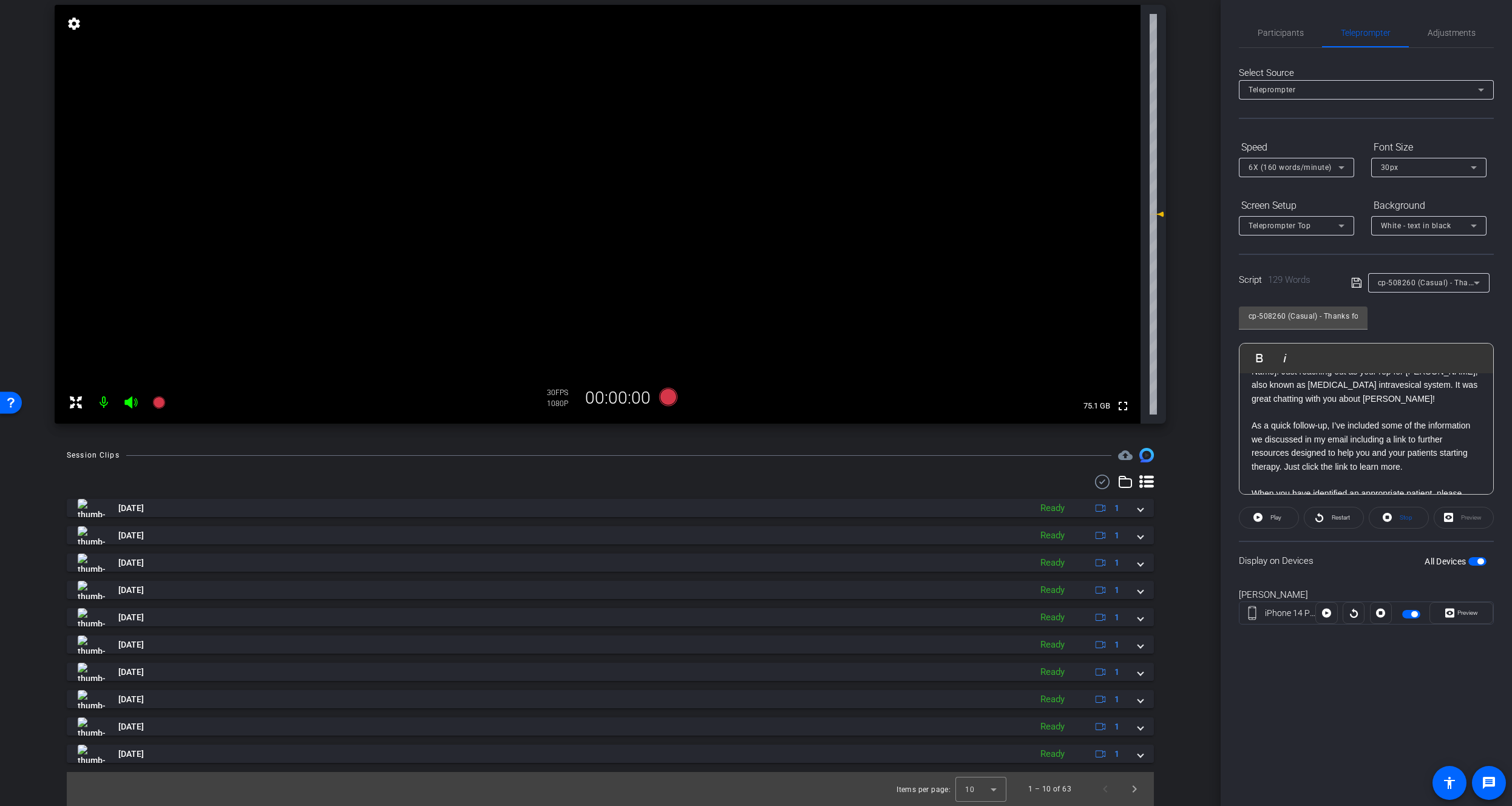
scroll to position [0, 0]
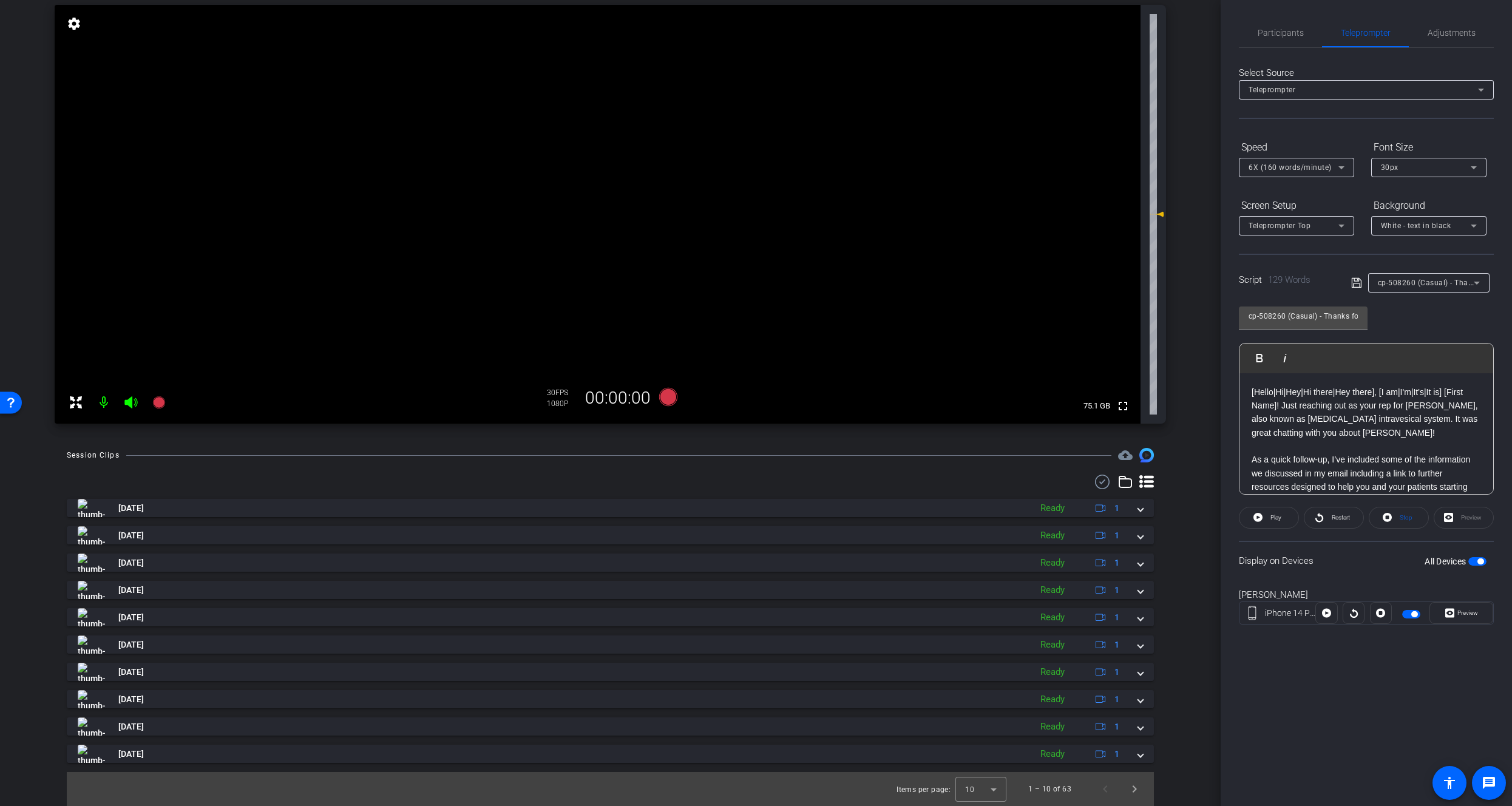
click at [1289, 168] on span "6X (160 words/minute)" at bounding box center [1291, 168] width 83 height 9
click at [1289, 168] on div at bounding box center [756, 403] width 1512 height 806
click at [1297, 41] on span "Participants" at bounding box center [1281, 33] width 46 height 29
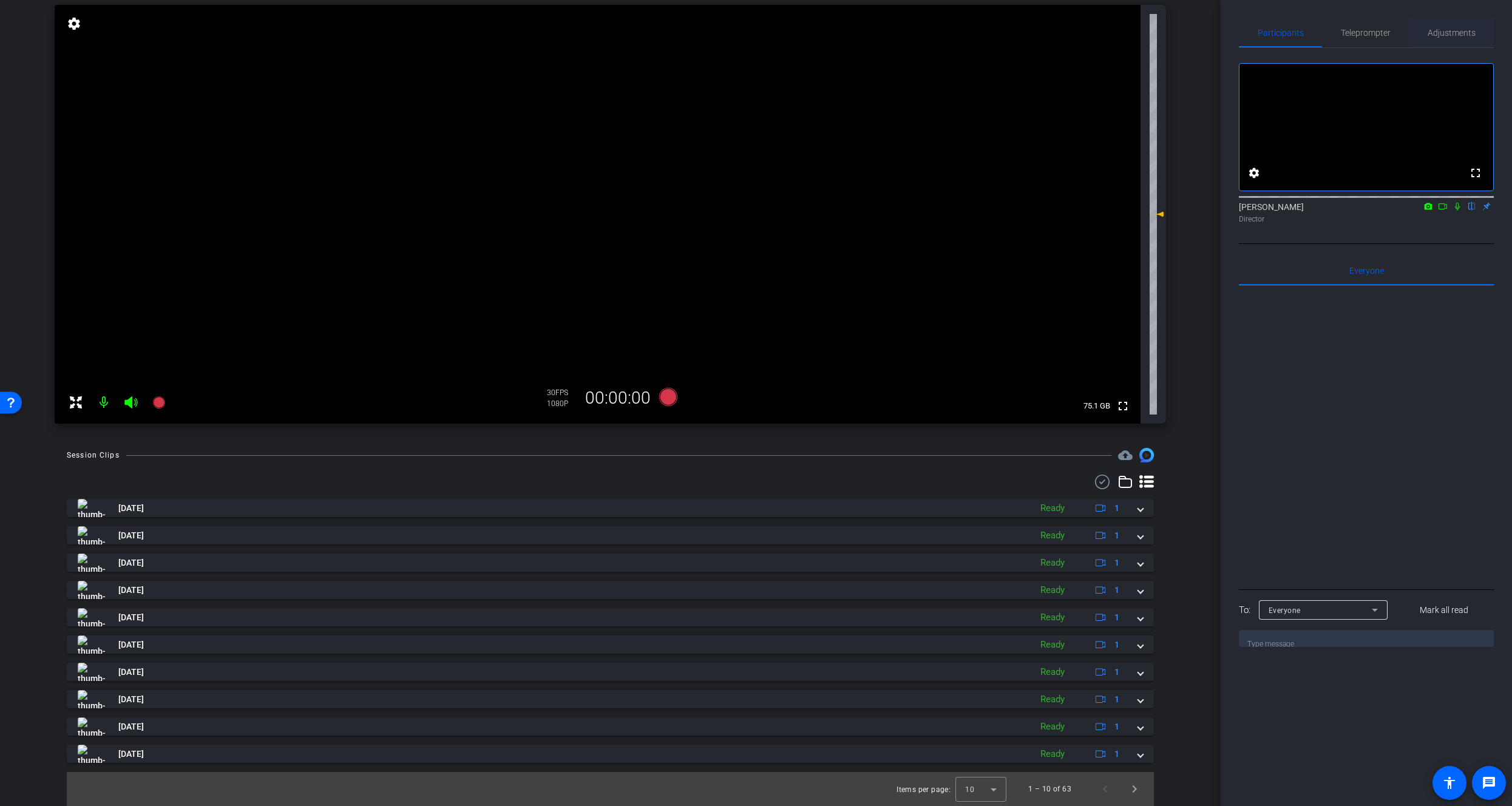
click at [1470, 31] on span "Adjustments" at bounding box center [1451, 33] width 48 height 9
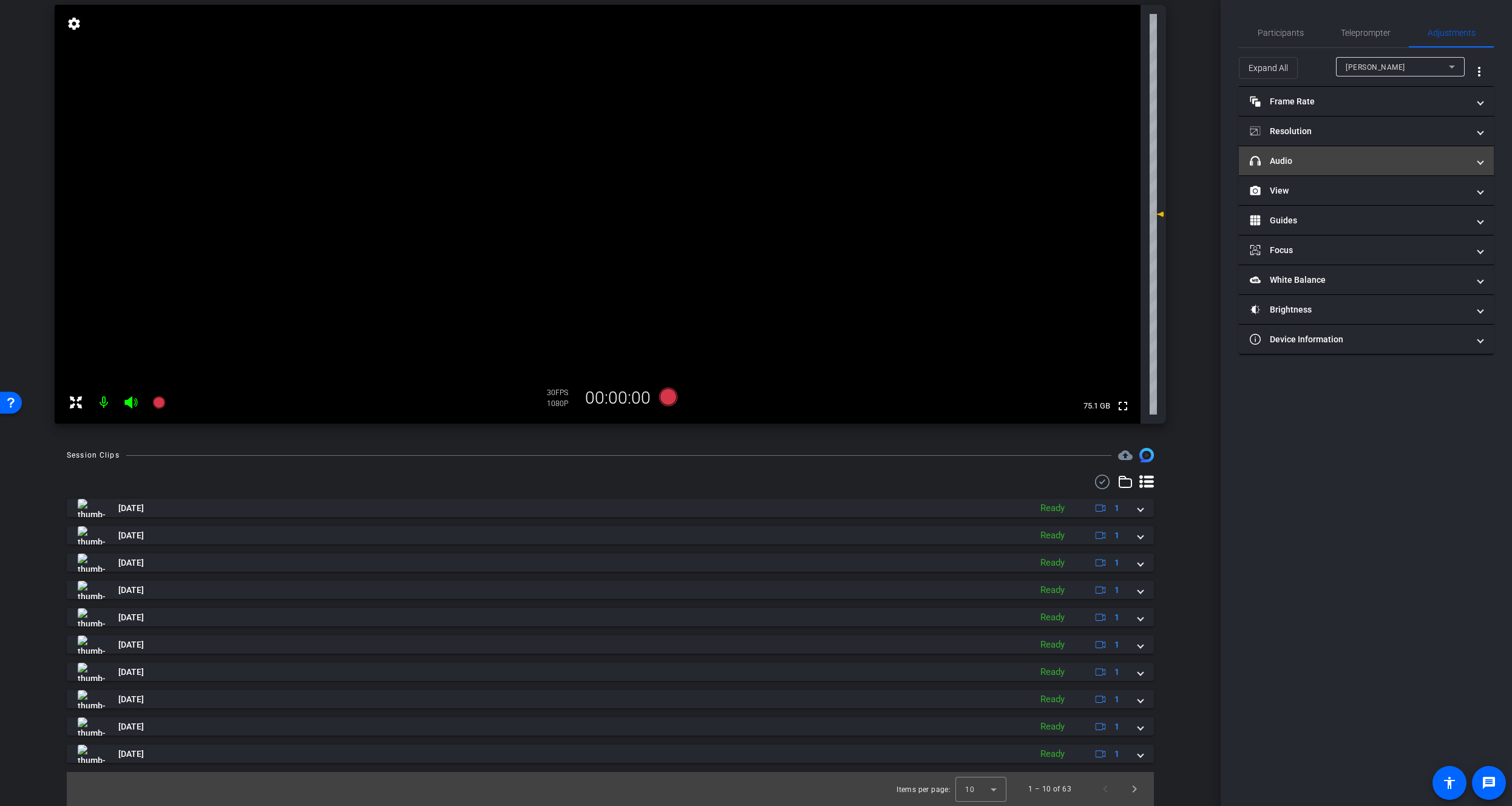
click at [1272, 150] on mat-expansion-panel-header "headphone icon Audio" at bounding box center [1366, 161] width 255 height 29
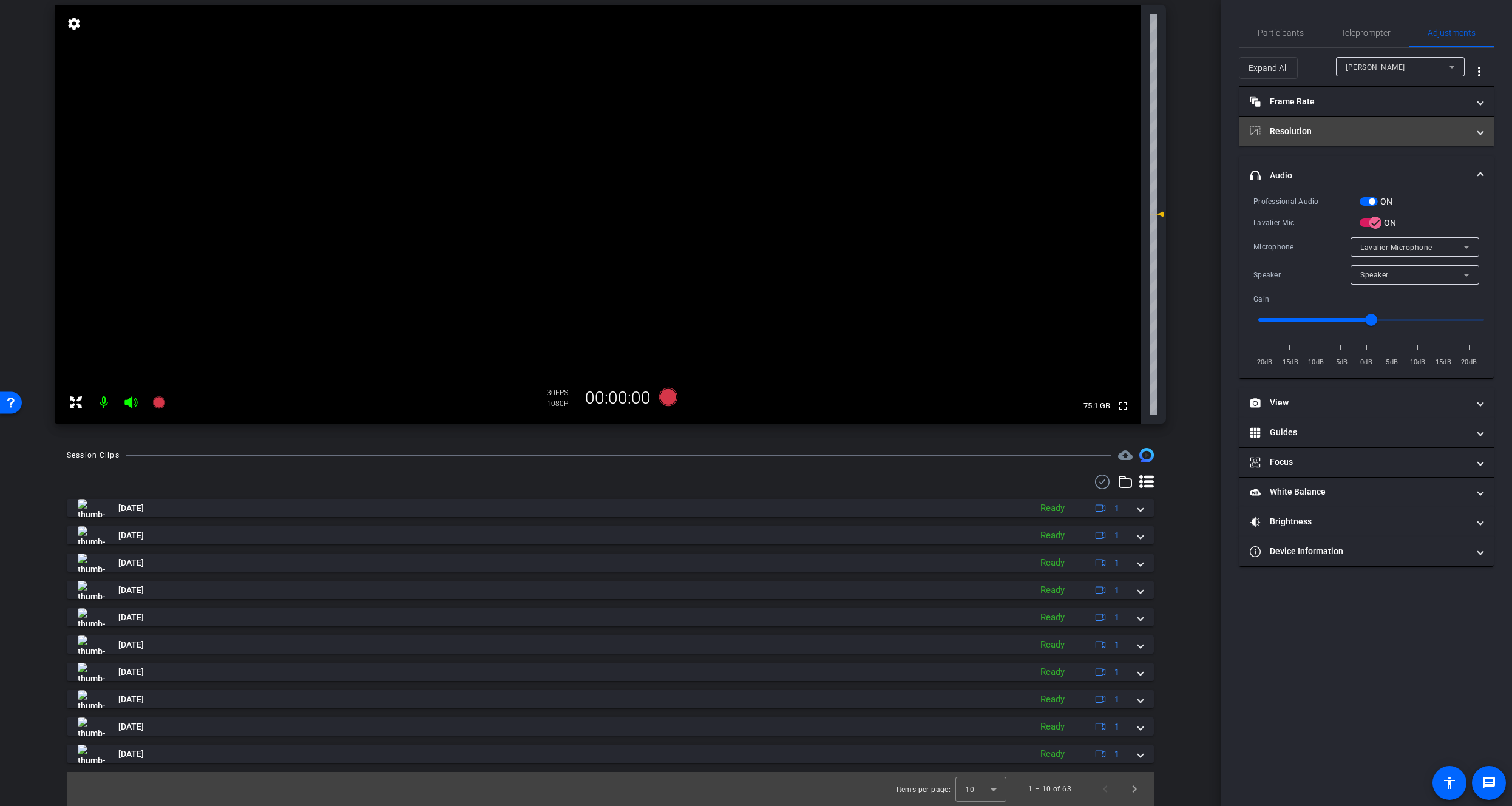
click at [1300, 133] on mat-panel-title "Resolution" at bounding box center [1359, 131] width 218 height 13
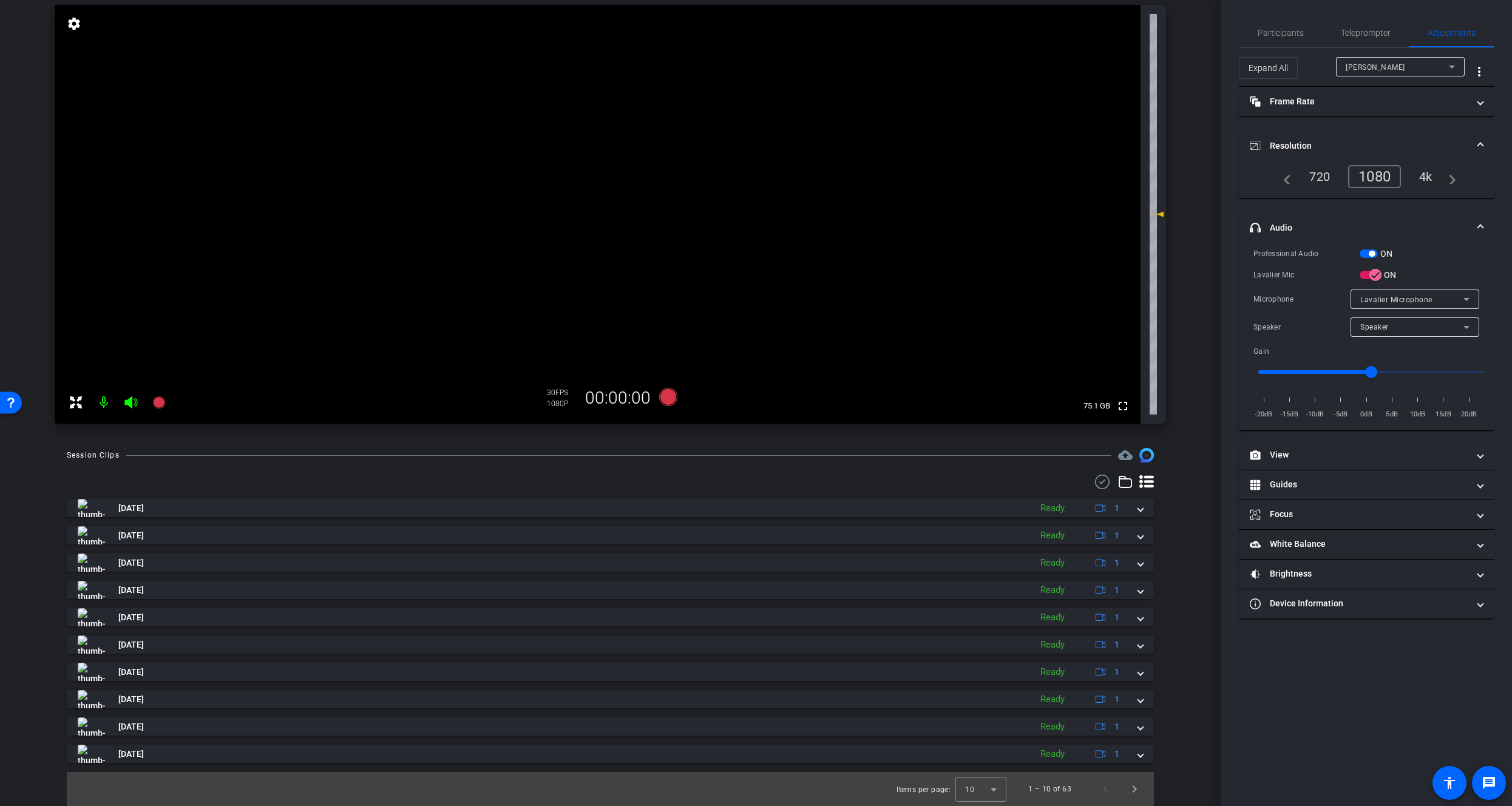
click at [1300, 132] on mat-expansion-panel-header "Resolution" at bounding box center [1366, 146] width 255 height 39
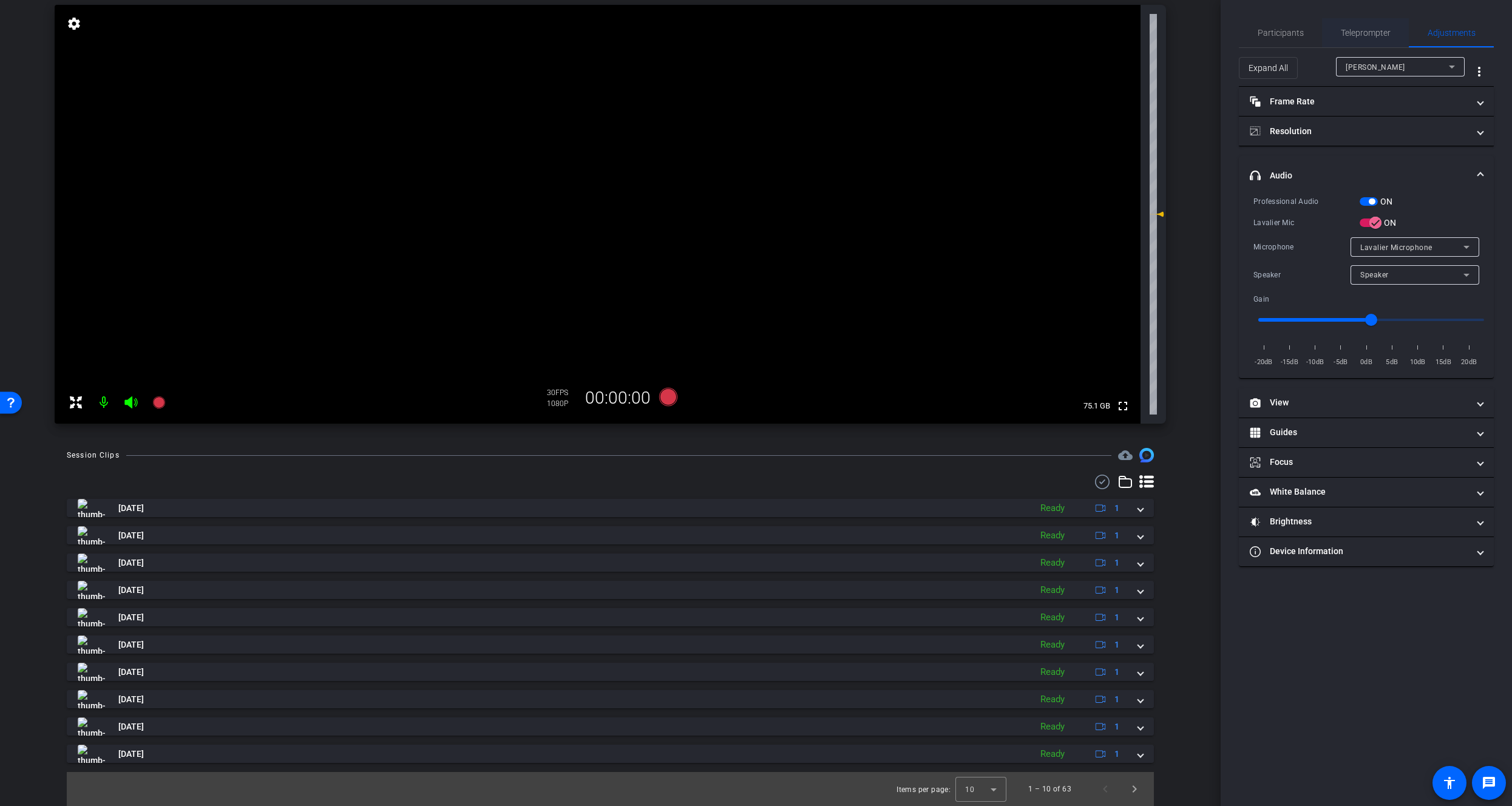
click at [1342, 32] on span "Teleprompter" at bounding box center [1366, 33] width 50 height 9
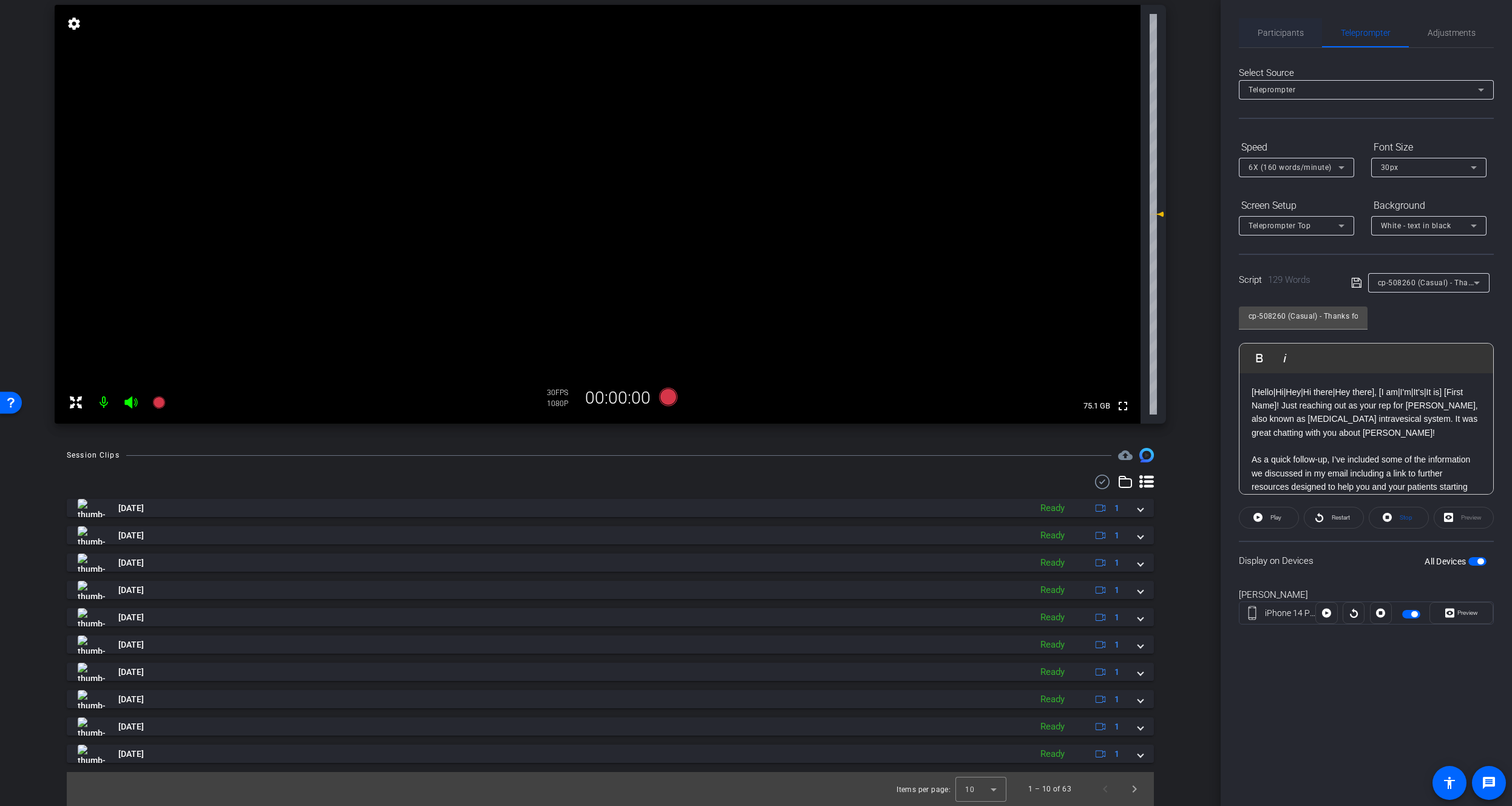
click at [1273, 32] on span "Participants" at bounding box center [1281, 33] width 46 height 9
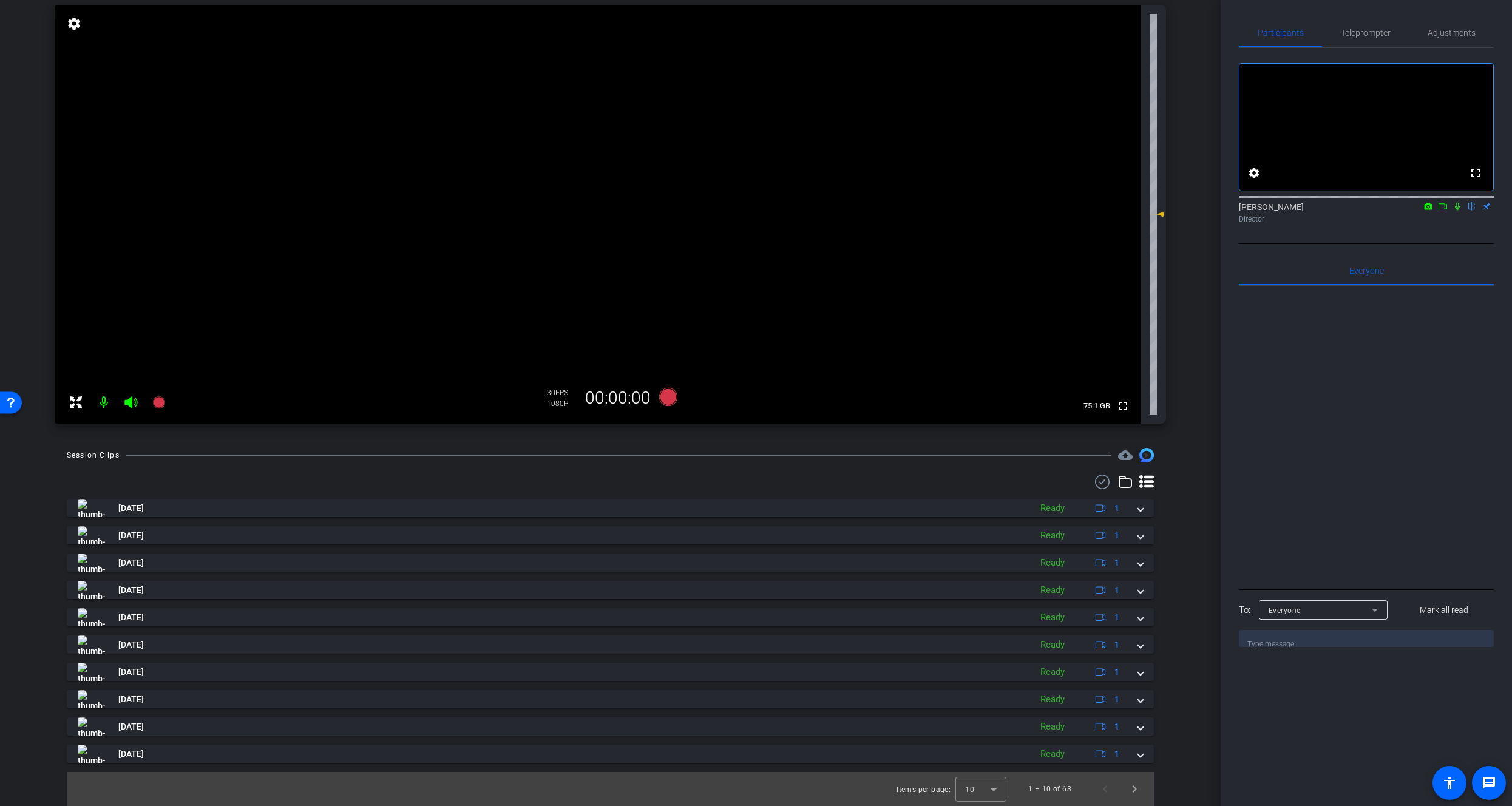
click at [1459, 210] on icon at bounding box center [1458, 207] width 10 height 9
click at [165, 407] on icon at bounding box center [159, 402] width 15 height 15
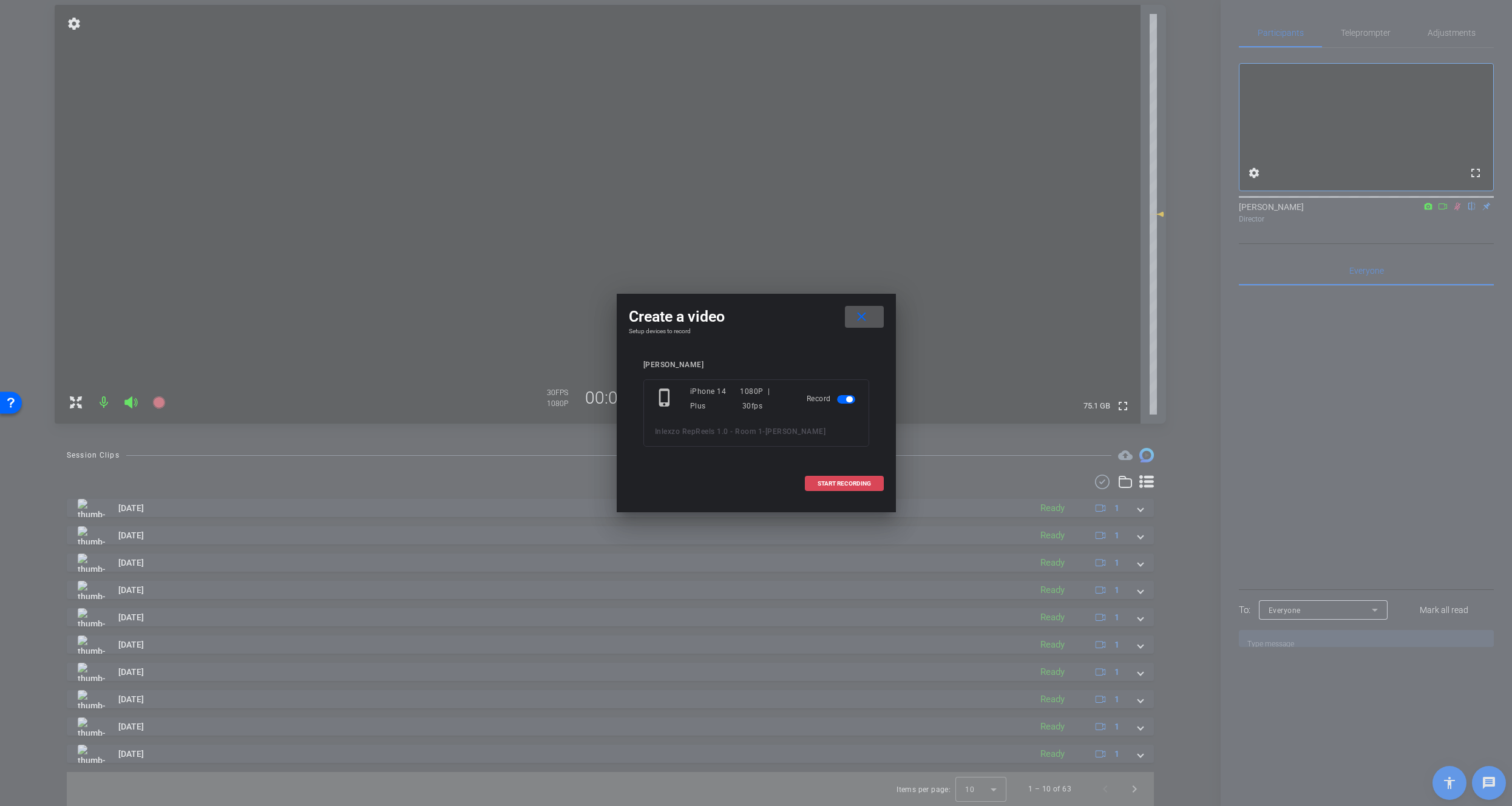
click at [826, 485] on span "START RECORDING" at bounding box center [844, 484] width 53 height 6
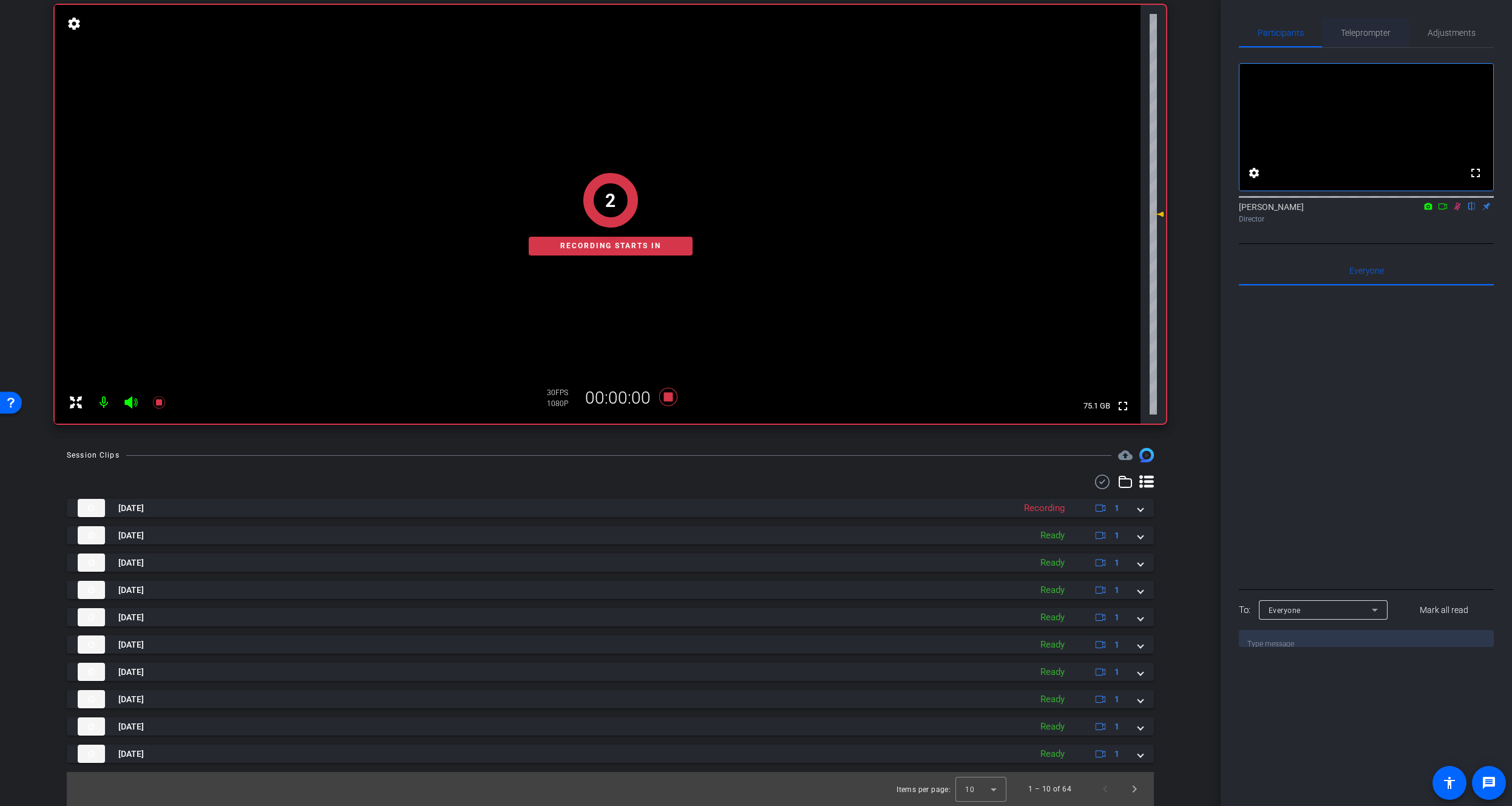
click at [1369, 30] on span "Teleprompter" at bounding box center [1366, 33] width 50 height 9
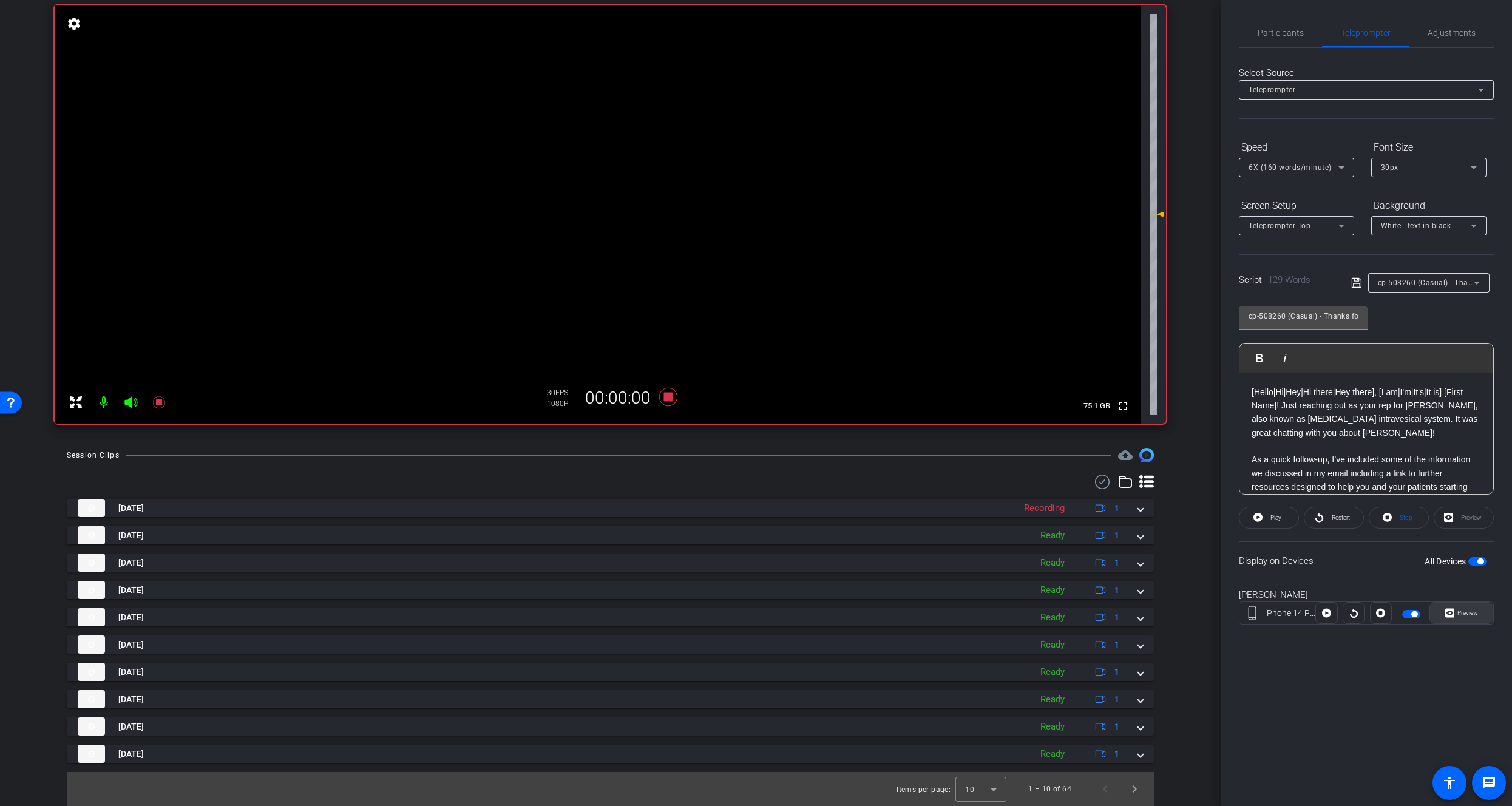
click at [1460, 610] on span "Preview" at bounding box center [1468, 613] width 21 height 7
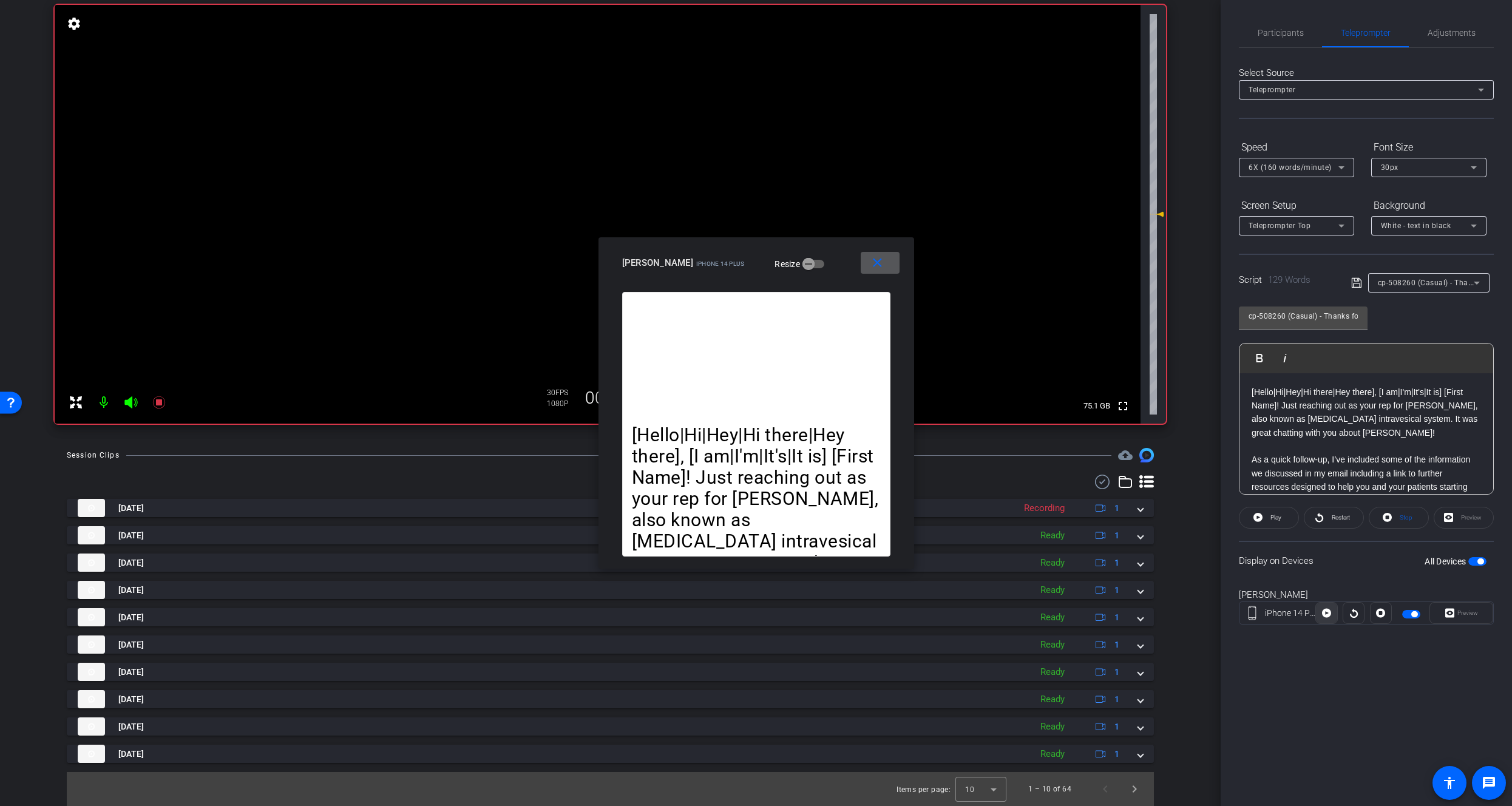
click at [1332, 613] on span at bounding box center [1327, 613] width 21 height 29
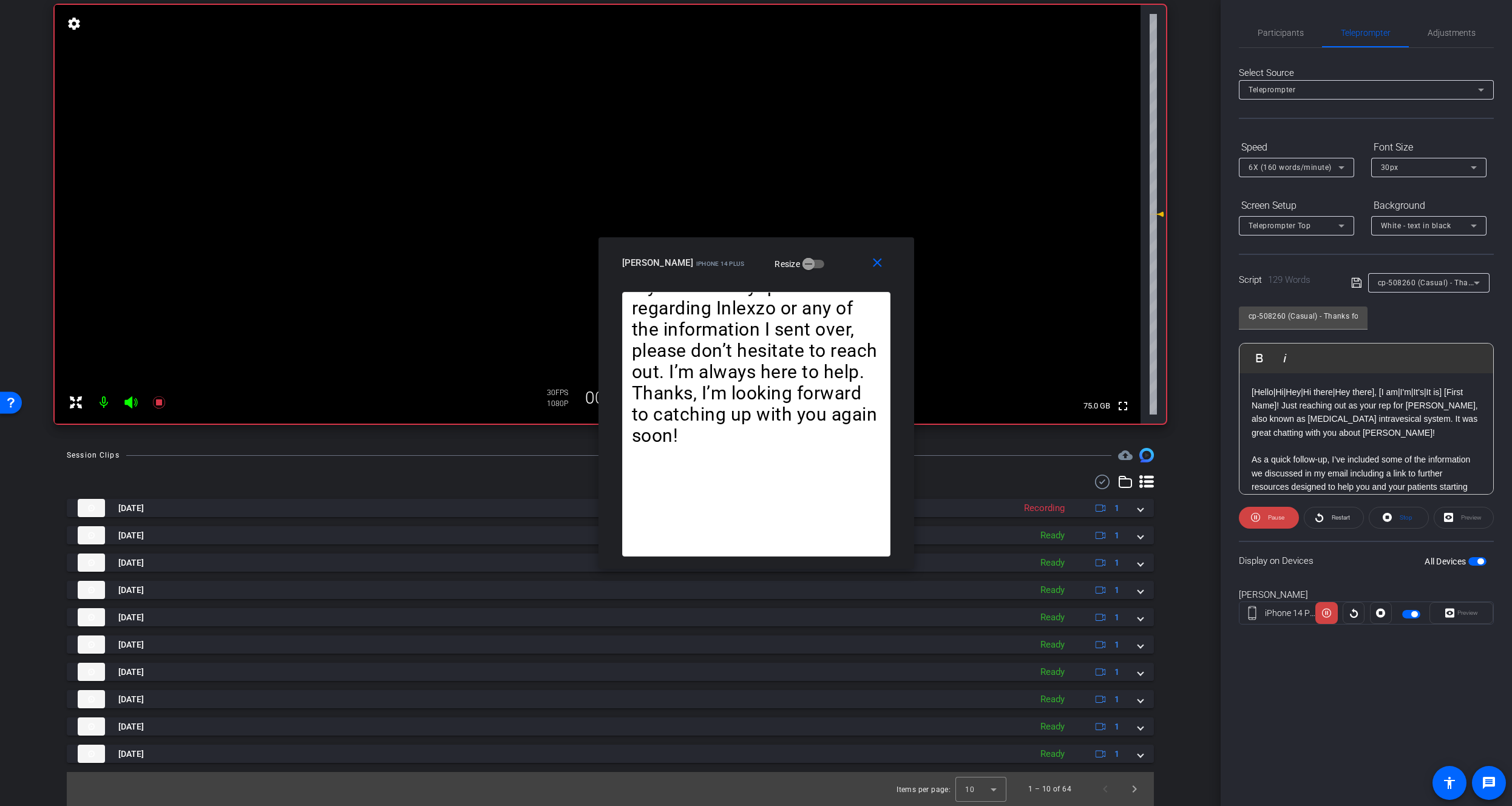
click at [1457, 279] on span "cp-508260 (Casual) - Thanks for Seeing Me" at bounding box center [1455, 283] width 154 height 10
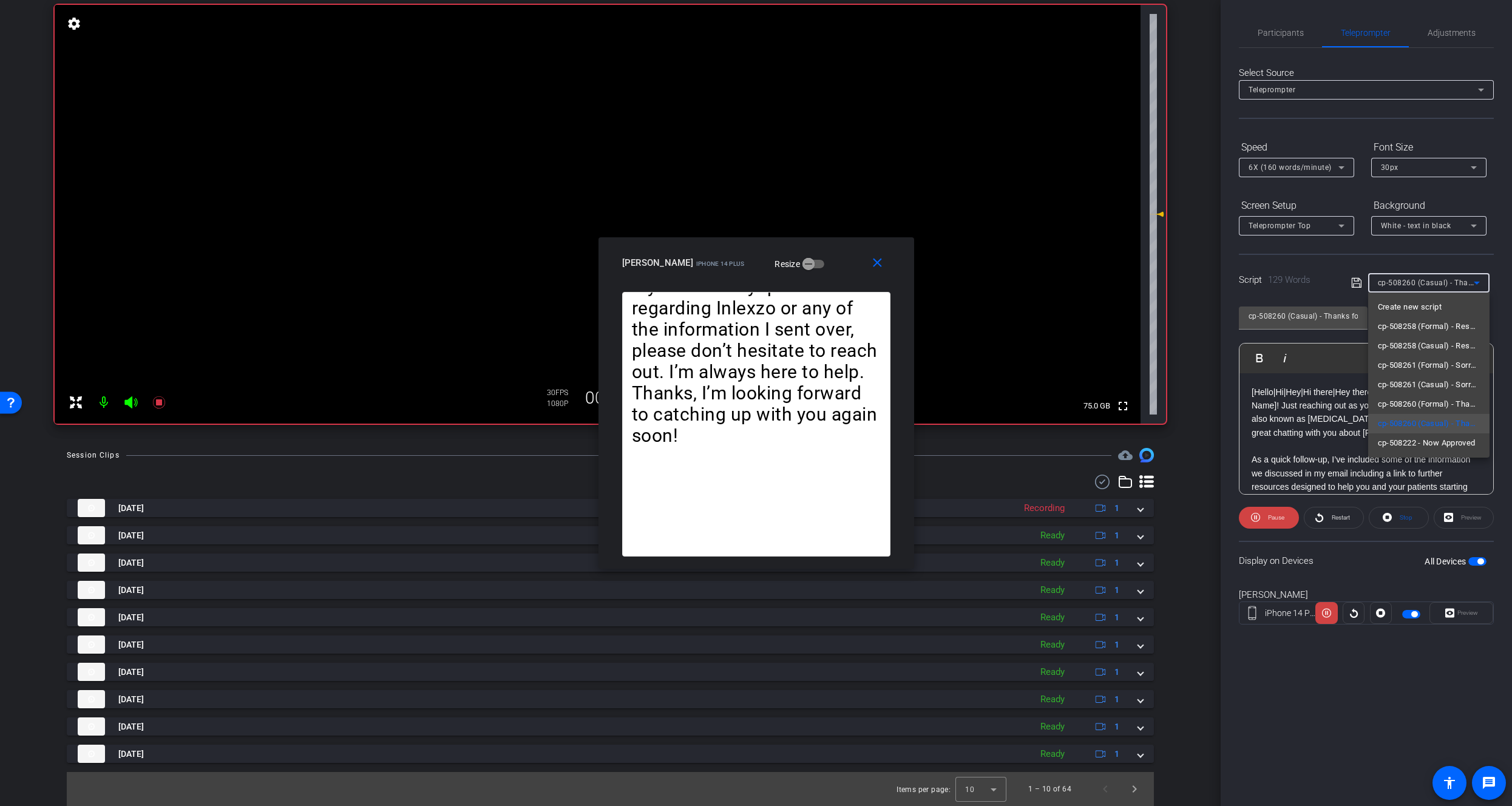
click at [1311, 375] on div at bounding box center [756, 403] width 1512 height 806
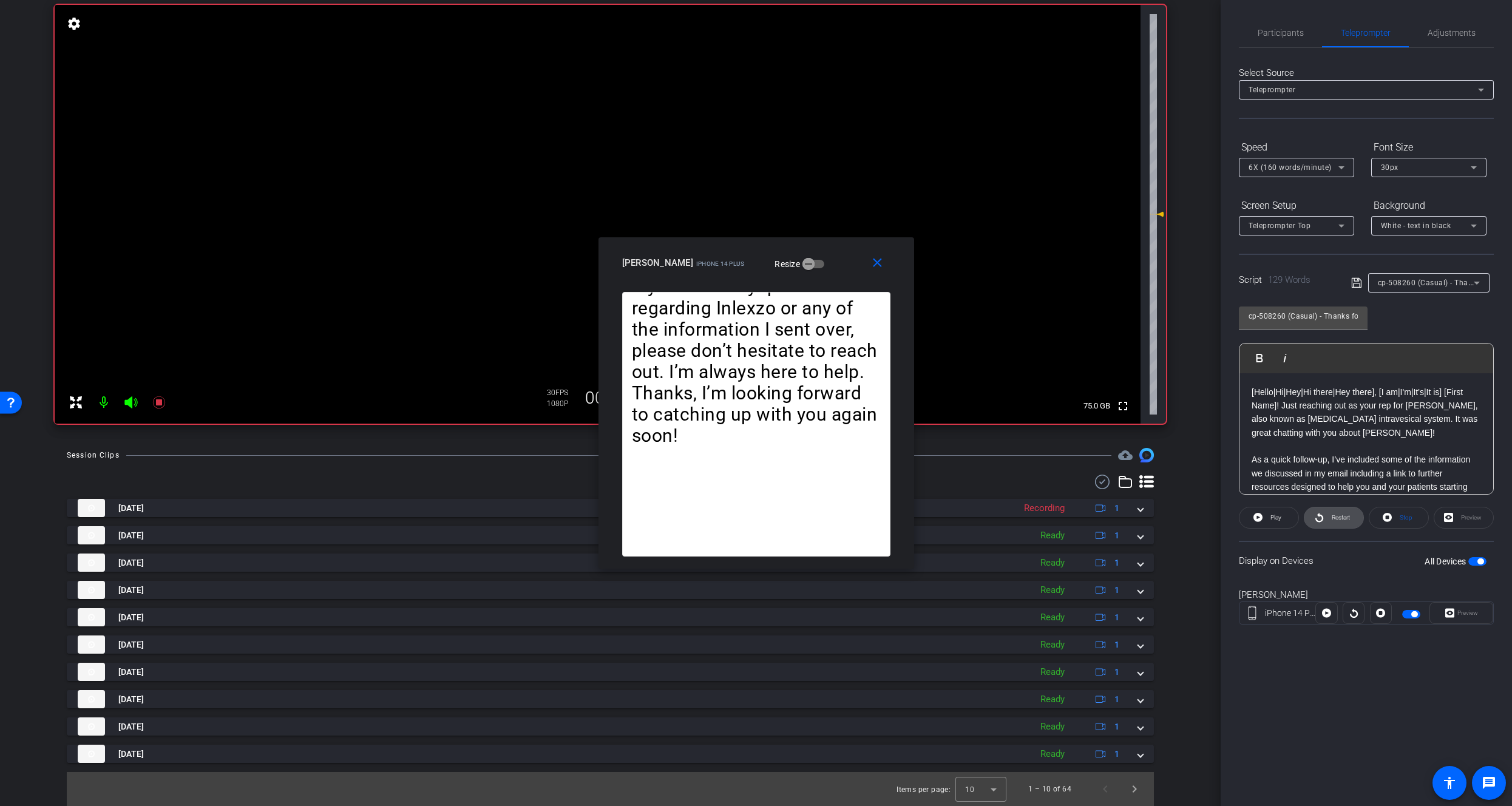
click at [1347, 516] on span "Restart" at bounding box center [1341, 517] width 18 height 7
click at [1274, 32] on span "Participants" at bounding box center [1281, 33] width 46 height 9
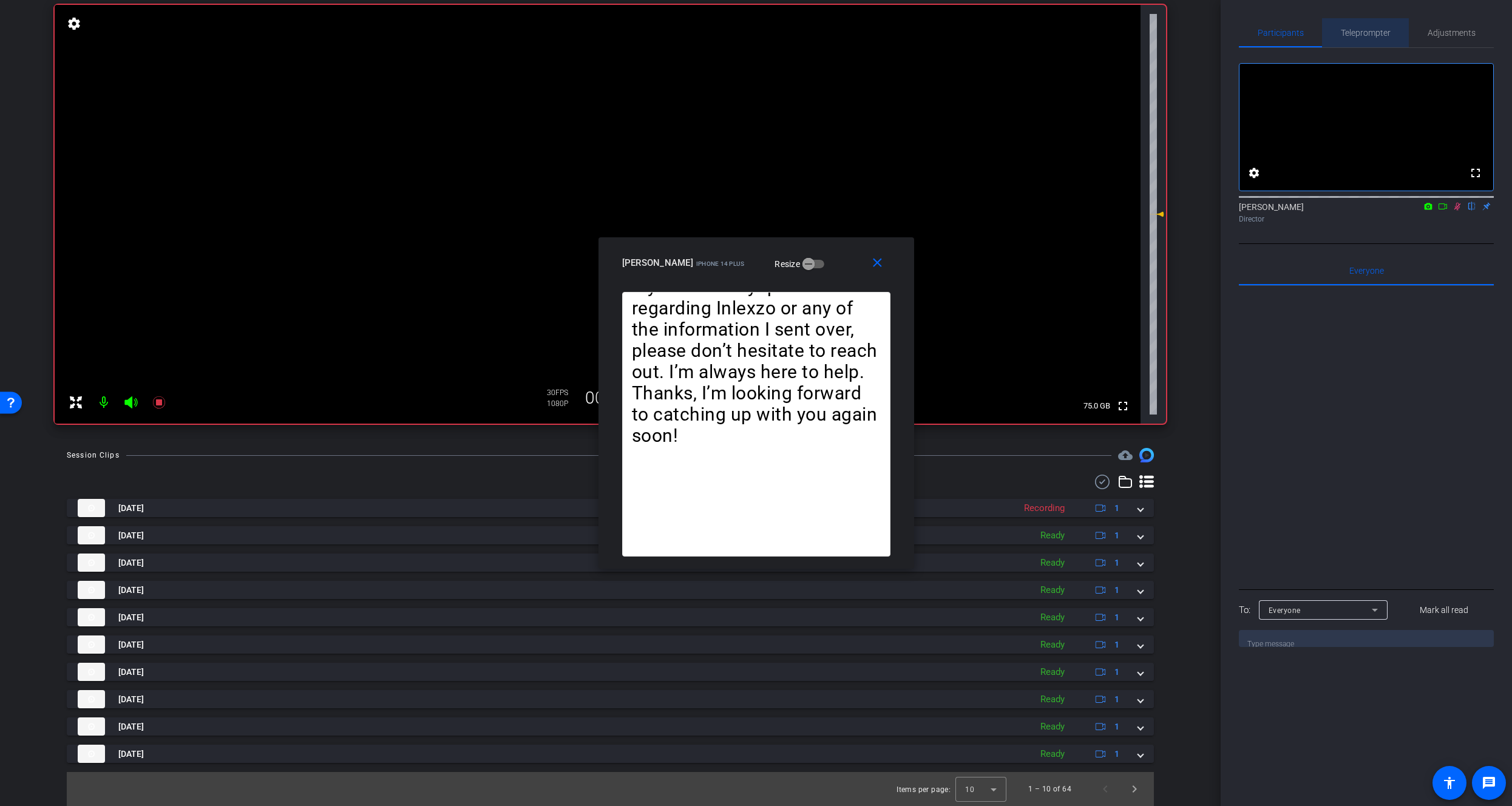
click at [1347, 25] on span "Teleprompter" at bounding box center [1366, 33] width 50 height 29
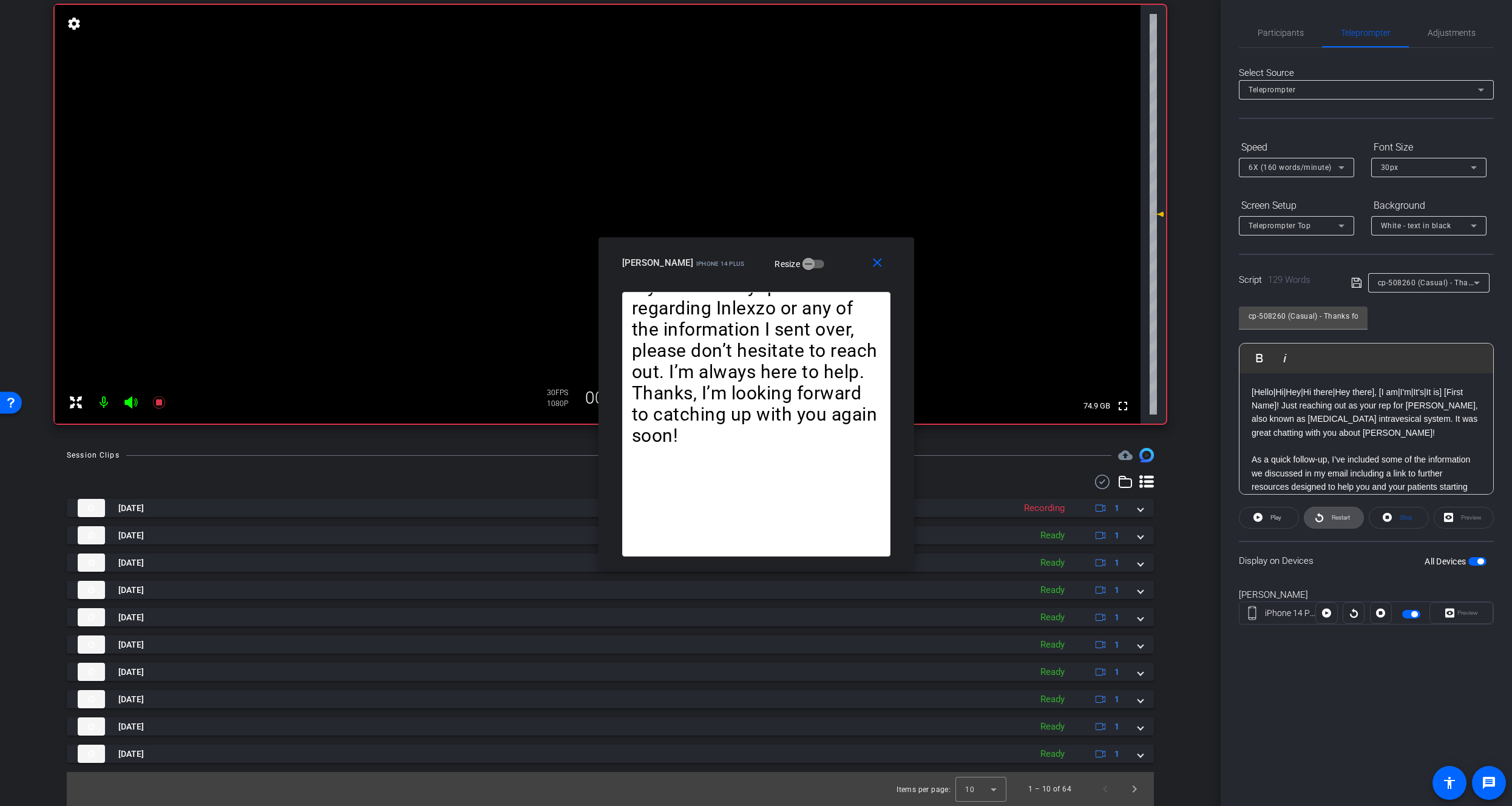
click at [1348, 517] on span "Restart" at bounding box center [1341, 517] width 18 height 7
click at [1324, 519] on span at bounding box center [1334, 518] width 59 height 29
click at [876, 262] on mat-icon "close" at bounding box center [877, 263] width 15 height 15
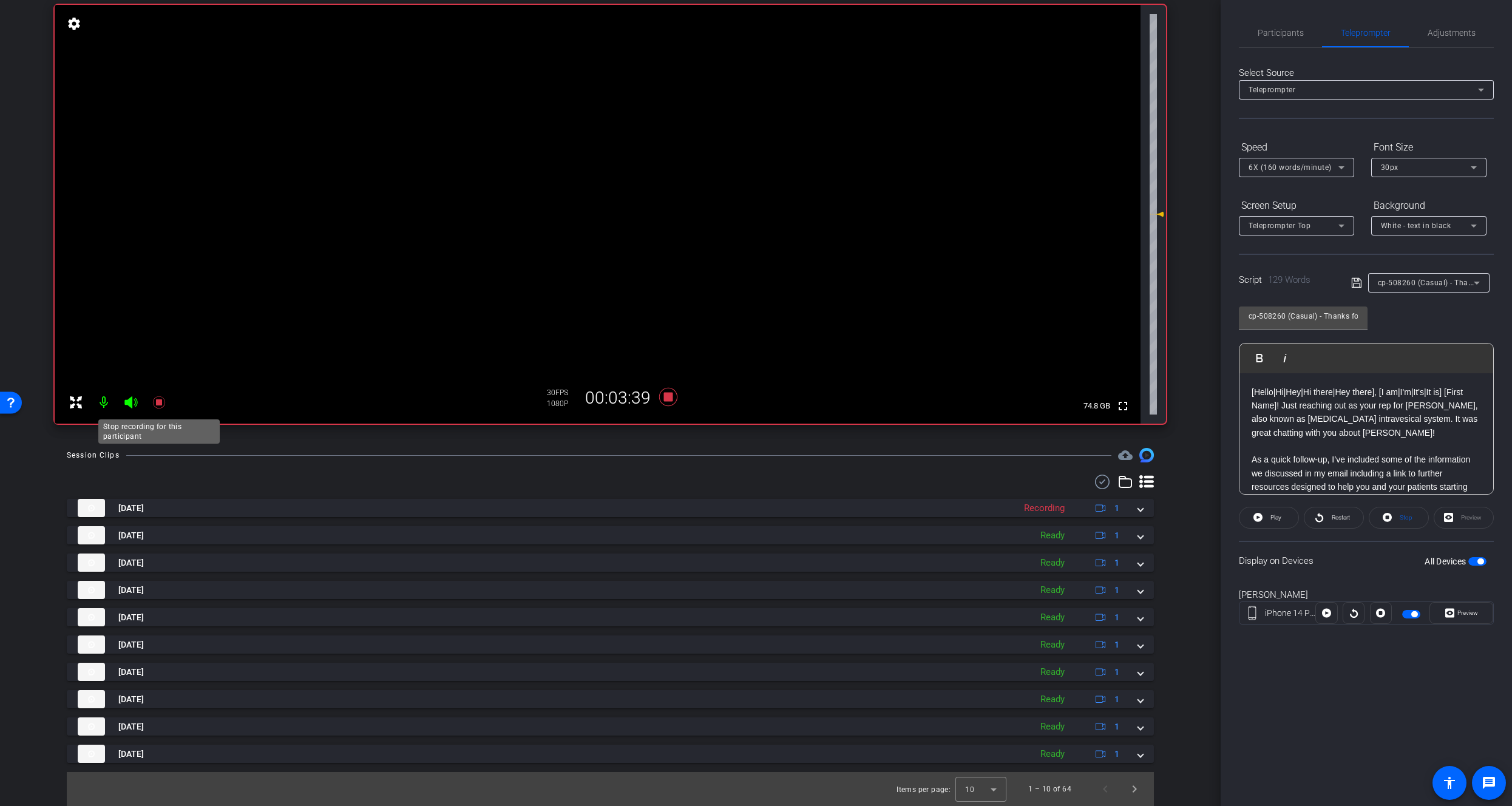
click at [164, 401] on icon at bounding box center [159, 402] width 15 height 15
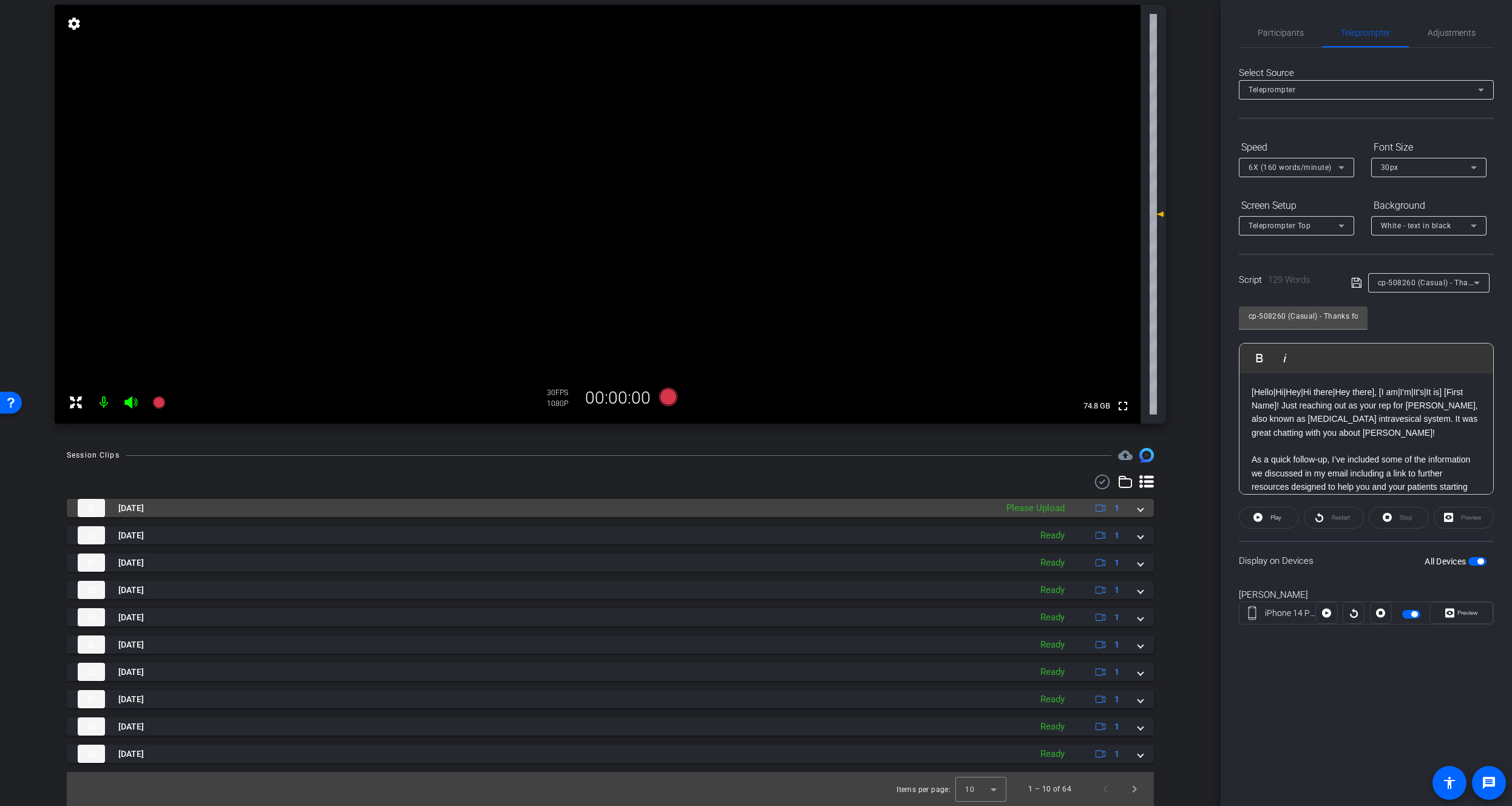
click at [1049, 509] on div "Please Upload" at bounding box center [1036, 508] width 70 height 14
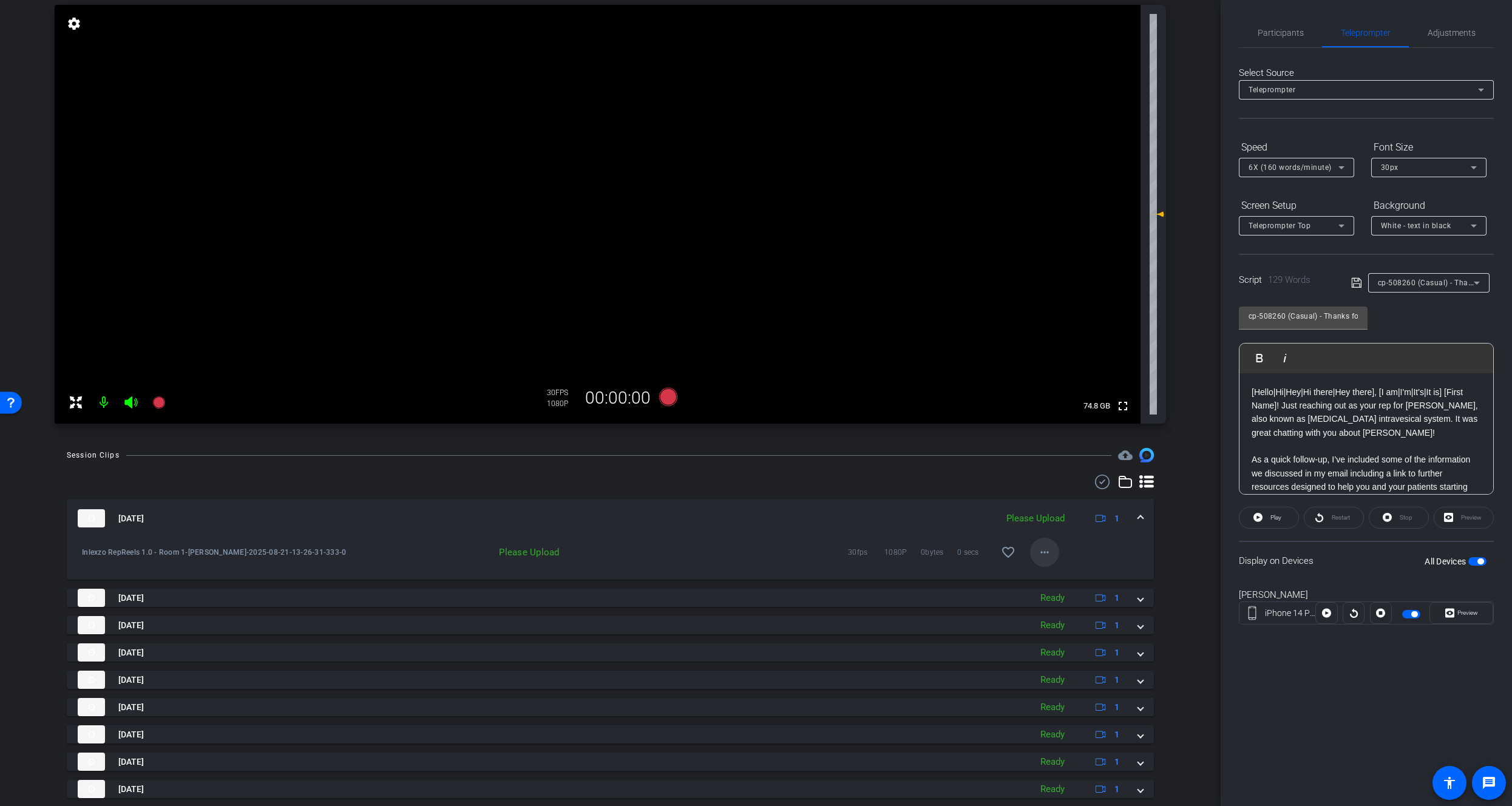
click at [1043, 552] on mat-icon "more_horiz" at bounding box center [1045, 552] width 15 height 15
drag, startPoint x: 1053, startPoint y: 580, endPoint x: 1066, endPoint y: 577, distance: 13.3
click at [1054, 579] on span "Upload" at bounding box center [1058, 578] width 48 height 15
click at [1295, 39] on span "Participants" at bounding box center [1281, 33] width 46 height 29
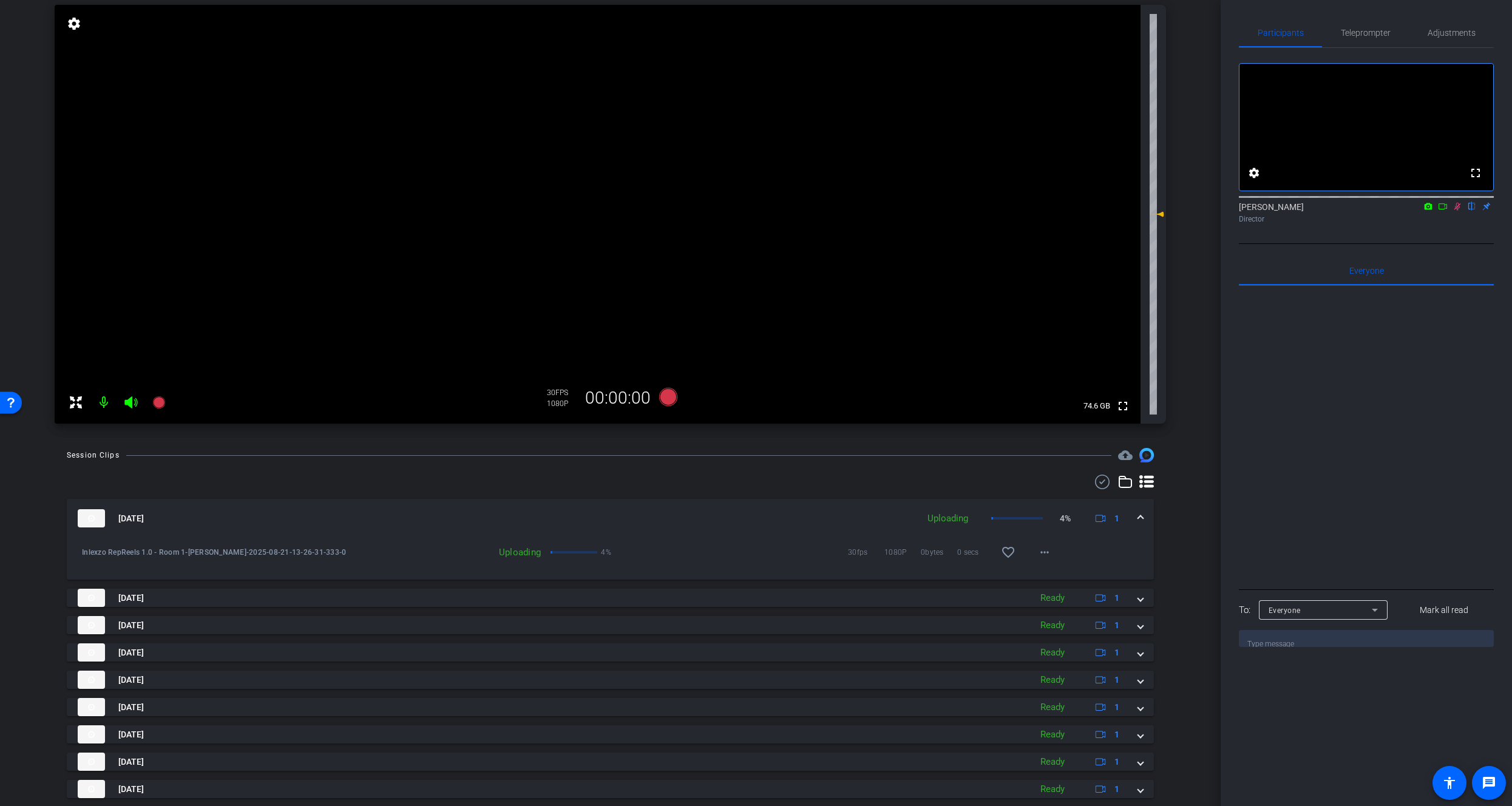
click at [1458, 210] on icon at bounding box center [1458, 207] width 10 height 9
click at [1368, 31] on span "Teleprompter" at bounding box center [1366, 33] width 50 height 9
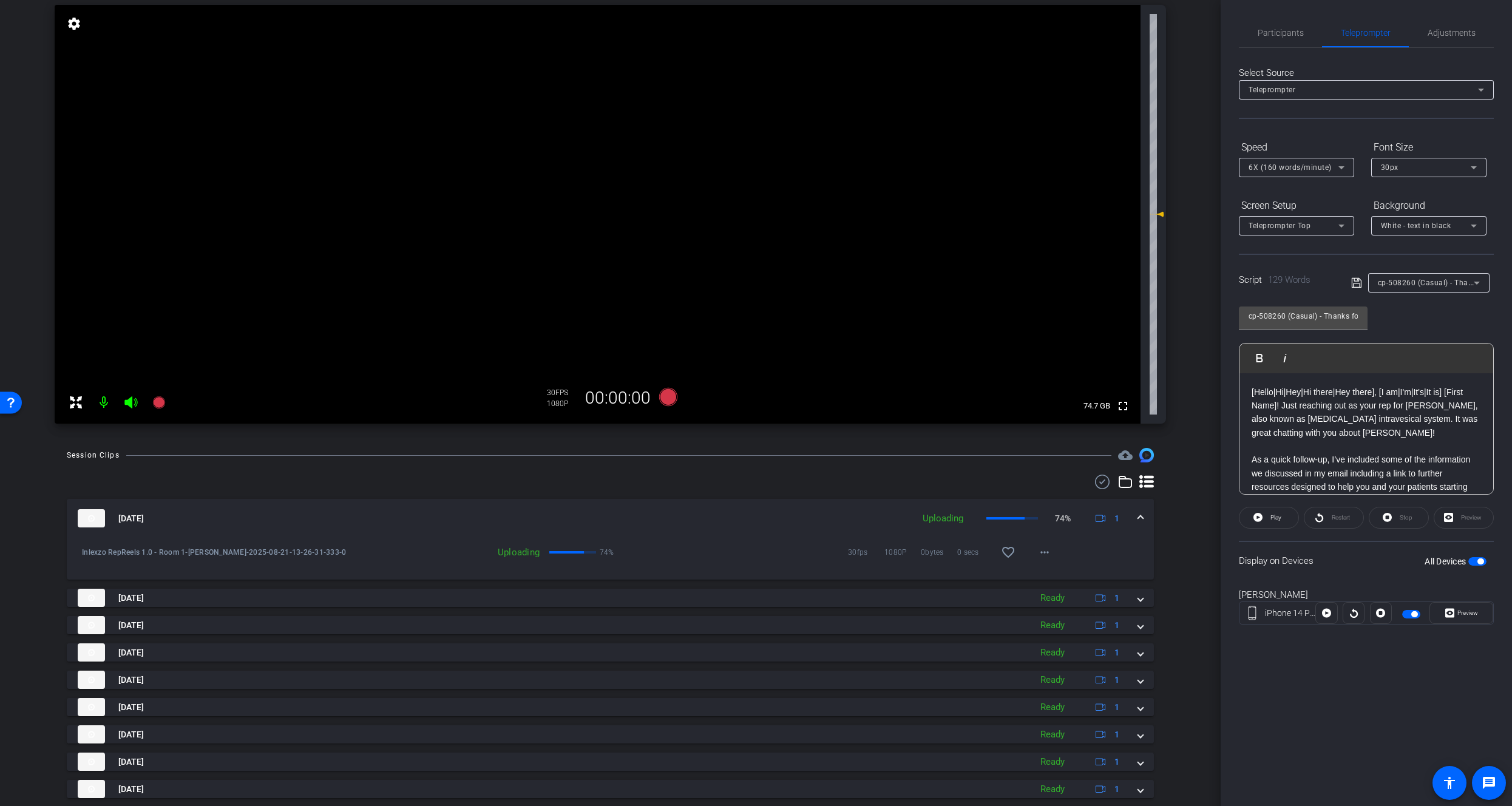
click at [1420, 285] on span "cp-508260 (Casual) - Thanks for Seeing Me" at bounding box center [1455, 283] width 154 height 10
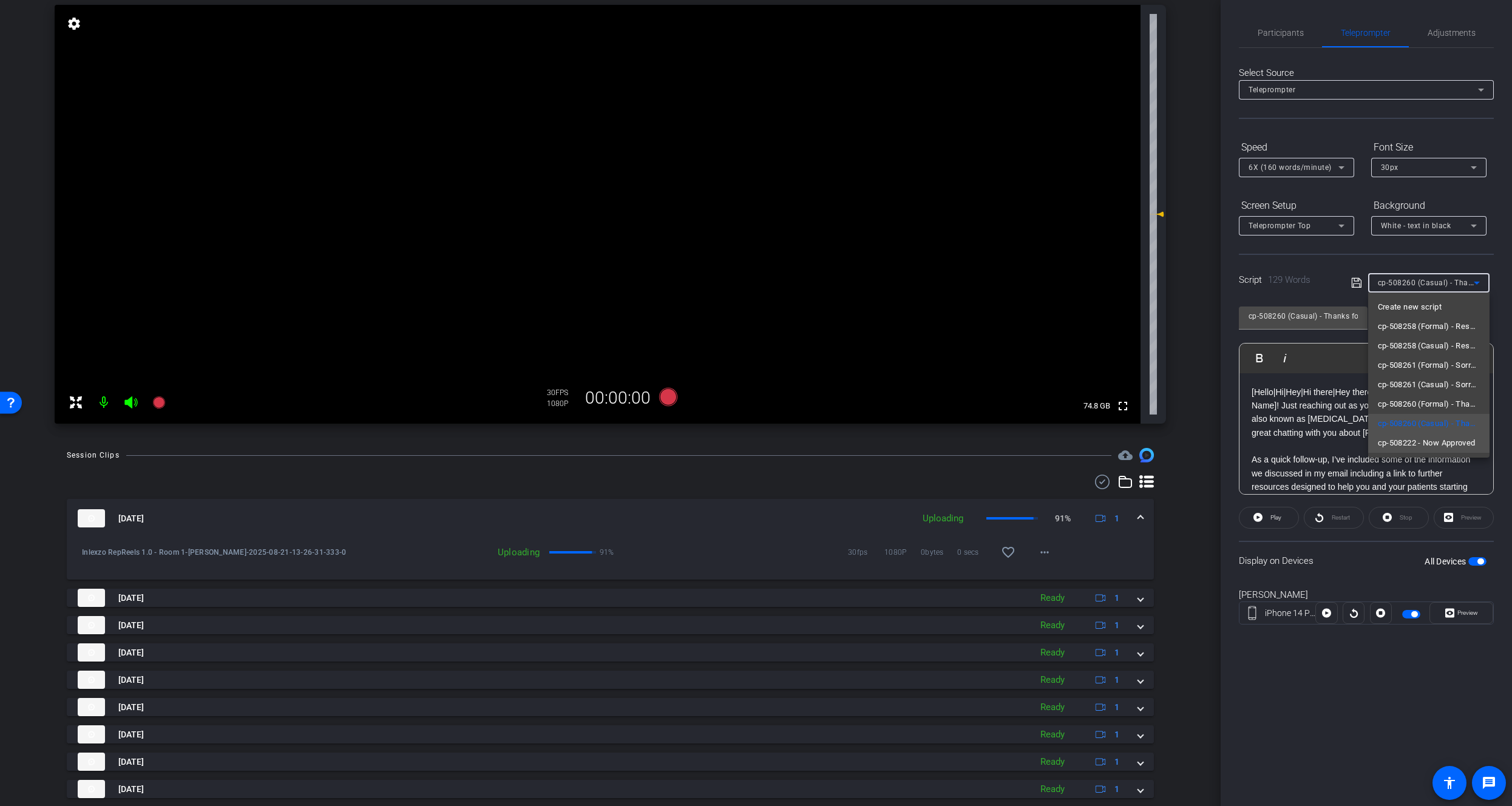
click at [1451, 446] on span "cp-508222 - Now Approved" at bounding box center [1427, 443] width 98 height 15
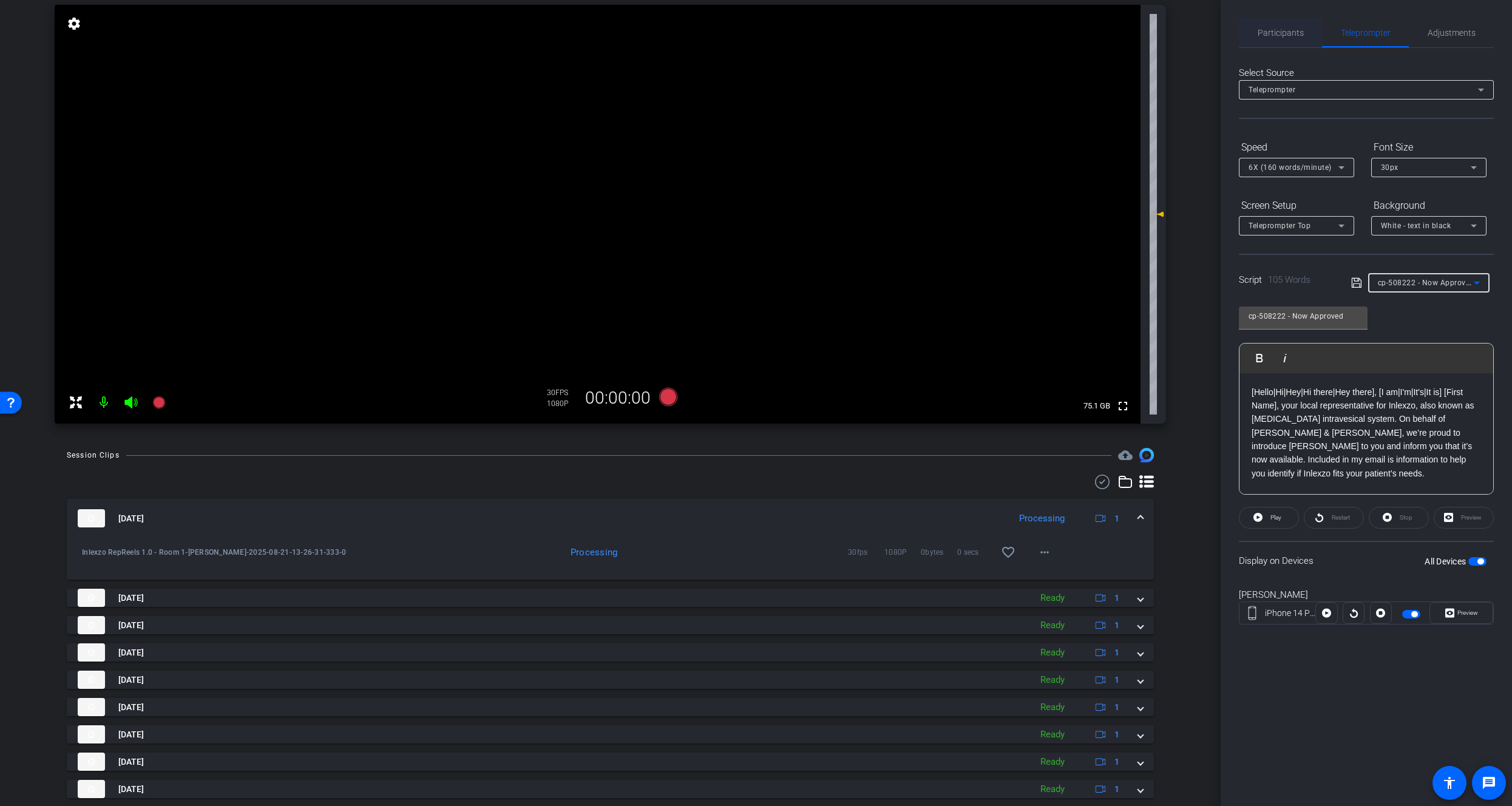
click at [1278, 45] on span "Participants" at bounding box center [1281, 33] width 46 height 29
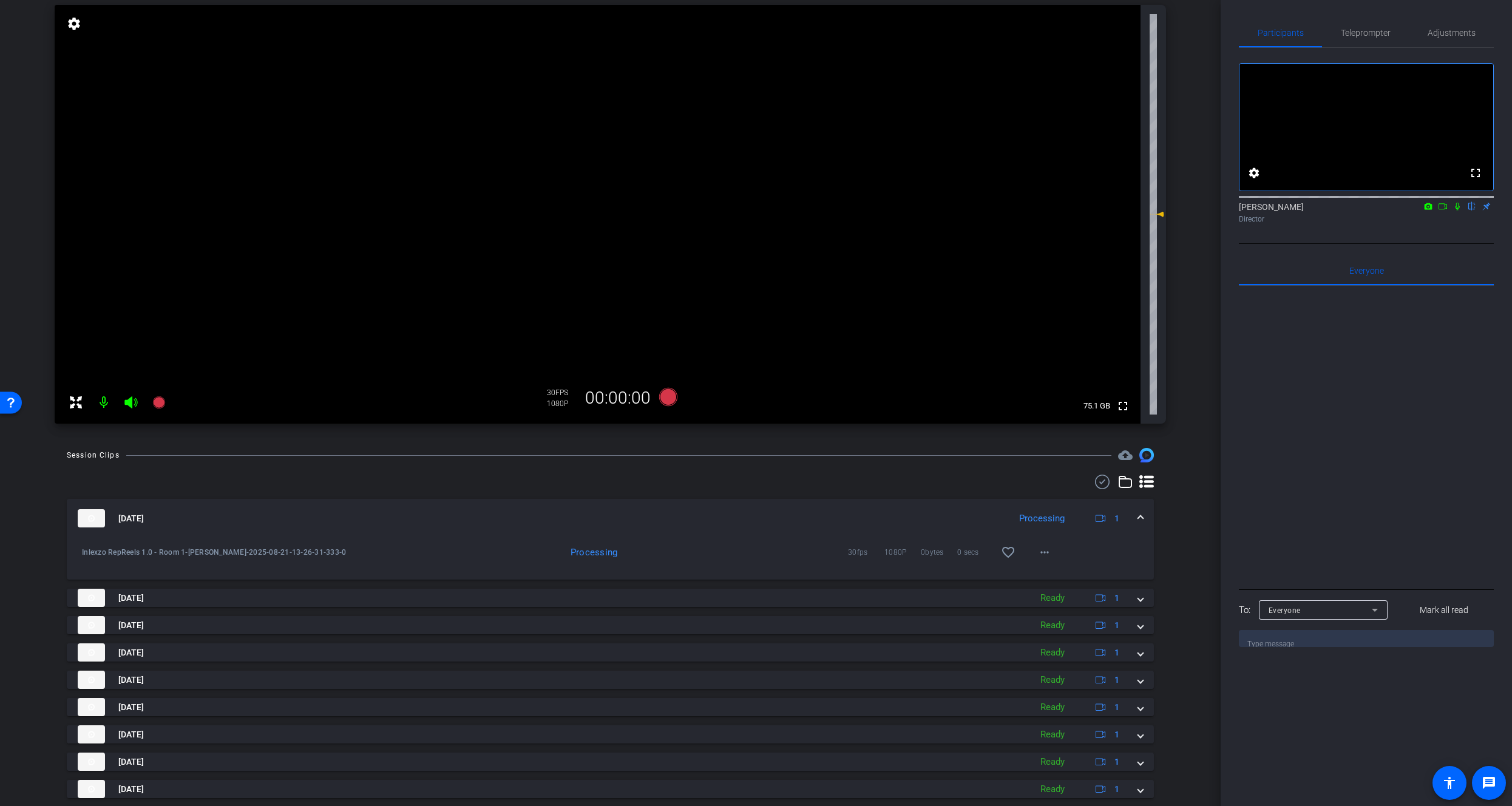
click at [1461, 210] on icon at bounding box center [1458, 207] width 10 height 9
click at [1445, 35] on span "Adjustments" at bounding box center [1451, 33] width 48 height 9
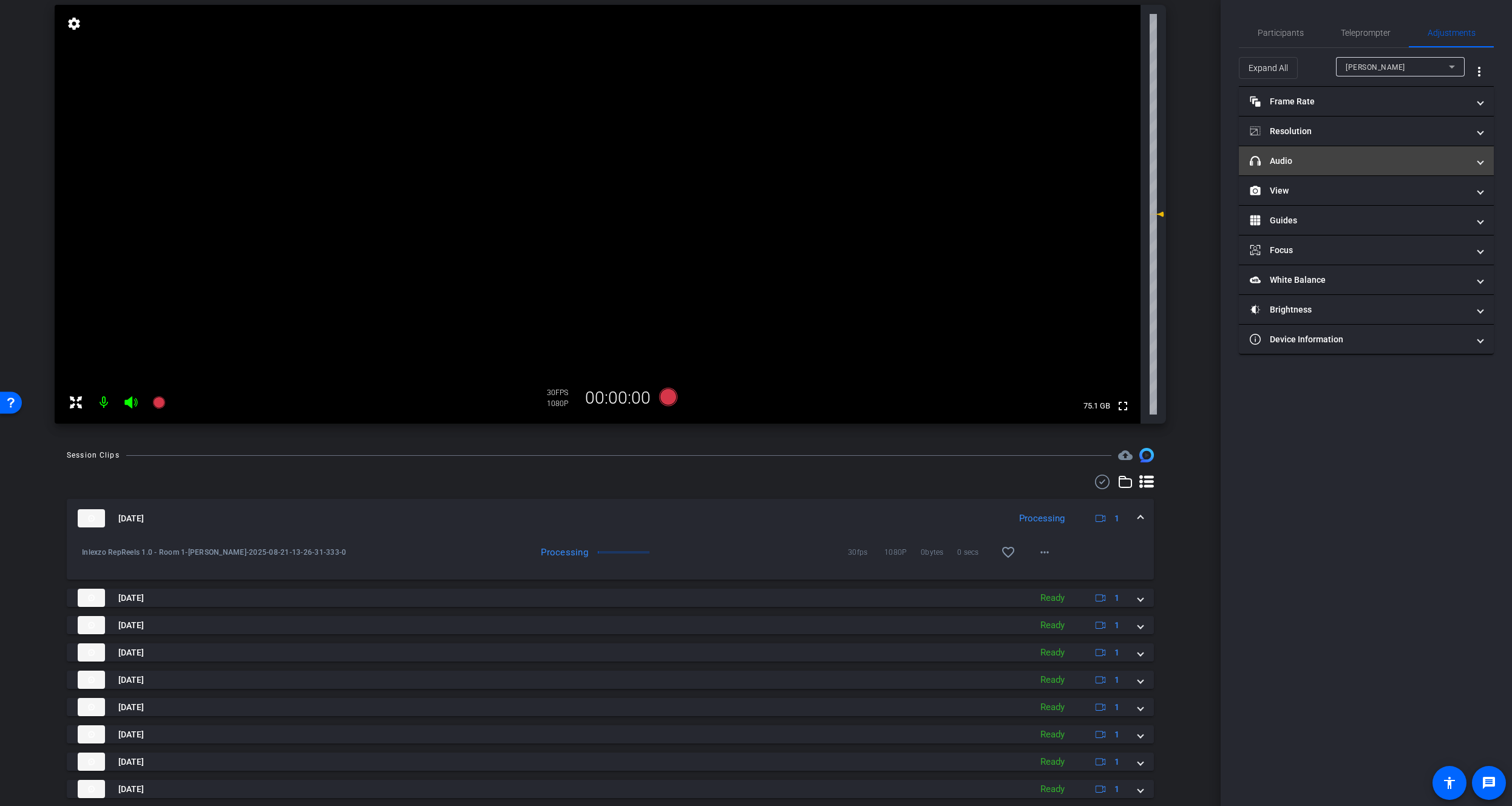
click at [1284, 162] on mat-panel-title "headphone icon Audio" at bounding box center [1359, 161] width 218 height 13
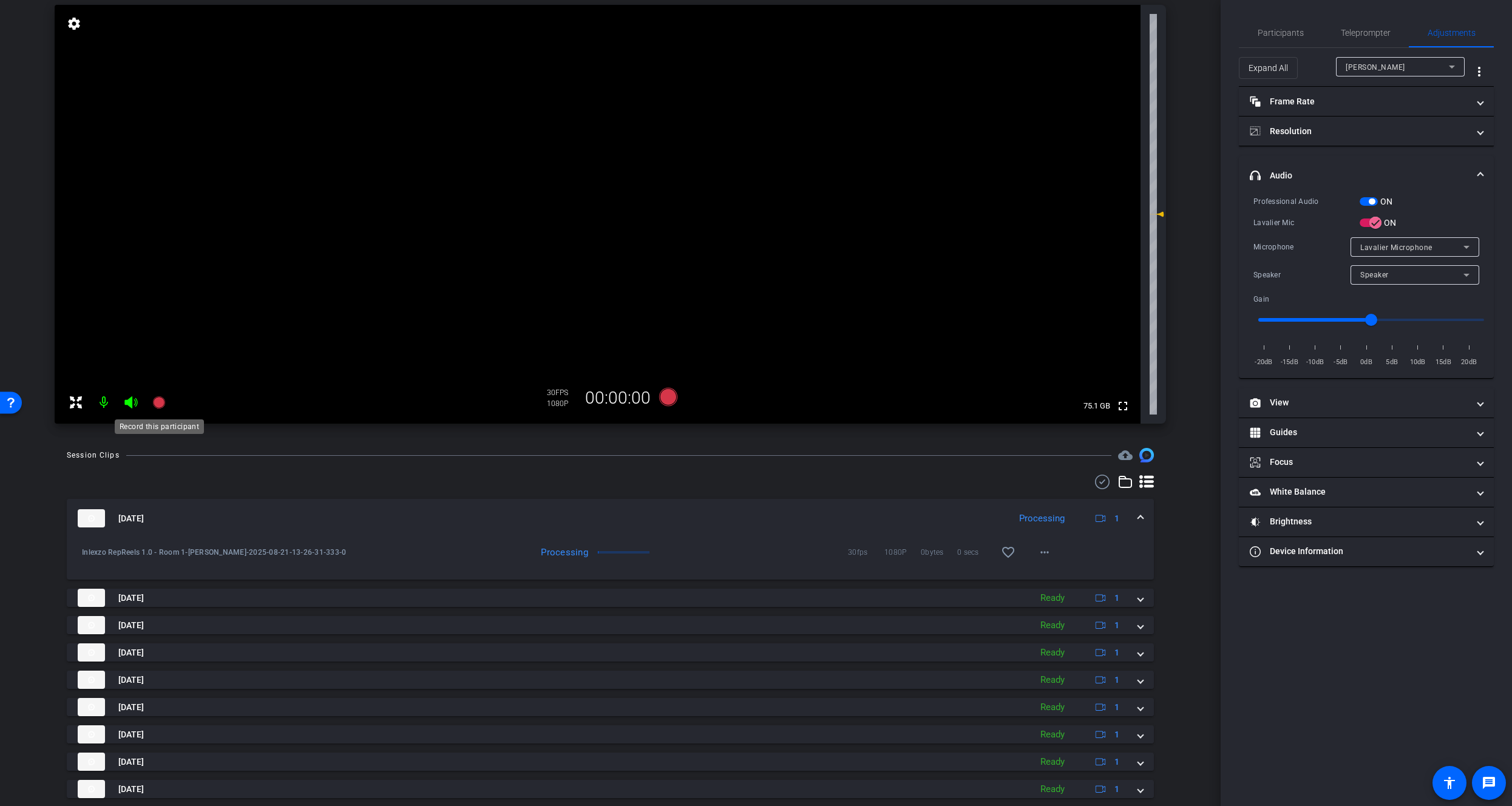
click at [158, 399] on icon at bounding box center [158, 402] width 12 height 12
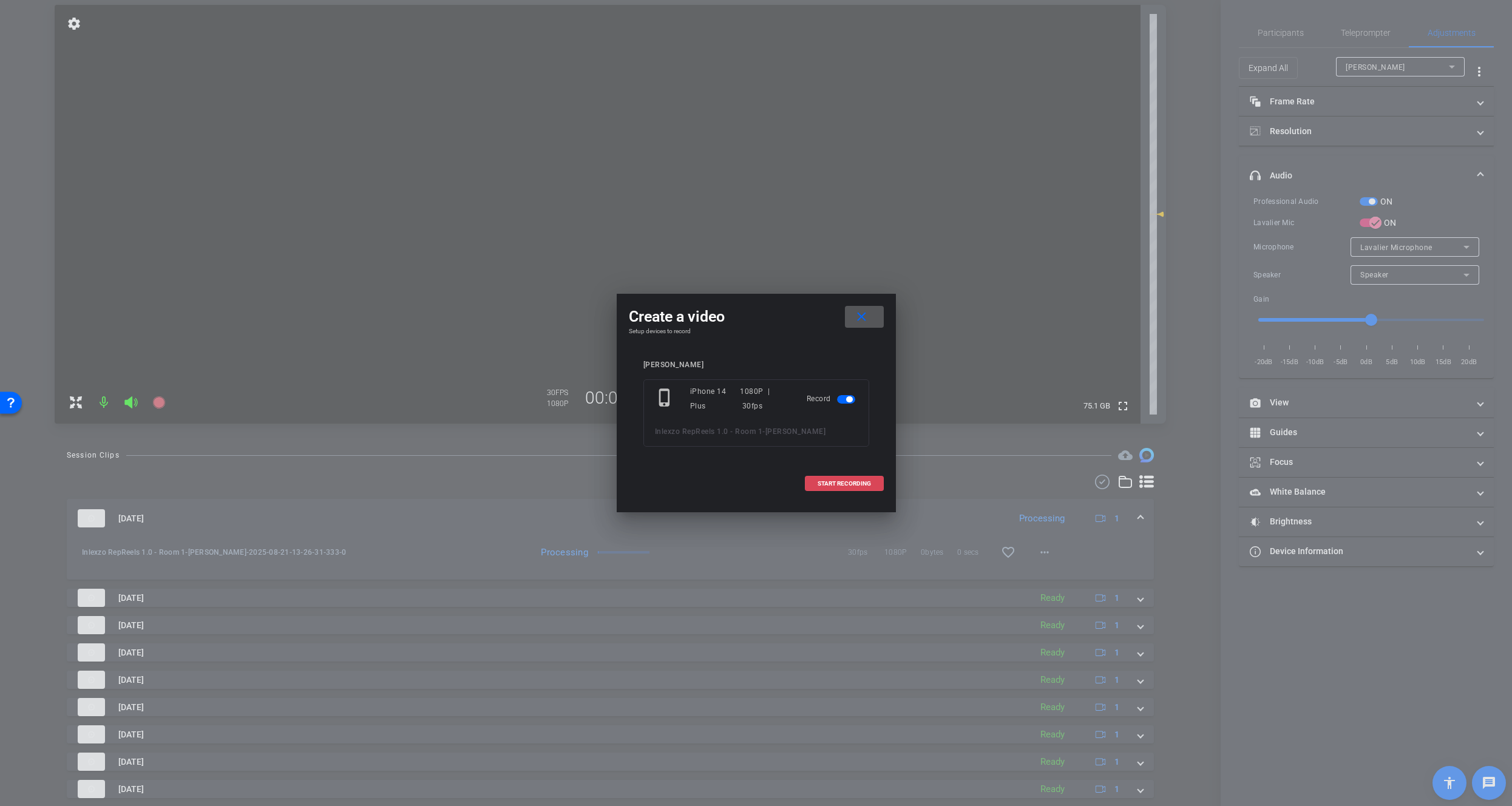
click at [867, 482] on span "START RECORDING" at bounding box center [844, 484] width 53 height 6
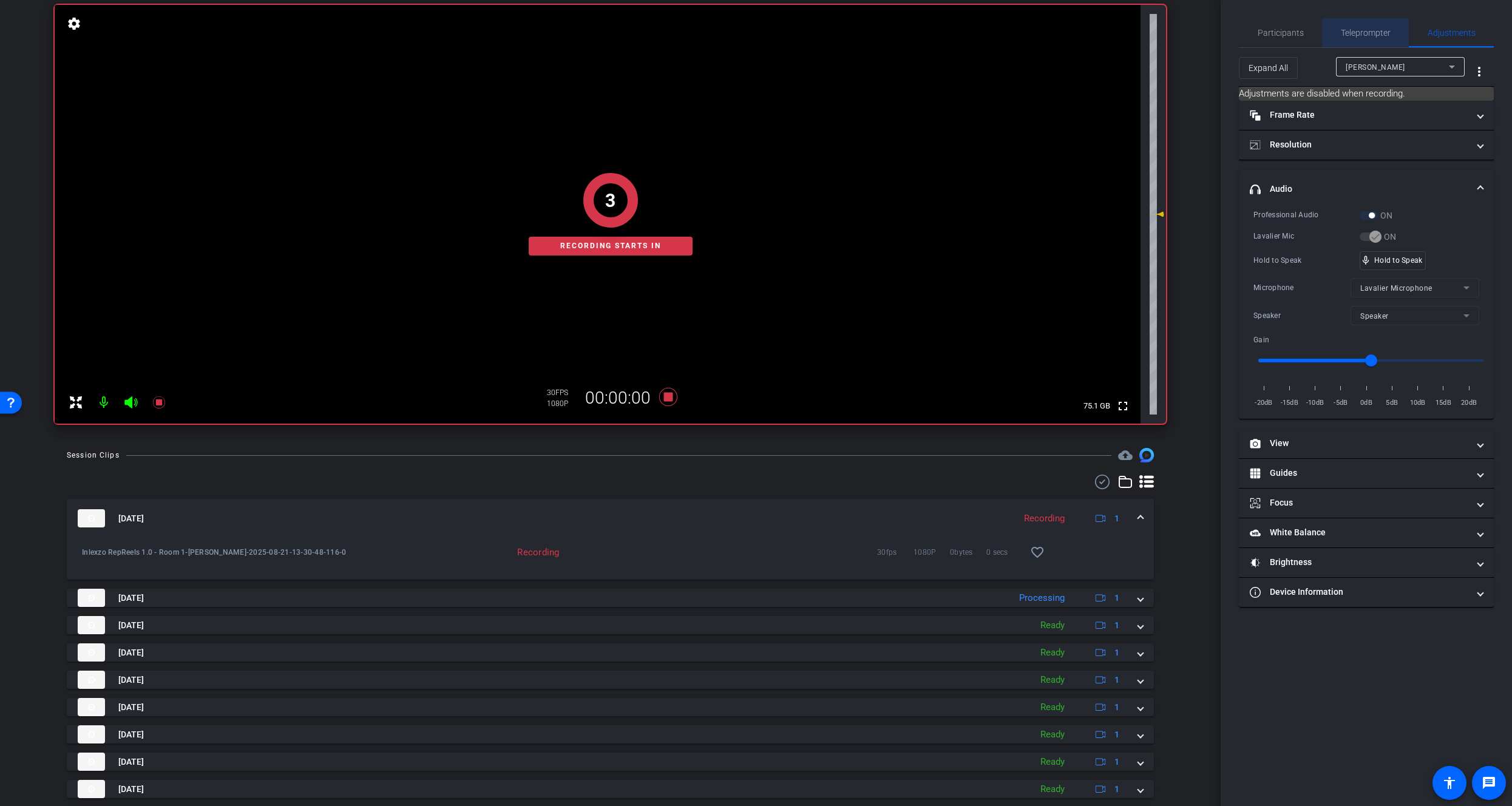
click at [1363, 32] on span "Teleprompter" at bounding box center [1366, 33] width 50 height 9
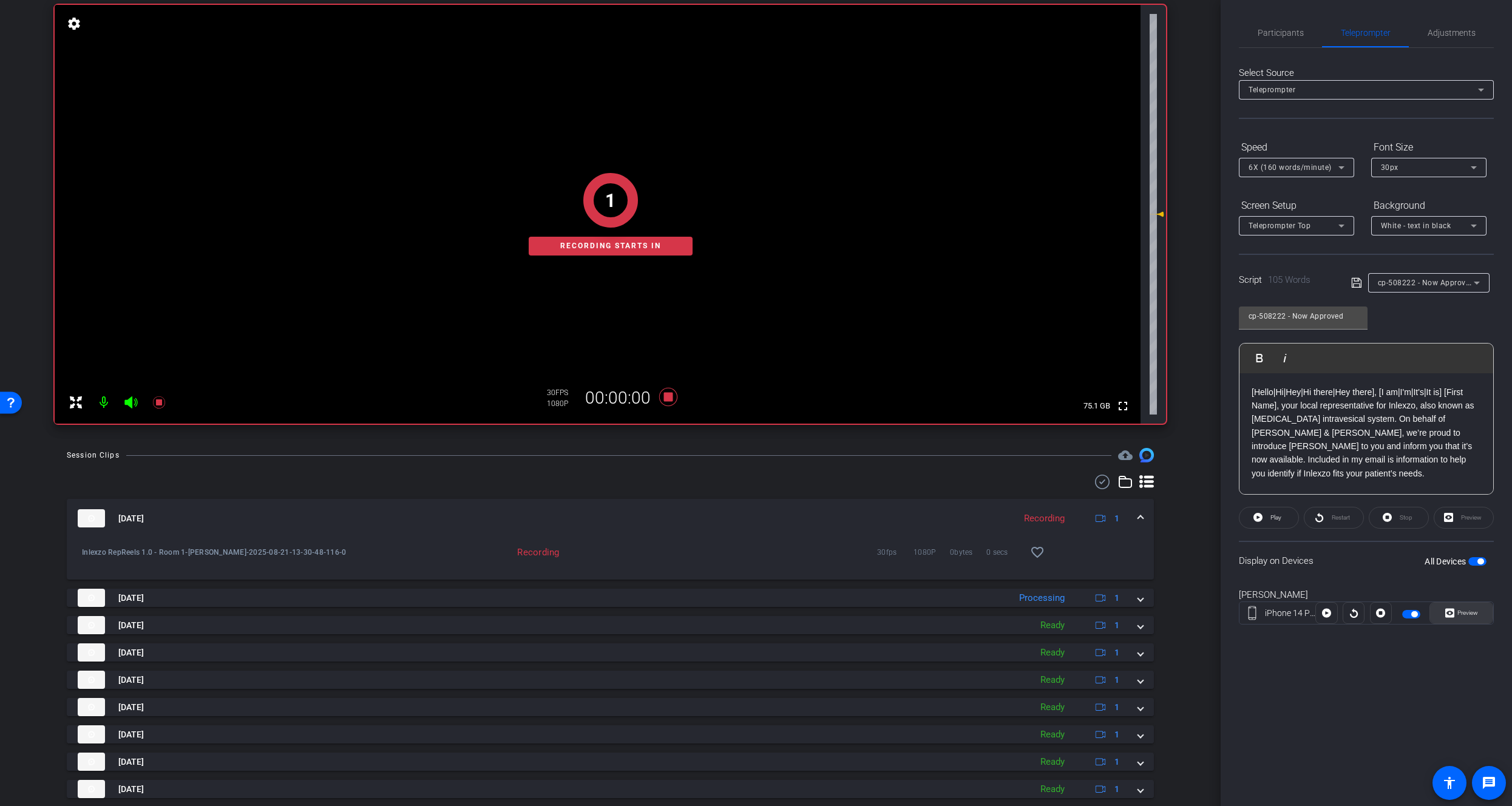
click at [1455, 621] on button "Preview" at bounding box center [1461, 613] width 64 height 22
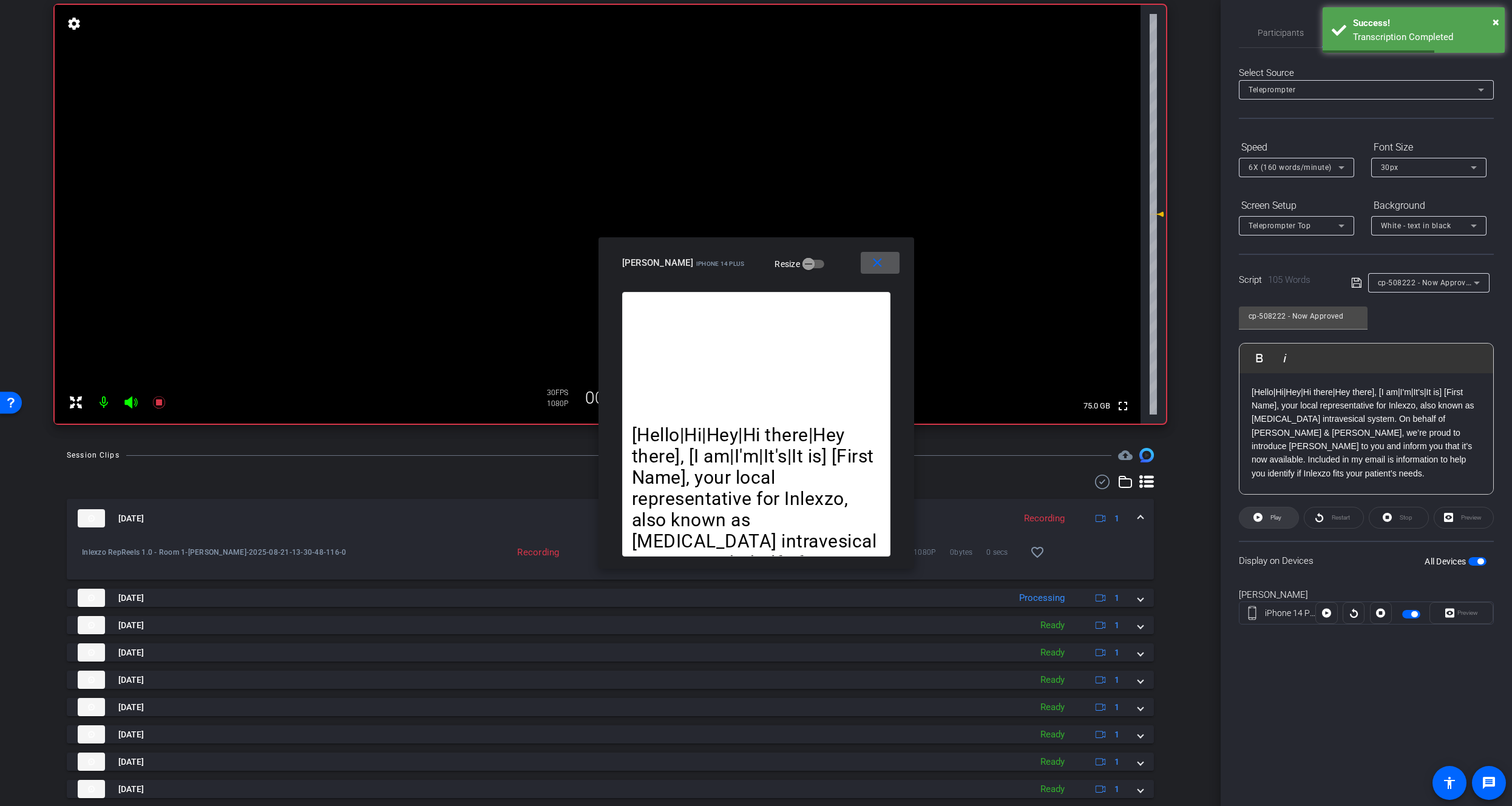
click at [1275, 512] on span "Play" at bounding box center [1274, 518] width 14 height 17
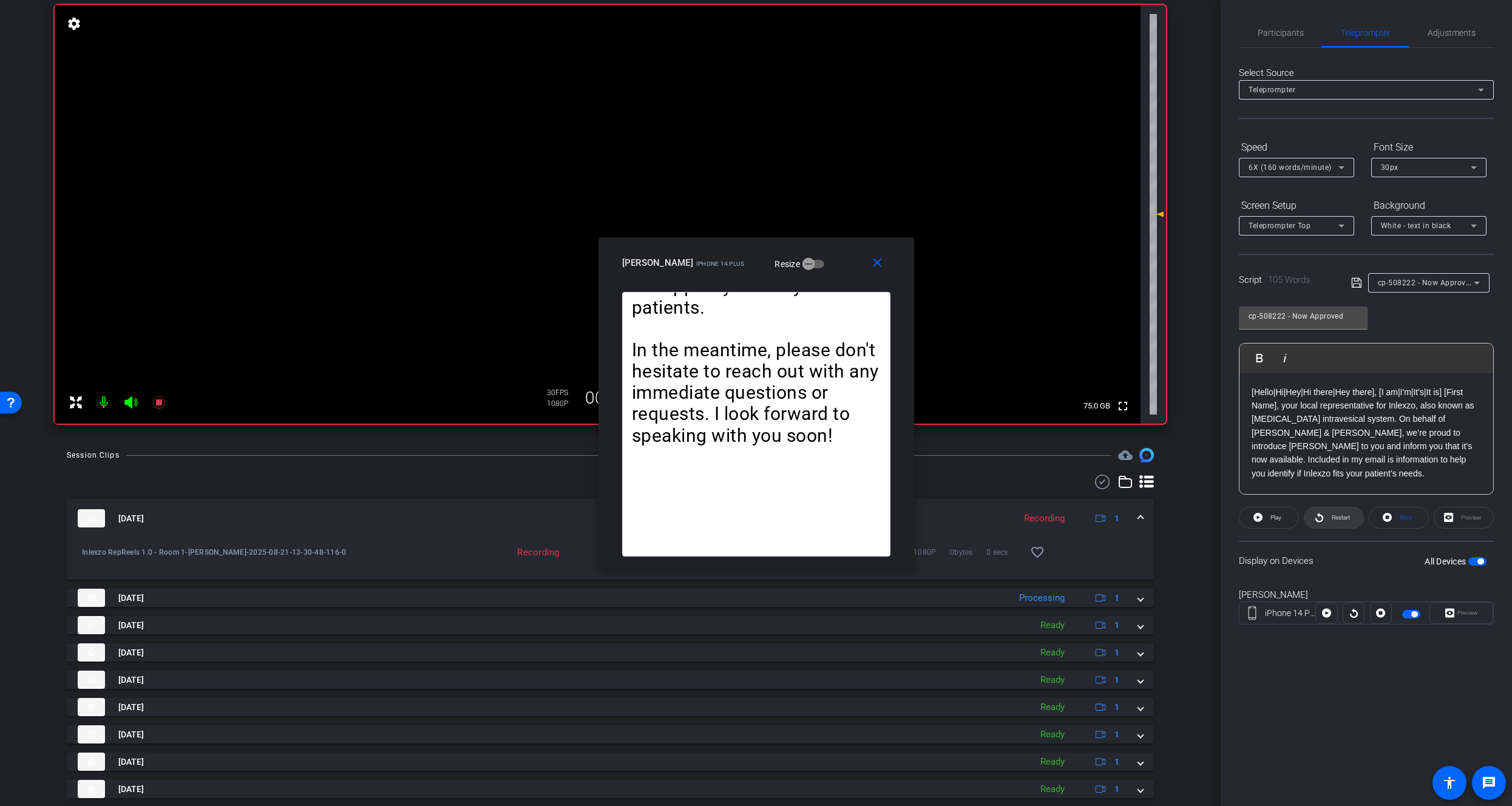
click at [1335, 521] on span "Restart" at bounding box center [1340, 518] width 21 height 17
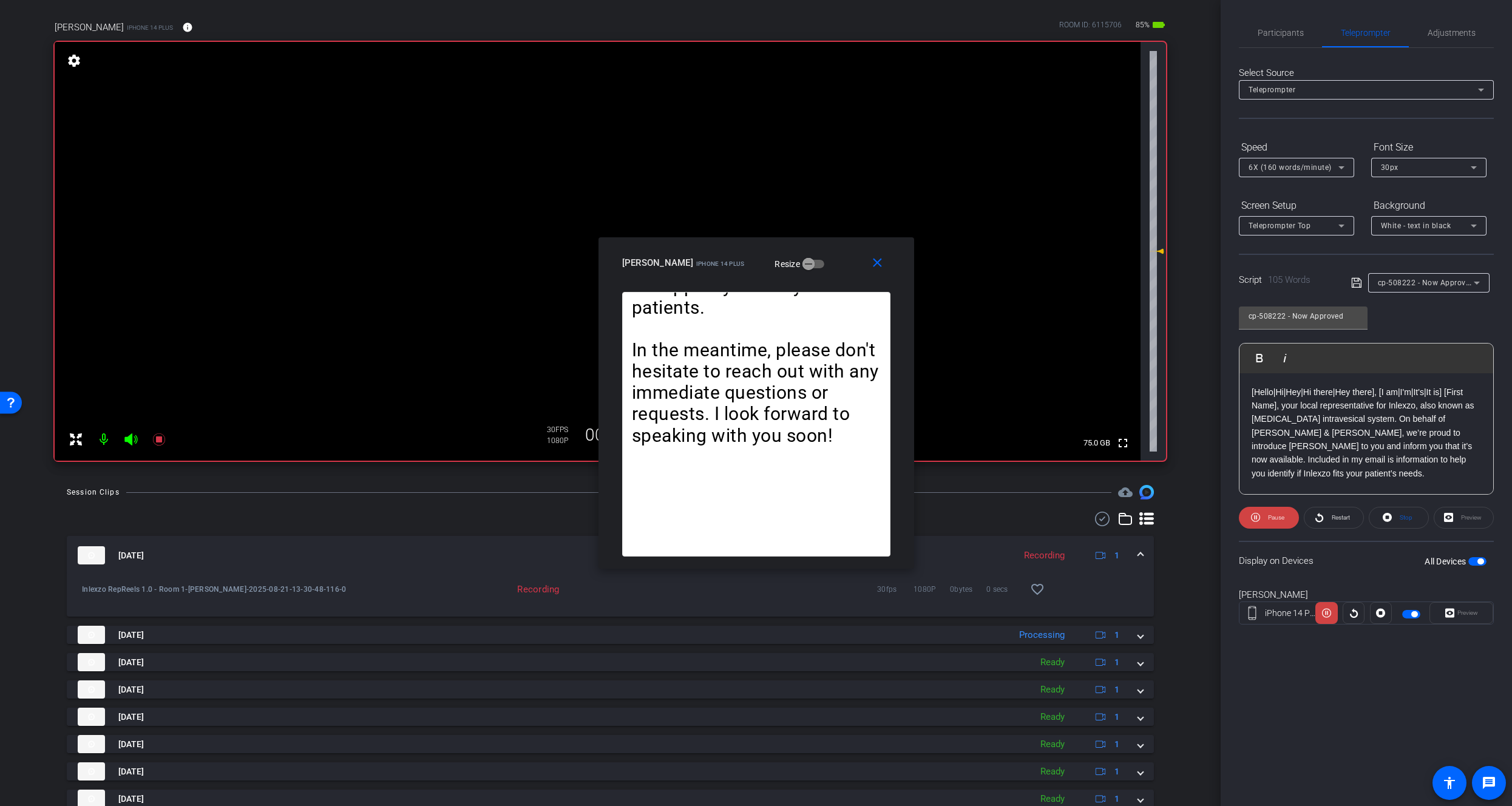
scroll to position [184, 0]
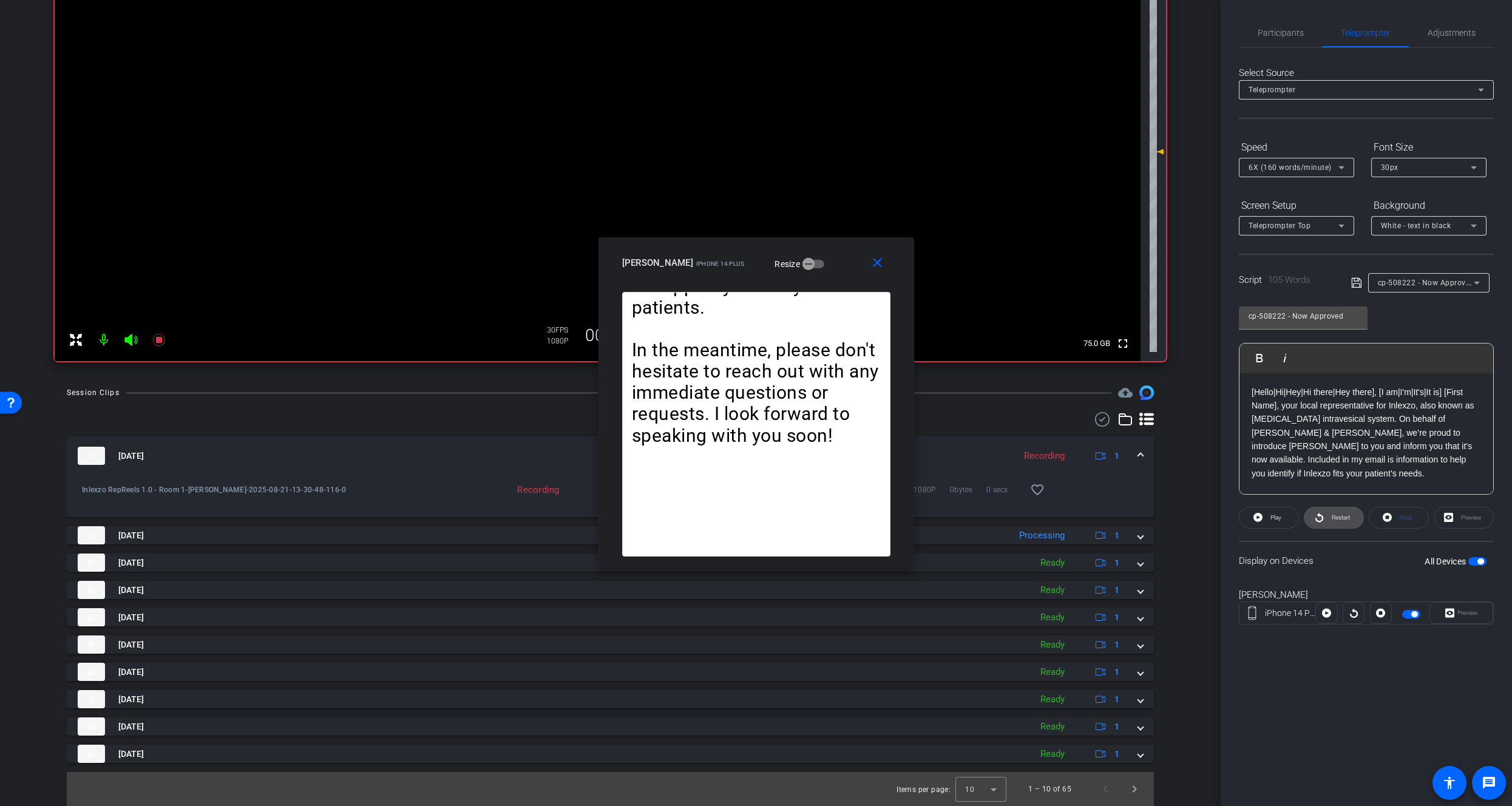
click at [1335, 519] on span "Restart" at bounding box center [1341, 517] width 18 height 7
click at [158, 344] on icon at bounding box center [159, 340] width 15 height 15
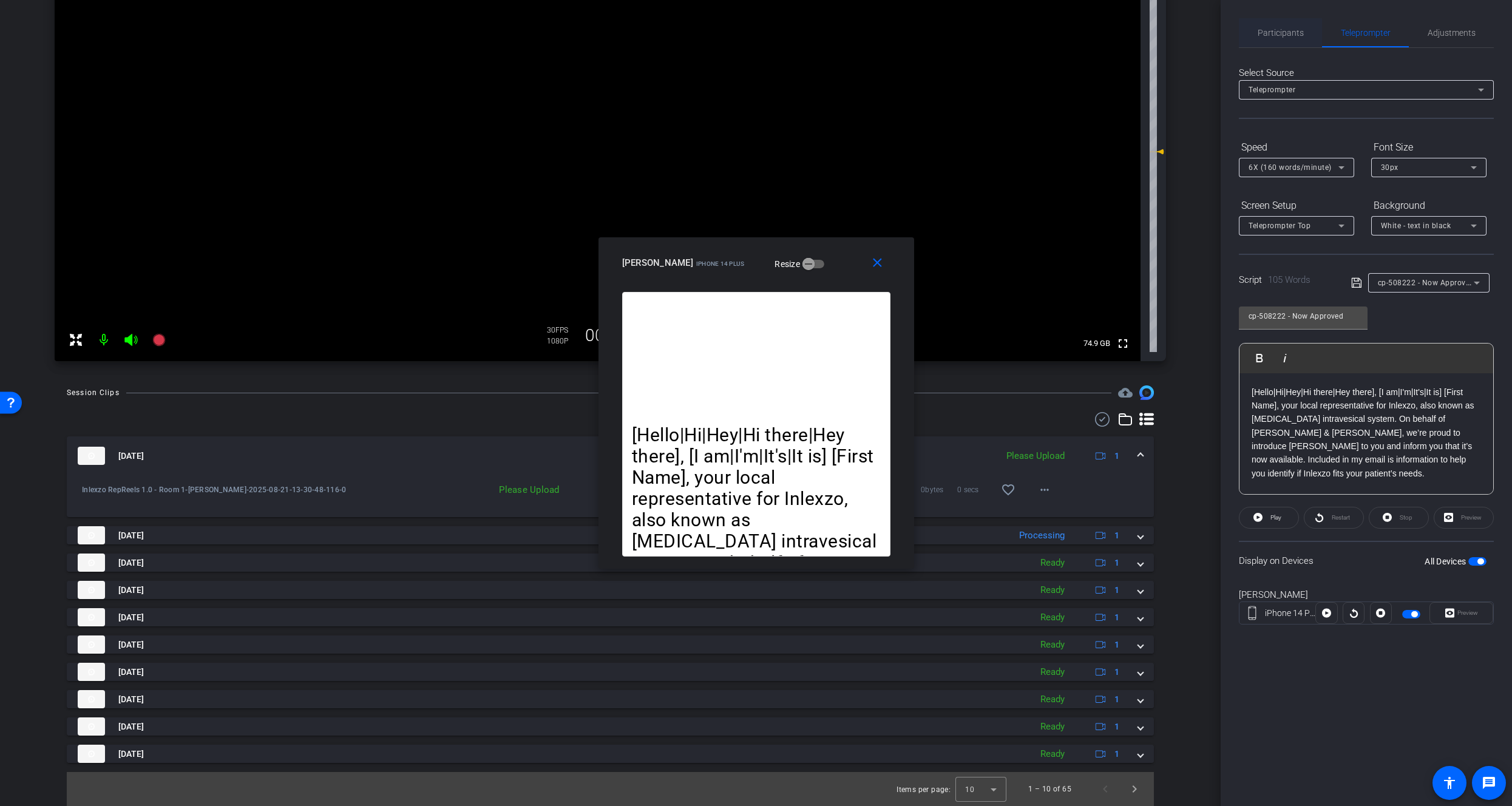
click at [1296, 29] on span "Participants" at bounding box center [1281, 33] width 46 height 9
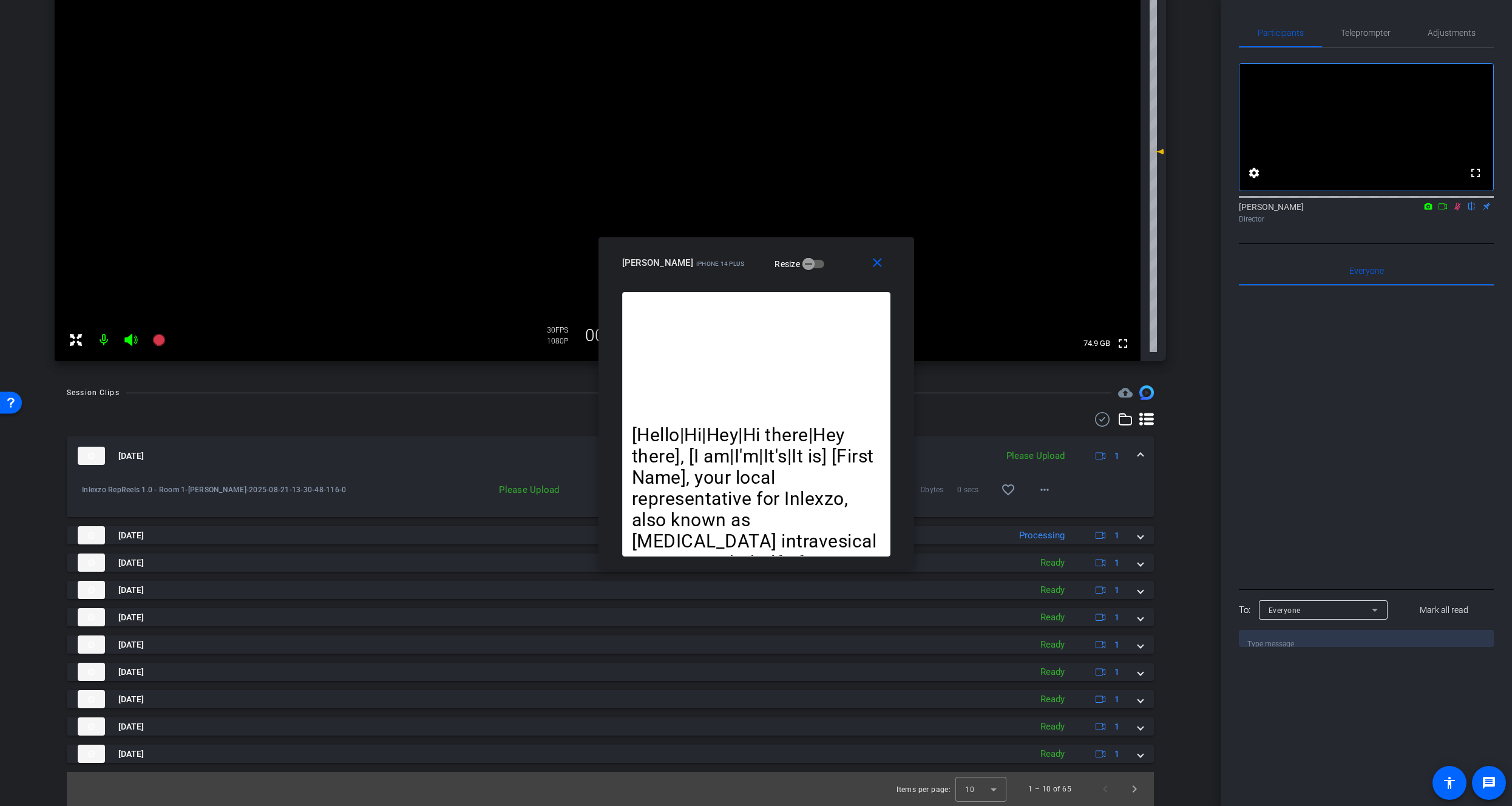
click at [1459, 210] on icon at bounding box center [1458, 207] width 10 height 9
click at [1040, 498] on span at bounding box center [1045, 490] width 29 height 29
click at [1047, 513] on span "Upload" at bounding box center [1058, 516] width 48 height 15
click at [1355, 26] on span "Teleprompter" at bounding box center [1366, 33] width 50 height 29
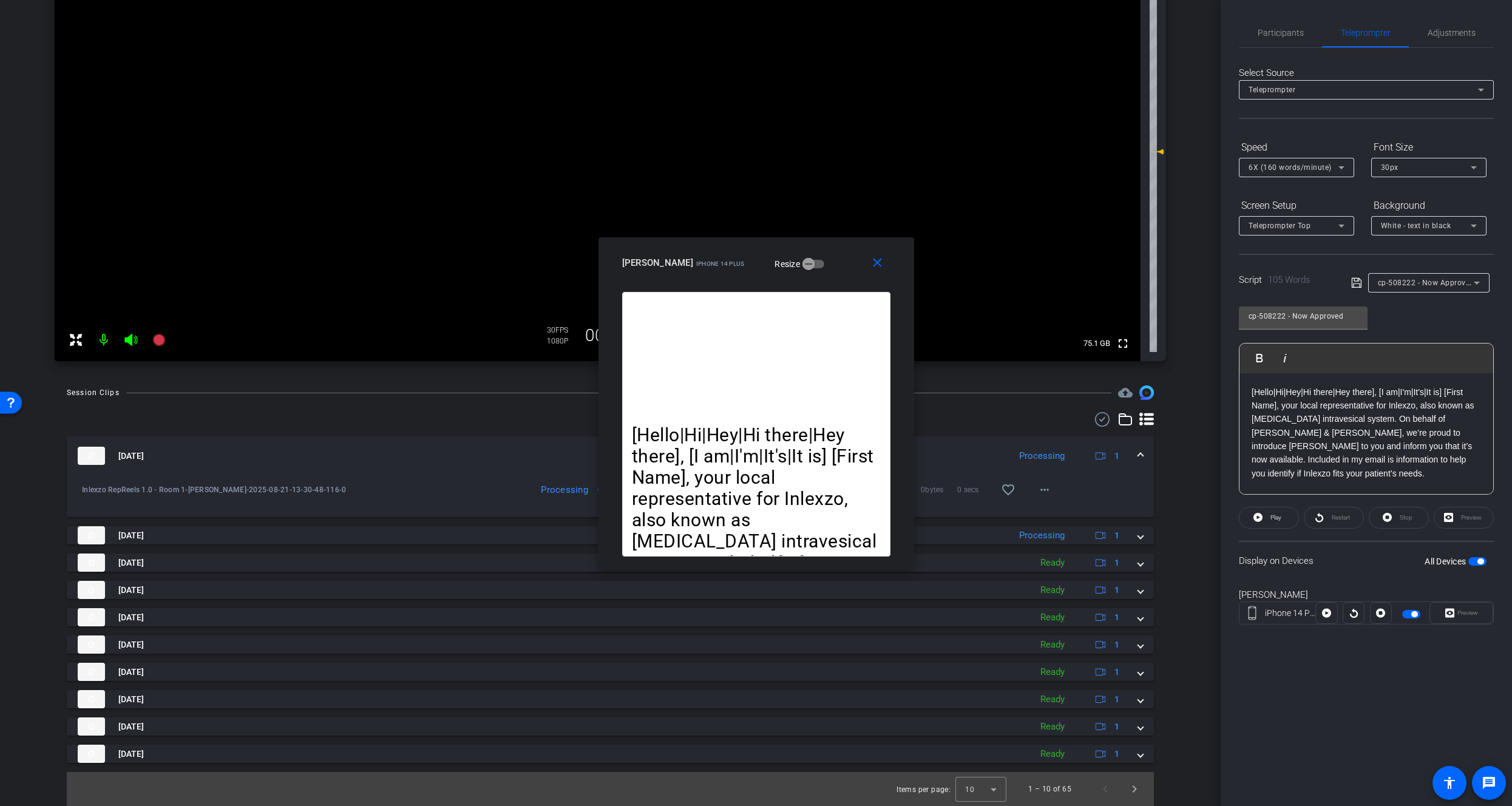
click at [1428, 281] on span "cp-508222 - Now Approved" at bounding box center [1426, 283] width 97 height 10
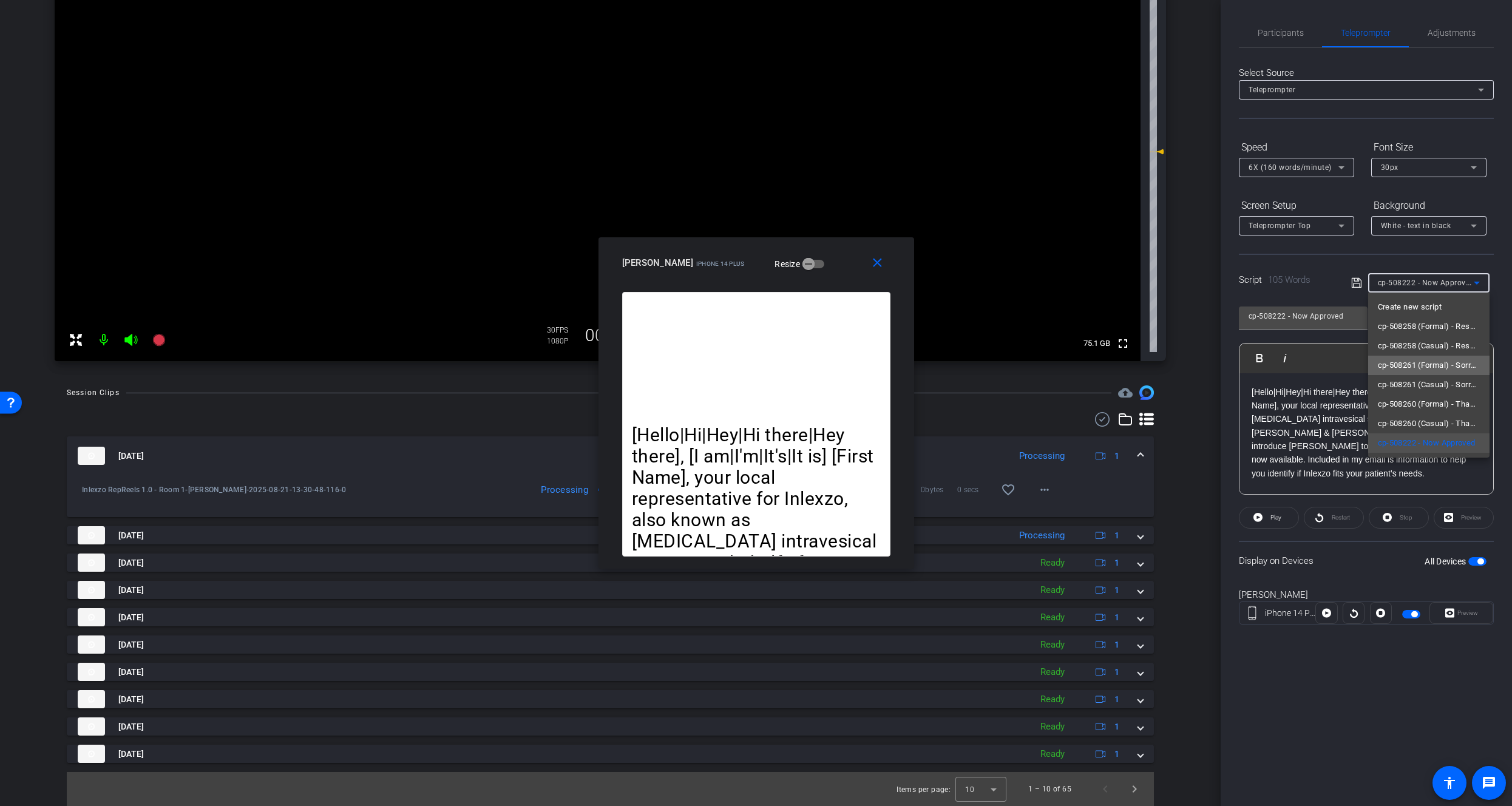
click at [1429, 364] on span "cp-508261 (Formal) - Sorry I Missed You" at bounding box center [1429, 366] width 102 height 15
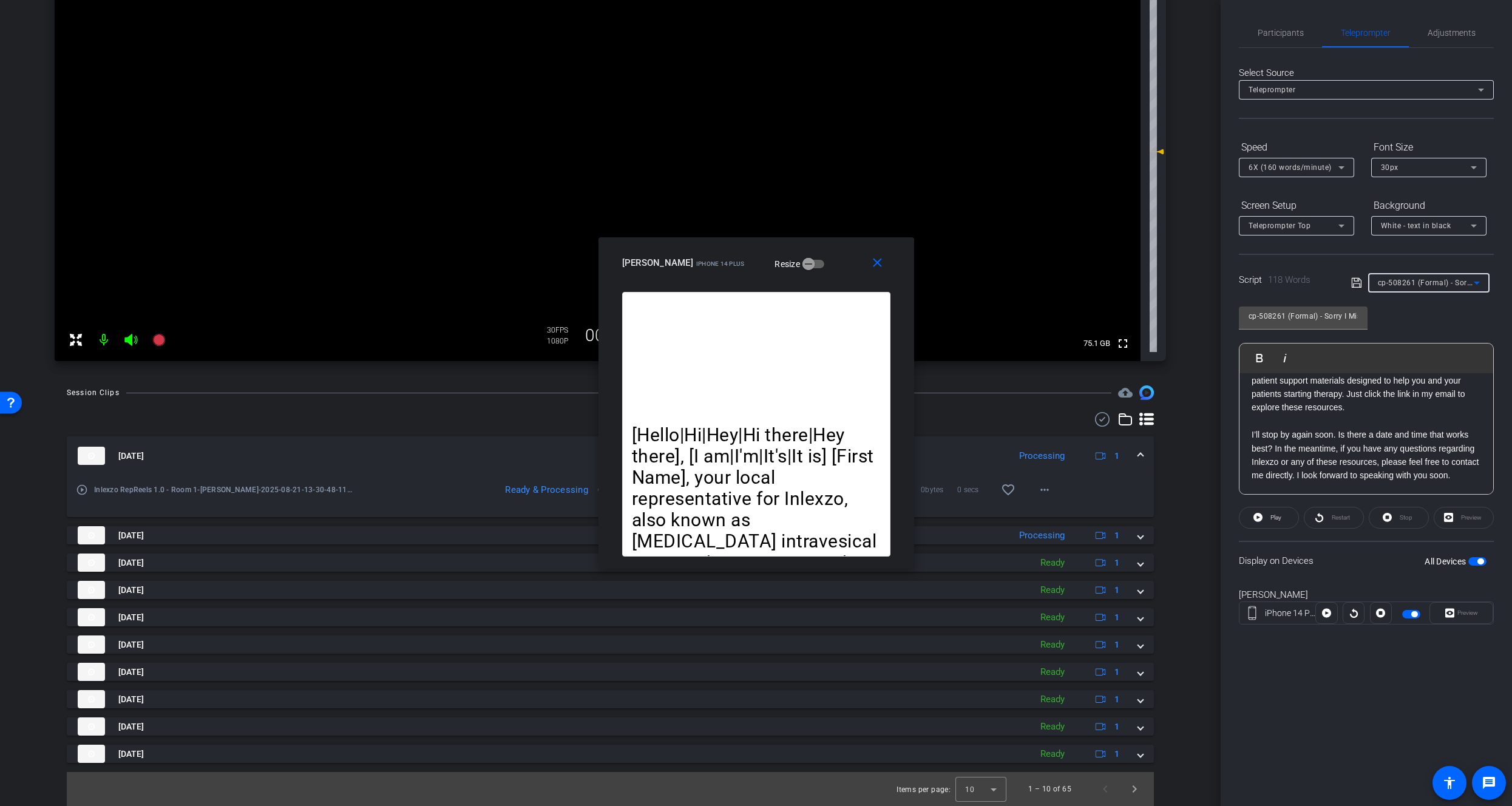
scroll to position [133, 0]
click at [1401, 282] on span "cp-508261 (Formal) - Sorry I Missed You" at bounding box center [1450, 283] width 143 height 10
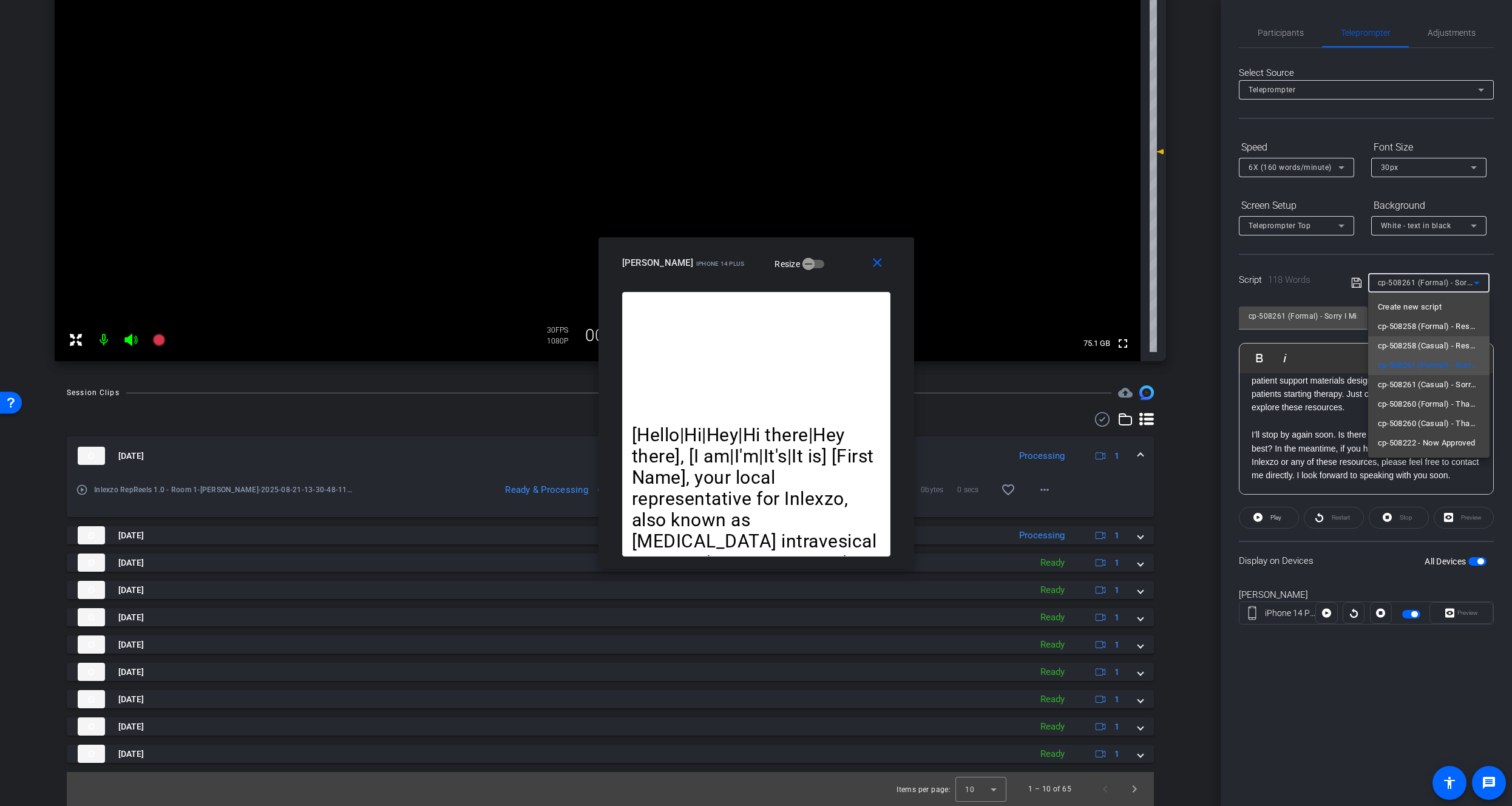
click at [1426, 352] on span "cp-508258 (Casual) - Resources to Share" at bounding box center [1429, 346] width 102 height 15
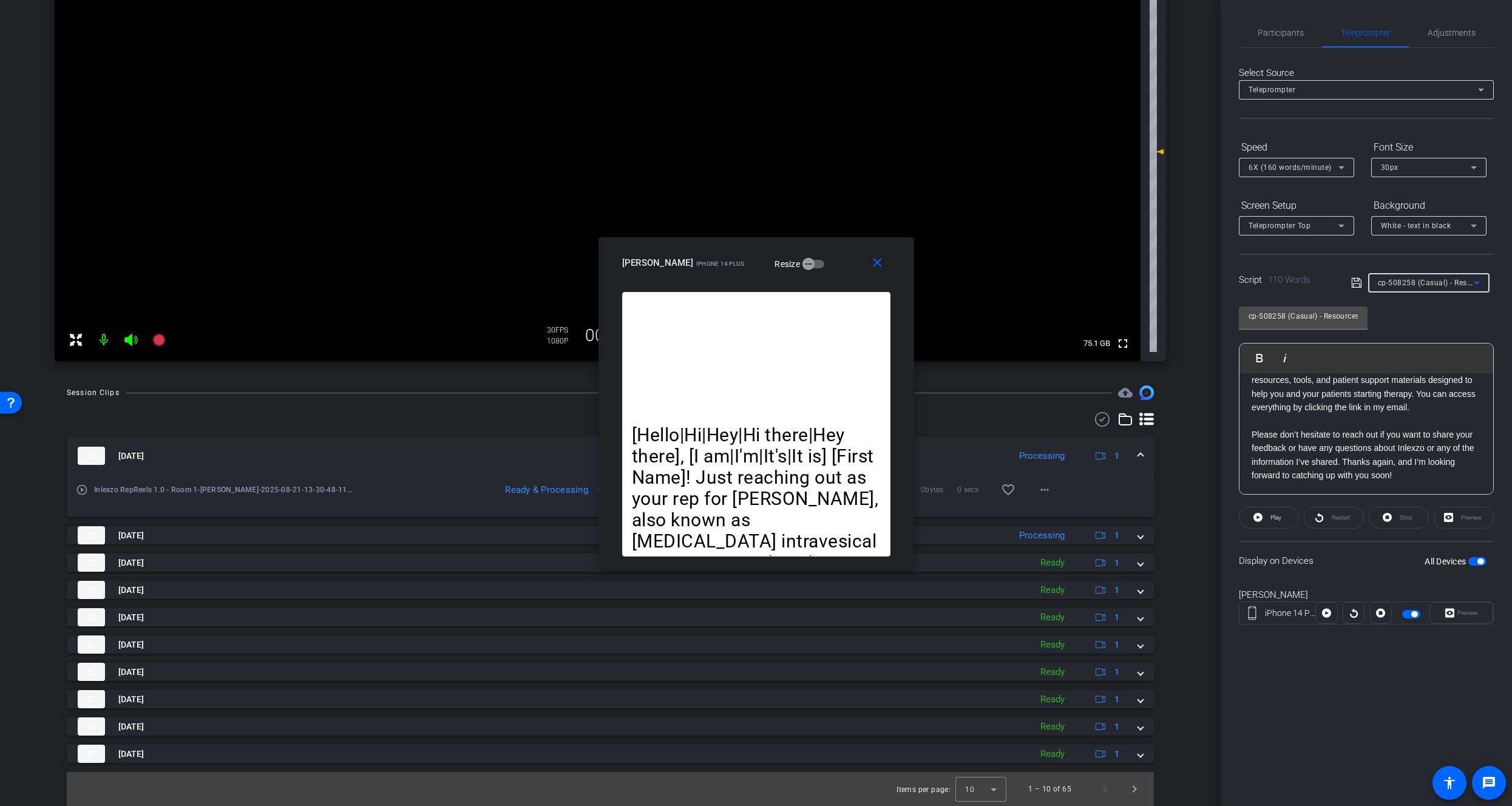
scroll to position [106, 0]
click at [1420, 281] on span "cp-508258 (Casual) - Resources to Share" at bounding box center [1450, 283] width 145 height 10
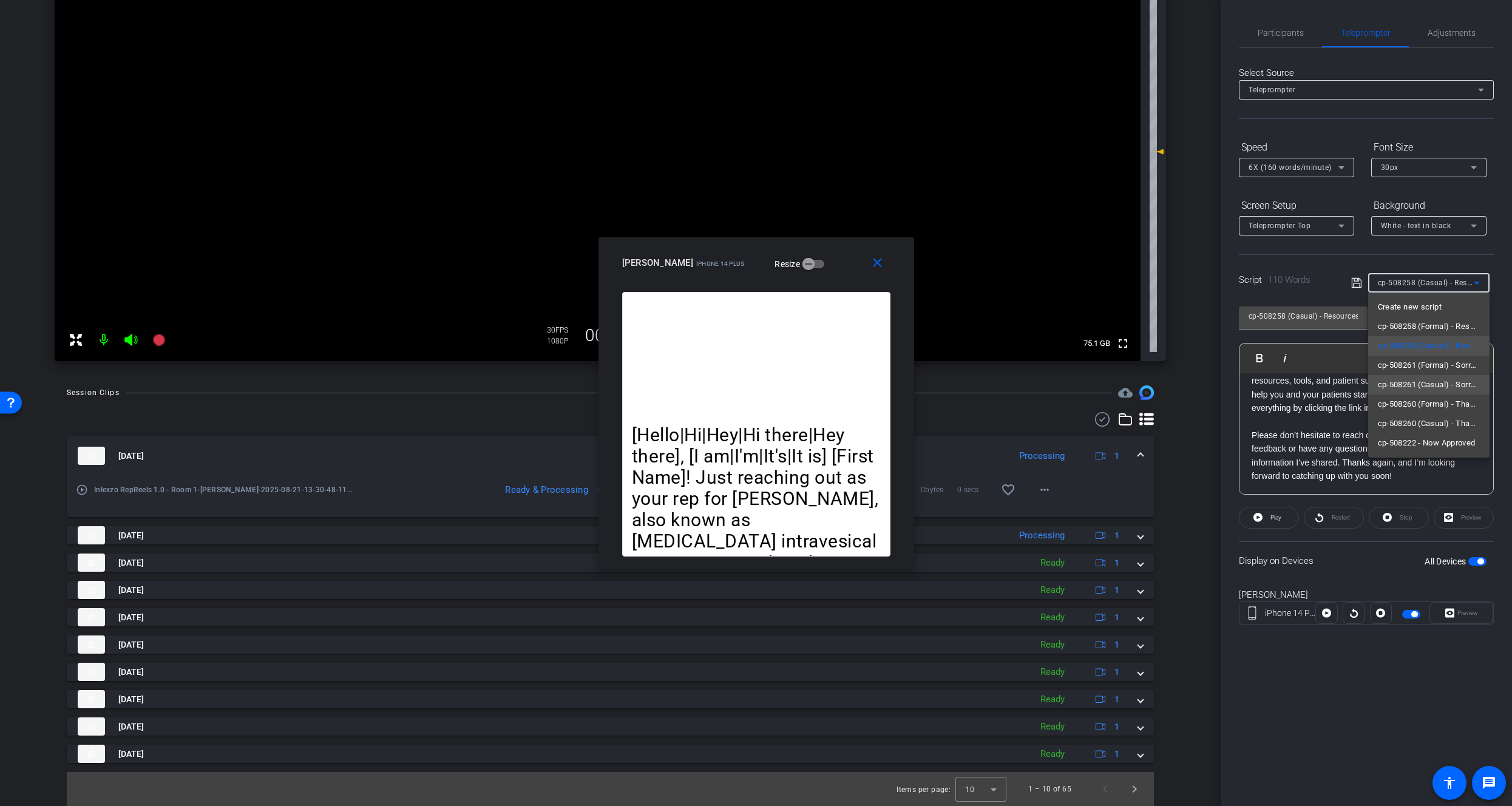
click at [1433, 383] on span "cp-508261 (Casual) - Sorry I Missed You" at bounding box center [1429, 385] width 102 height 15
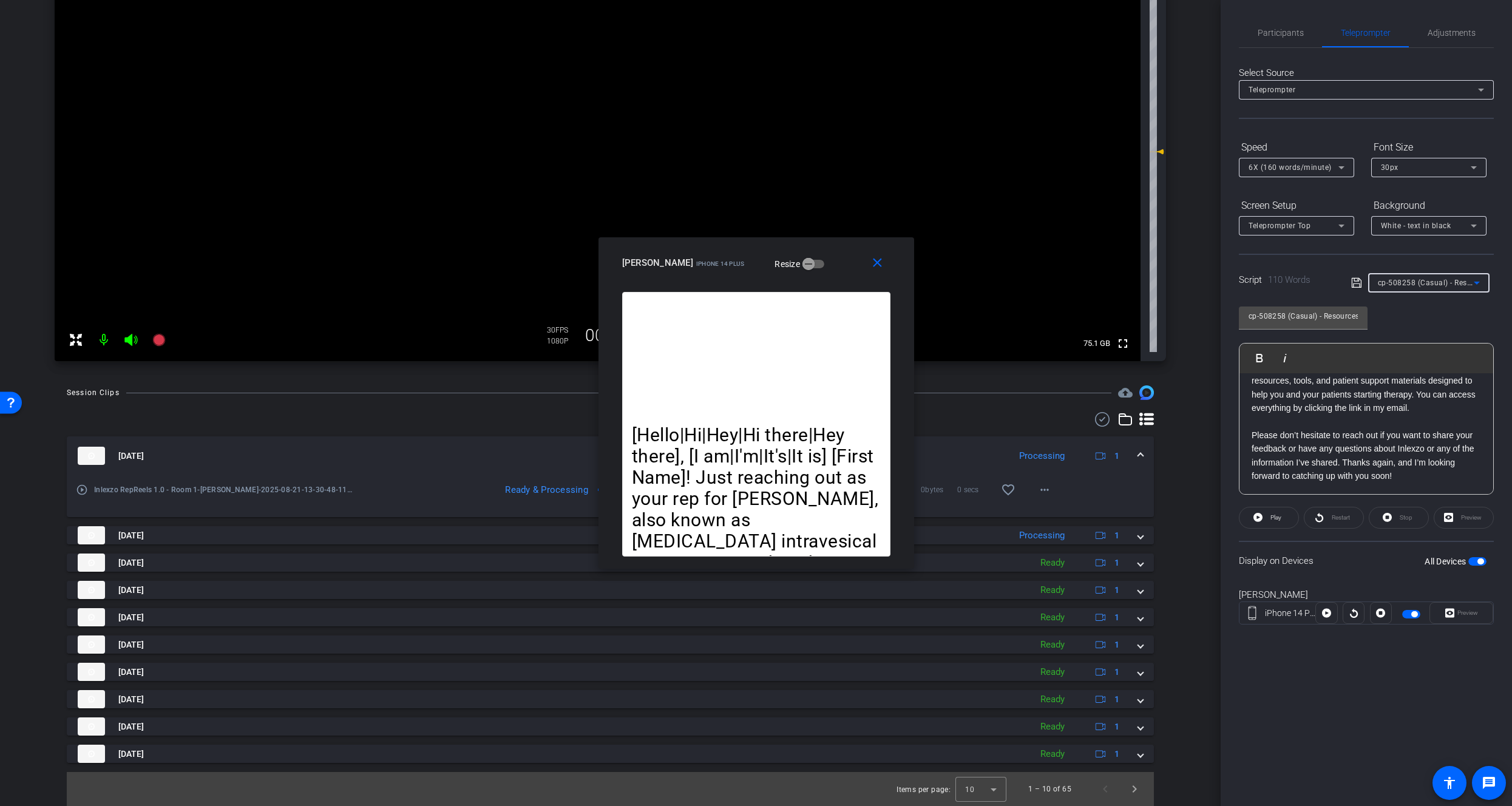
type input "cp-508261 (Casual) - Sorry I Missed You"
click at [878, 271] on span at bounding box center [880, 263] width 39 height 29
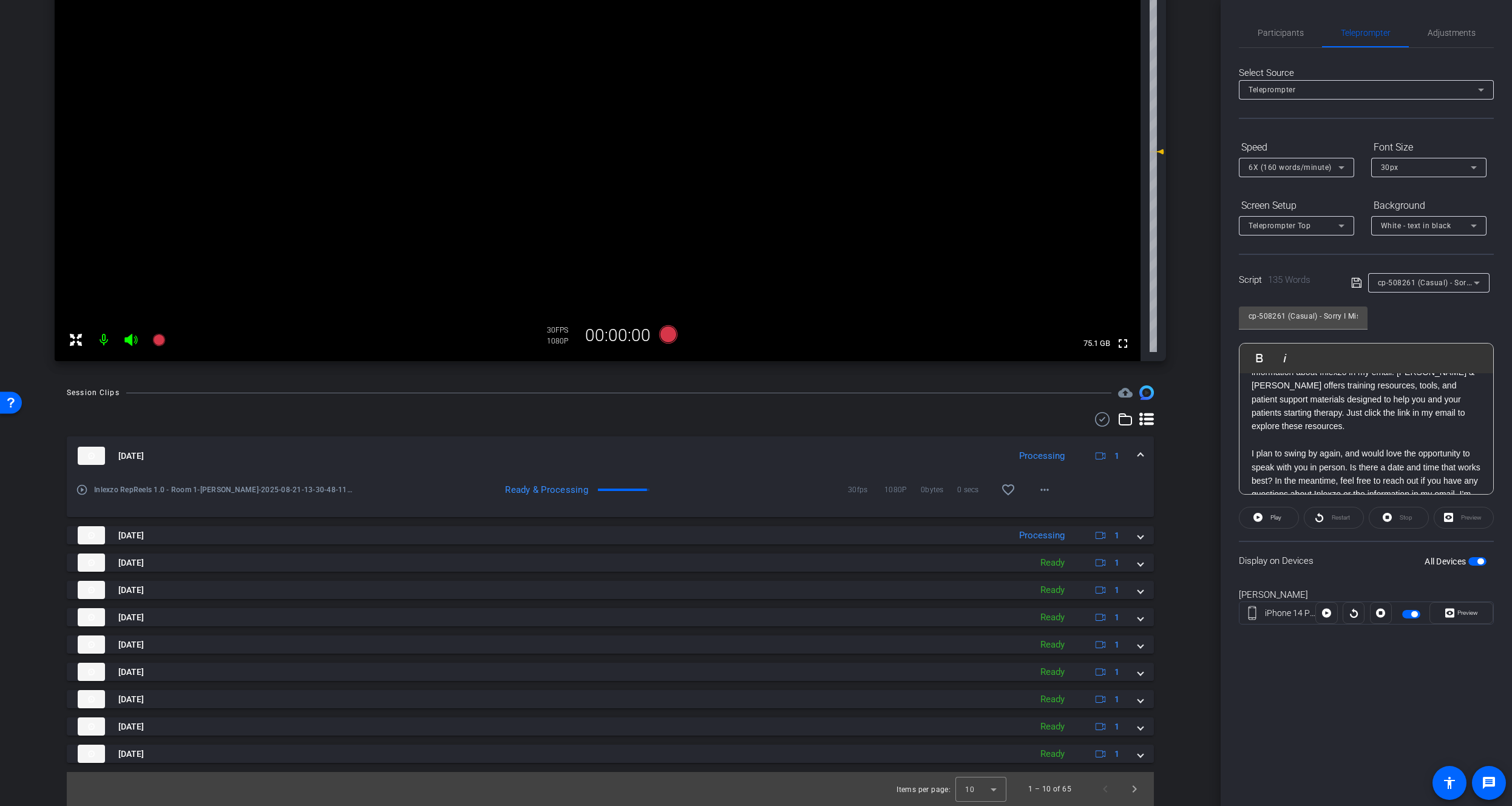
scroll to position [89, 0]
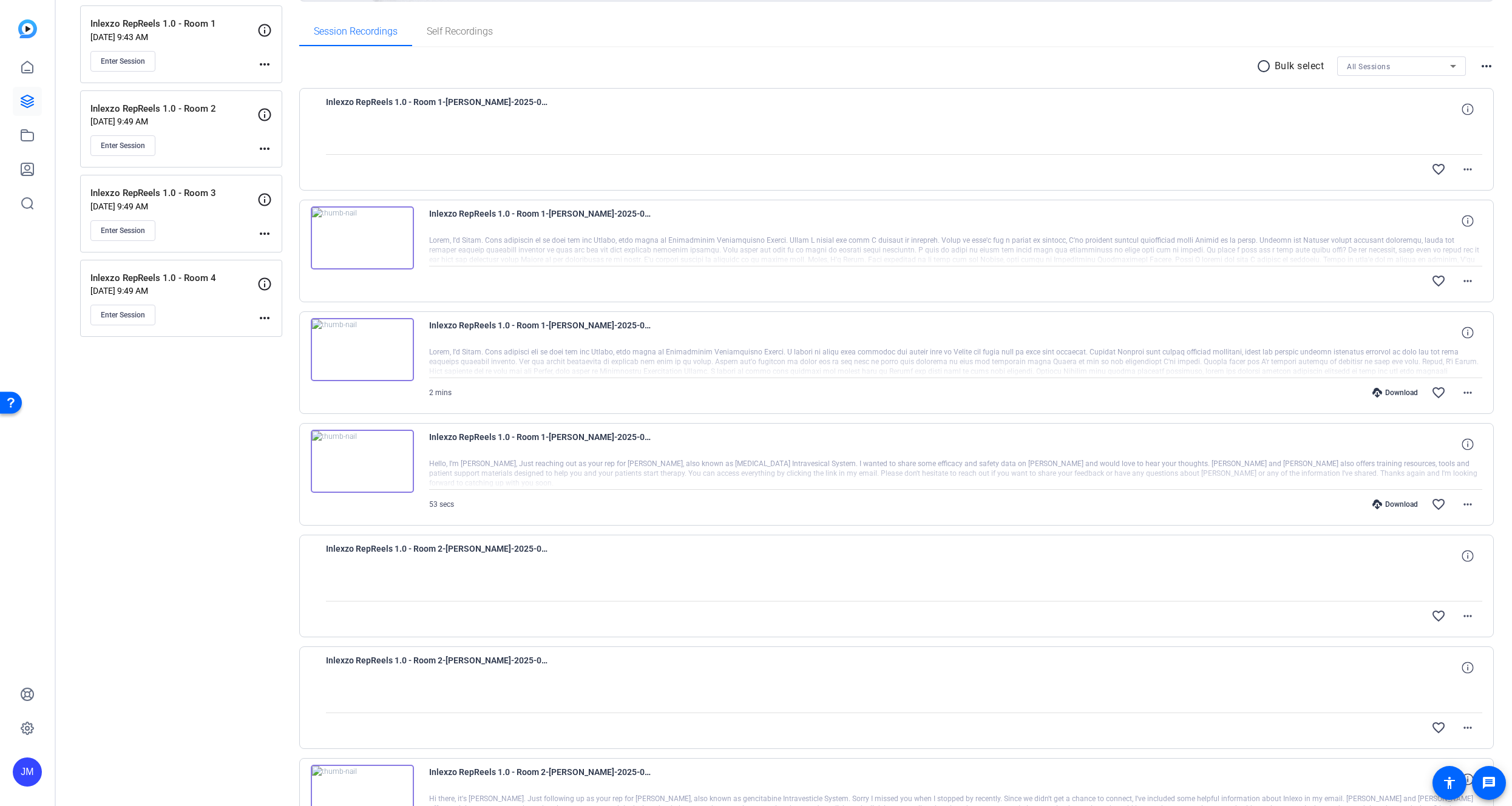
scroll to position [177, 0]
click at [716, 249] on div at bounding box center [956, 253] width 1054 height 31
click at [1461, 279] on mat-icon "more_horiz" at bounding box center [1468, 284] width 15 height 15
click at [1423, 312] on span "Download Original" at bounding box center [1429, 309] width 73 height 15
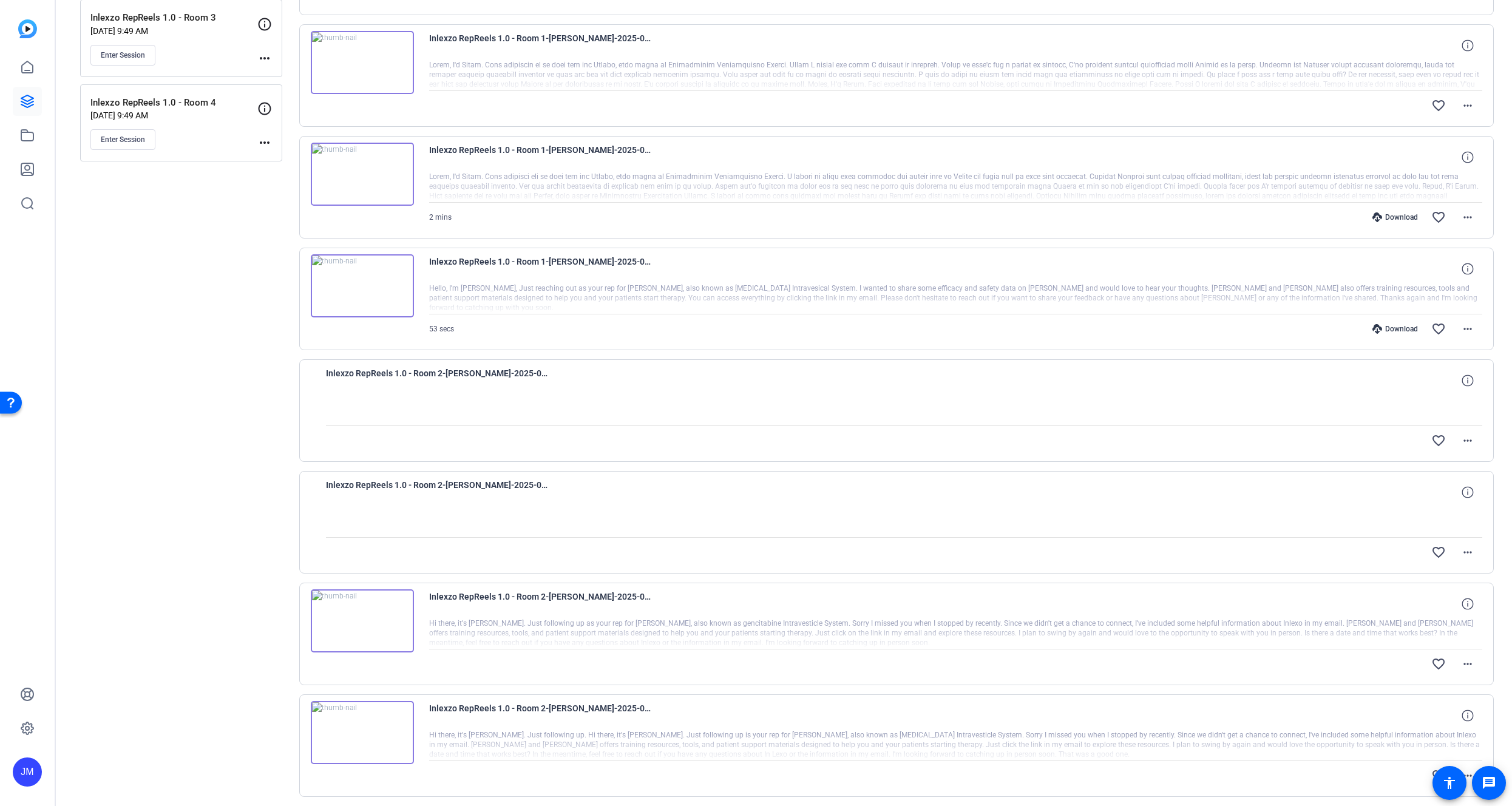
scroll to position [0, 0]
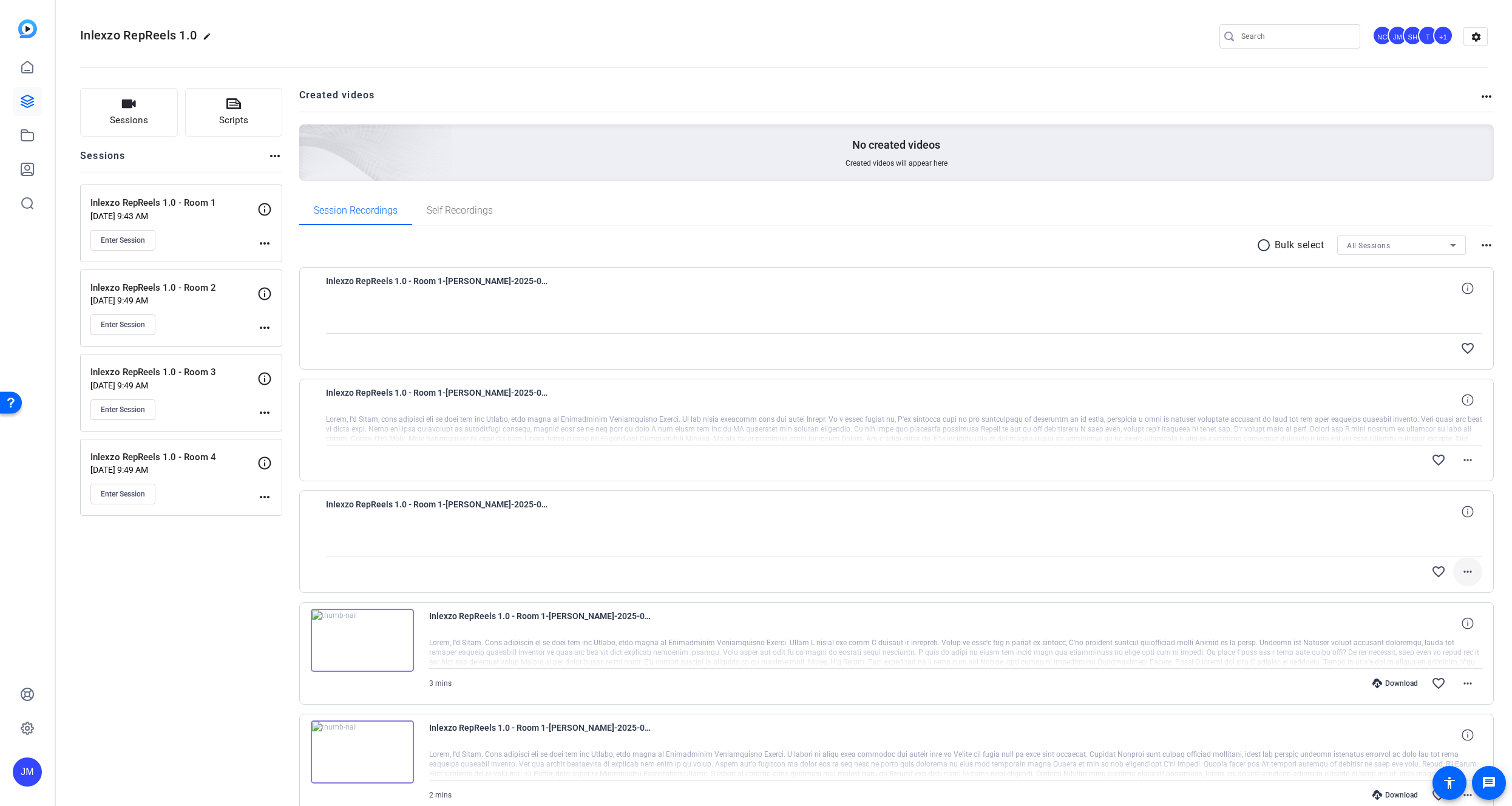
click at [1461, 572] on mat-icon "more_horiz" at bounding box center [1468, 572] width 15 height 15
click at [1457, 570] on div at bounding box center [756, 403] width 1512 height 806
click at [1461, 570] on mat-icon "more_horiz" at bounding box center [1468, 572] width 15 height 15
click at [1426, 597] on span "Upload" at bounding box center [1442, 597] width 48 height 15
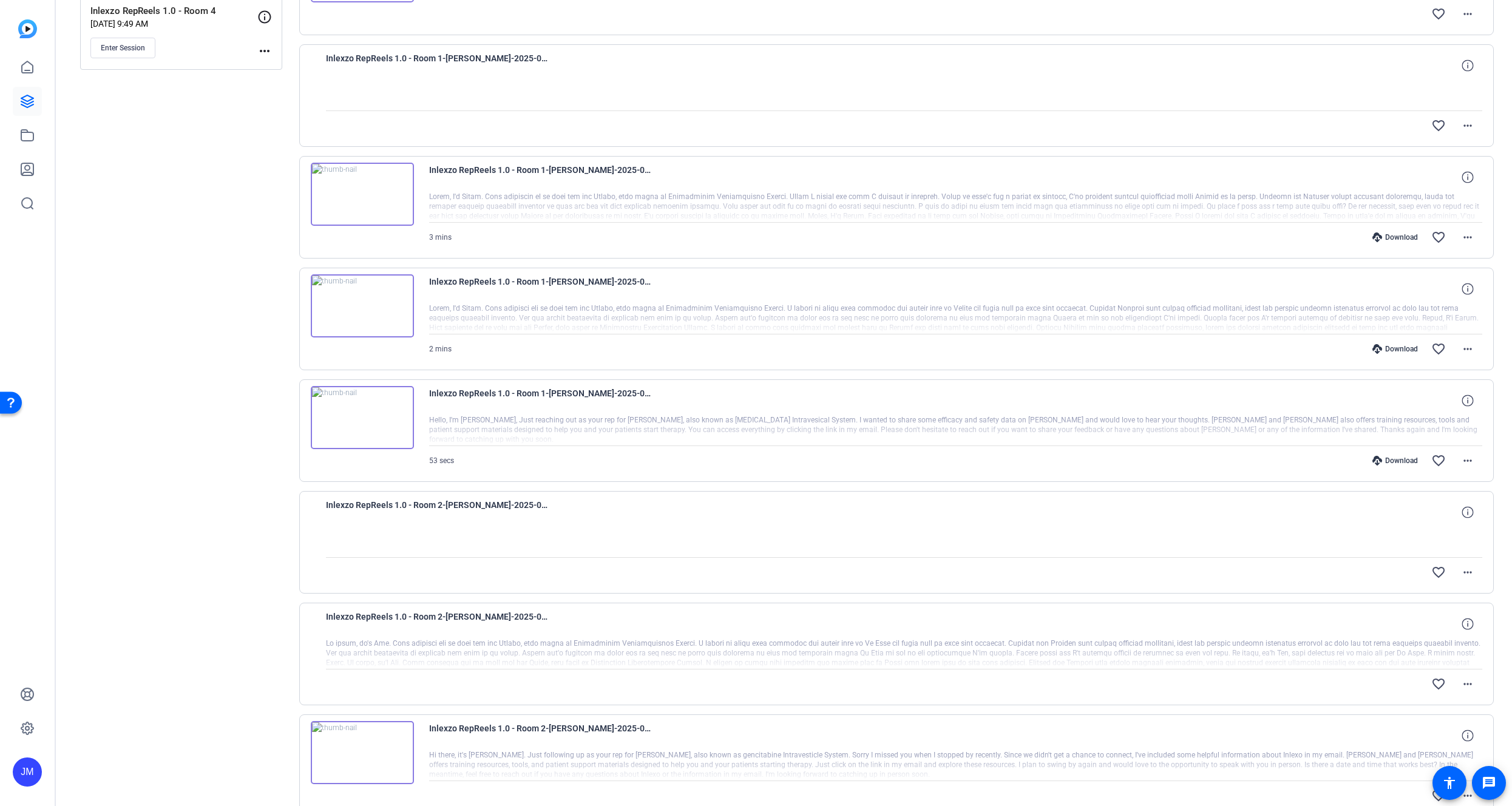
scroll to position [448, 0]
click at [470, 426] on div at bounding box center [956, 429] width 1054 height 31
click at [377, 413] on img at bounding box center [362, 416] width 103 height 63
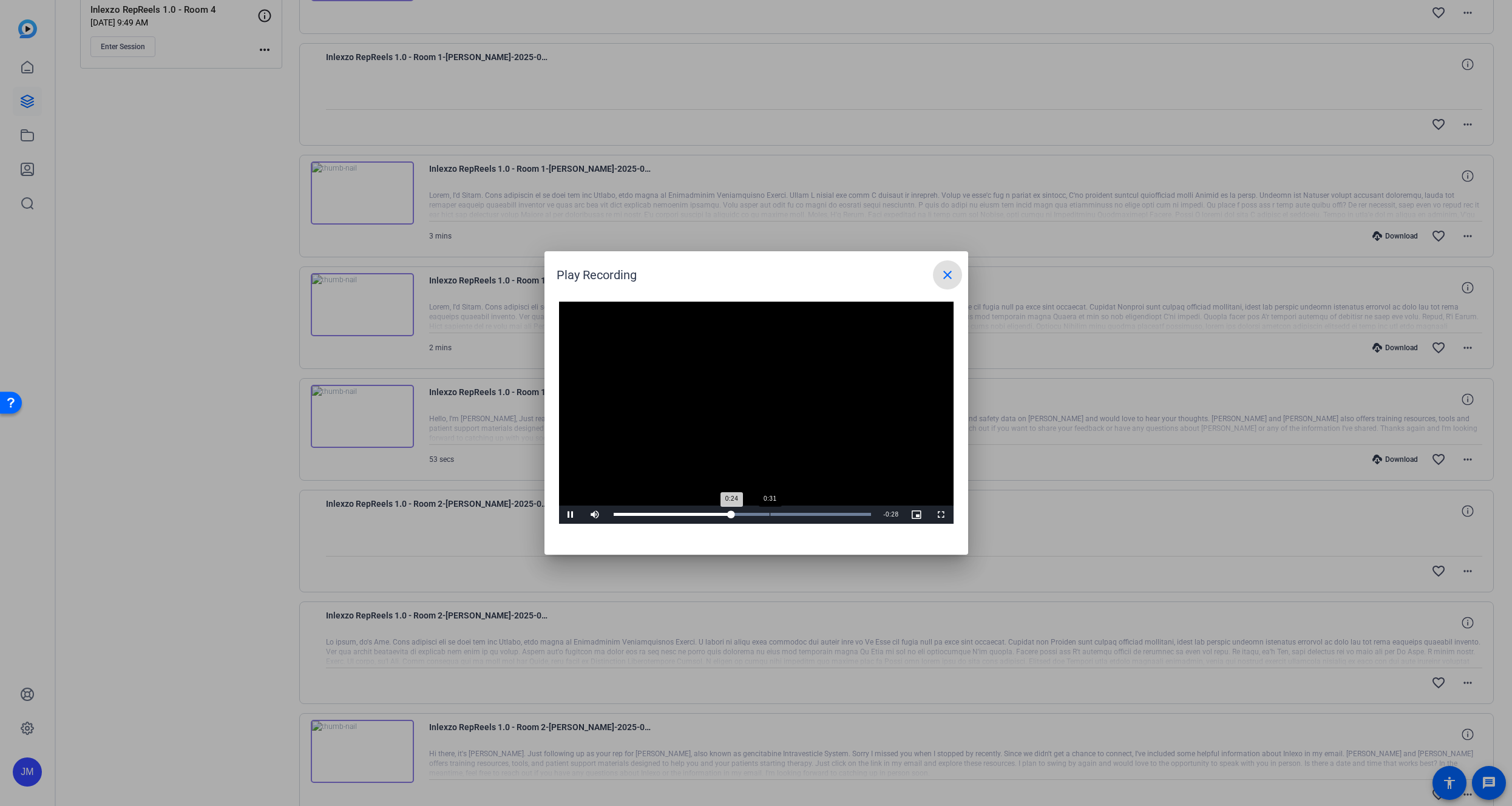
click at [770, 514] on div "0:31" at bounding box center [770, 514] width 1 height 3
click at [817, 519] on div "Loaded : 100.00% 0:41 0:33" at bounding box center [743, 515] width 270 height 18
click at [954, 276] on mat-icon "close" at bounding box center [947, 275] width 15 height 15
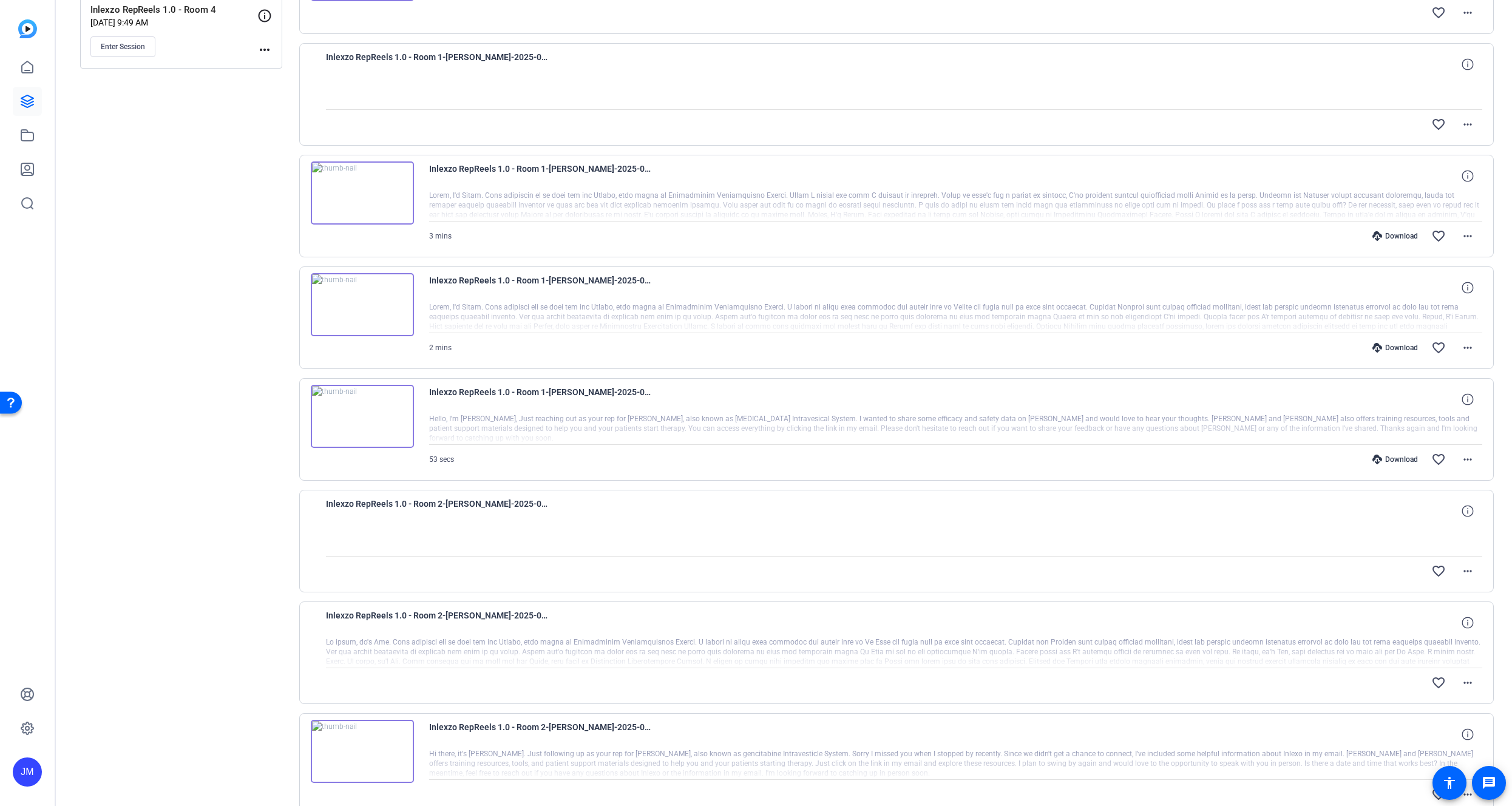
click at [360, 301] on img at bounding box center [362, 305] width 103 height 63
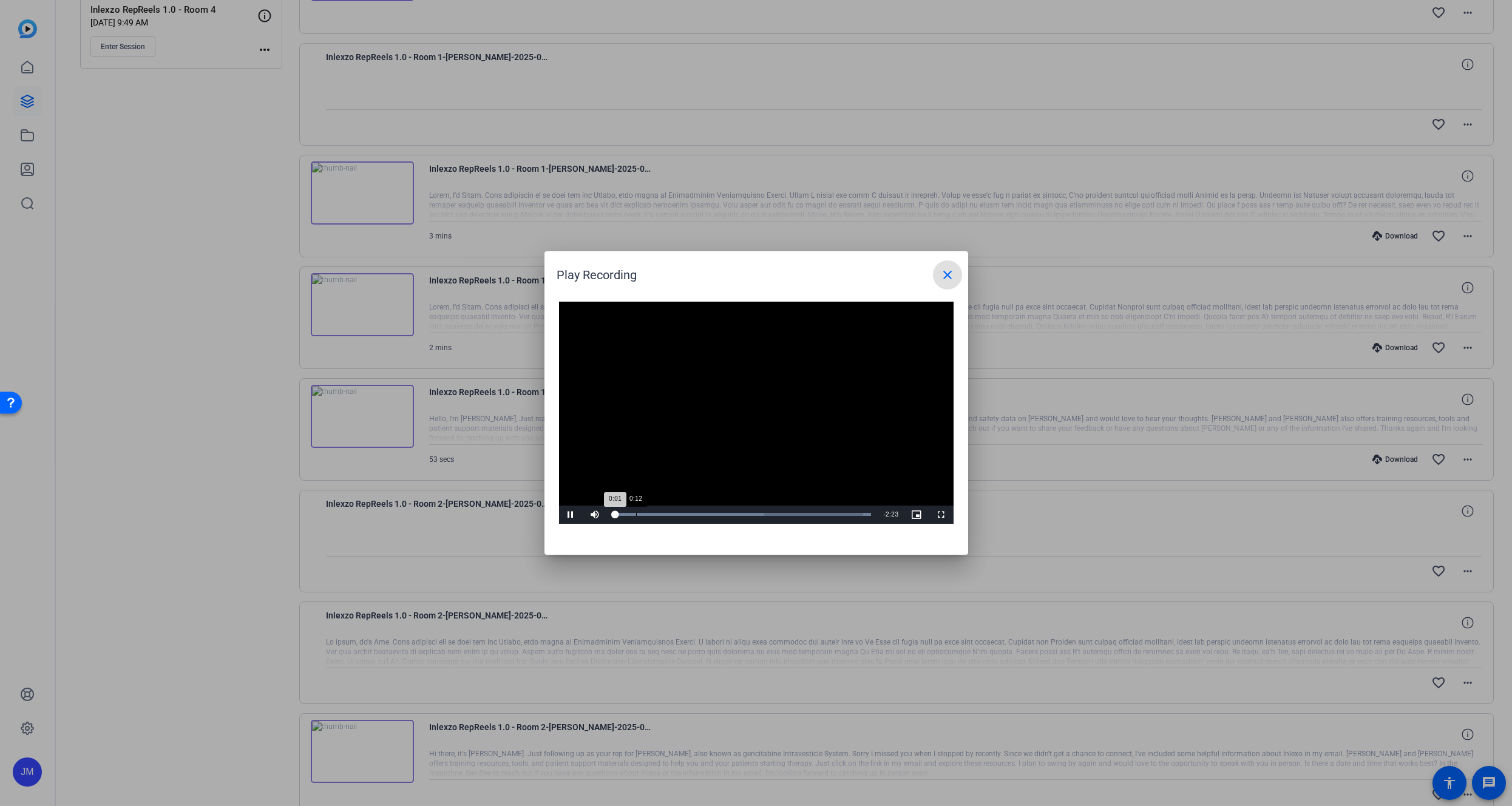
click at [639, 517] on div "Loaded : 100.00% 0:12 0:01" at bounding box center [743, 515] width 270 height 18
click at [699, 519] on div "Loaded : 100.00% 0:46 0:19" at bounding box center [743, 515] width 270 height 18
click at [936, 270] on span at bounding box center [948, 275] width 29 height 29
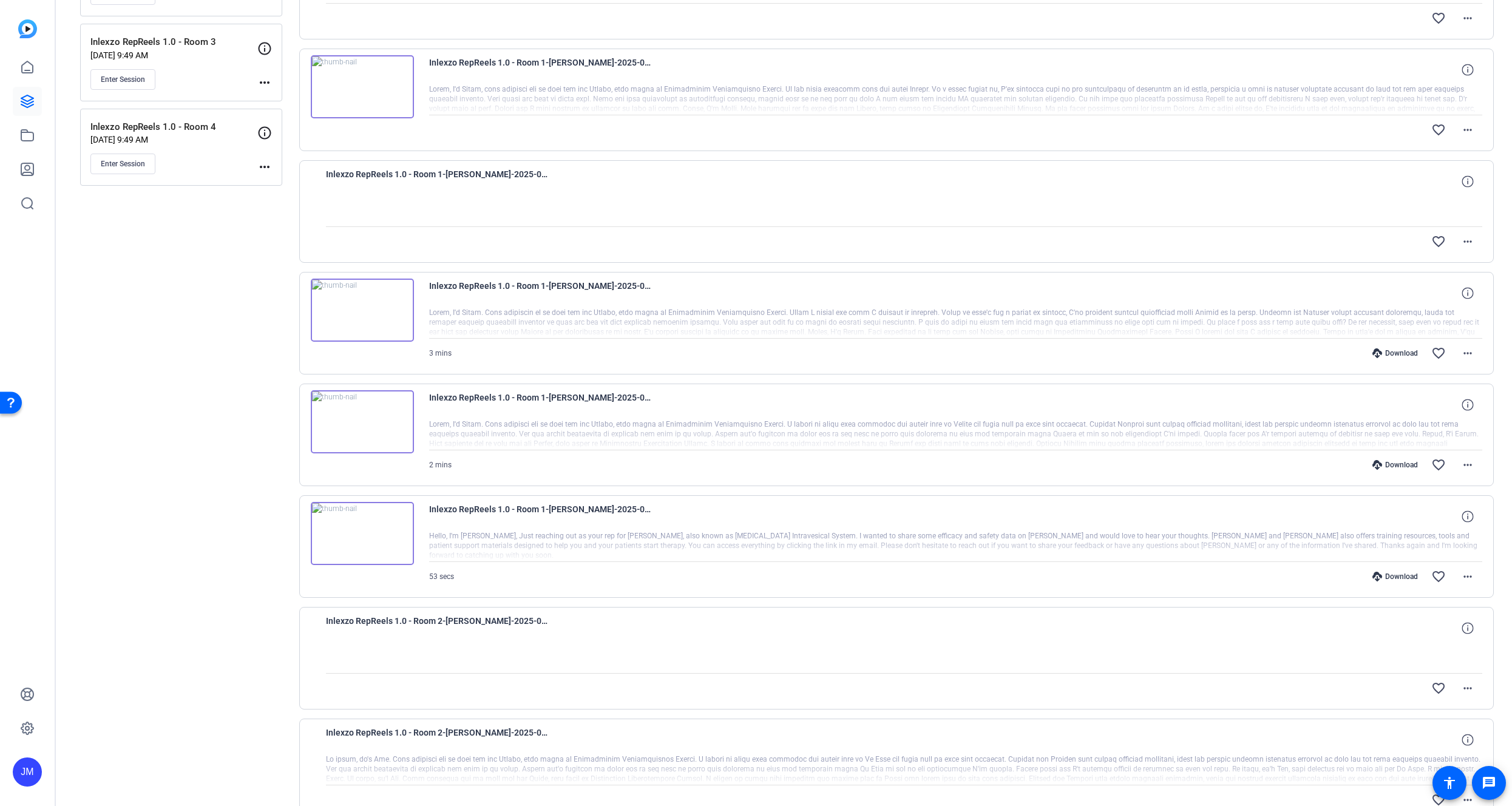
scroll to position [328, 0]
click at [379, 313] on img at bounding box center [362, 312] width 103 height 63
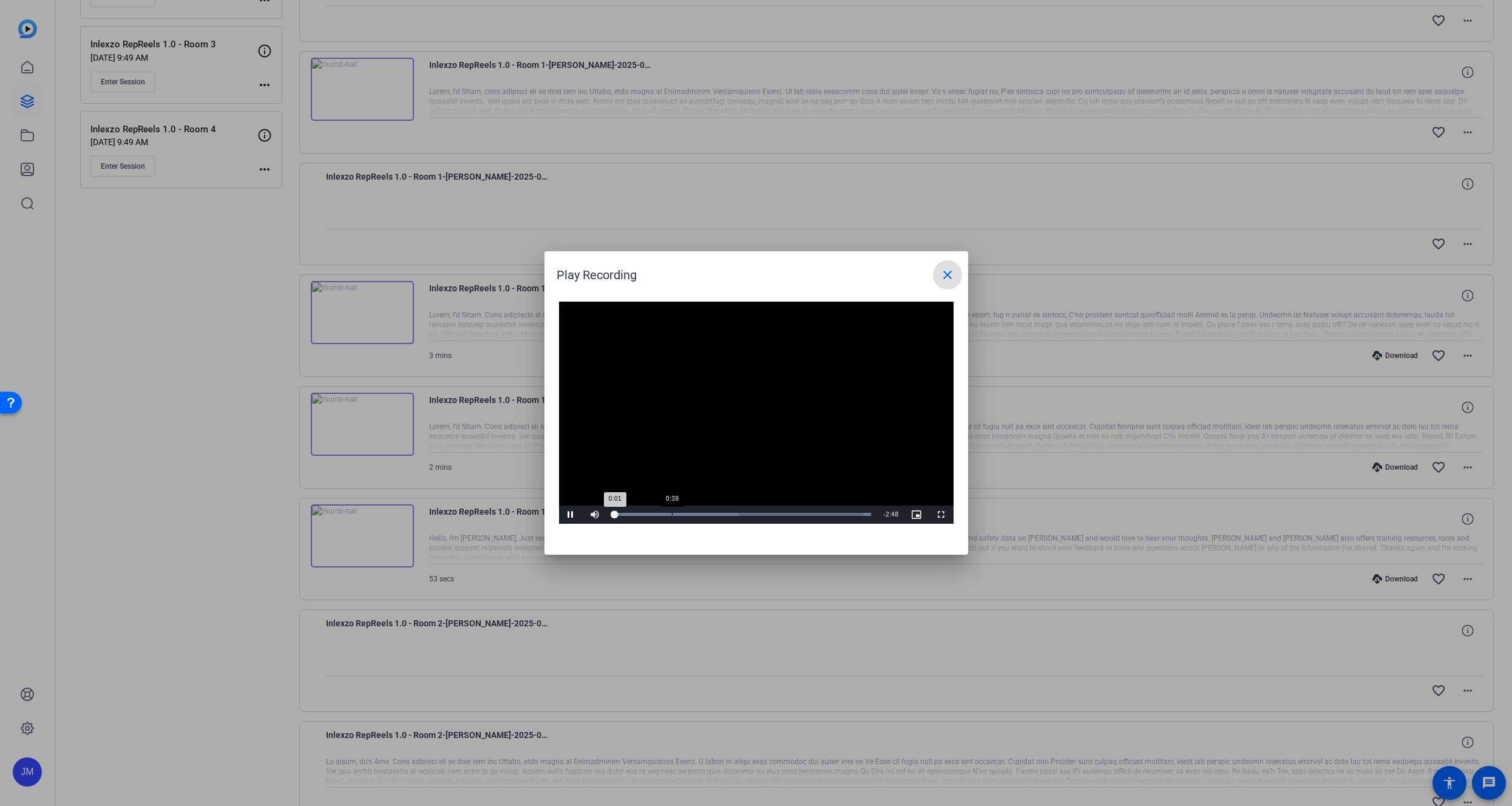
click at [672, 519] on div "Loaded : 100.00% 0:38 0:01" at bounding box center [743, 515] width 270 height 18
click at [749, 511] on div "Loaded : 100.00% 1:21 0:42" at bounding box center [743, 515] width 270 height 18
click at [738, 511] on div "Loaded : 100.00% 1:21 1:33" at bounding box center [743, 515] width 270 height 18
click at [717, 513] on div "Loaded : 100.00% 1:08 1:22" at bounding box center [743, 514] width 258 height 3
click at [573, 515] on span "Video Player" at bounding box center [571, 515] width 24 height 0
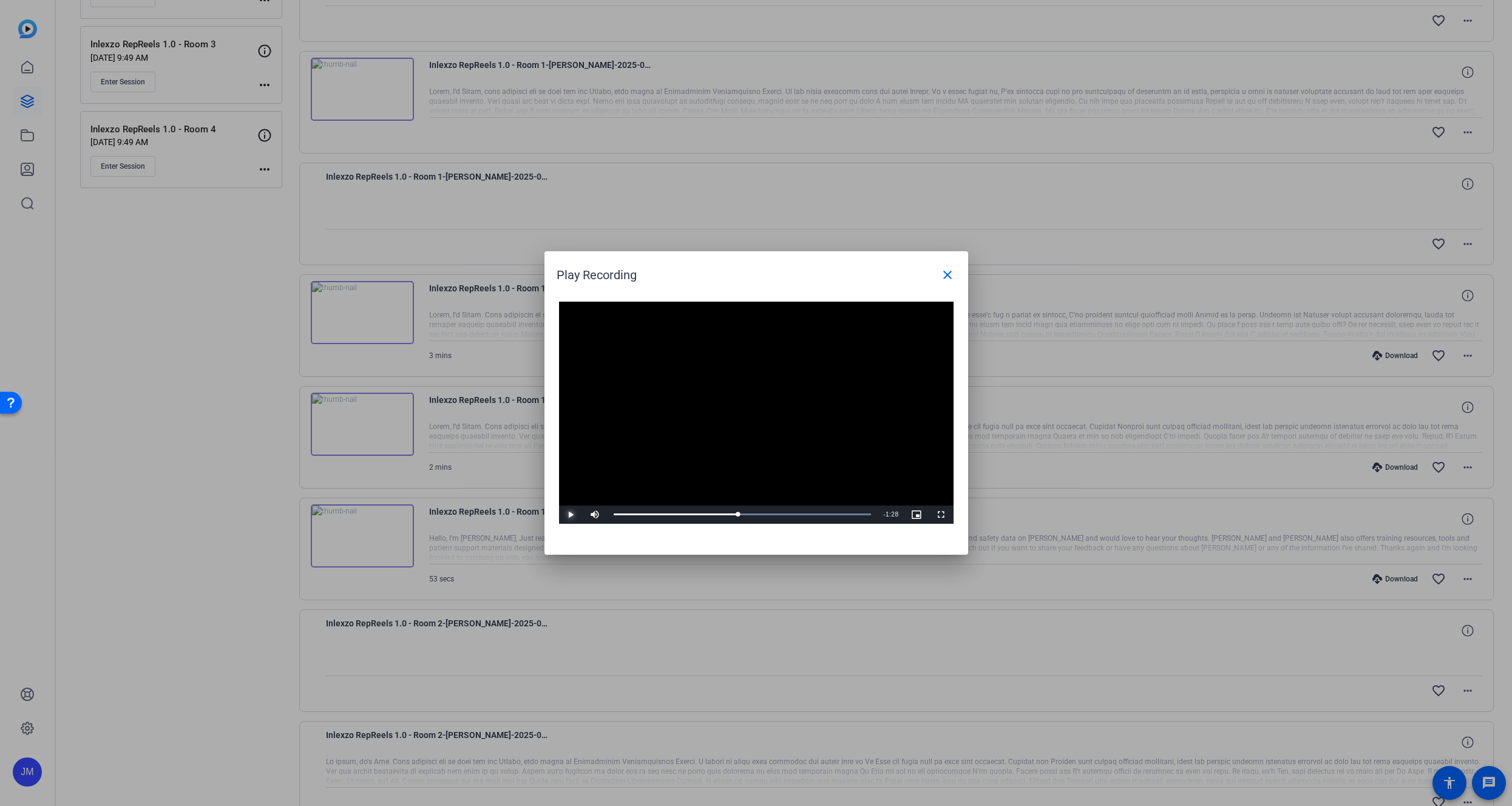
click at [569, 515] on span "Video Player" at bounding box center [571, 515] width 24 height 0
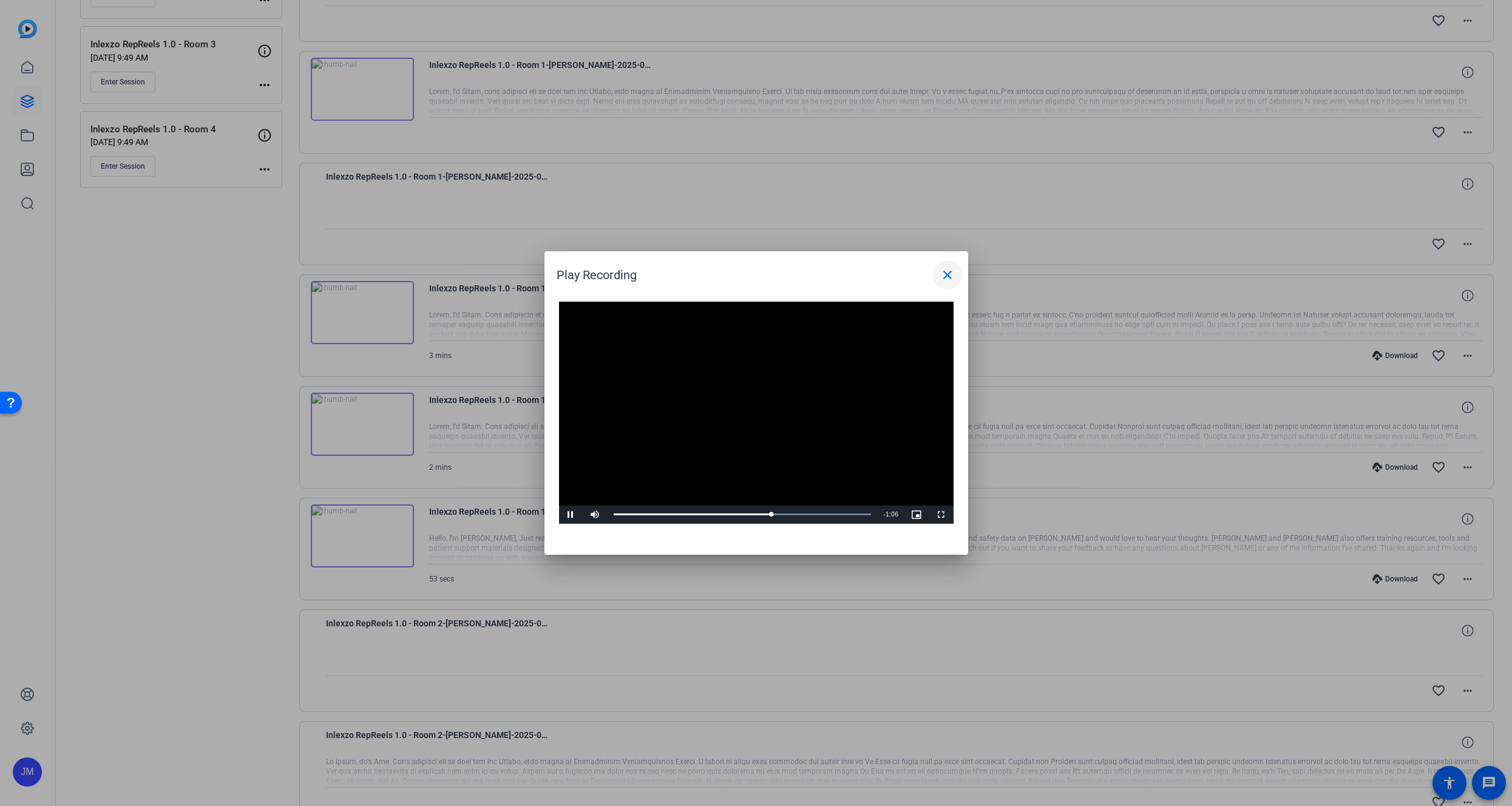
click at [949, 273] on mat-icon "close" at bounding box center [947, 275] width 15 height 15
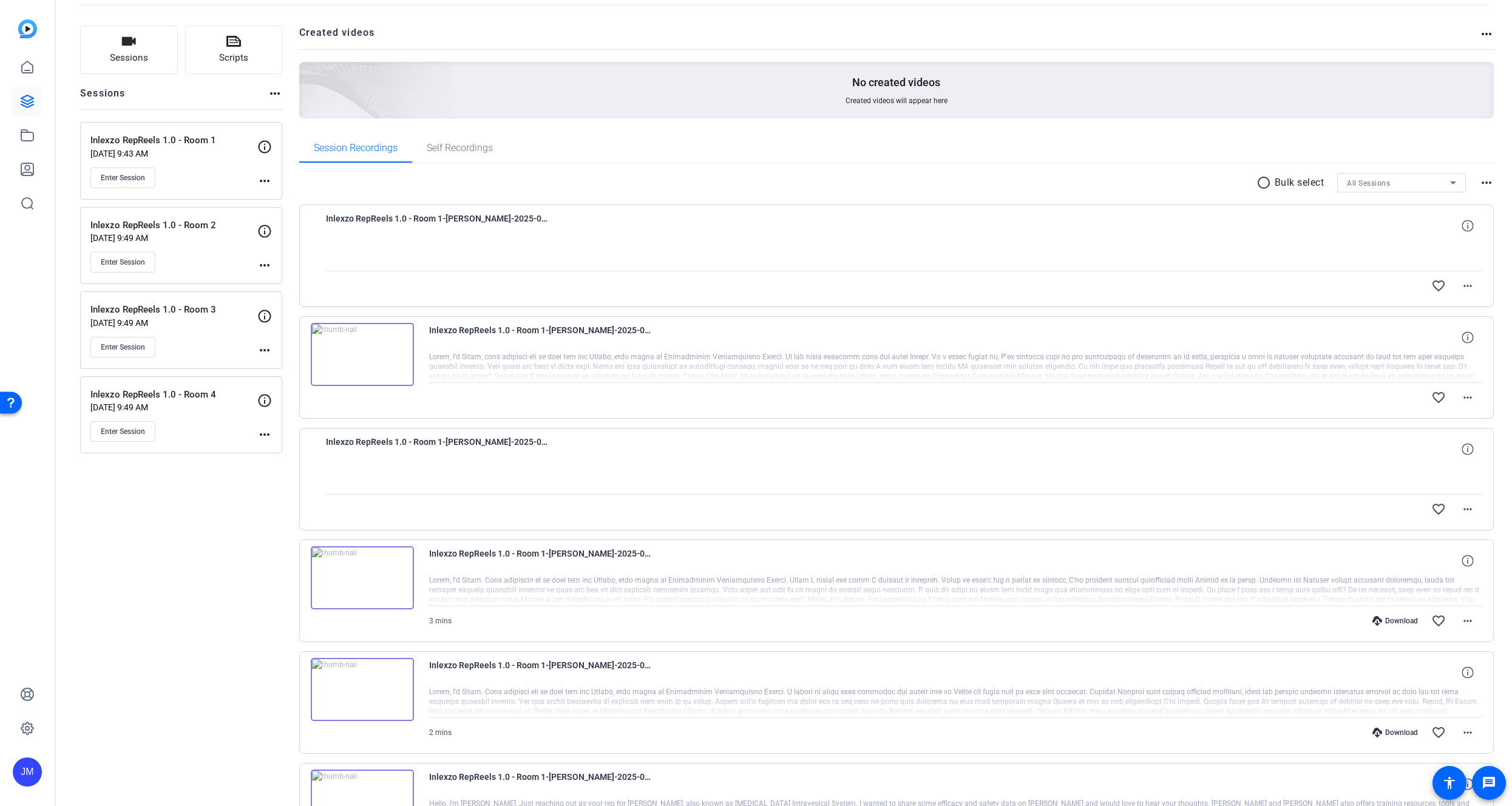
scroll to position [12, 0]
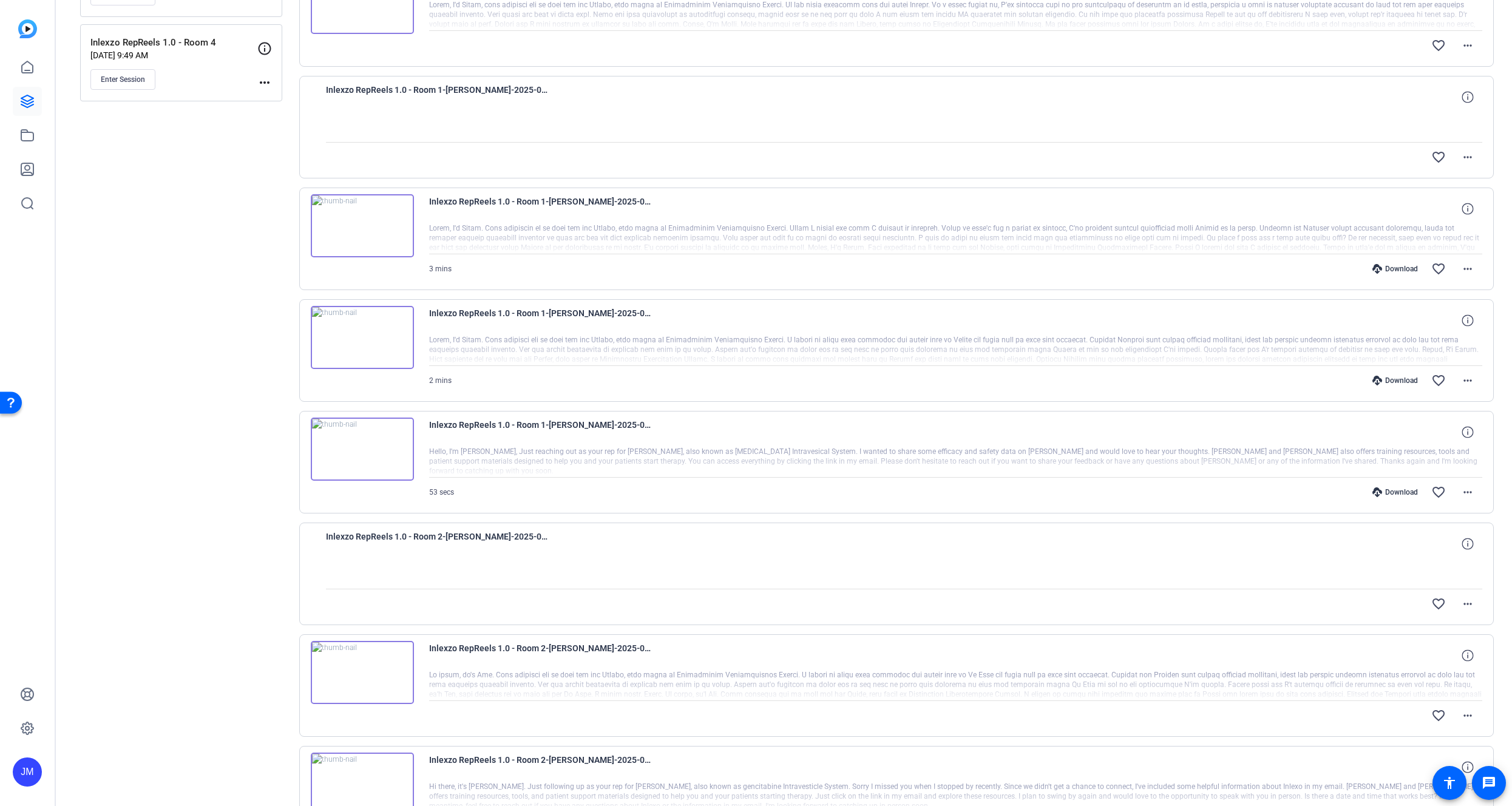
scroll to position [356, 0]
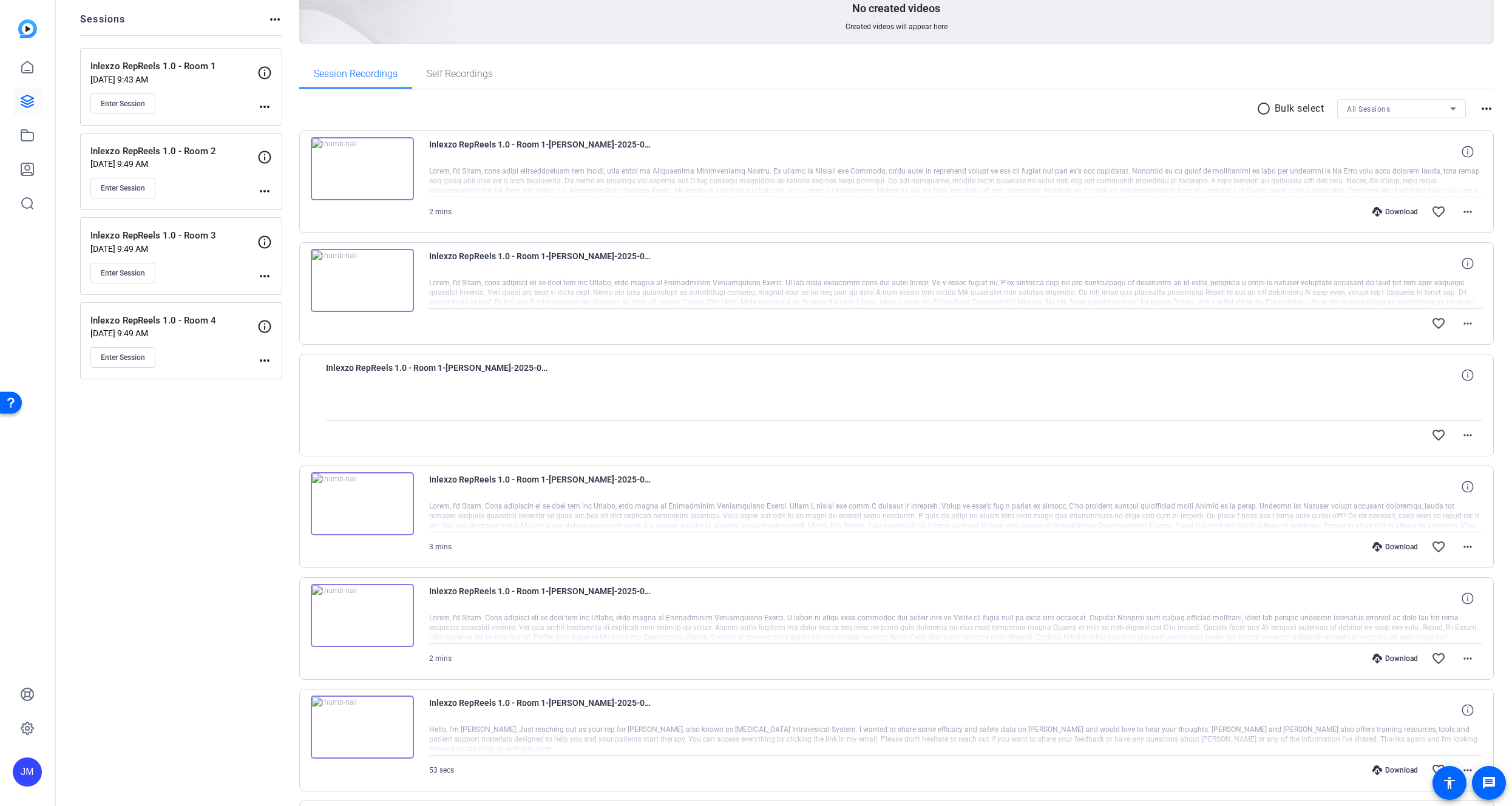
scroll to position [124, 0]
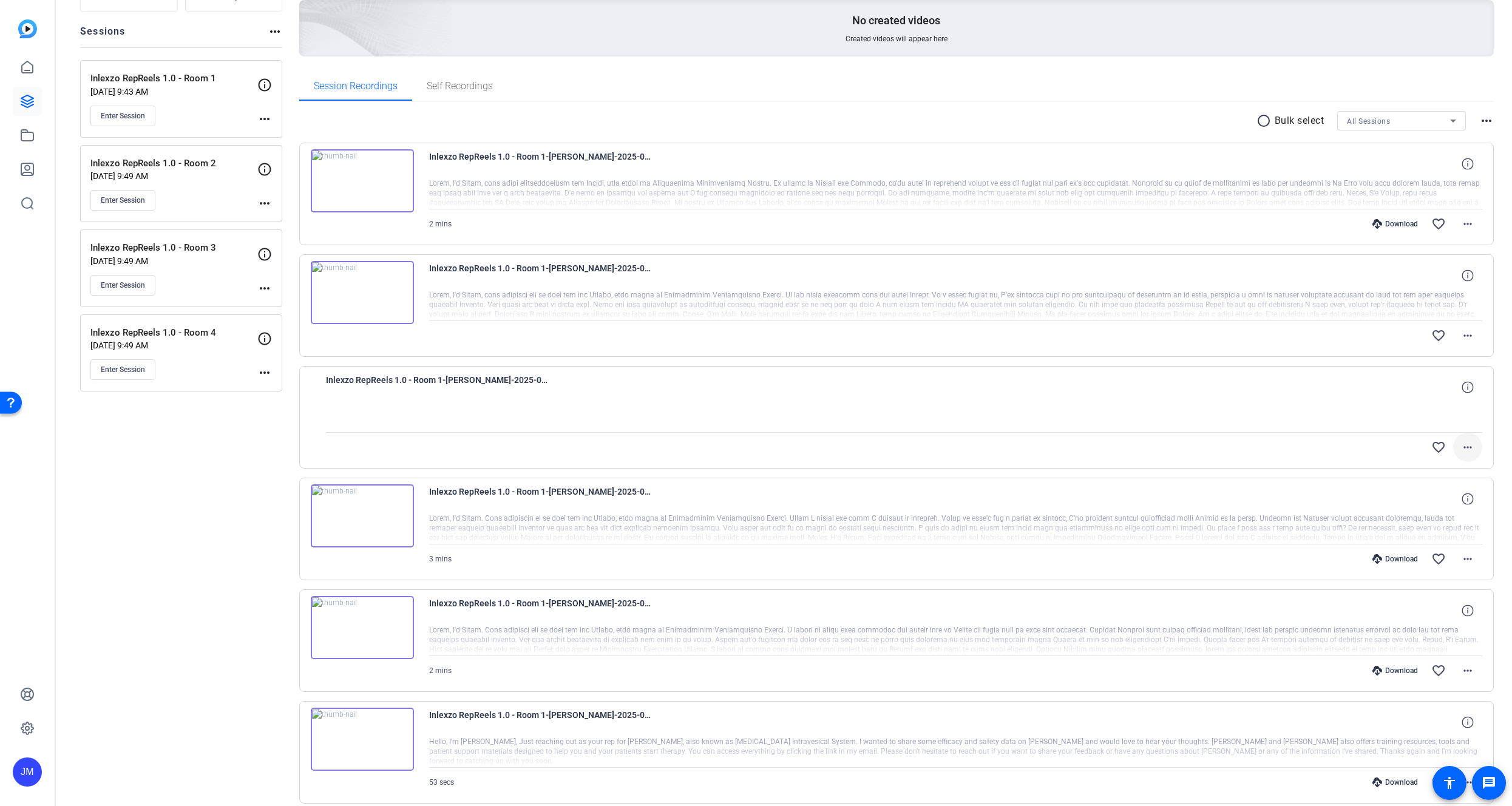
click at [1461, 446] on mat-icon "more_horiz" at bounding box center [1468, 448] width 15 height 15
click at [361, 179] on div at bounding box center [756, 403] width 1512 height 806
click at [362, 183] on img at bounding box center [362, 180] width 103 height 63
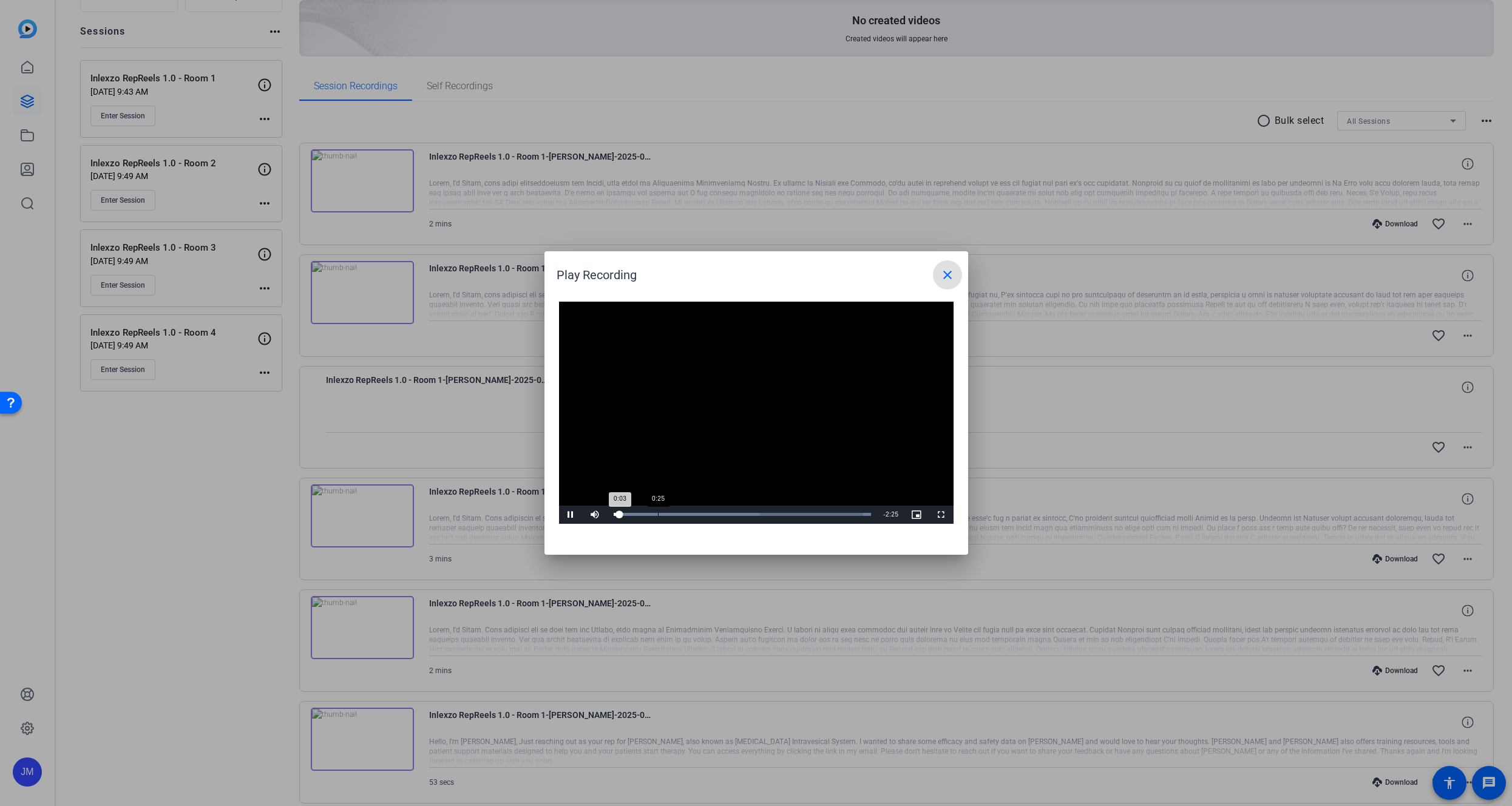
click at [658, 514] on div "0:25" at bounding box center [658, 514] width 1 height 3
click at [936, 275] on span at bounding box center [948, 275] width 29 height 29
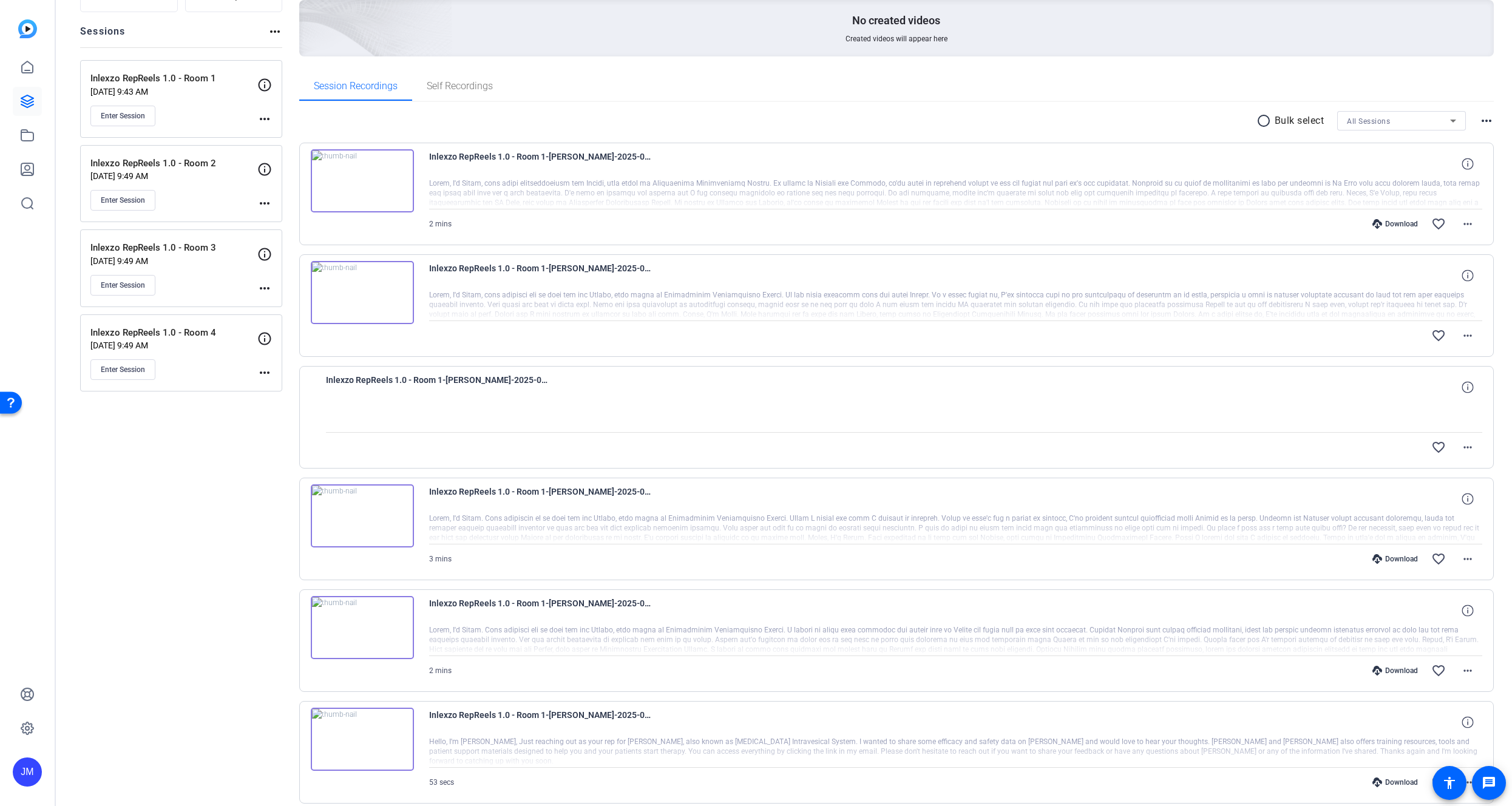
click at [367, 289] on img at bounding box center [362, 292] width 103 height 63
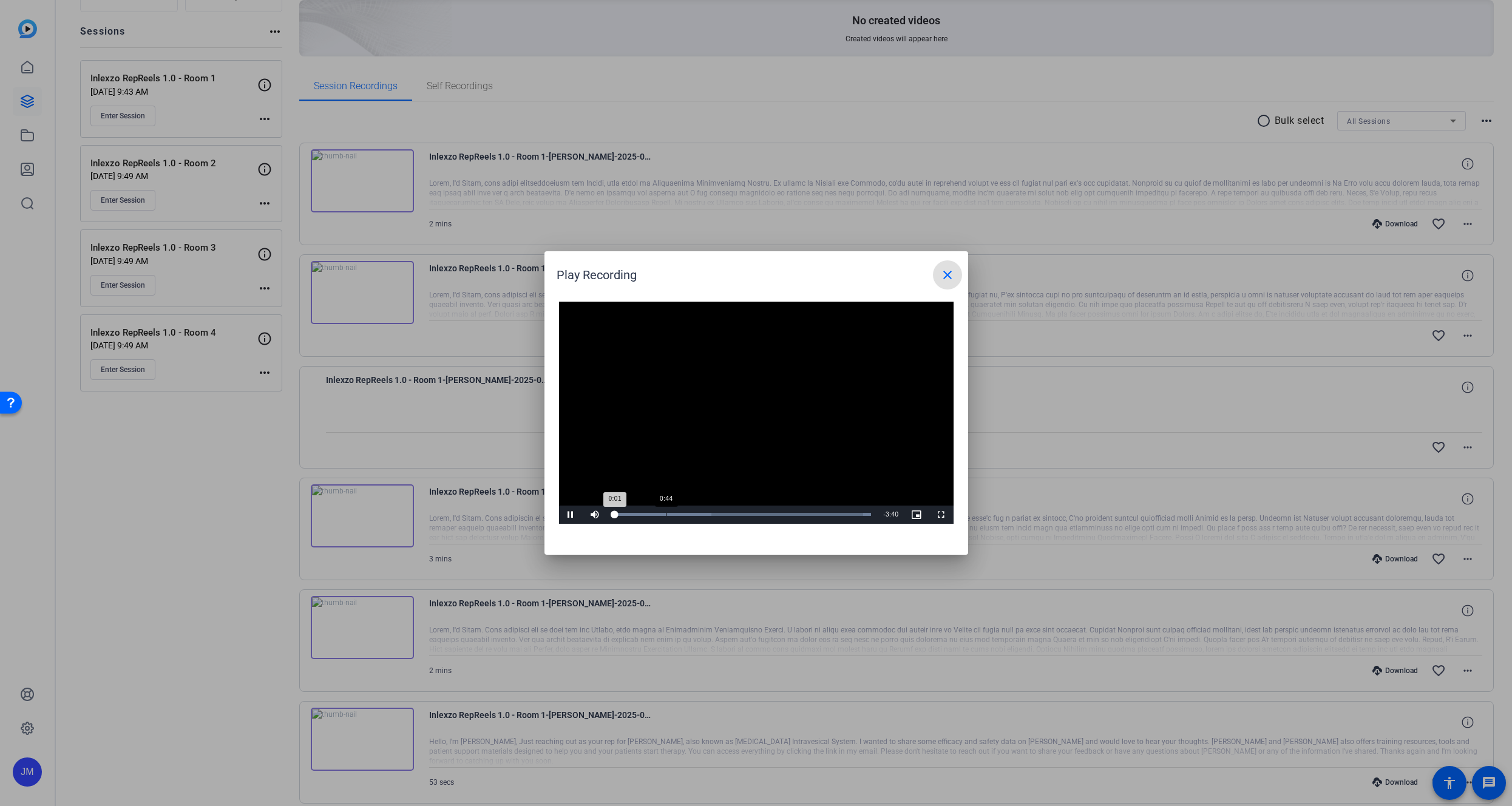
click at [665, 511] on div "Loaded : 100.00% 0:44 0:01" at bounding box center [743, 515] width 270 height 18
click at [733, 518] on div "Loaded : 100.00% 1:43 0:55" at bounding box center [743, 515] width 270 height 18
click at [803, 516] on div "Loaded : 100.00% 2:42 1:47" at bounding box center [743, 515] width 270 height 18
click at [845, 514] on div "Loaded : 100.00% 3:18 2:57" at bounding box center [743, 514] width 258 height 3
click at [853, 514] on div "3:25" at bounding box center [733, 514] width 240 height 3
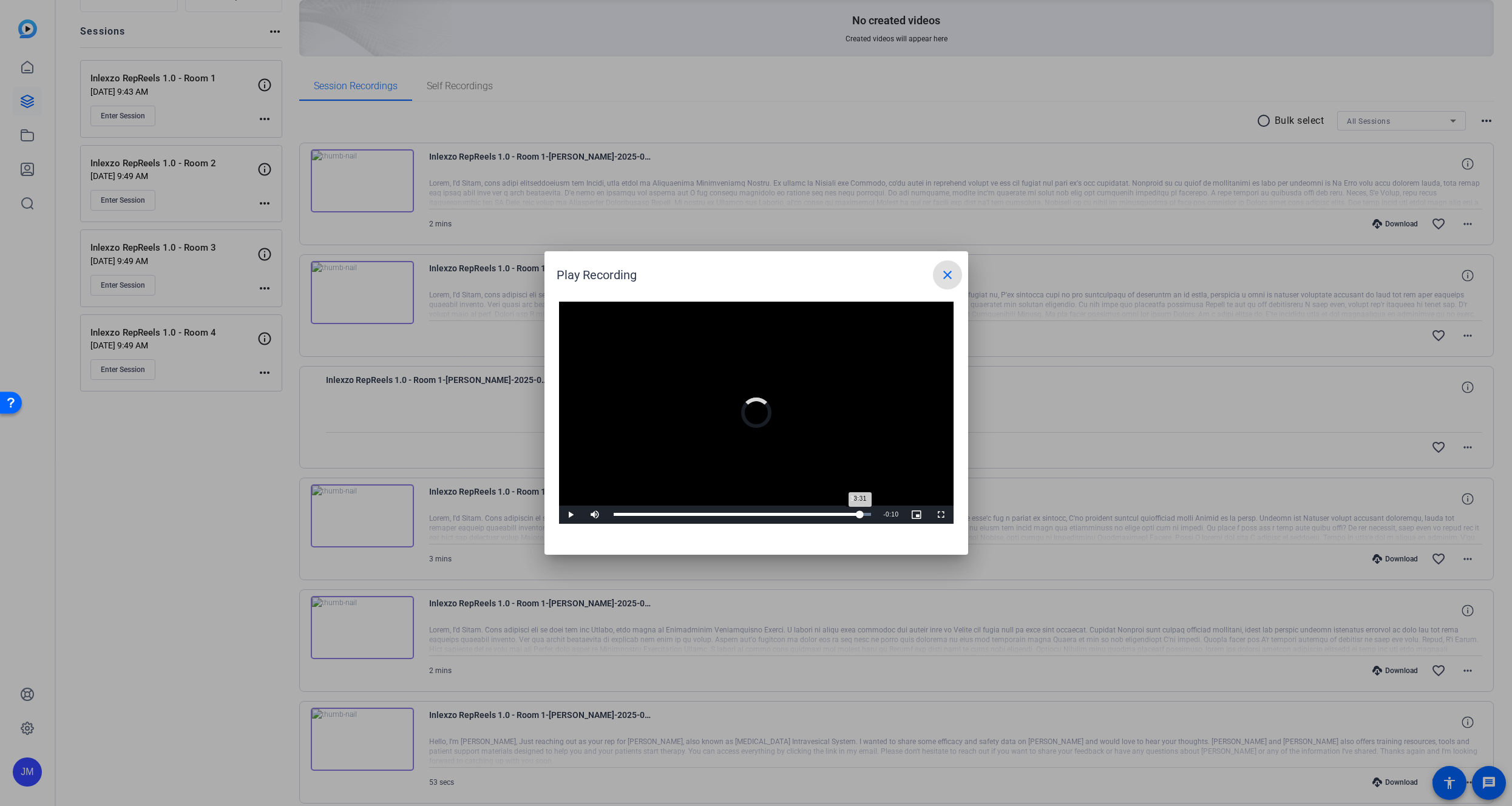
click at [856, 514] on div "3:31" at bounding box center [736, 514] width 246 height 3
click at [857, 514] on div "3:29" at bounding box center [735, 514] width 244 height 3
click at [941, 266] on span at bounding box center [948, 275] width 29 height 29
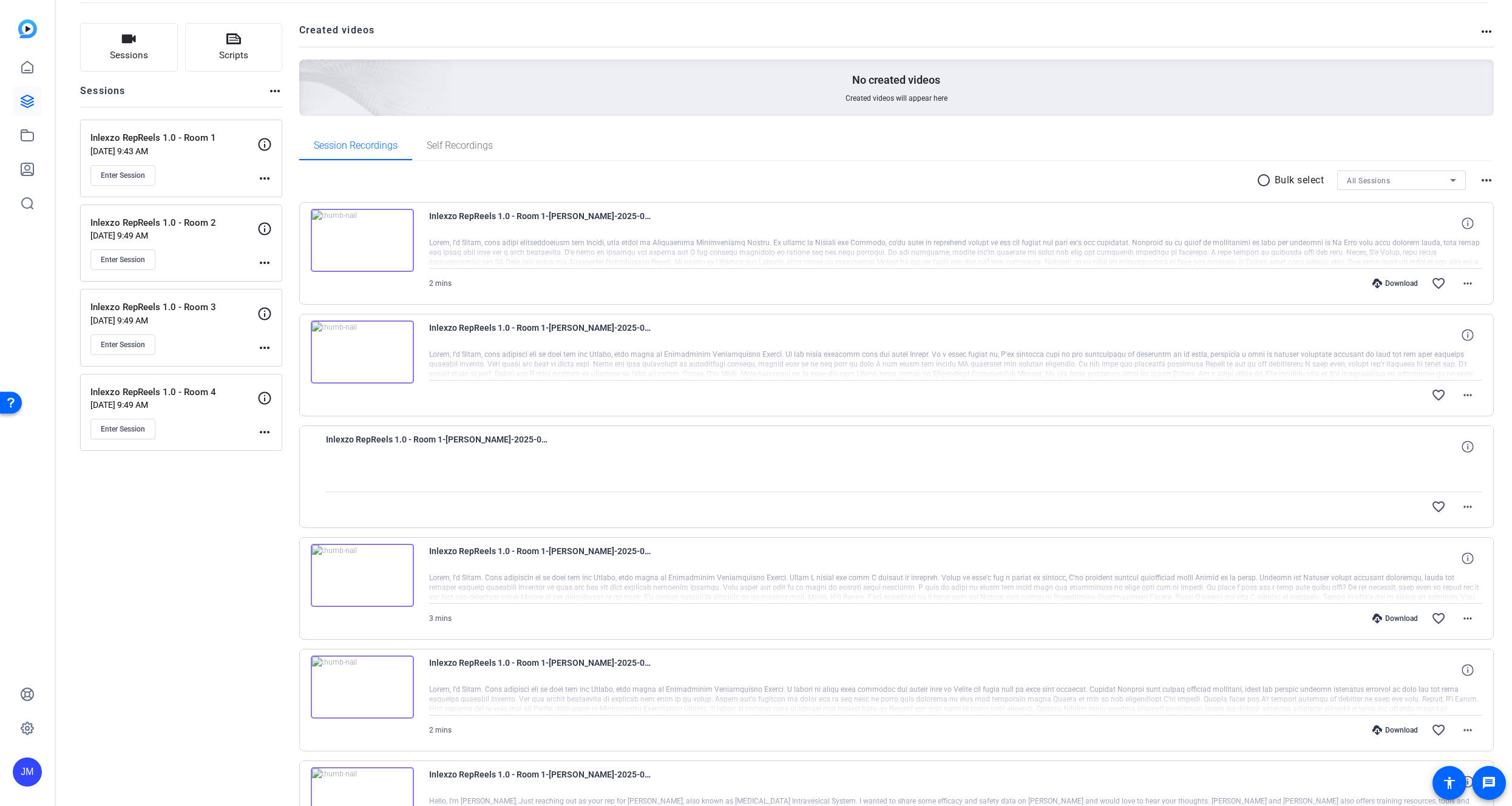
scroll to position [0, 0]
